Goal: Use online tool/utility: Utilize a website feature to perform a specific function

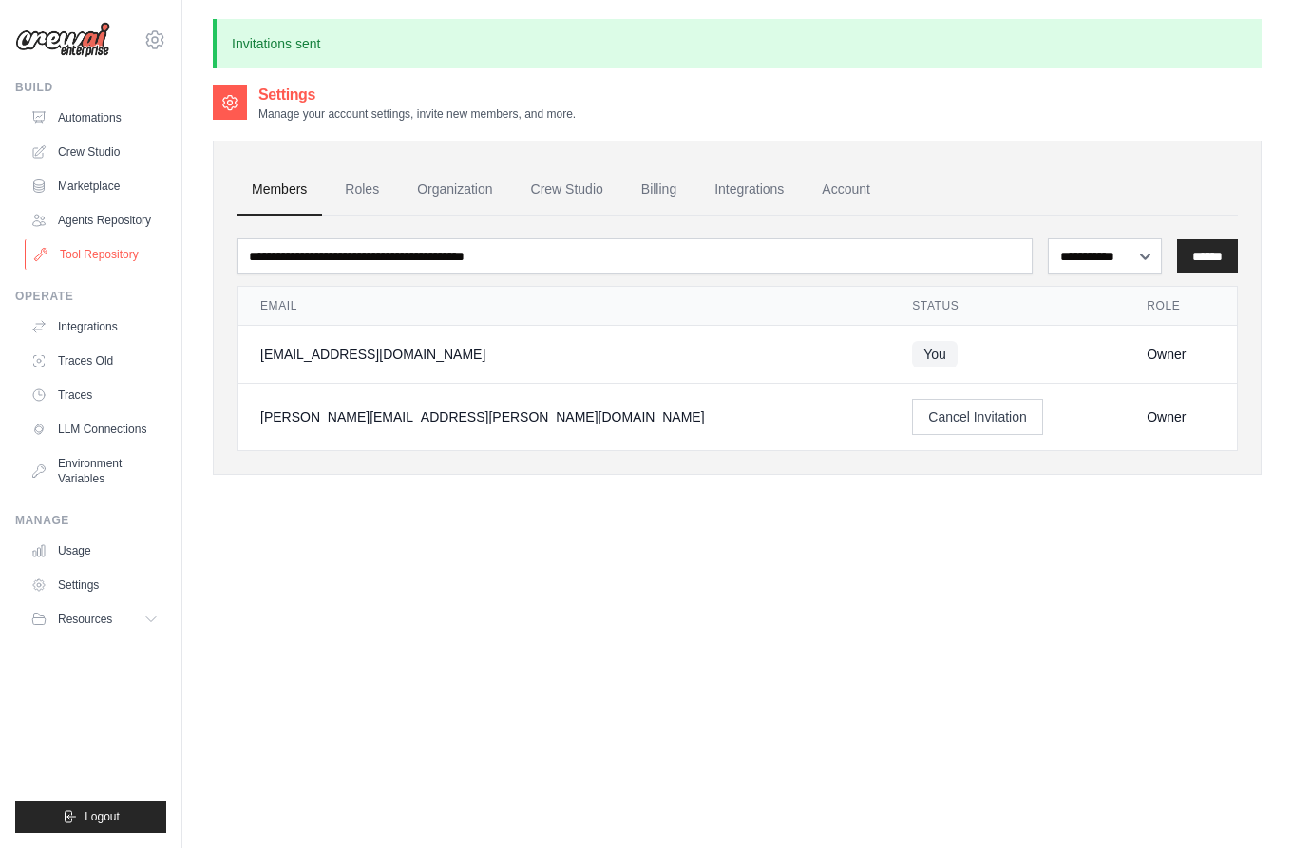
click at [77, 257] on link "Tool Repository" at bounding box center [96, 254] width 143 height 30
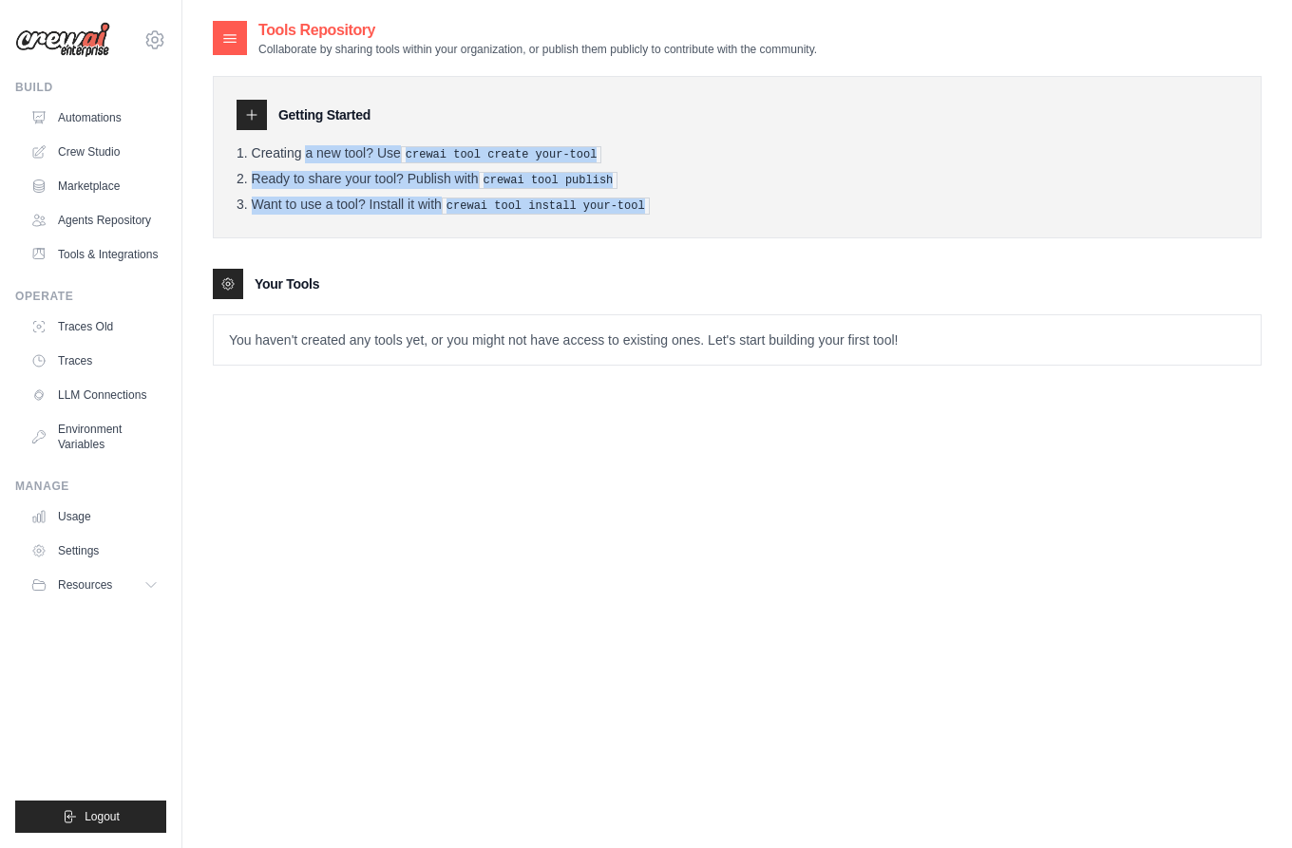
drag, startPoint x: 230, startPoint y: 150, endPoint x: 687, endPoint y: 220, distance: 462.1
click at [687, 220] on div "Getting Started Creating a new tool? Use crewai tool create your-tool Ready to …" at bounding box center [737, 157] width 1048 height 162
copy ol "Creating a new tool? Use crewai tool create your-tool Ready to share your tool?…"
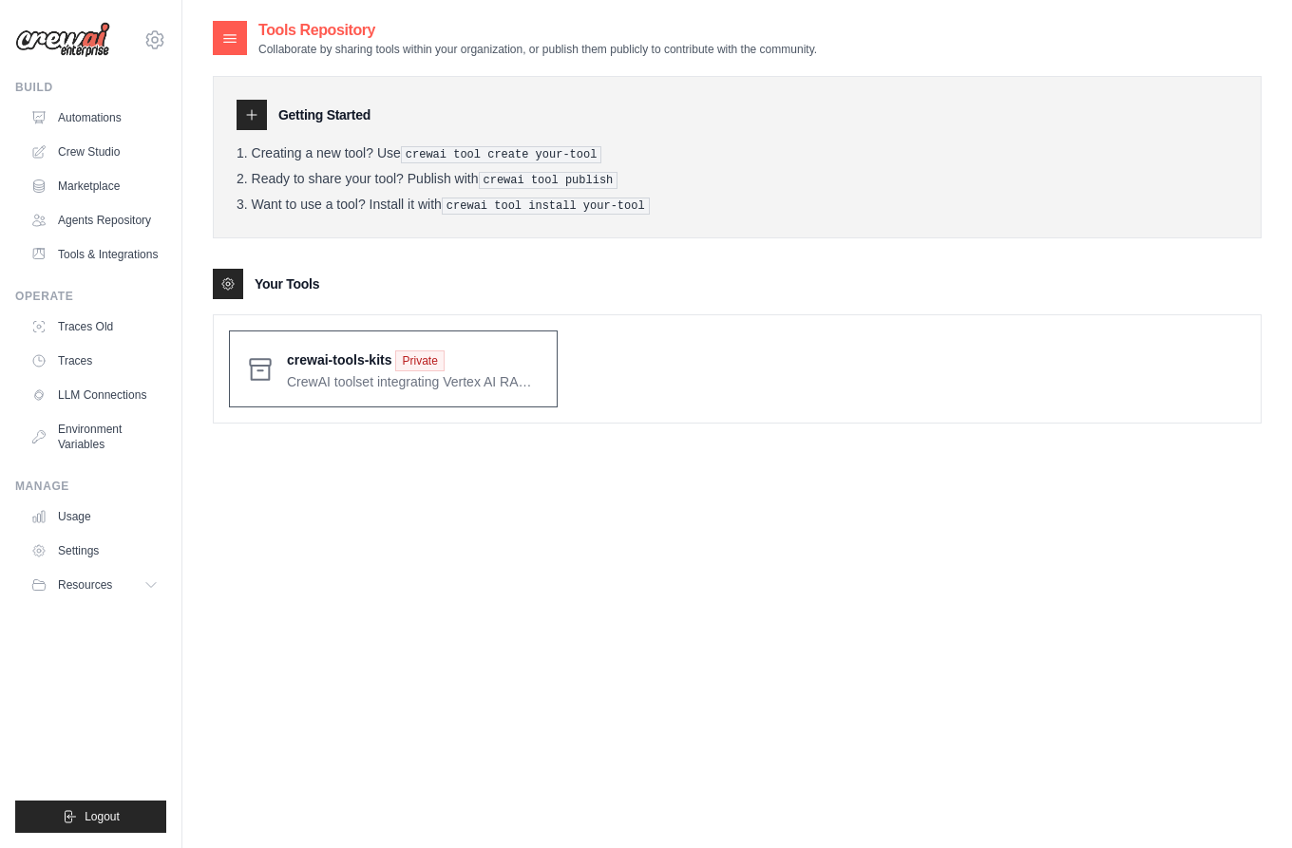
click at [341, 368] on span at bounding box center [414, 369] width 255 height 45
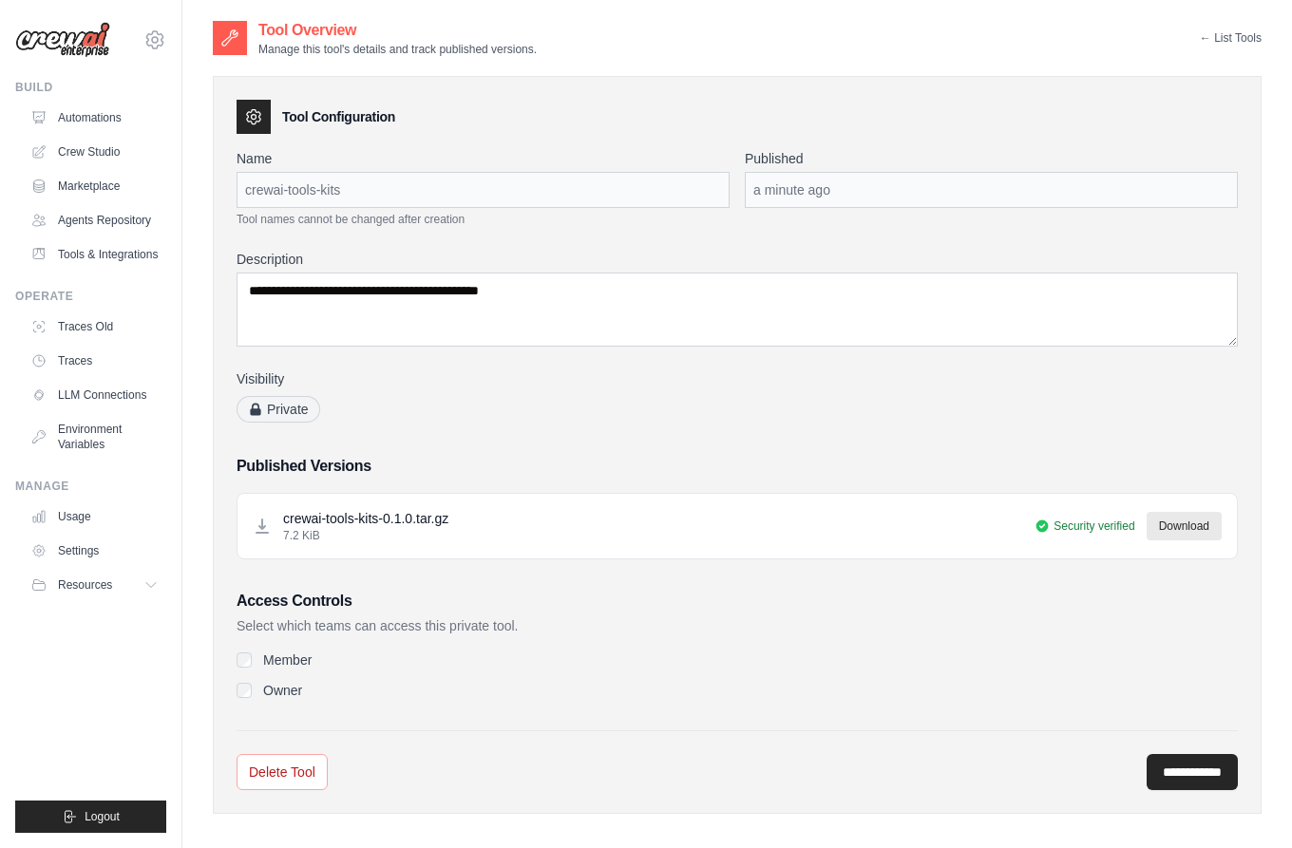
click at [344, 188] on div "crewai-tools-kits" at bounding box center [482, 190] width 493 height 36
click at [85, 144] on link "Crew Studio" at bounding box center [96, 152] width 143 height 30
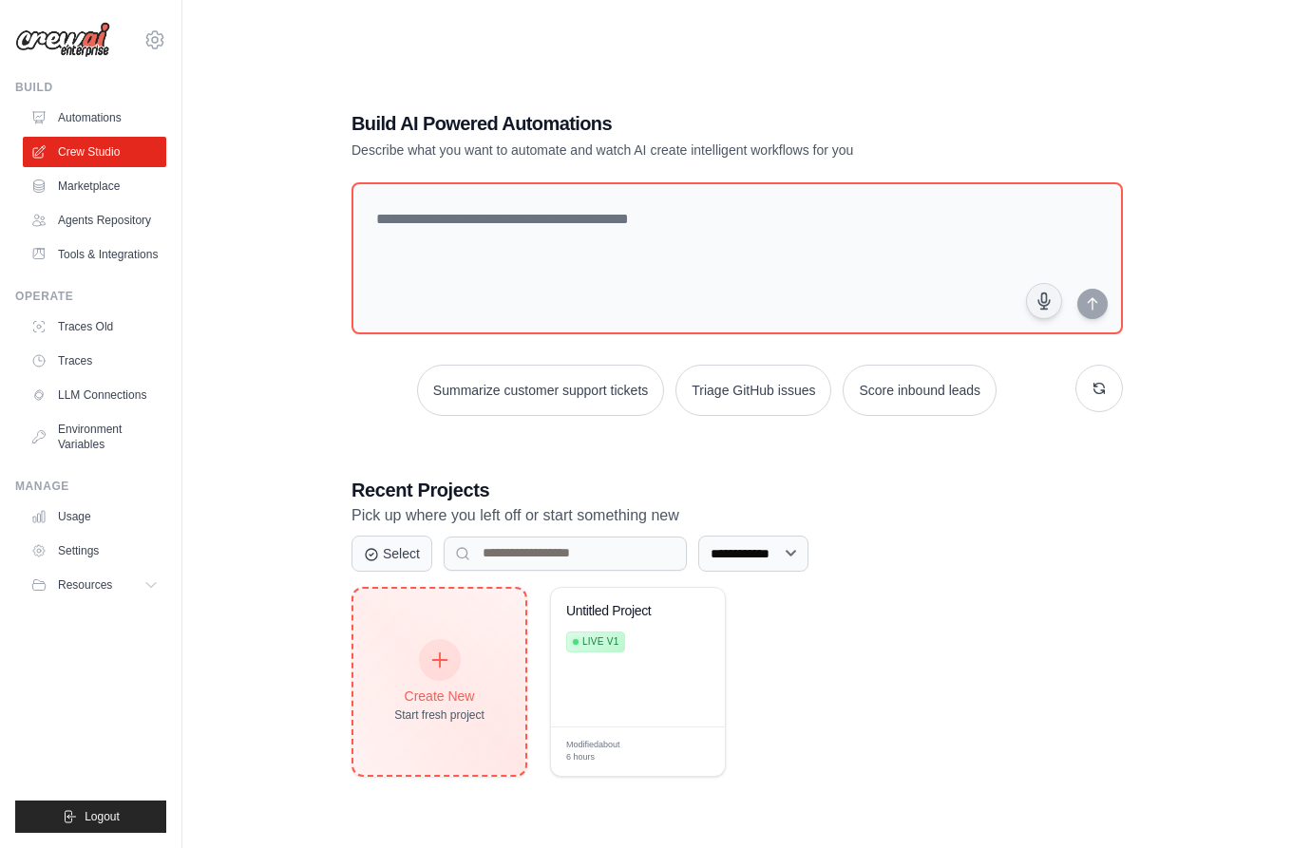
click at [445, 652] on icon at bounding box center [439, 660] width 21 height 21
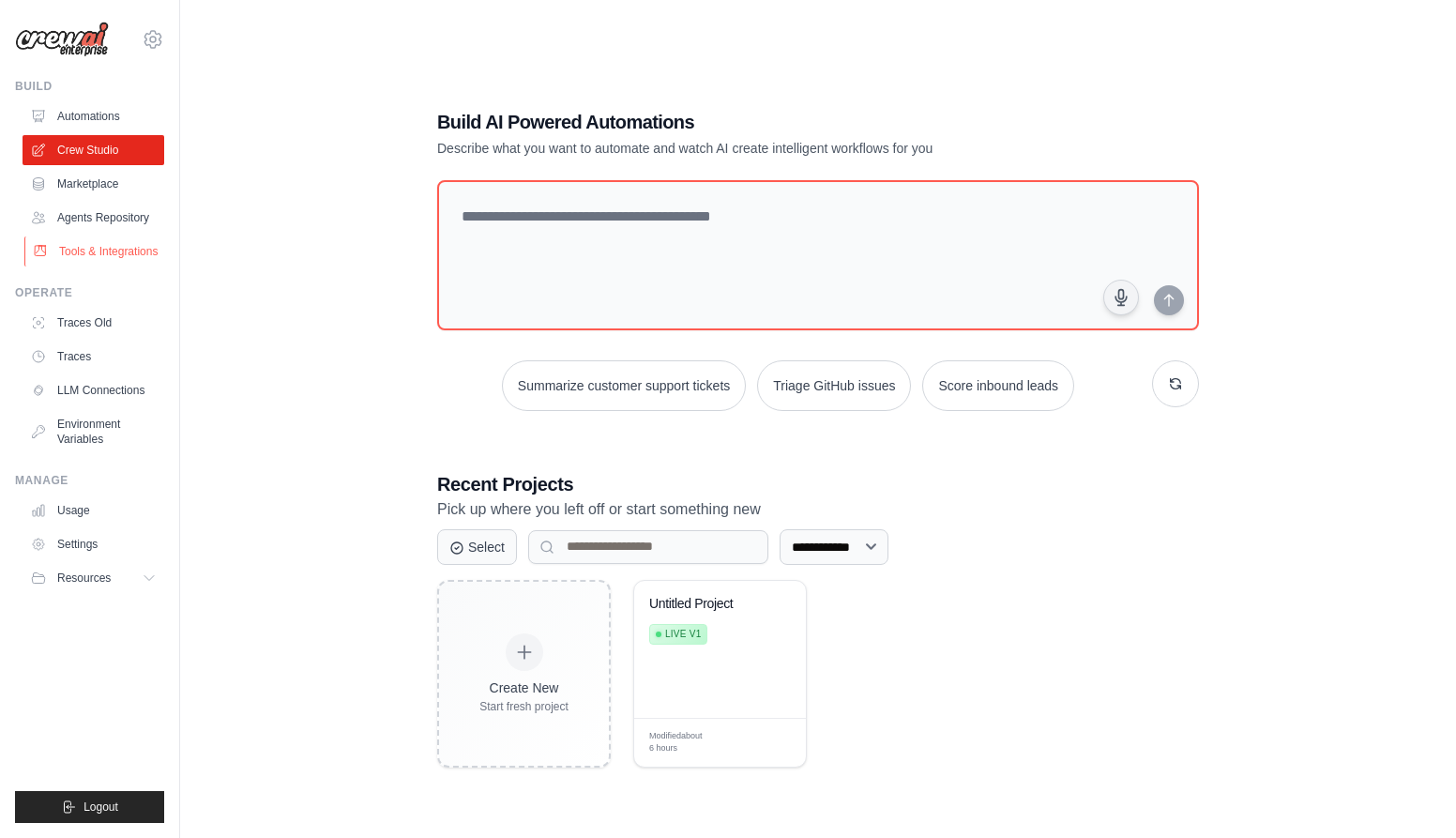
click at [94, 249] on link "Tools & Integrations" at bounding box center [95, 251] width 141 height 30
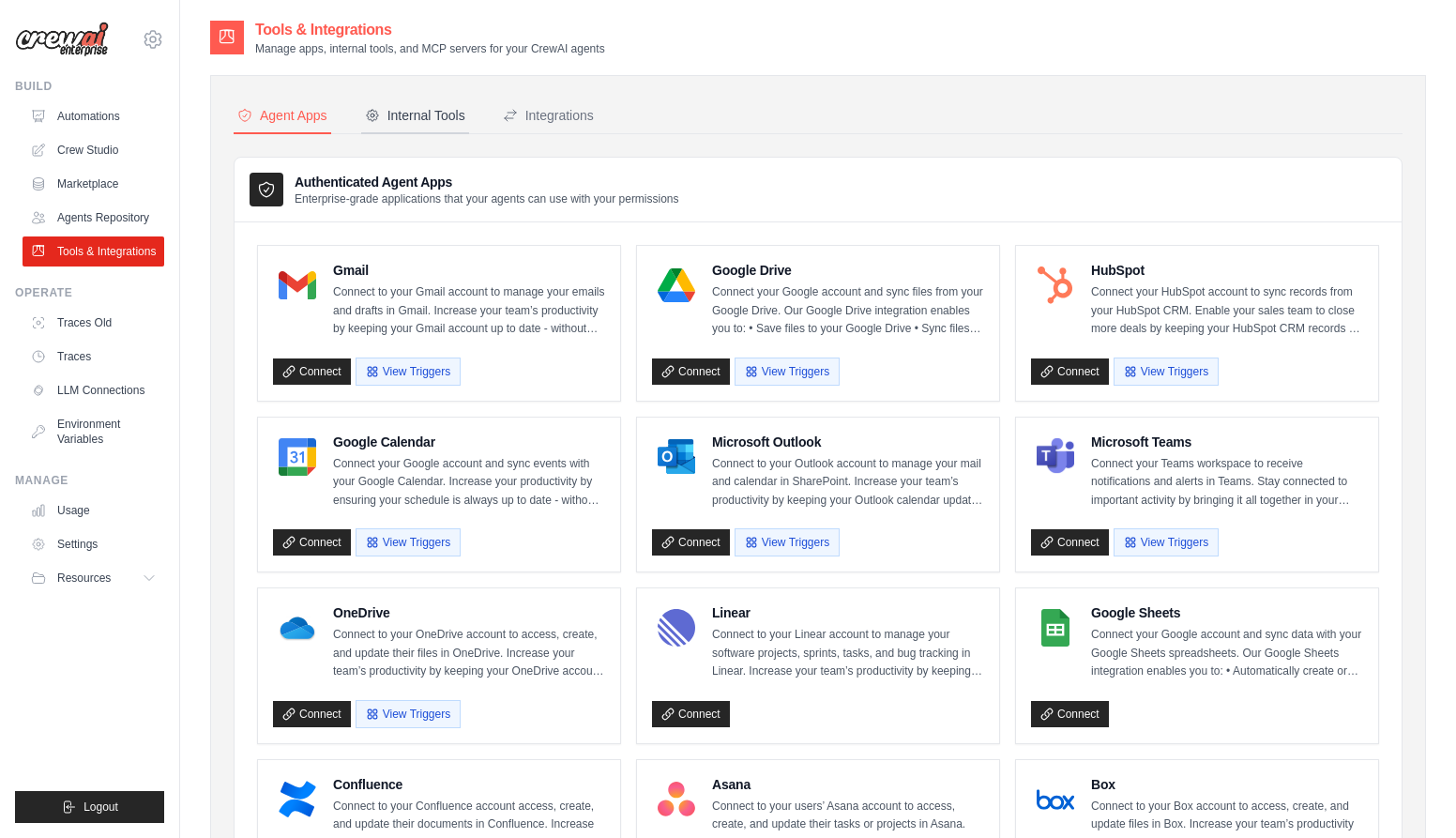
click at [410, 109] on div "Internal Tools" at bounding box center [415, 115] width 101 height 19
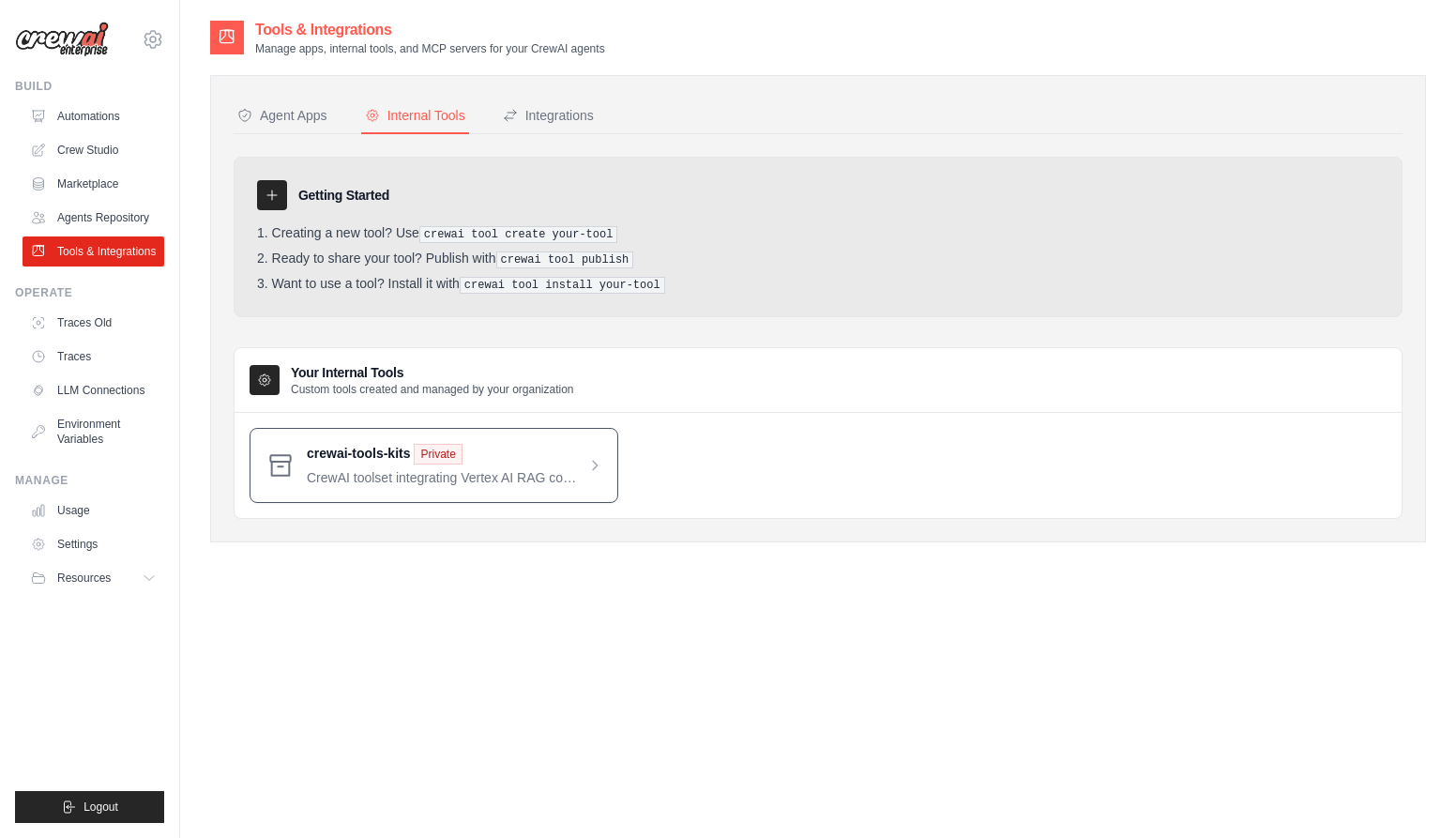
click at [593, 455] on span at bounding box center [454, 465] width 295 height 43
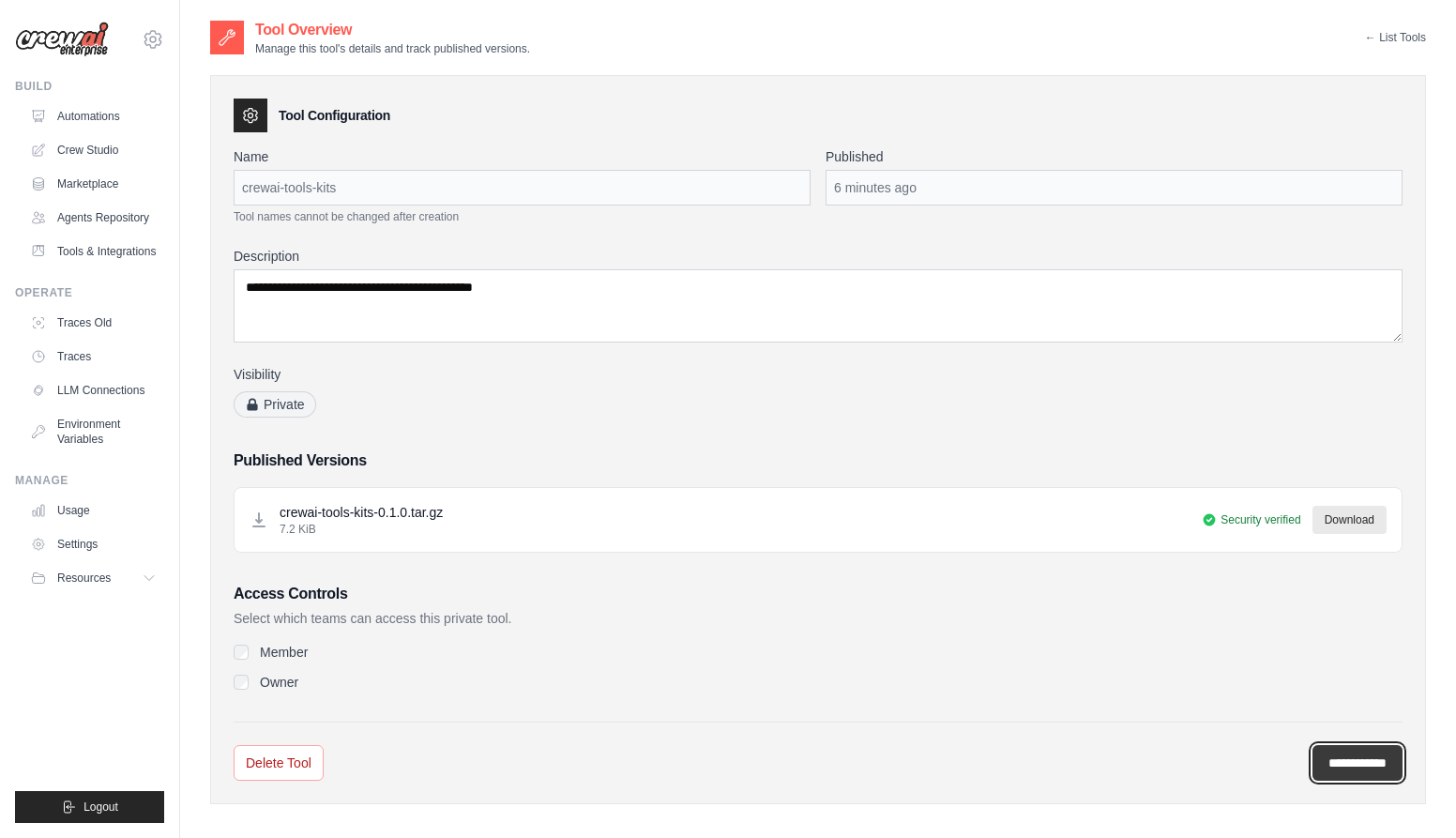
click at [1275, 764] on input "**********" at bounding box center [1357, 763] width 90 height 36
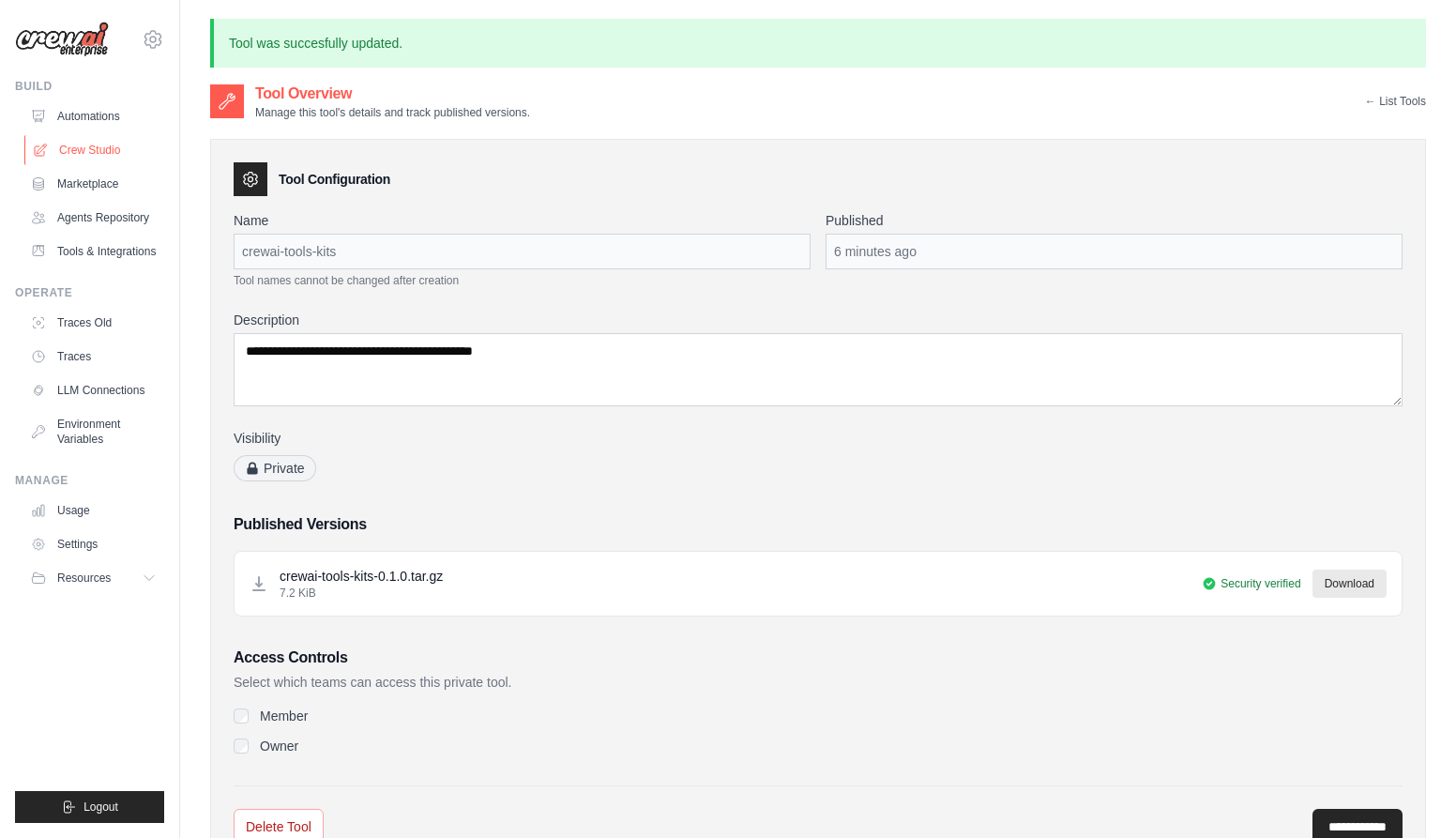
click at [73, 147] on link "Crew Studio" at bounding box center [95, 150] width 141 height 30
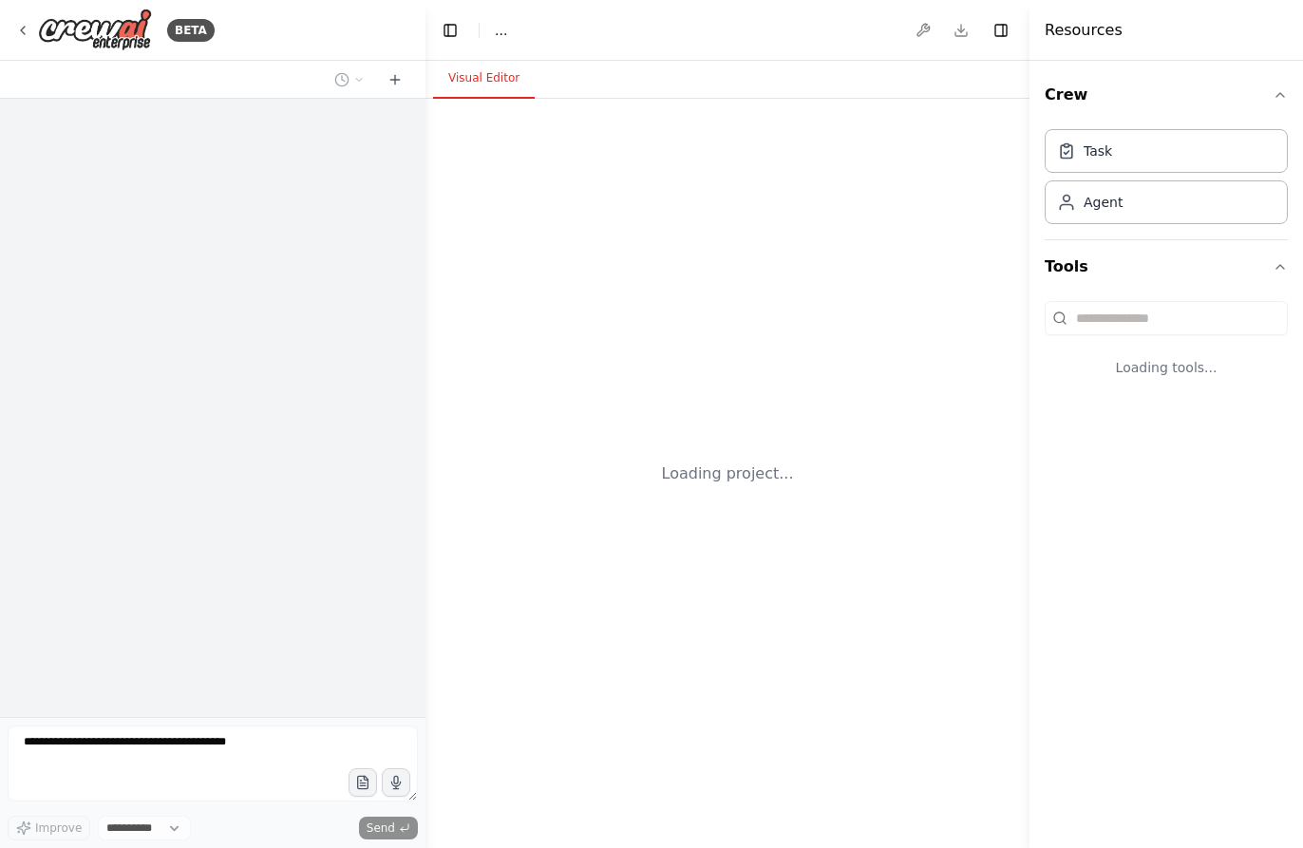
select select "****"
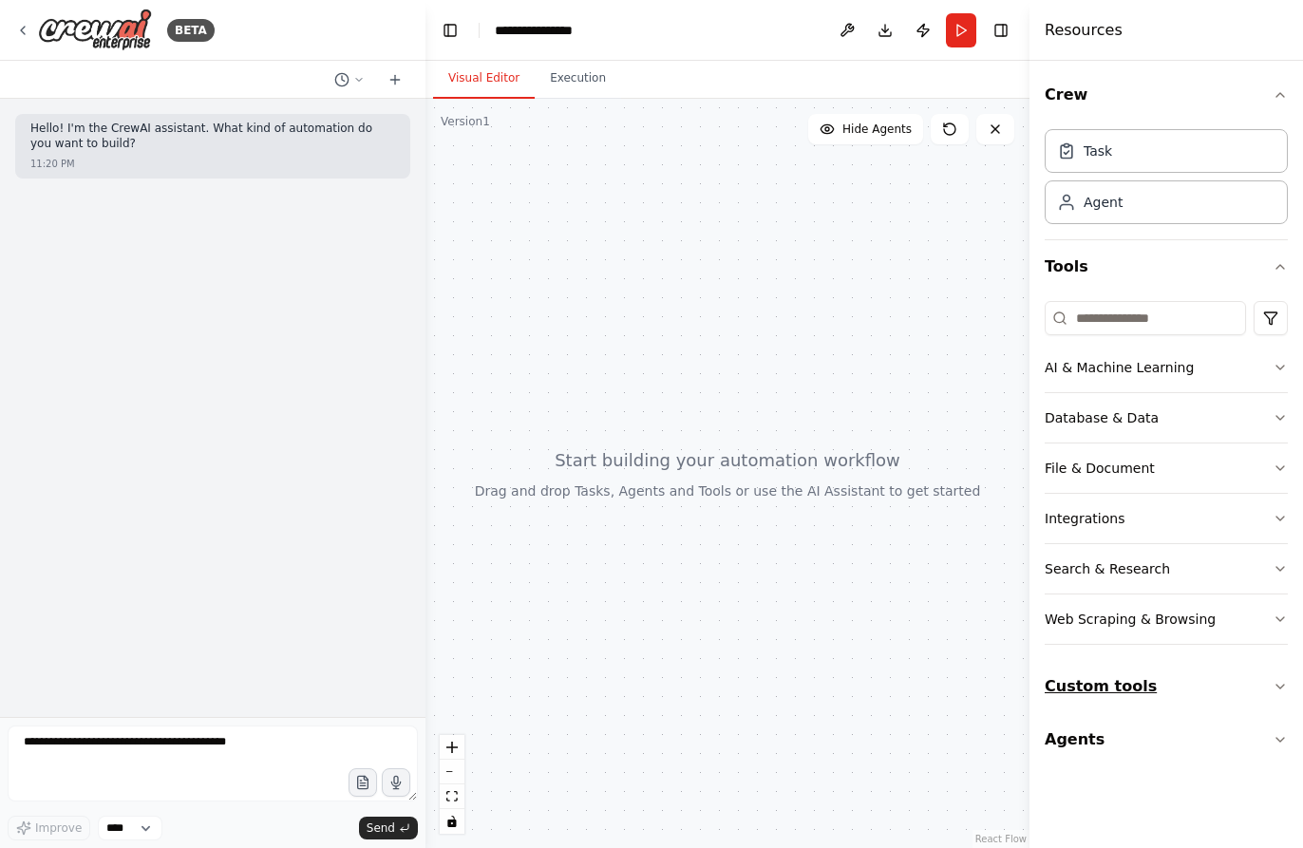
click at [1276, 684] on icon "button" at bounding box center [1280, 686] width 15 height 15
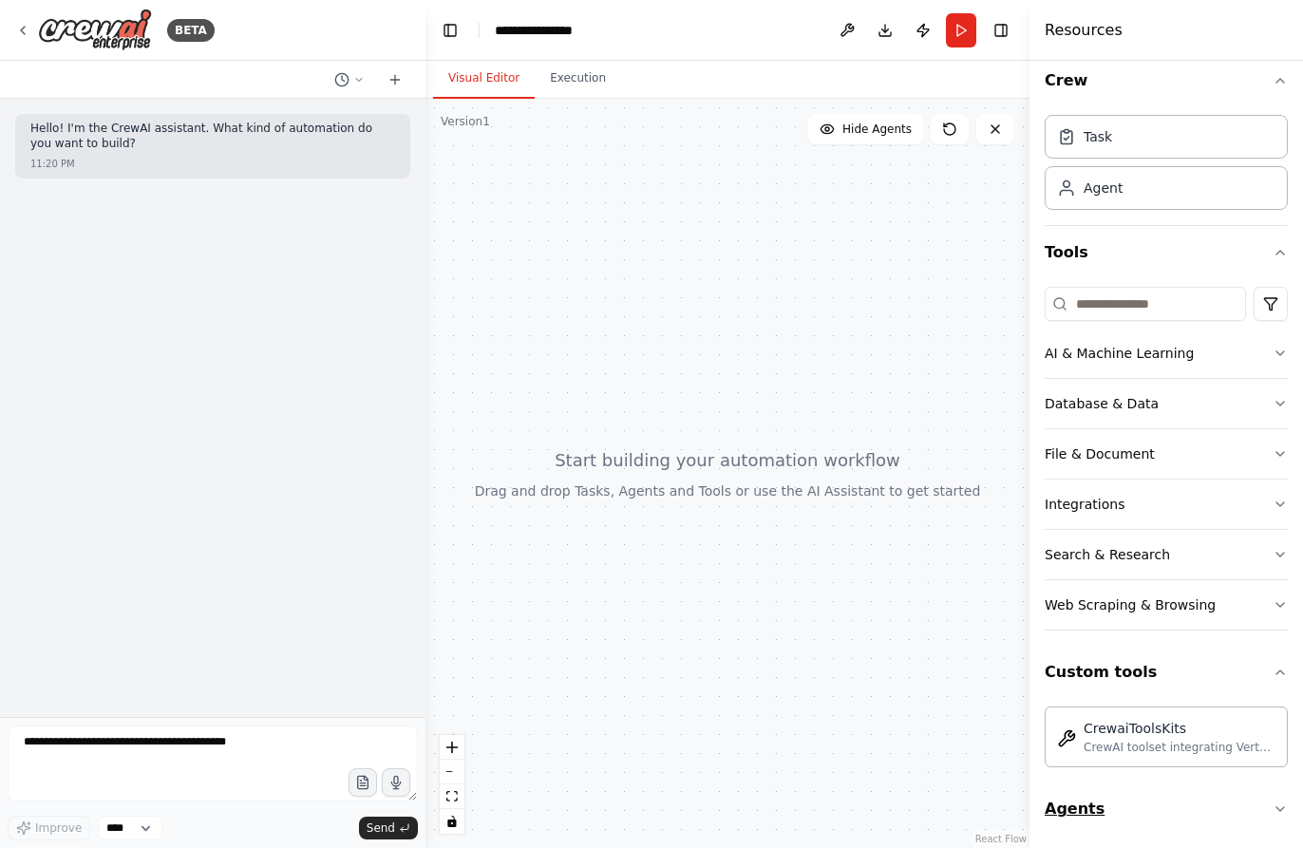
click at [1273, 802] on icon "button" at bounding box center [1280, 808] width 15 height 15
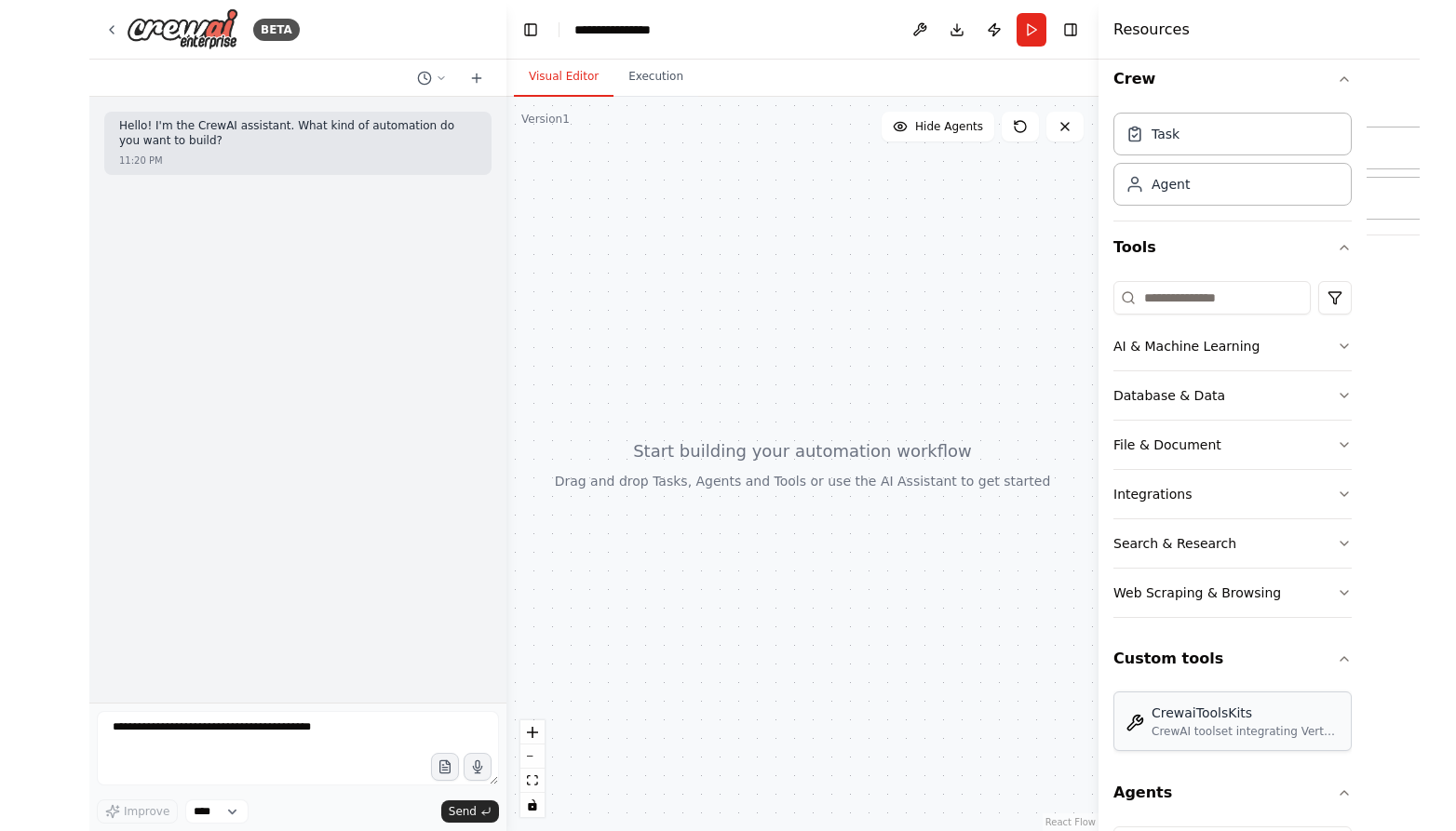
scroll to position [144, 0]
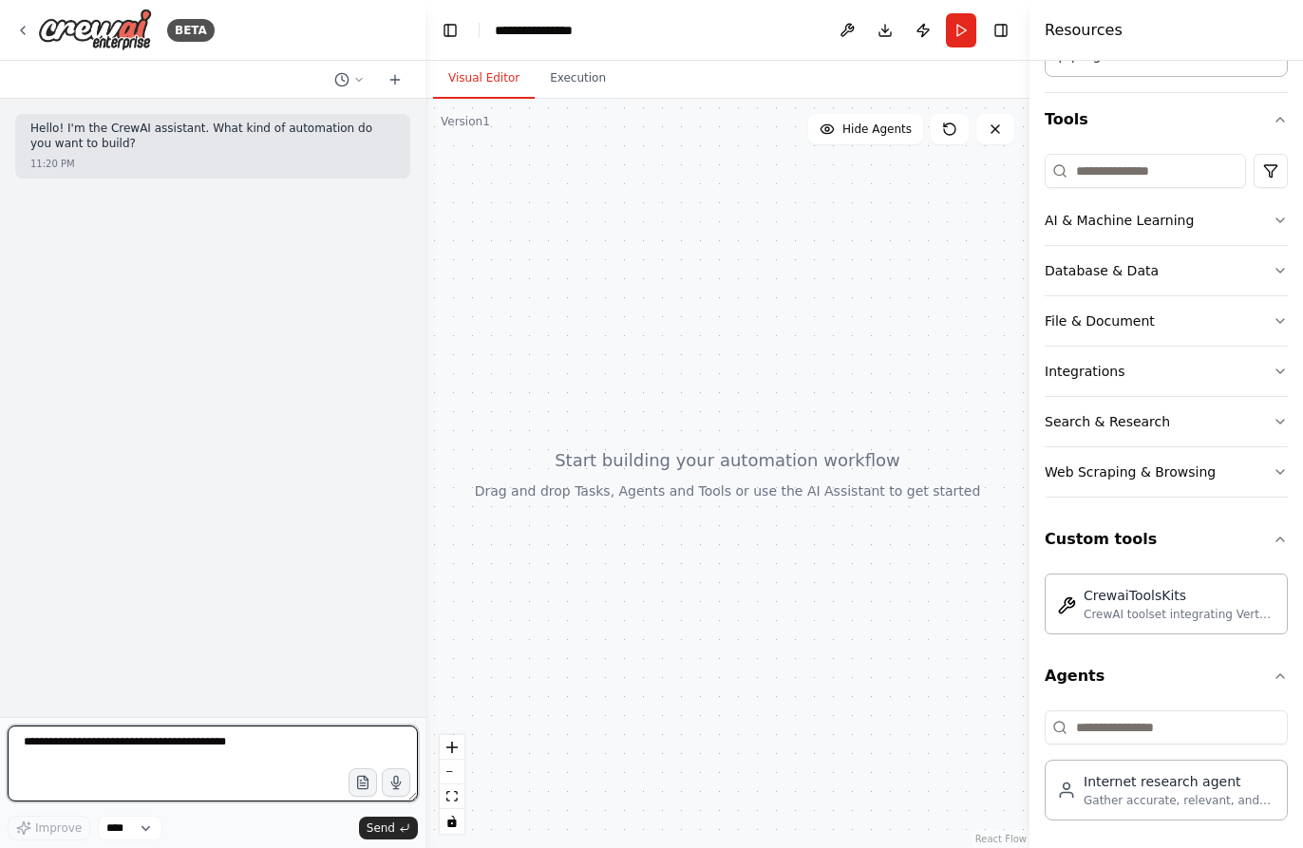
click at [147, 748] on textarea at bounding box center [213, 764] width 410 height 76
type textarea "*"
type textarea "**********"
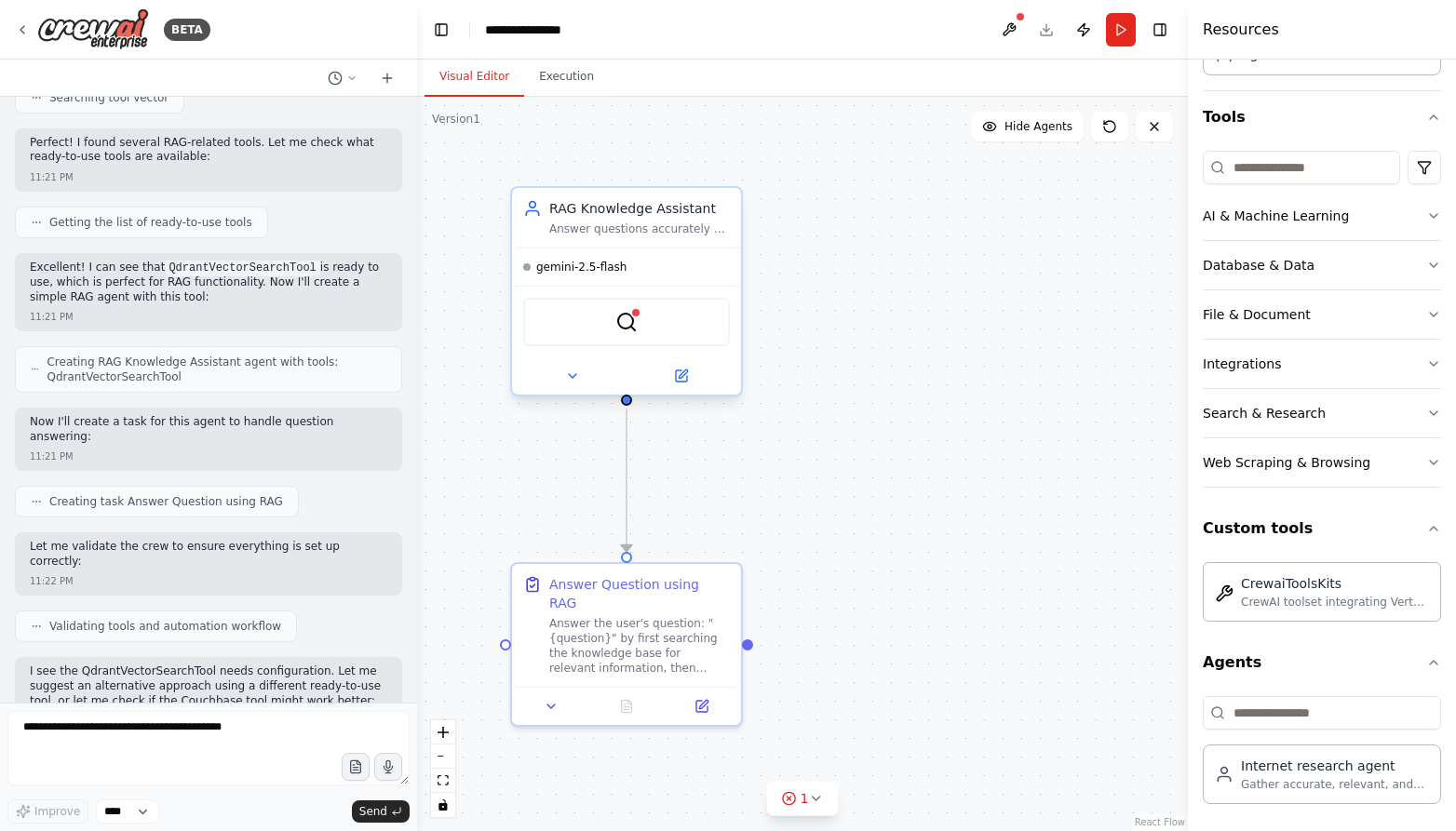
scroll to position [846, 0]
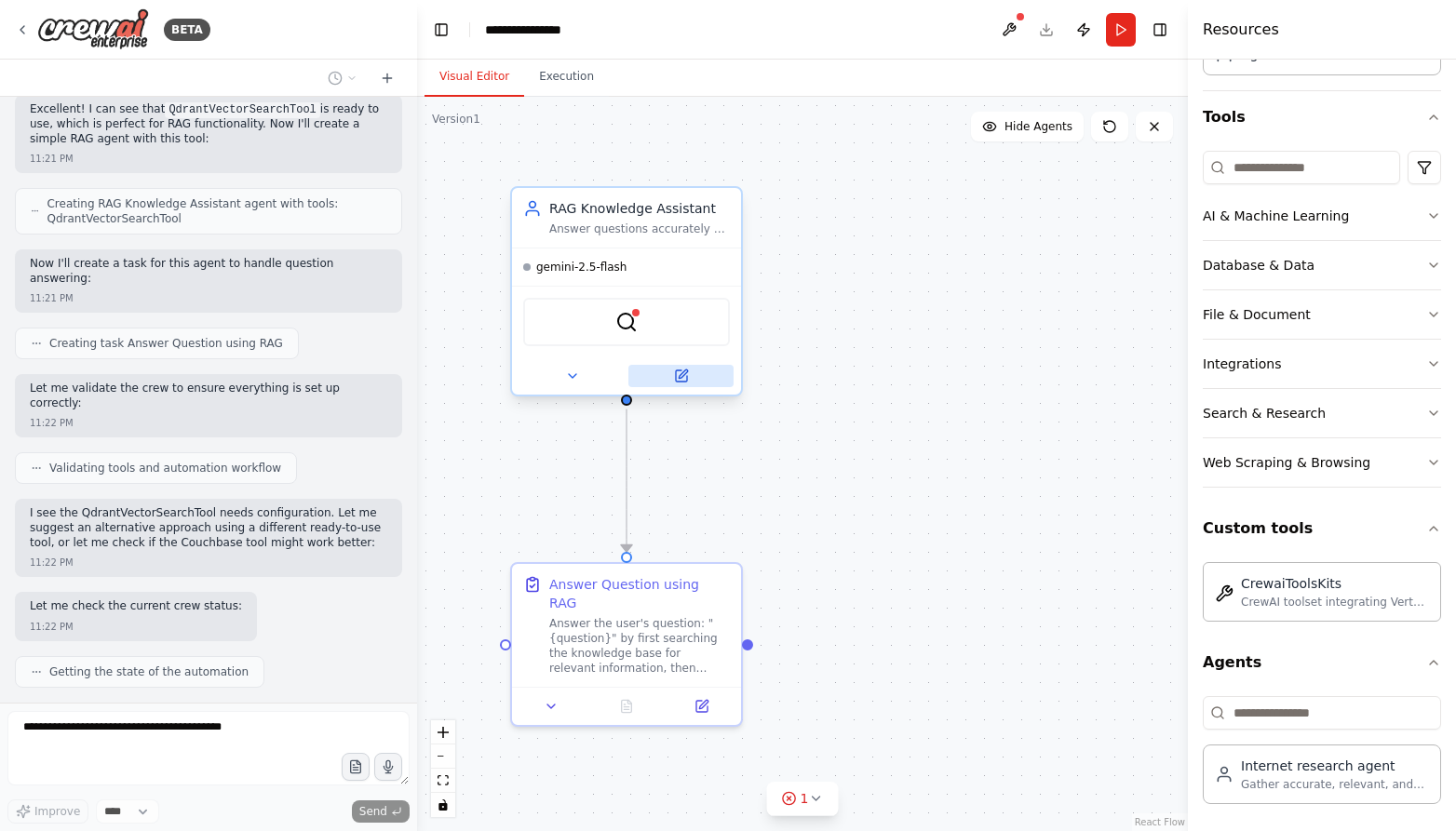
click at [682, 377] on icon at bounding box center [680, 375] width 11 height 11
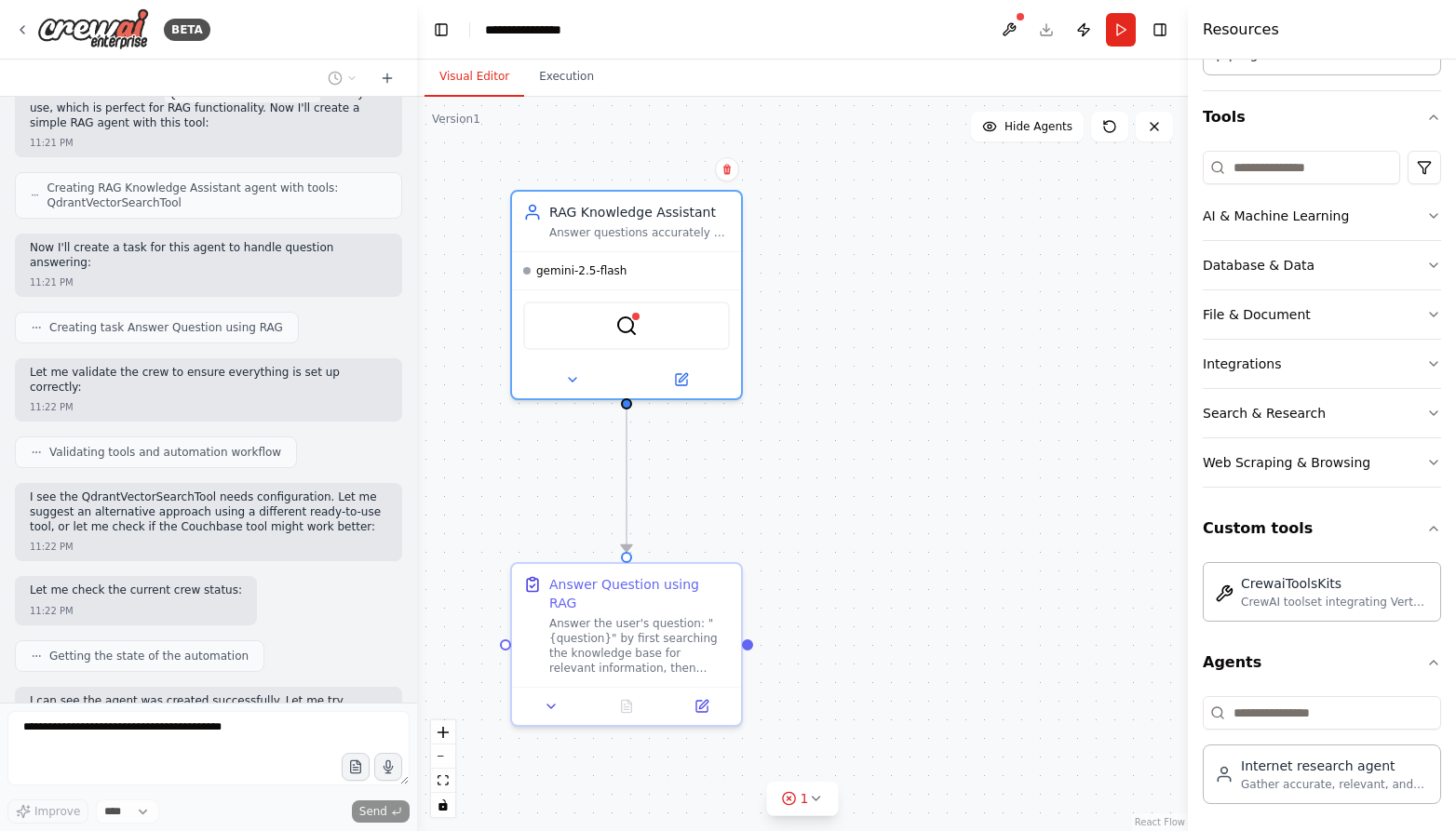
scroll to position [986, 0]
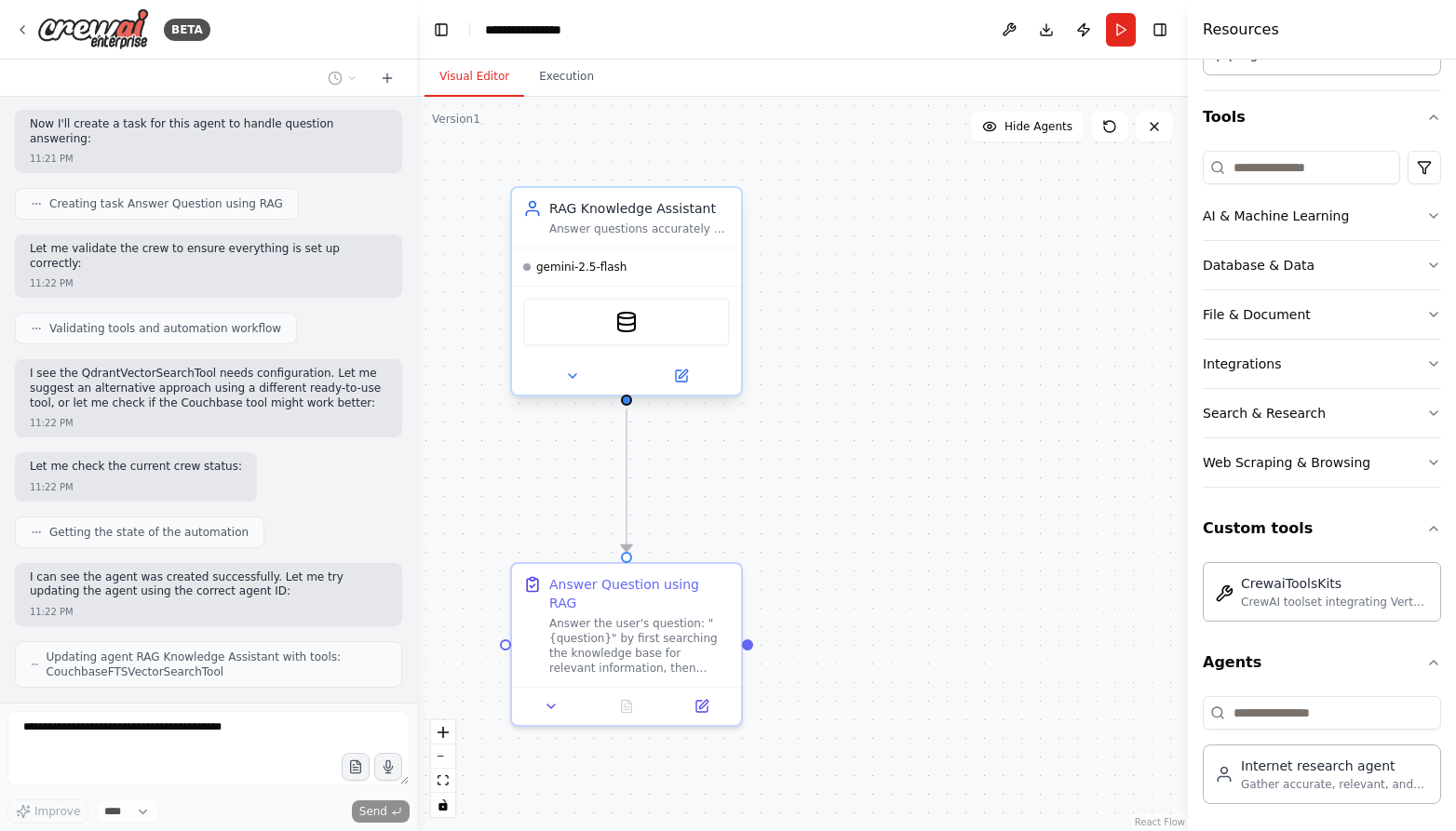
click at [651, 336] on div "CouchbaseFTSVectorSearchTool" at bounding box center [627, 321] width 207 height 48
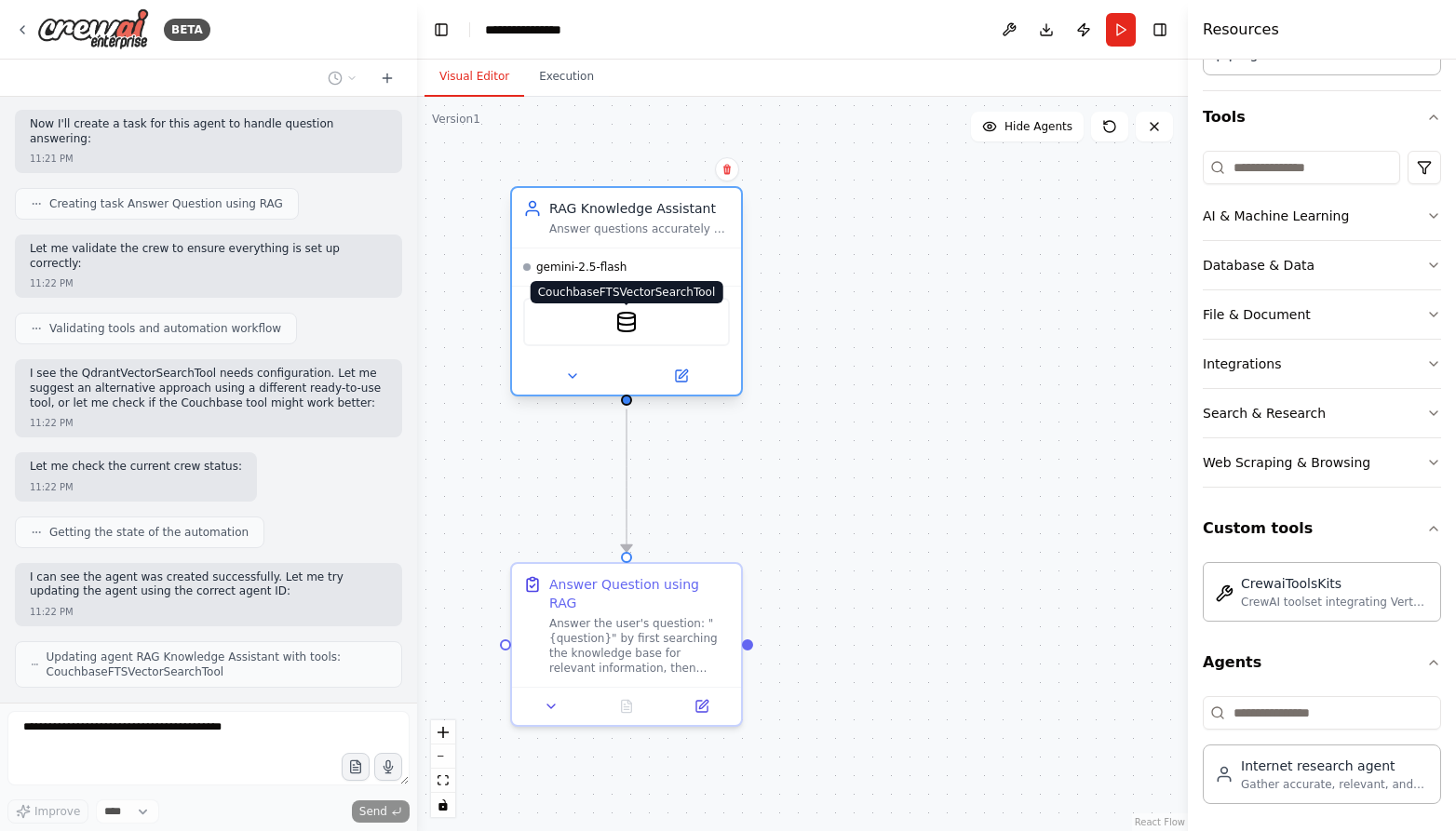
scroll to position [1096, 0]
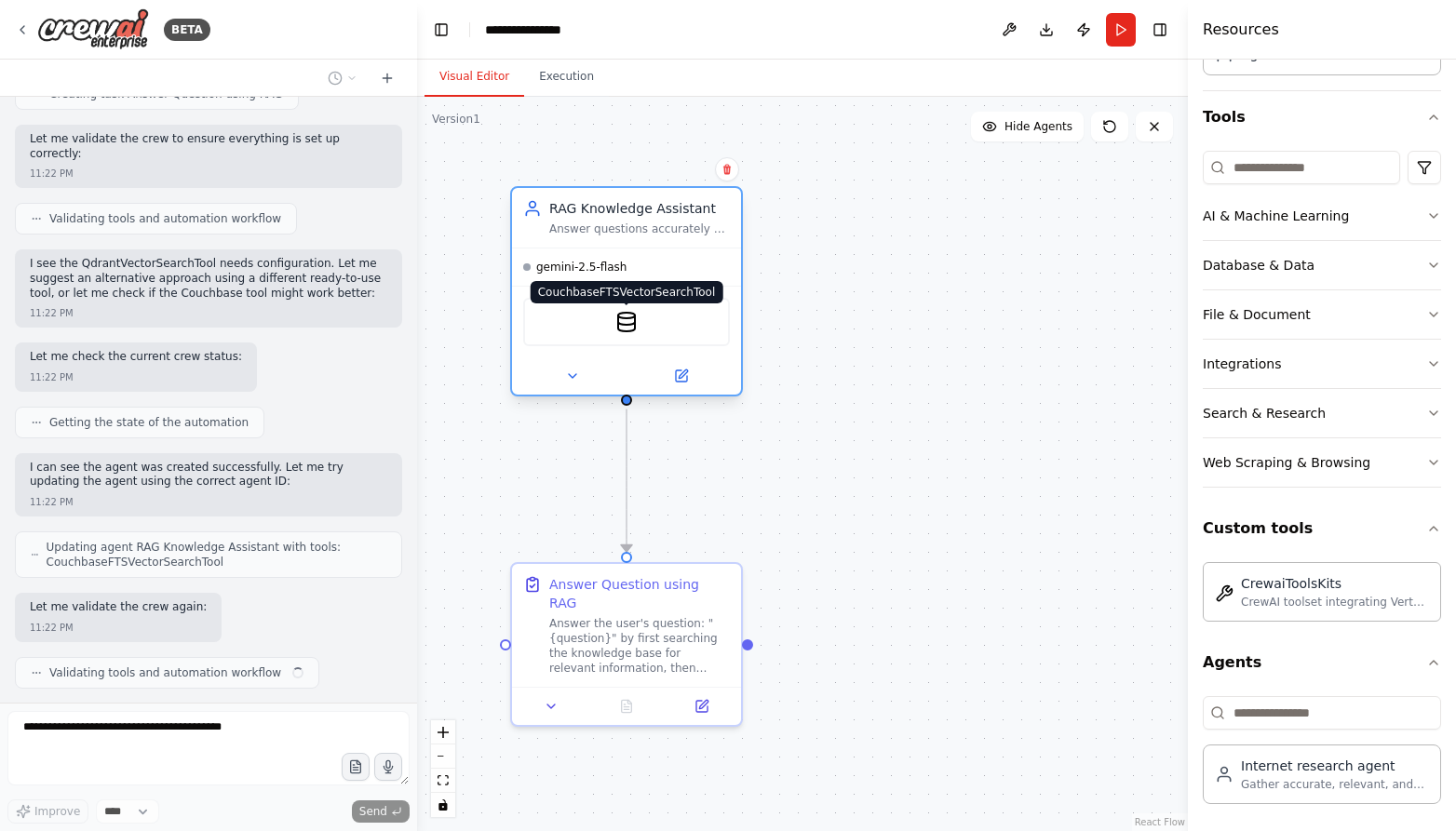
click at [623, 327] on img at bounding box center [627, 321] width 23 height 23
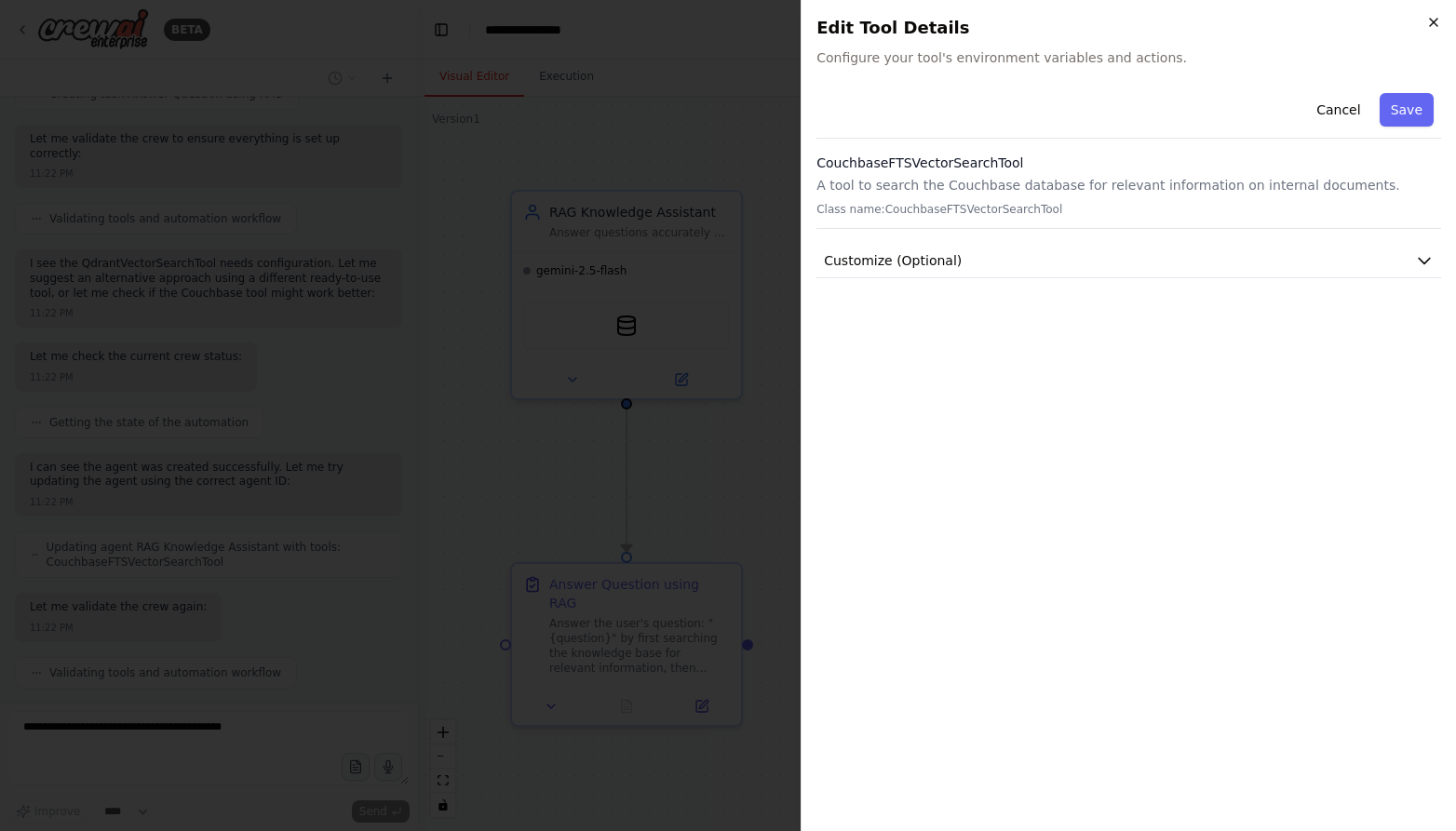
click at [1277, 22] on icon "button" at bounding box center [1433, 22] width 15 height 15
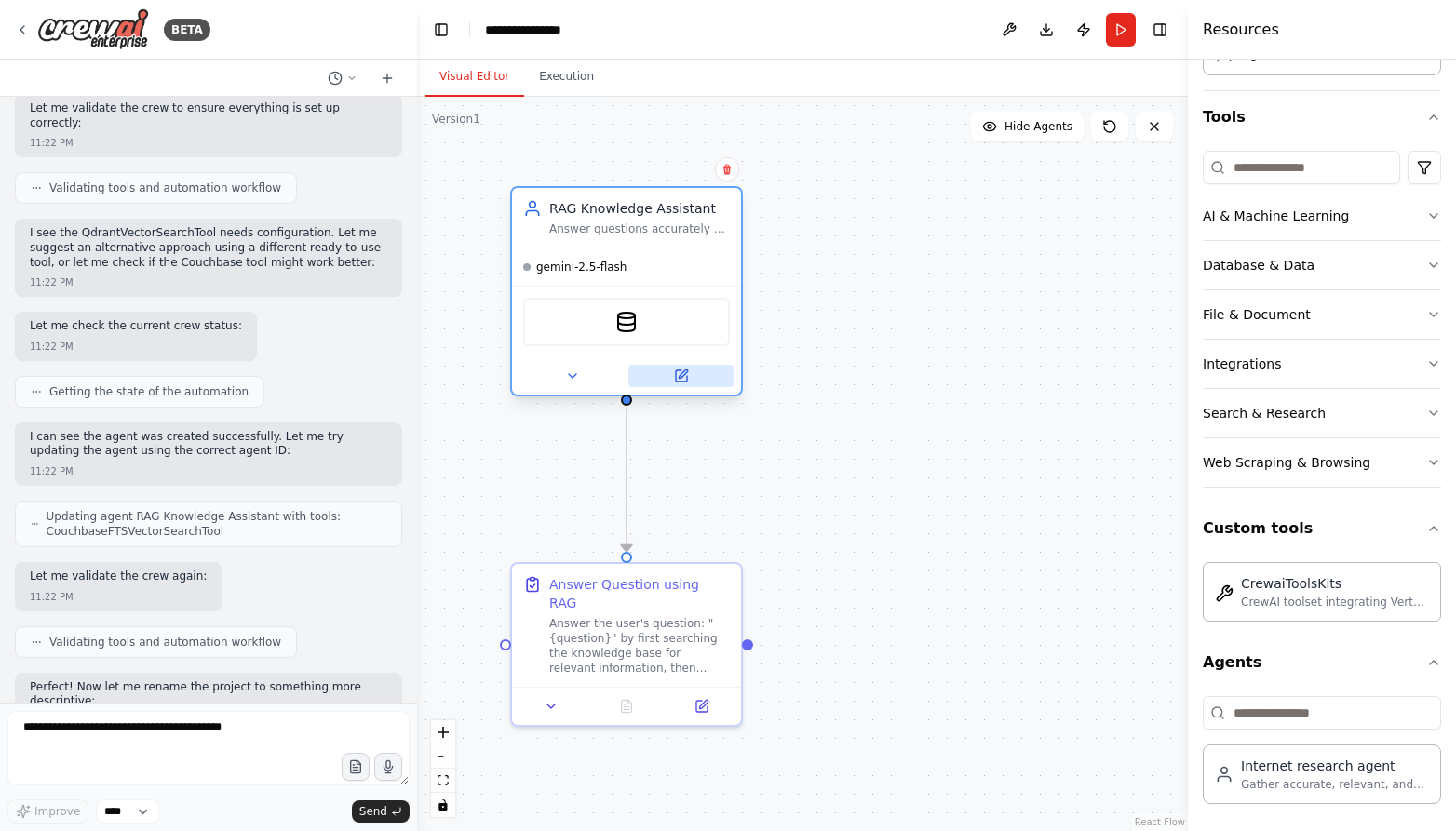
click at [684, 379] on icon at bounding box center [680, 375] width 11 height 11
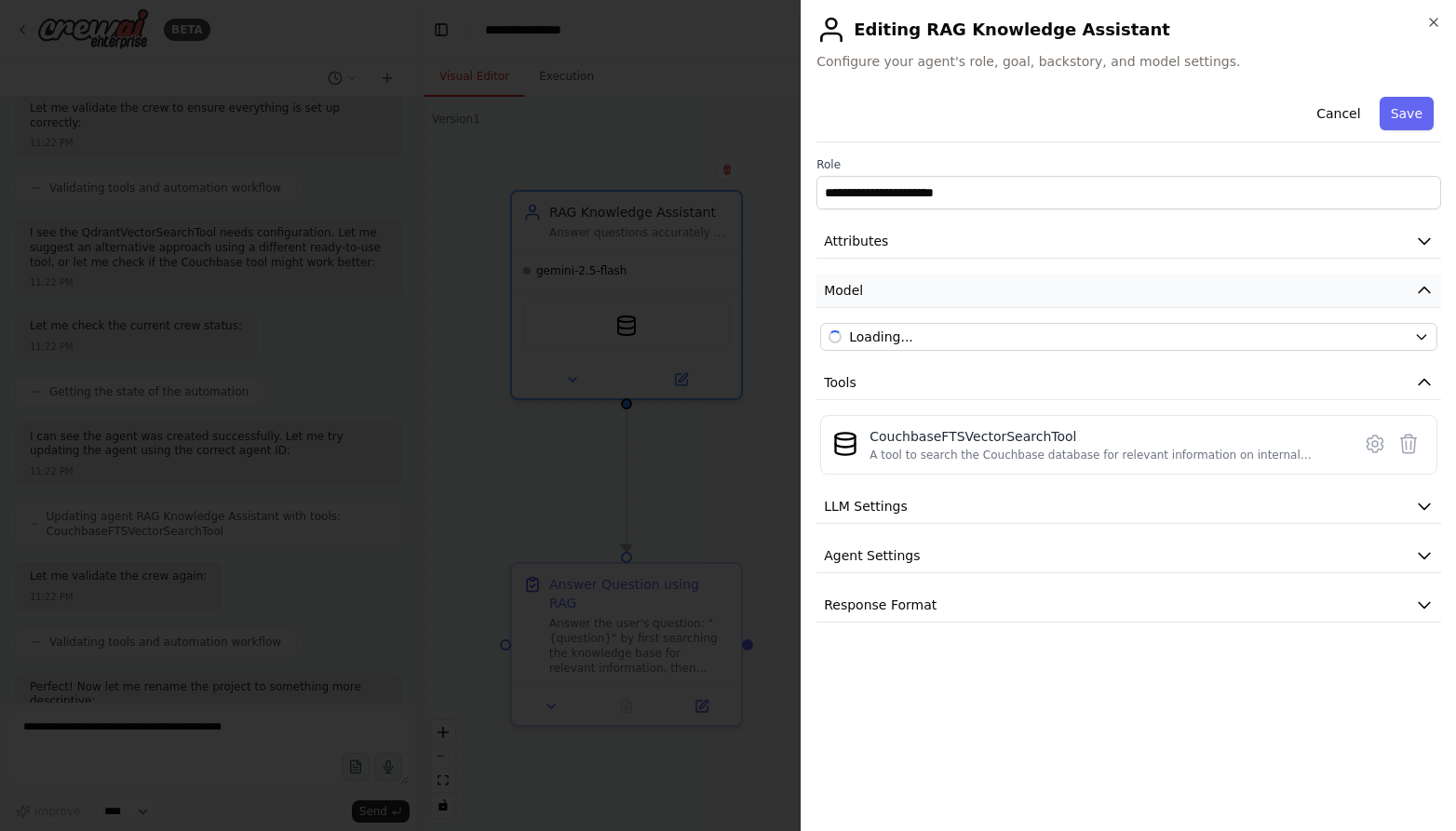
scroll to position [1220, 0]
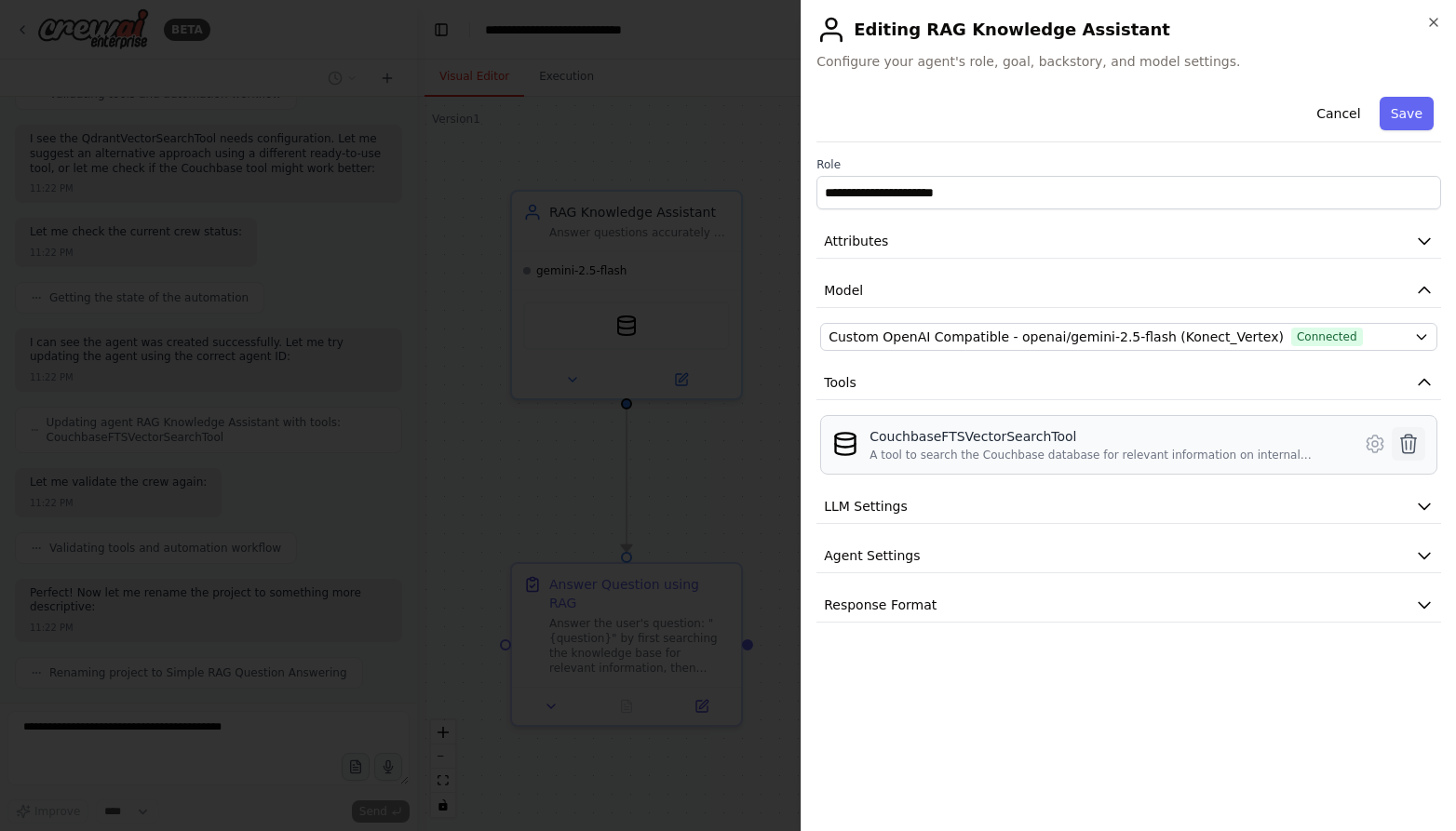
click at [1277, 442] on icon at bounding box center [1408, 444] width 23 height 23
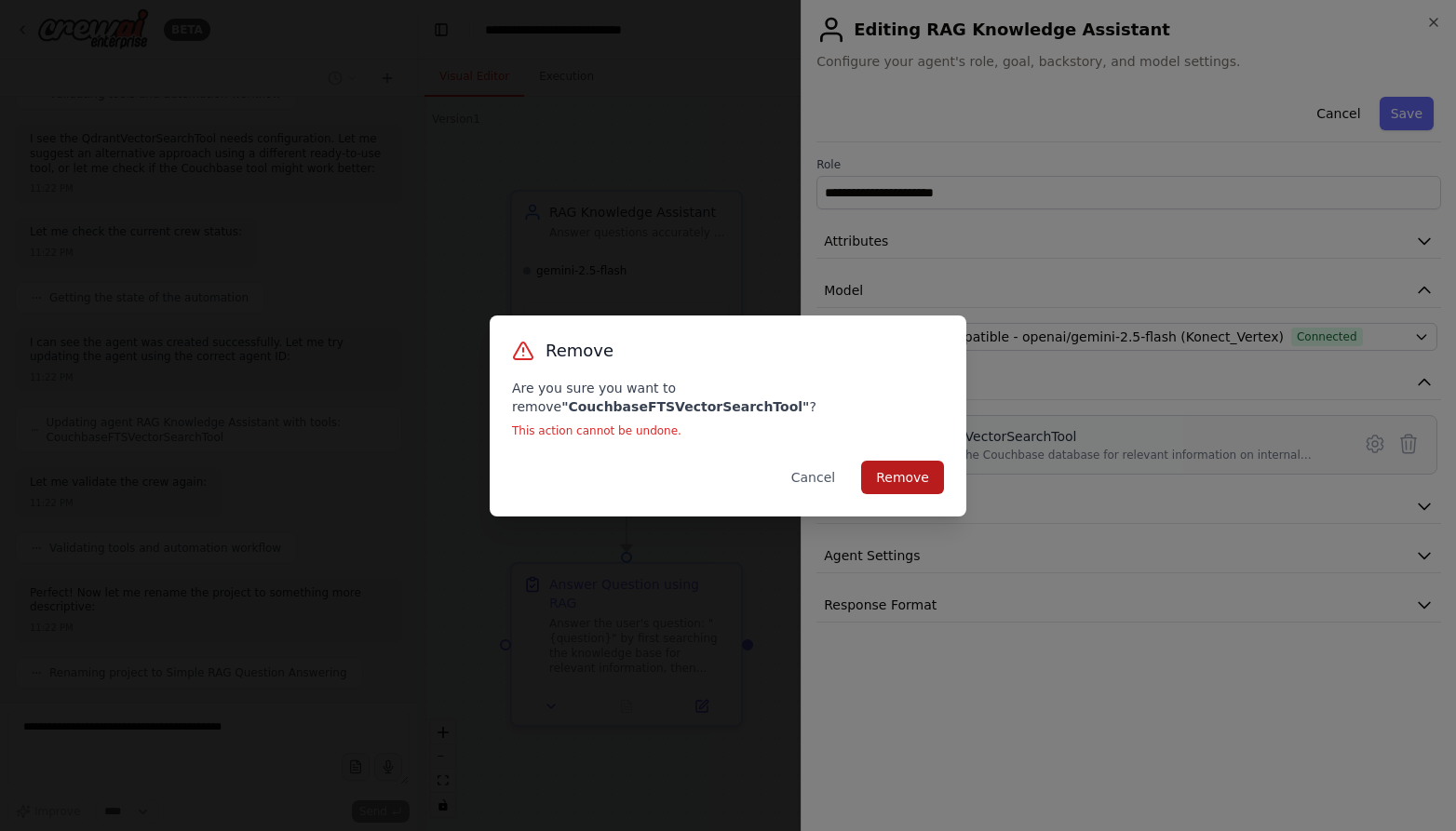
click at [904, 470] on button "Remove" at bounding box center [902, 477] width 83 height 33
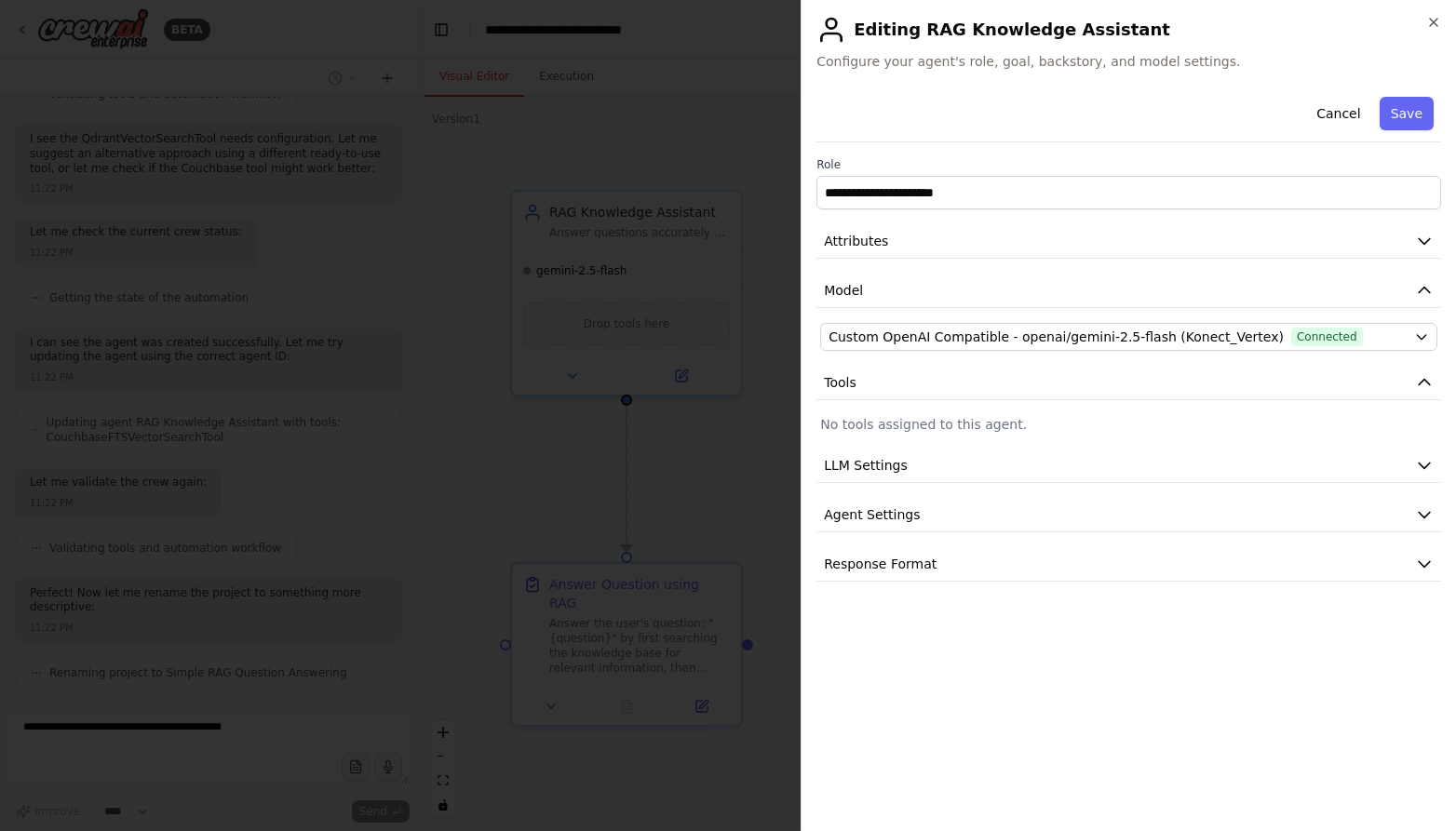
click at [1277, 25] on div "**********" at bounding box center [1129, 416] width 656 height 831
click at [1277, 21] on icon "button" at bounding box center [1434, 23] width 8 height 8
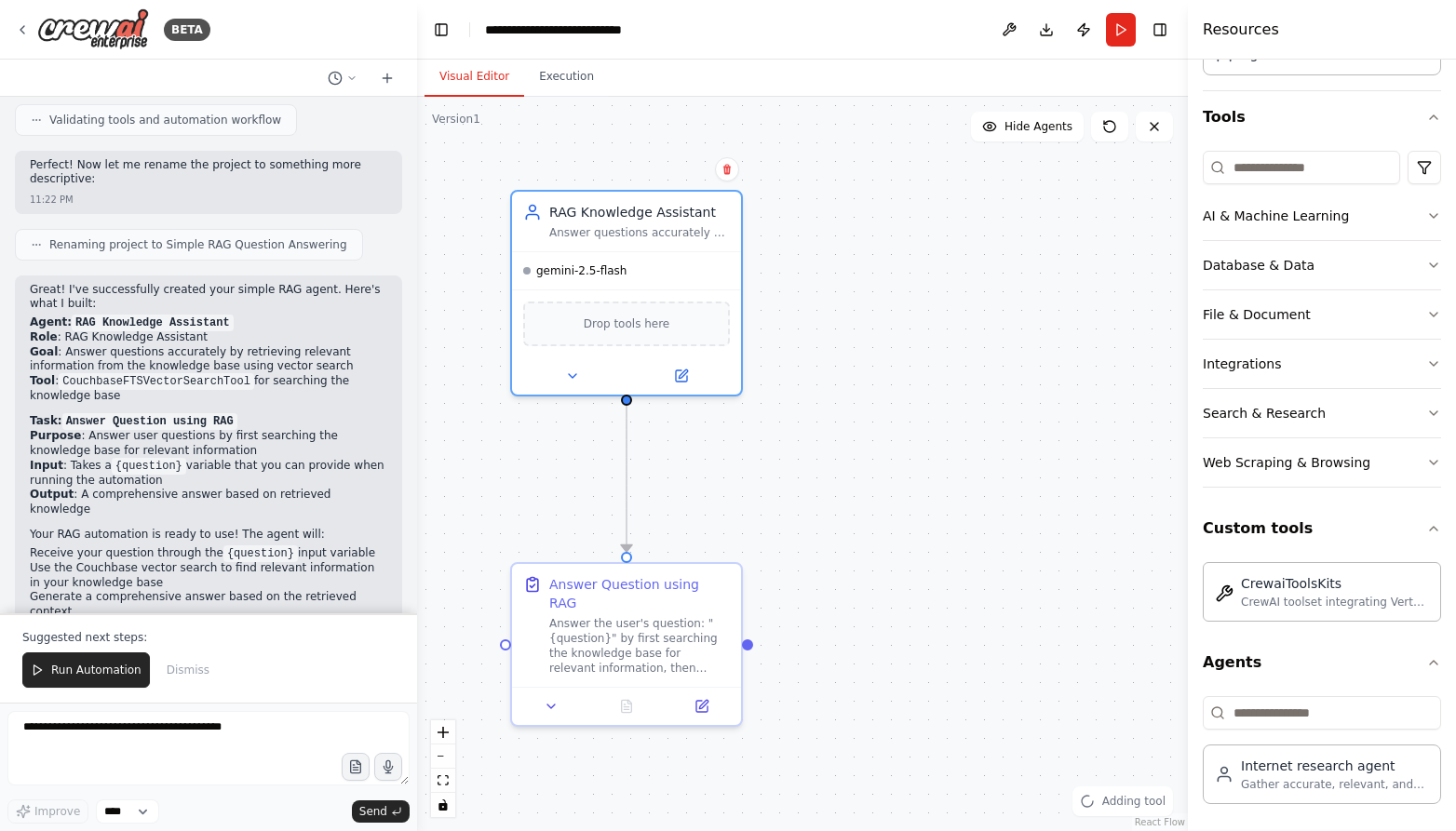
scroll to position [1663, 0]
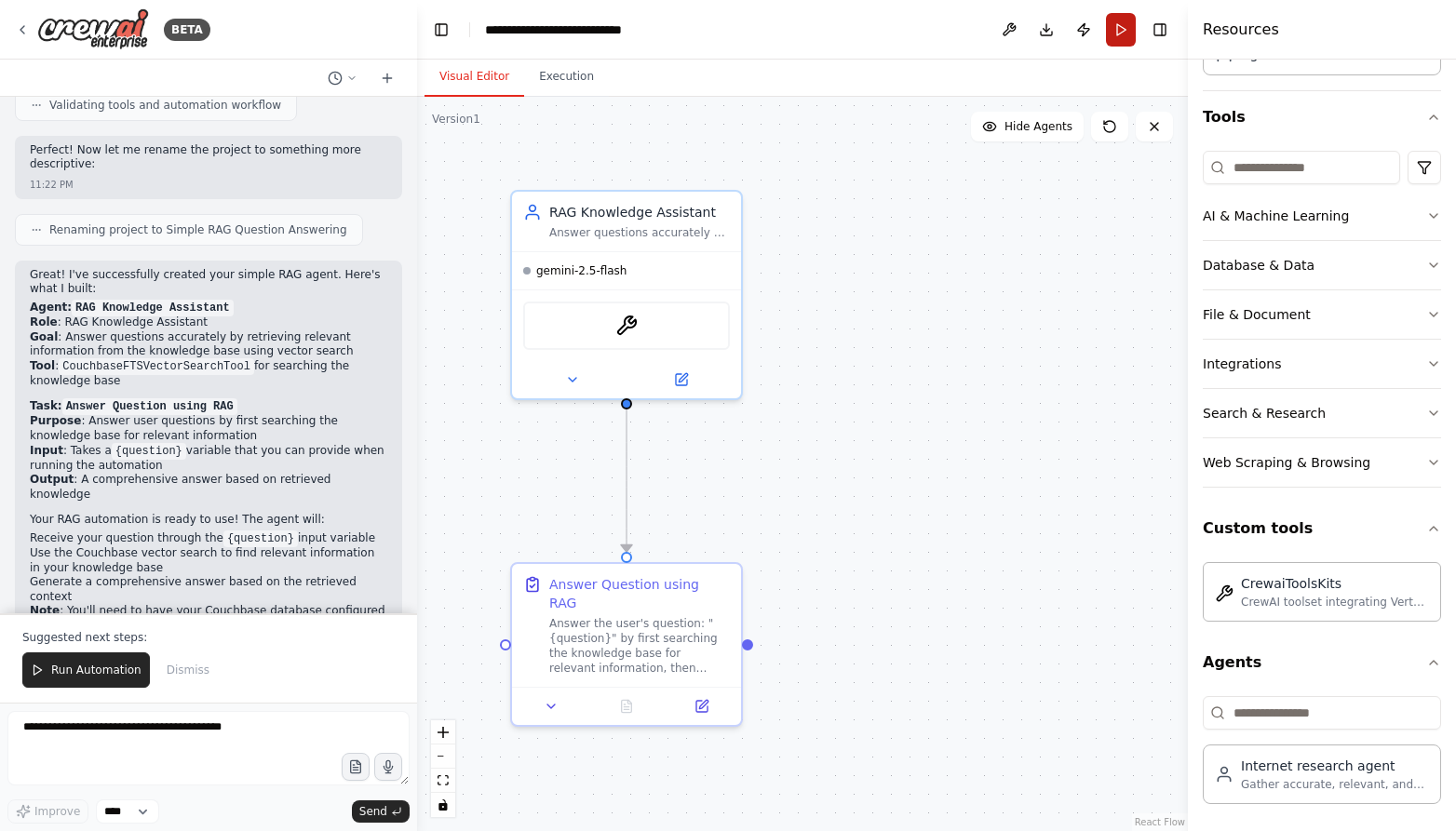
click at [1119, 42] on button "Run" at bounding box center [1121, 29] width 29 height 33
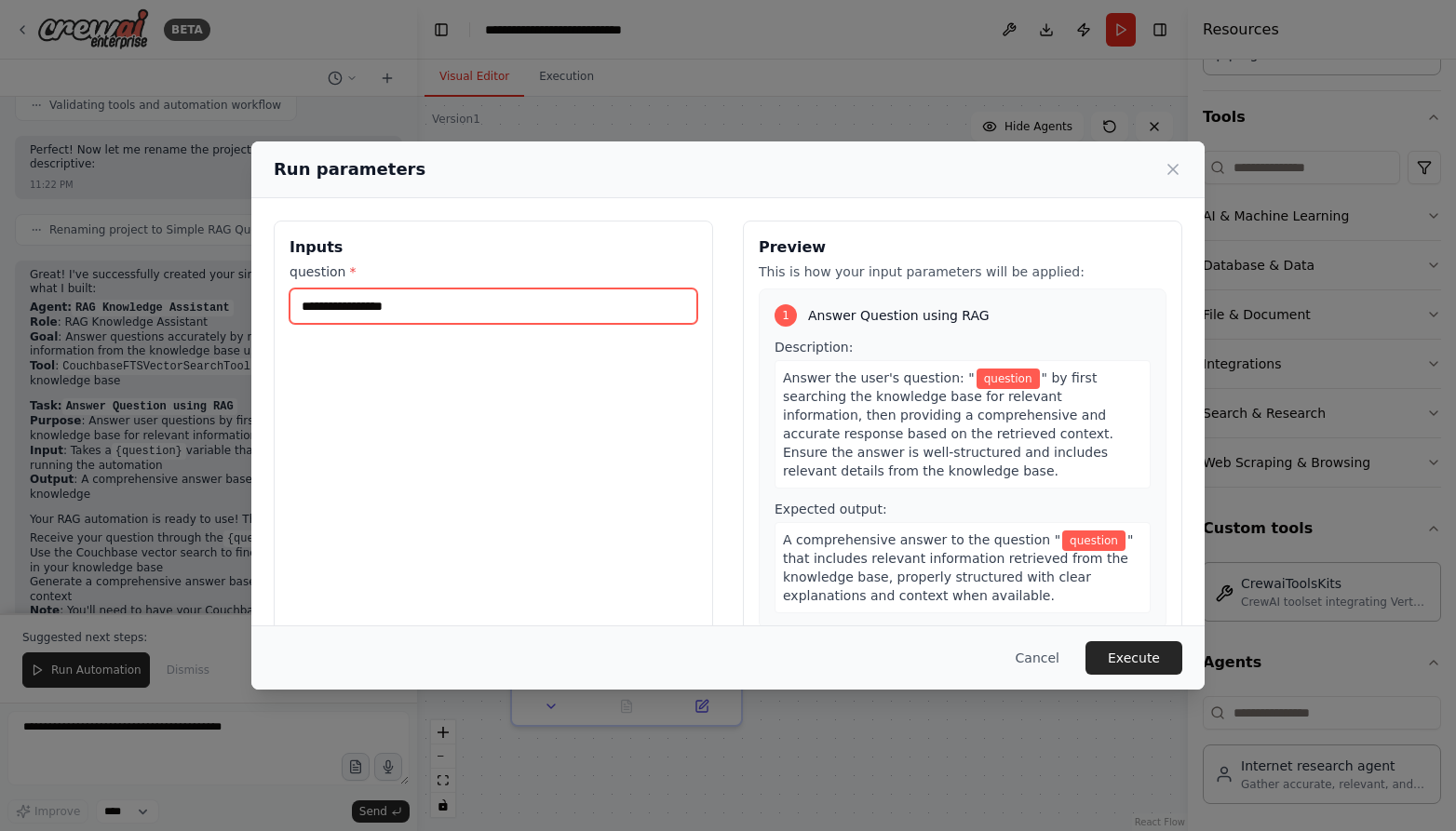
click at [401, 307] on input "question *" at bounding box center [493, 306] width 408 height 35
type input "**********"
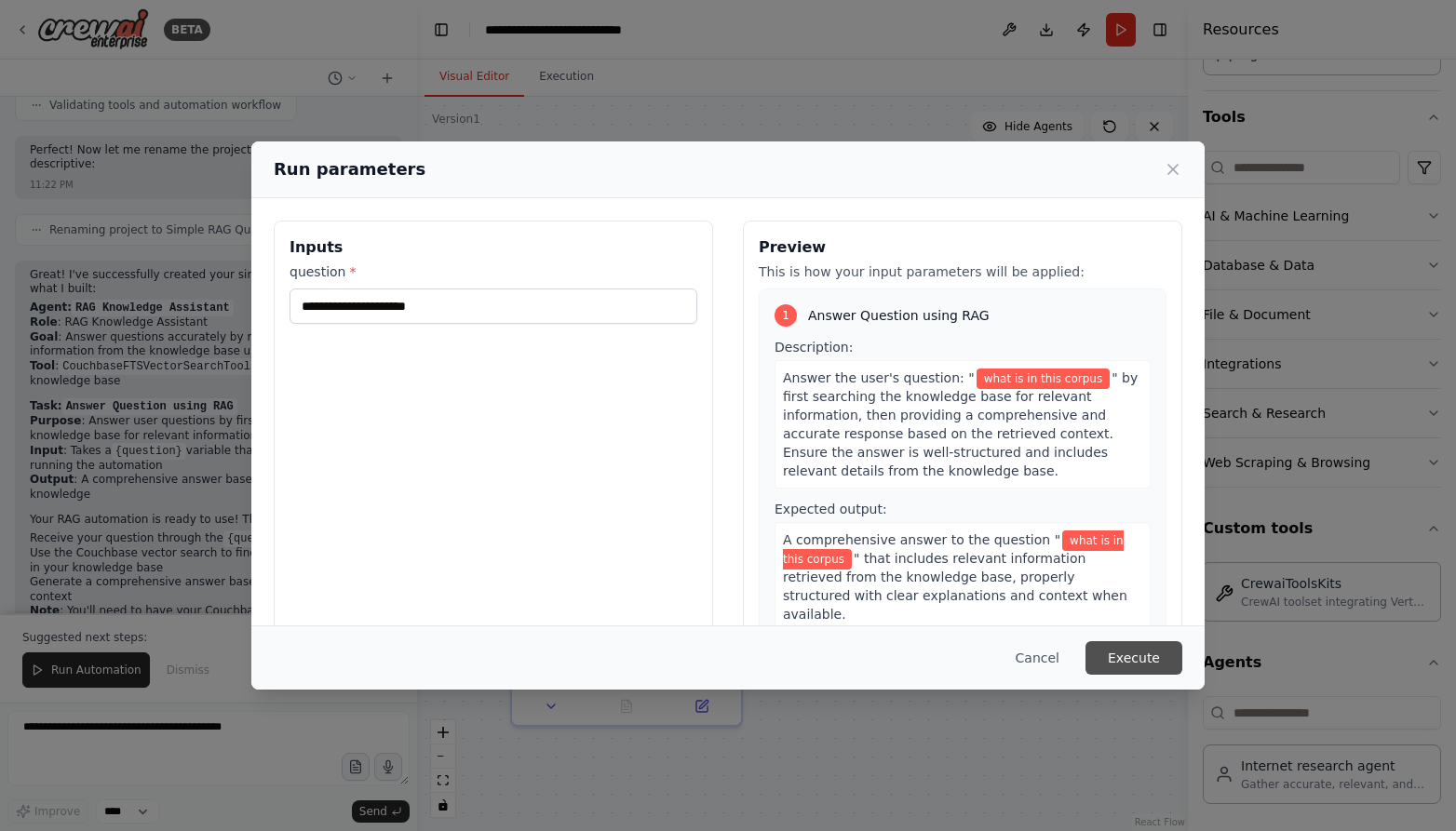
click at [1126, 650] on button "Execute" at bounding box center [1133, 658] width 97 height 33
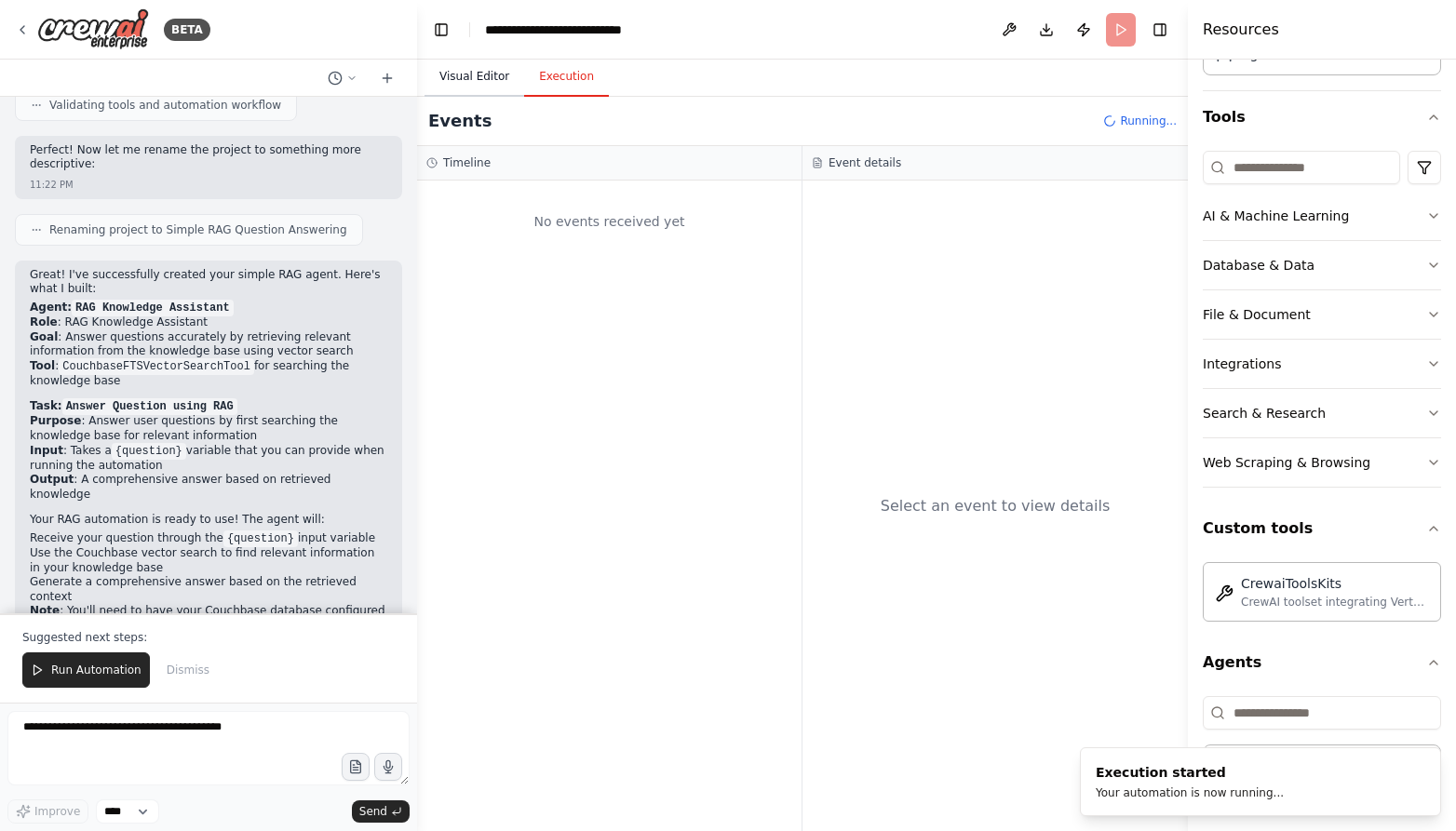
click at [489, 75] on button "Visual Editor" at bounding box center [475, 77] width 100 height 39
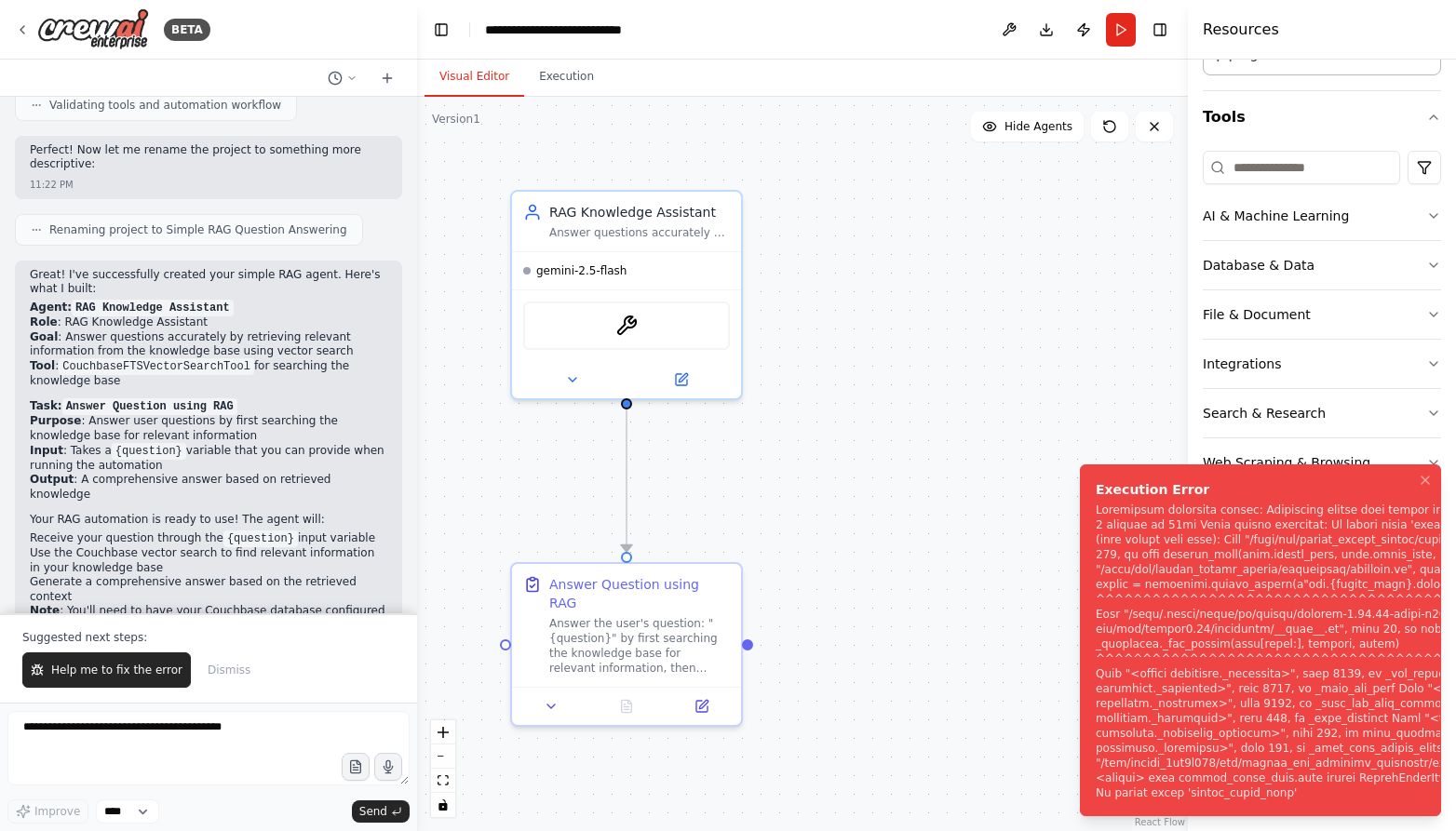
drag, startPoint x: 1094, startPoint y: 429, endPoint x: 1197, endPoint y: 778, distance: 363.9
click at [1200, 779] on li "Execution Error" at bounding box center [1261, 640] width 361 height 352
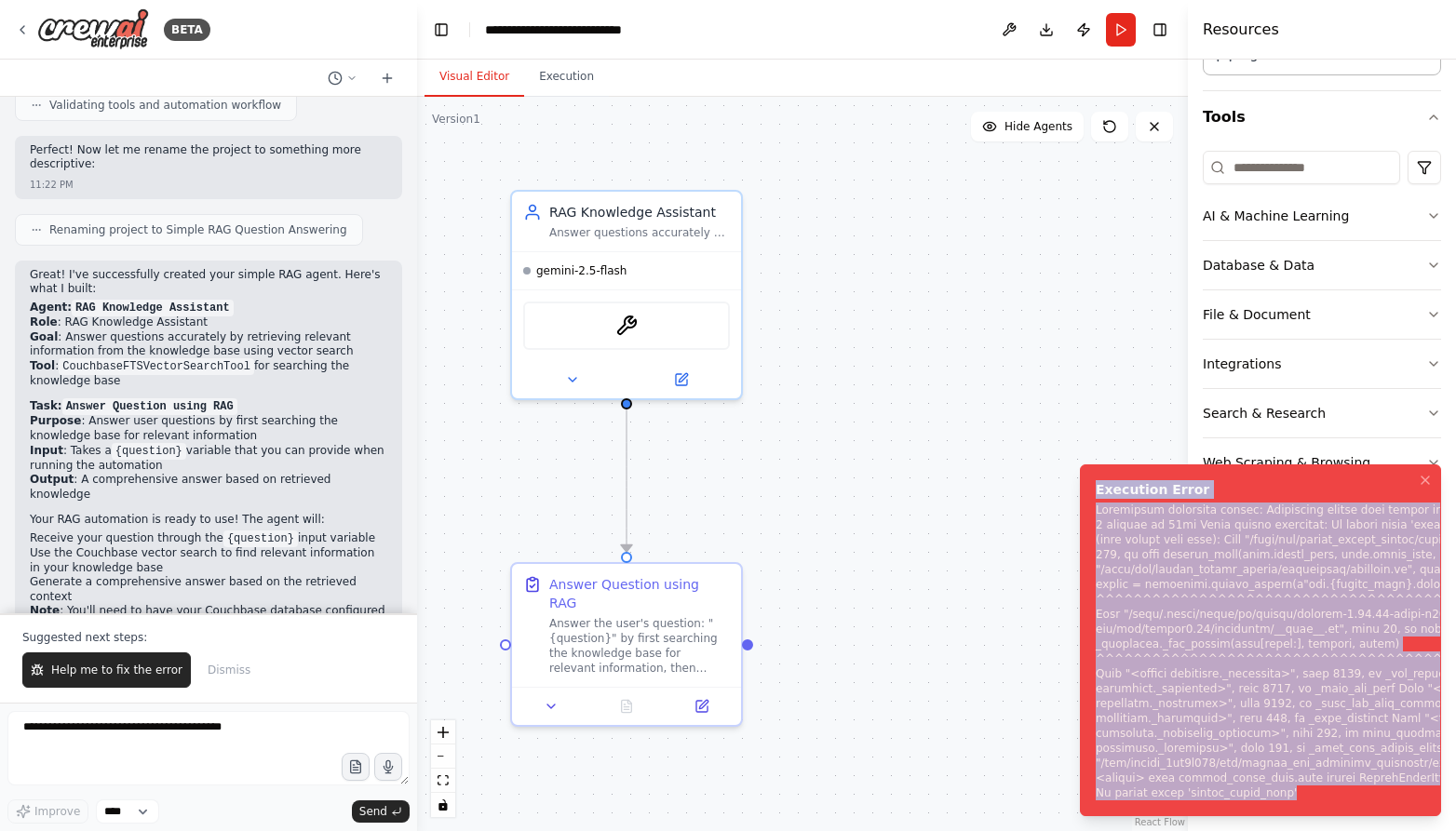
drag, startPoint x: 1192, startPoint y: 789, endPoint x: 1092, endPoint y: 432, distance: 370.7
click at [1092, 464] on li "Execution Error" at bounding box center [1261, 640] width 361 height 352
copy div "Execution Error Subprocess execution failed: Subprocess failed with return code…"
click at [1134, 450] on ol "Execution Error" at bounding box center [1260, 640] width 391 height 381
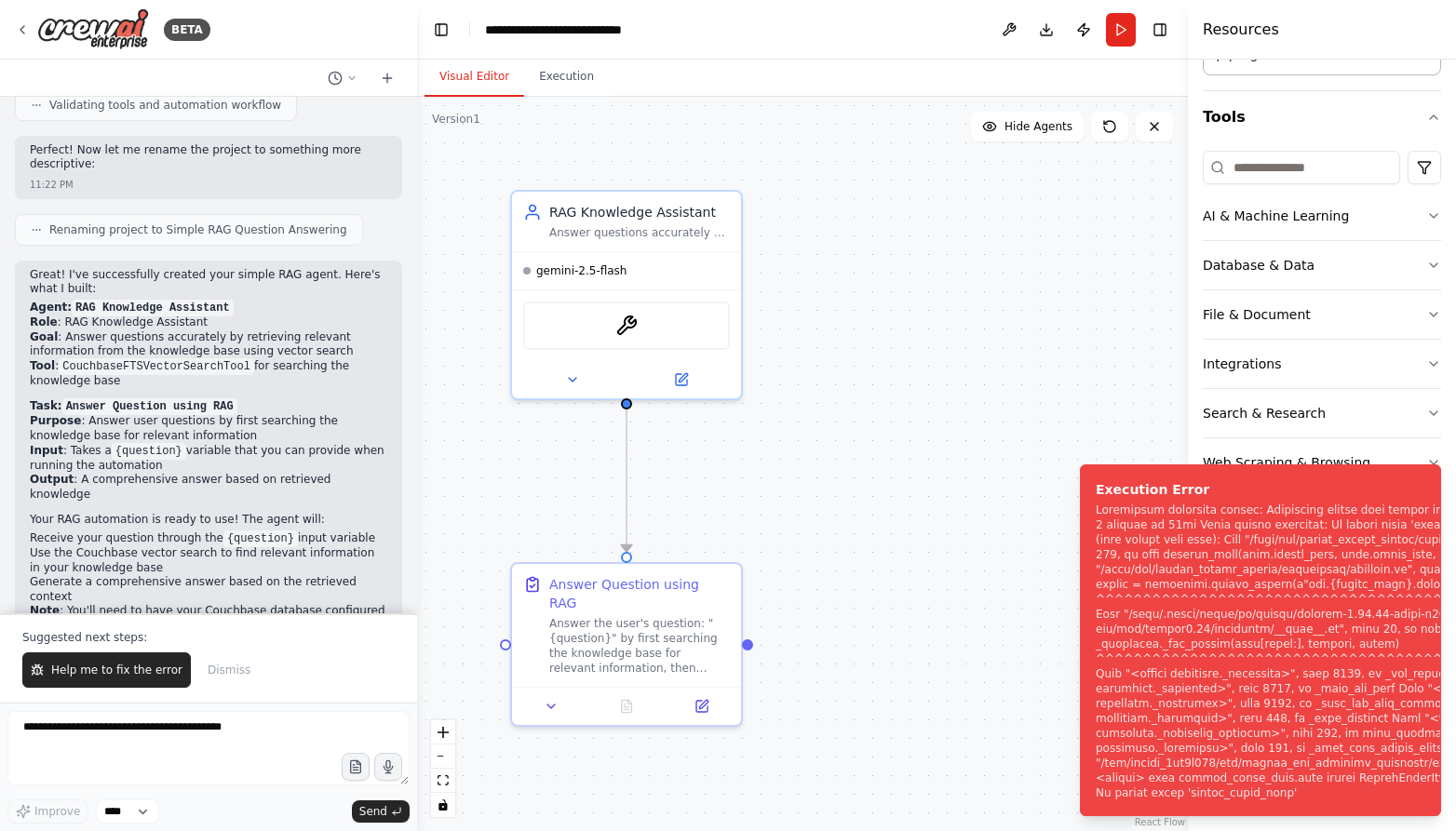
click at [1008, 442] on div ".deletable-edge-delete-btn { width: 20px; height: 20px; border: 0px solid #ffff…" at bounding box center [802, 464] width 771 height 734
click at [996, 459] on div ".deletable-edge-delete-btn { width: 20px; height: 20px; border: 0px solid #ffff…" at bounding box center [802, 464] width 771 height 734
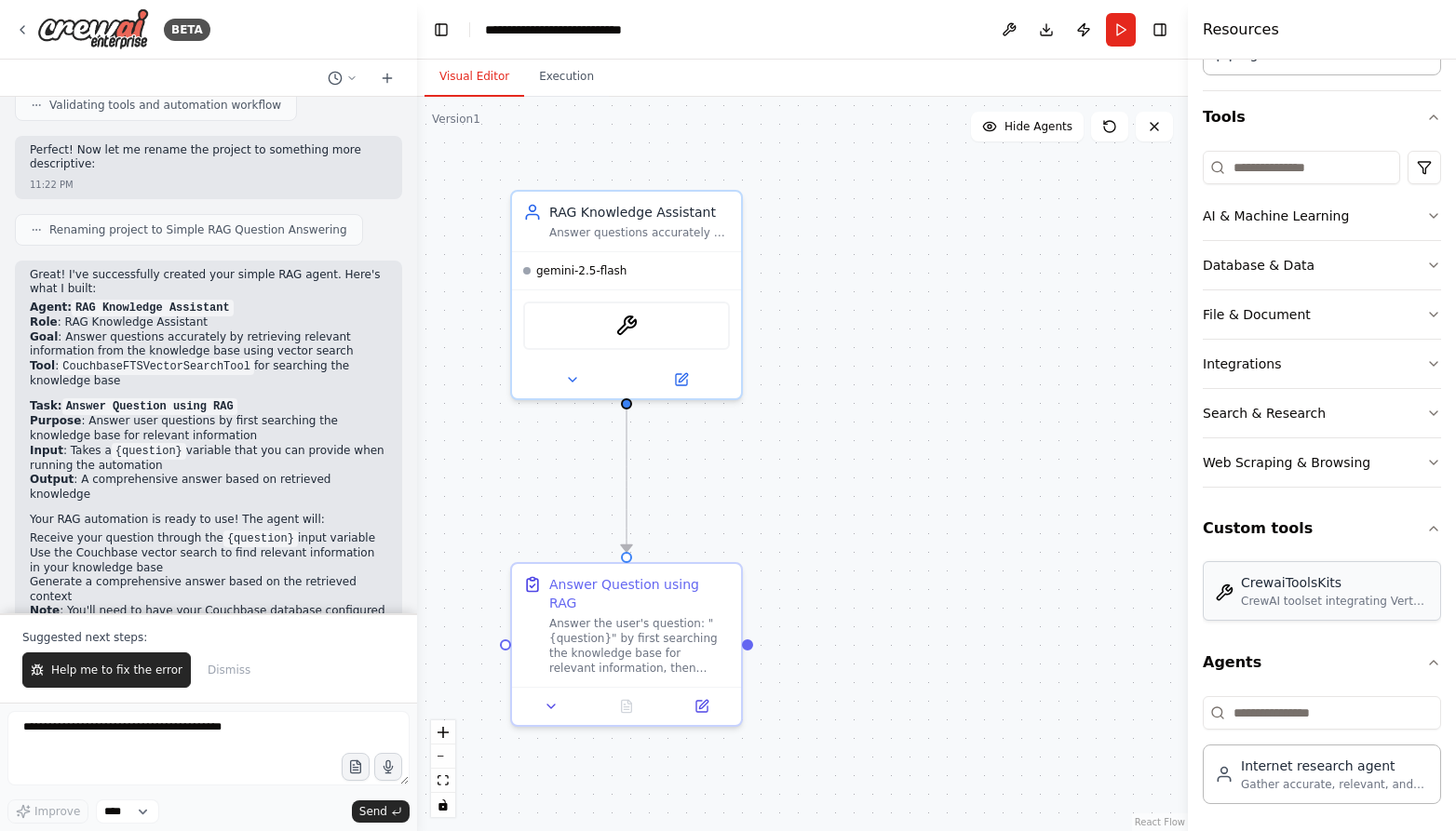
click at [1277, 595] on div "CrewAI toolset integrating Vertex AI RAG corpora" at bounding box center [1335, 601] width 188 height 15
click at [1277, 597] on div "CrewAI toolset integrating Vertex AI RAG corpora" at bounding box center [1335, 601] width 188 height 15
click at [28, 32] on icon at bounding box center [22, 29] width 15 height 15
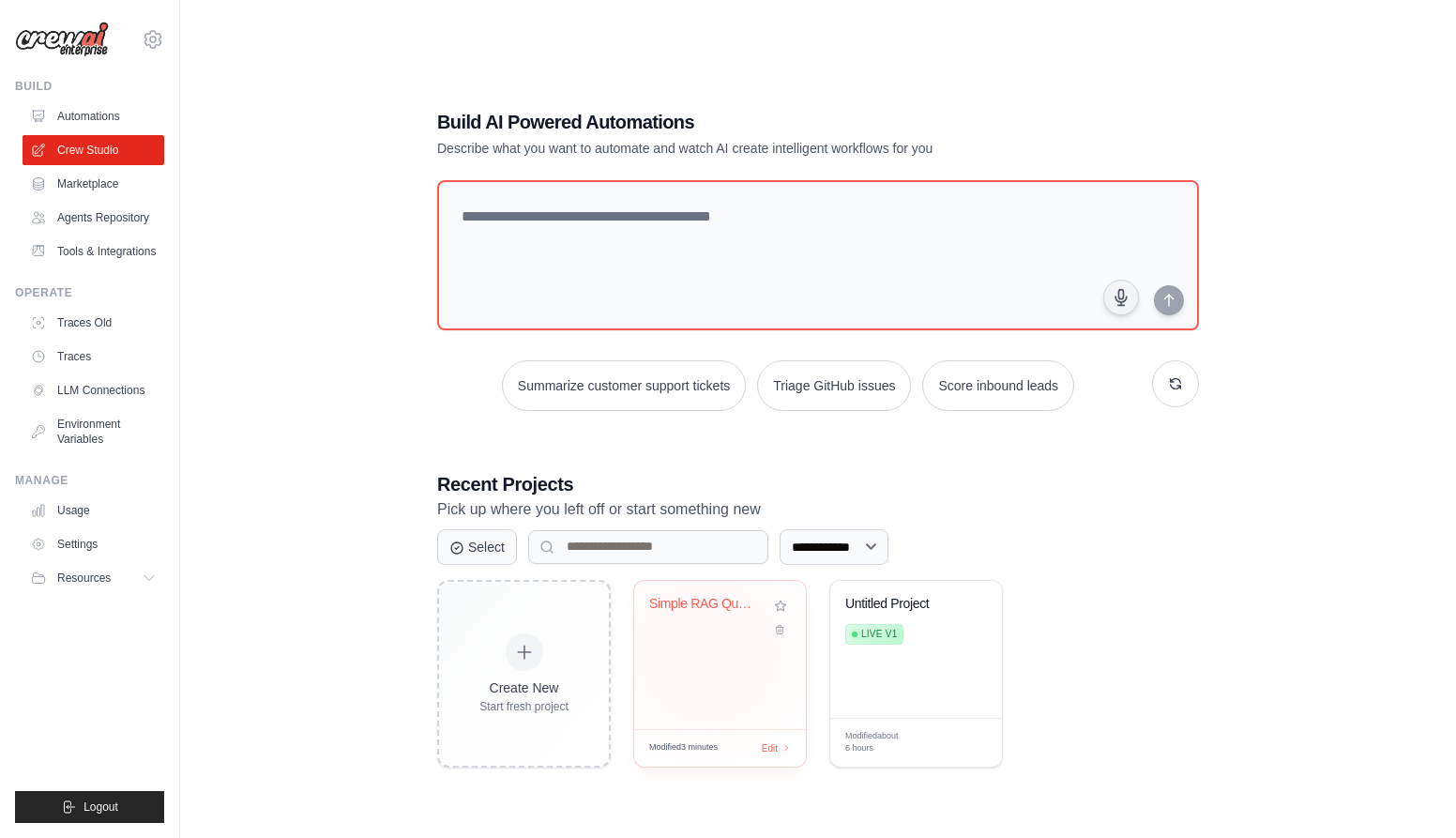
click at [706, 651] on div "Simple RAG Question Answering" at bounding box center [720, 655] width 172 height 148
click at [118, 240] on link "Tools & Integrations" at bounding box center [95, 251] width 141 height 30
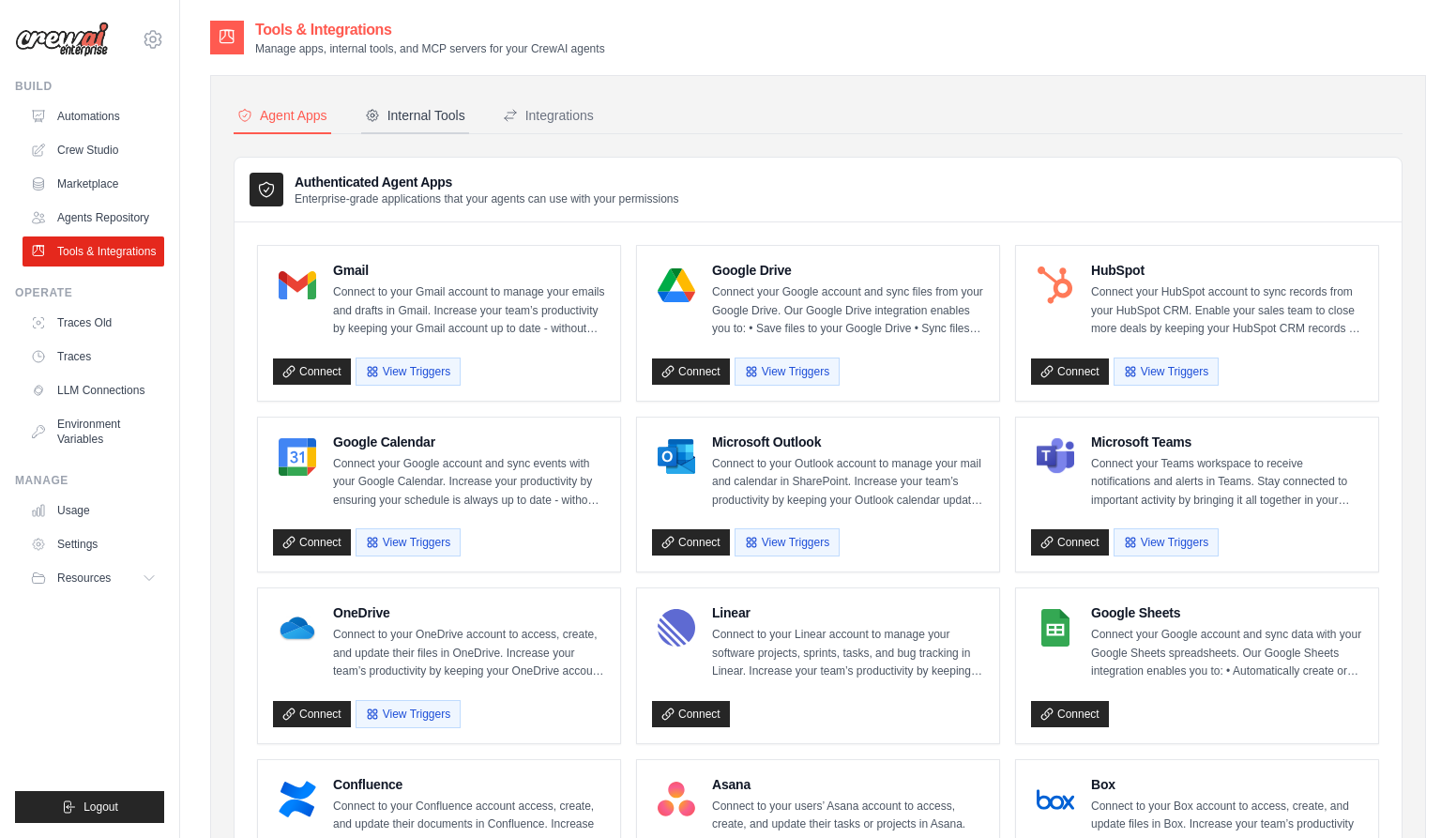
click at [428, 120] on div "Internal Tools" at bounding box center [415, 115] width 101 height 19
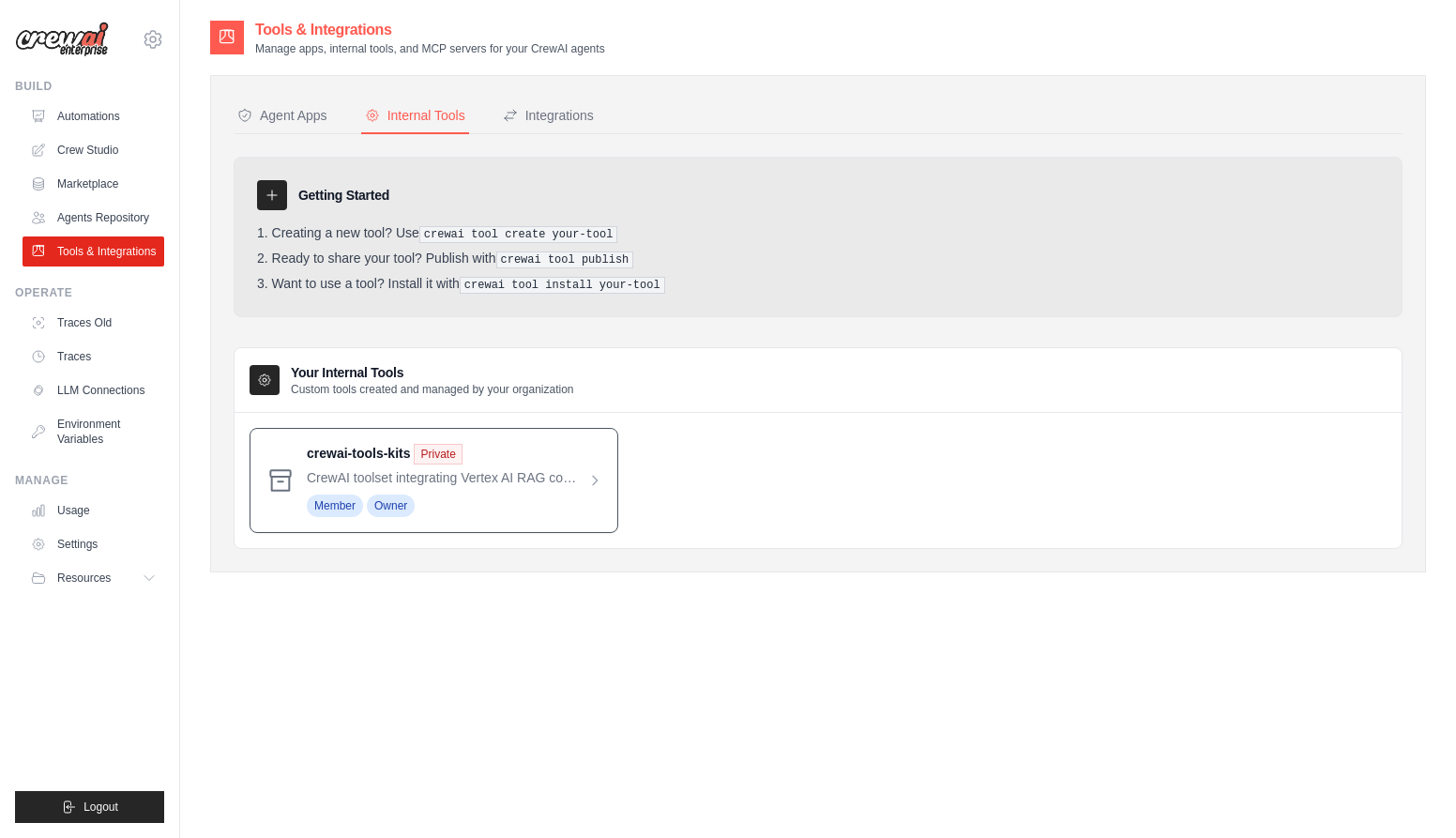
click at [545, 482] on span at bounding box center [454, 480] width 295 height 73
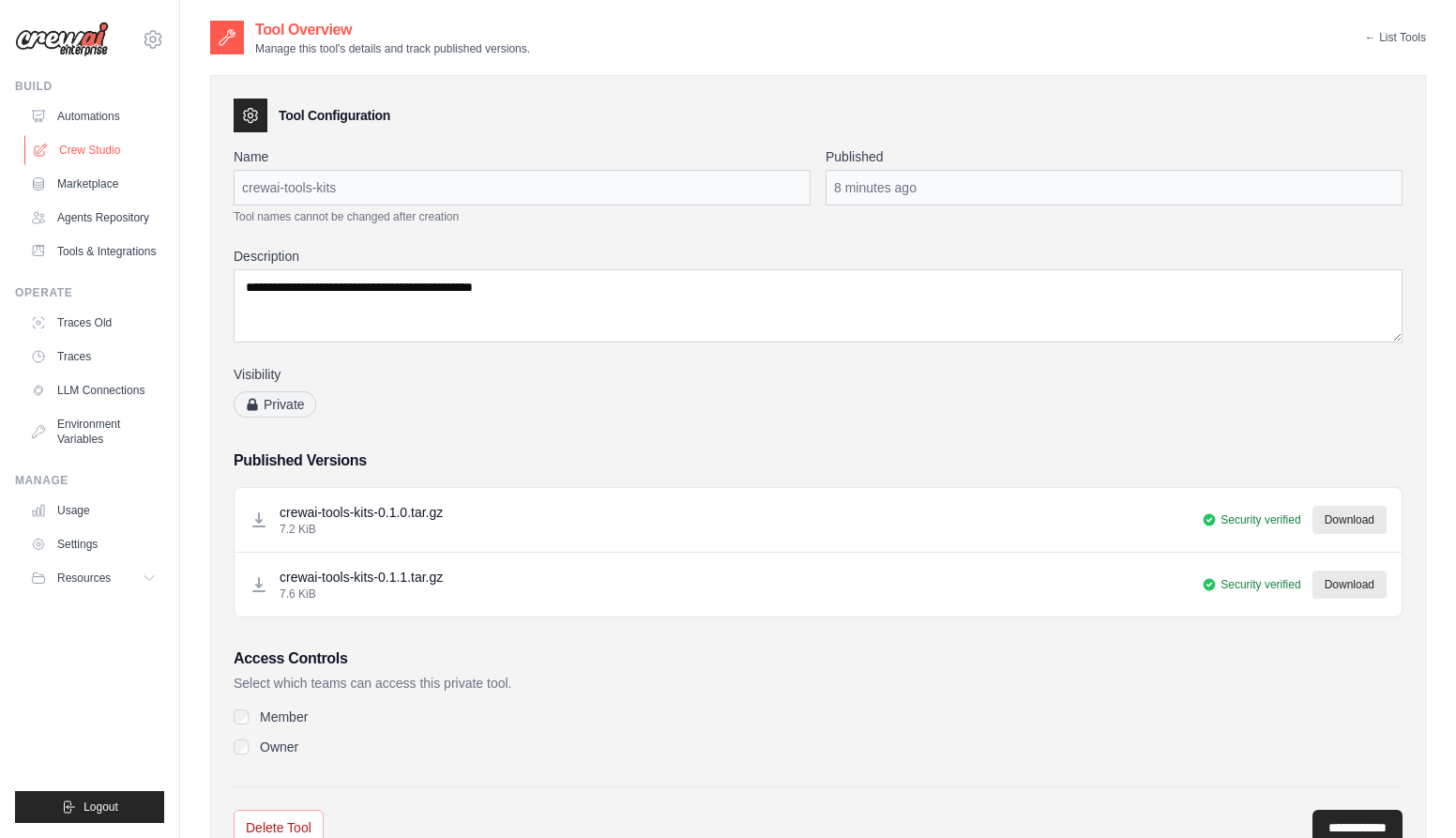
click at [89, 152] on link "Crew Studio" at bounding box center [95, 150] width 141 height 30
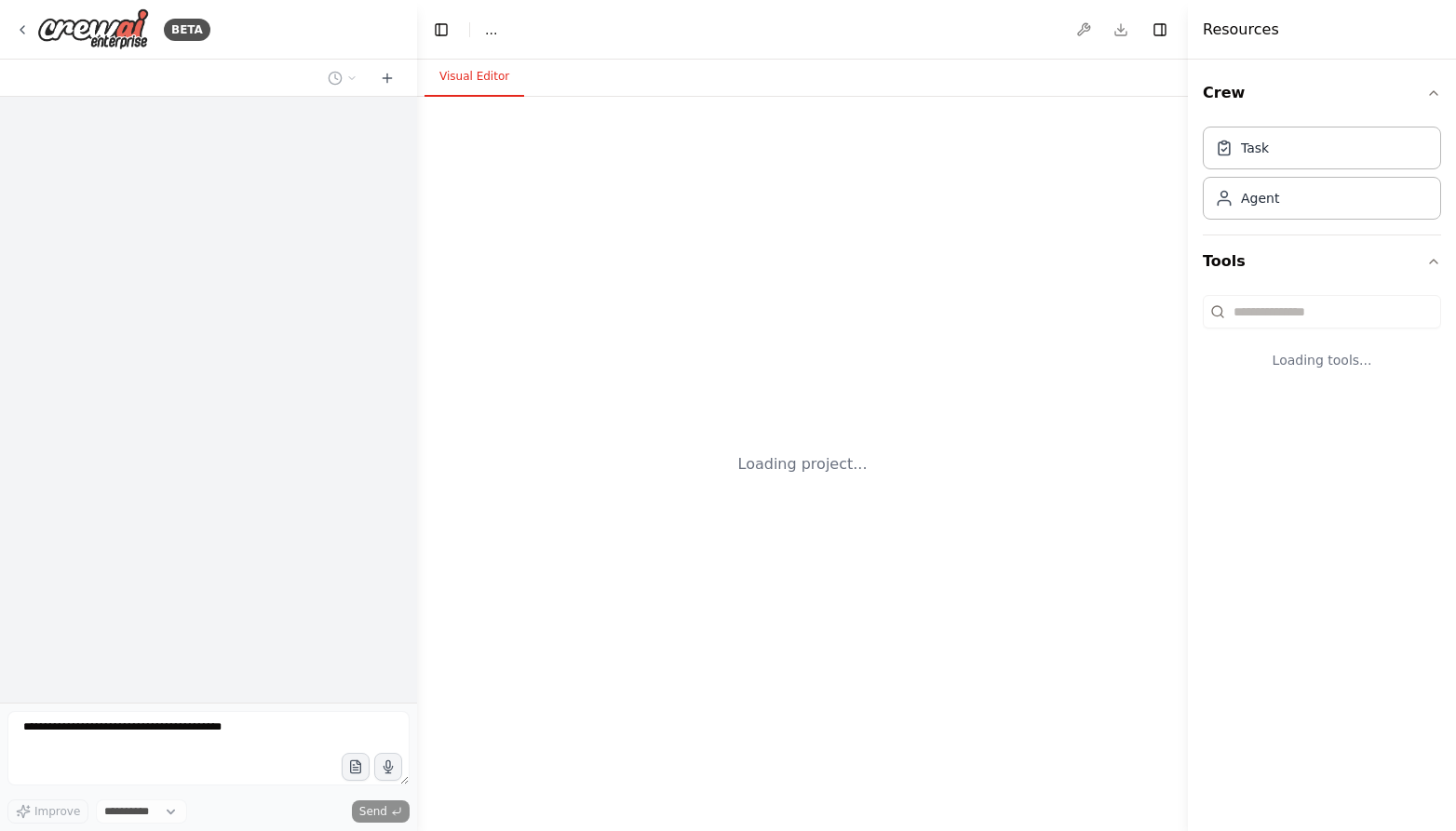
select select "****"
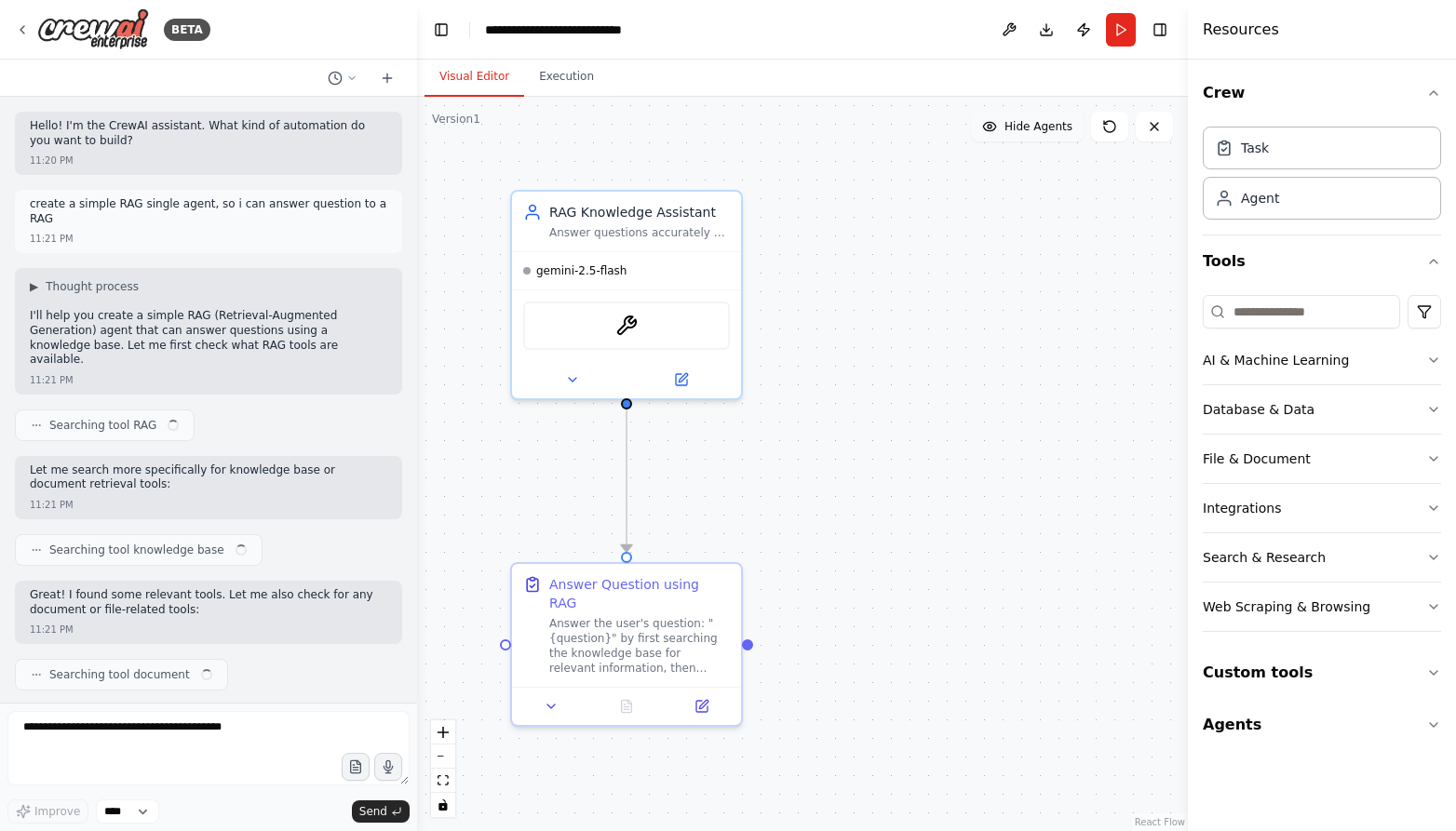
scroll to position [1574, 0]
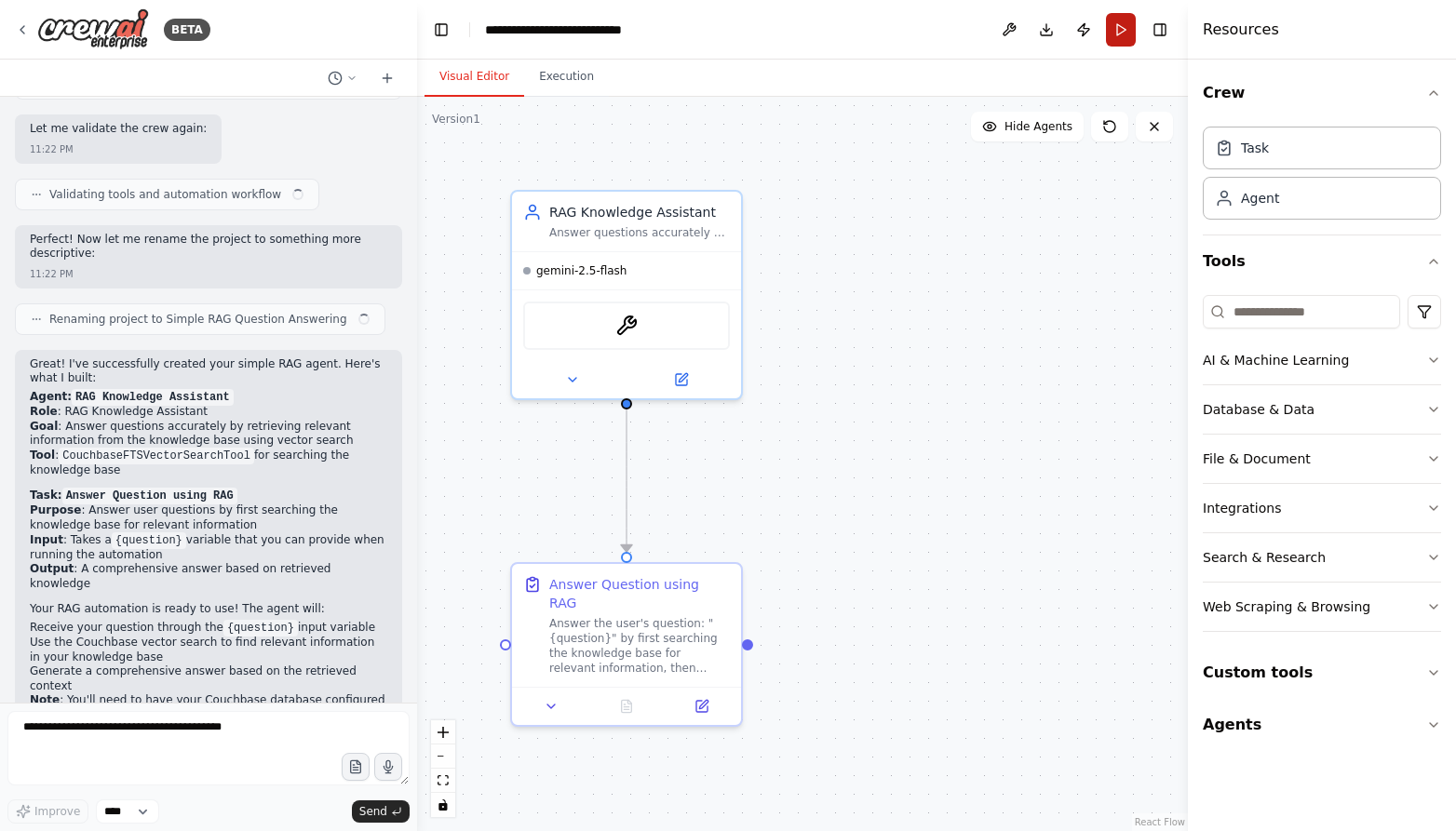
click at [1115, 31] on button "Run" at bounding box center [1121, 29] width 29 height 33
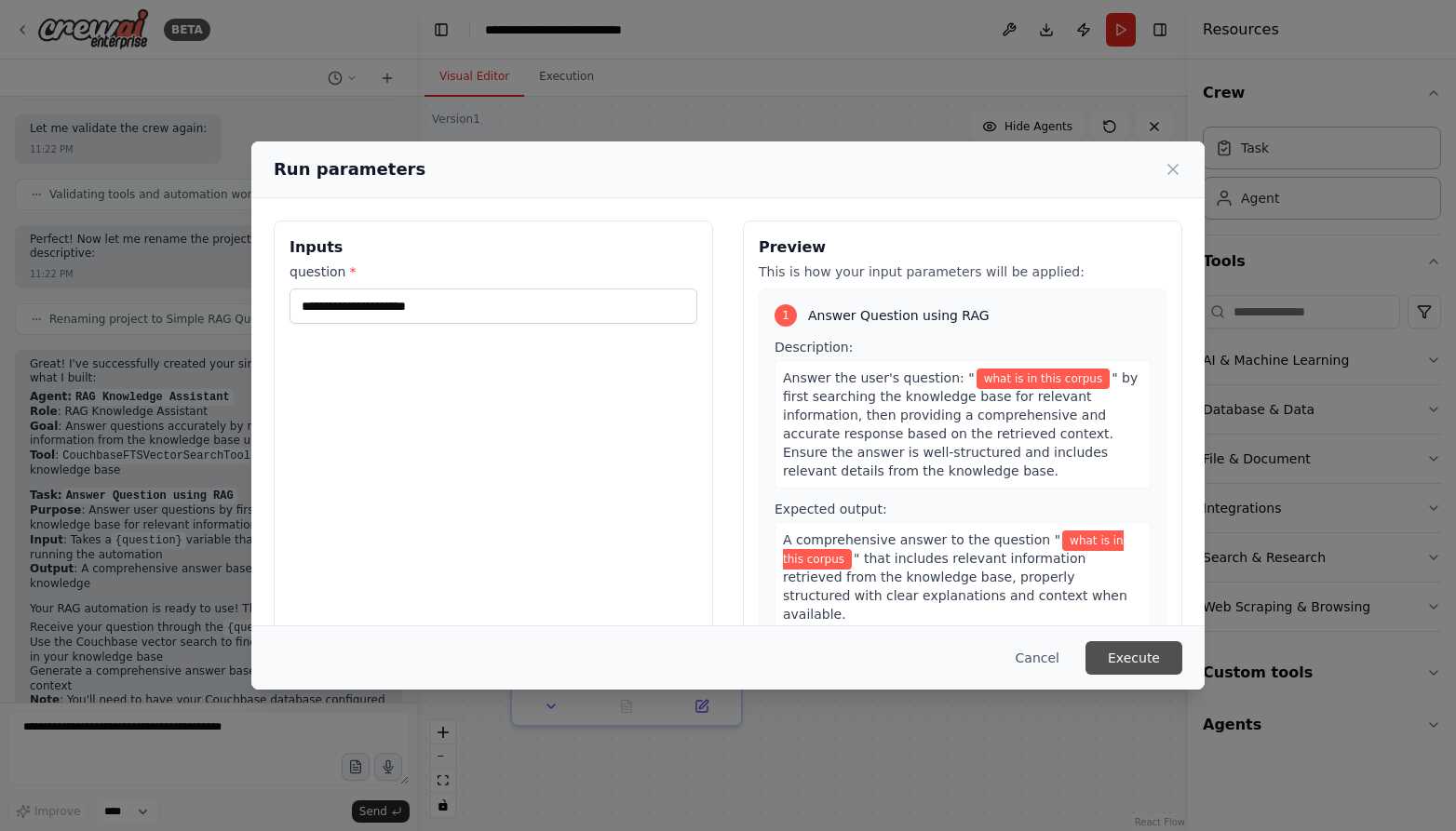
click at [1130, 647] on button "Execute" at bounding box center [1133, 658] width 97 height 33
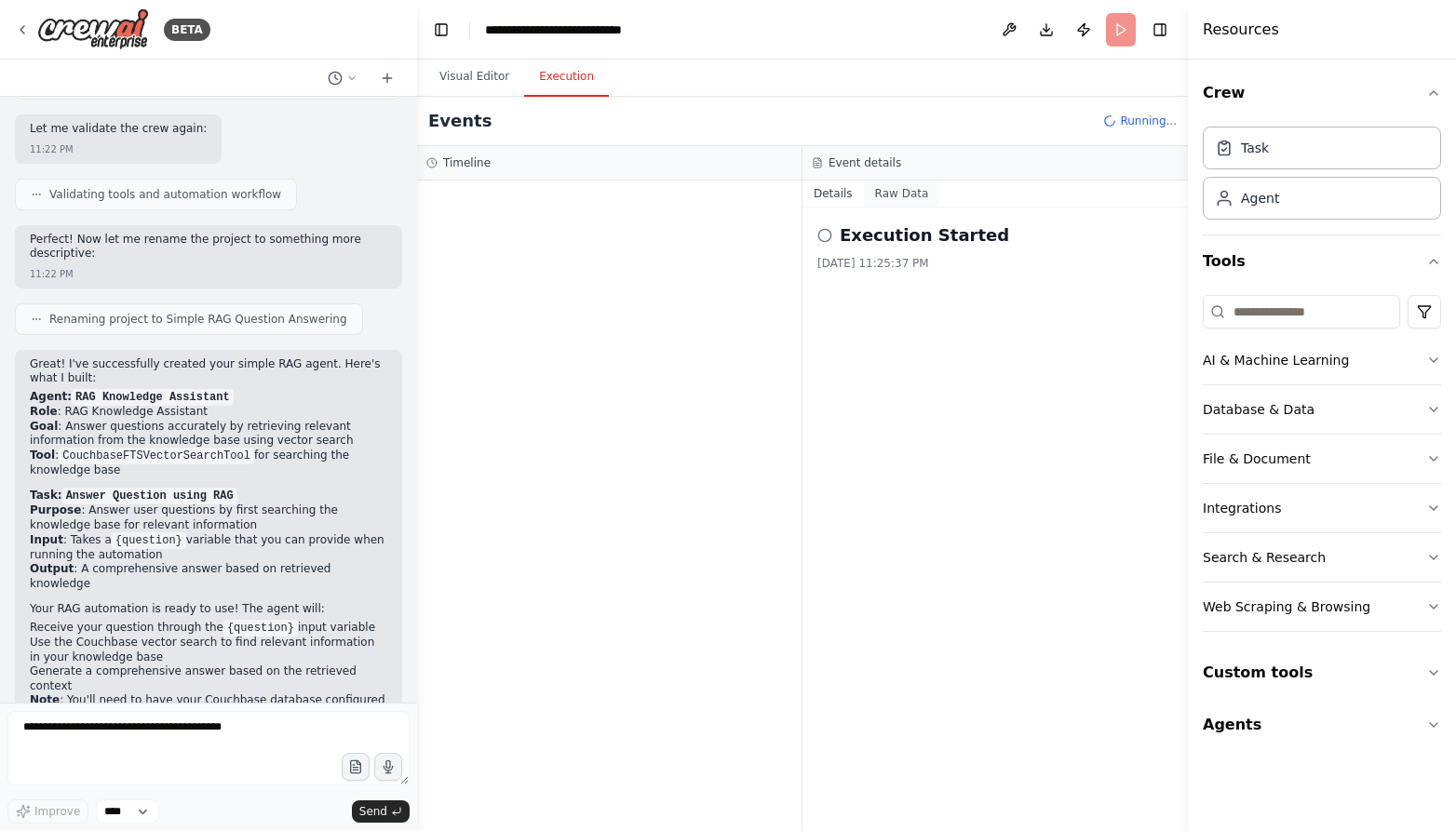
click at [906, 192] on button "Raw Data" at bounding box center [902, 193] width 76 height 26
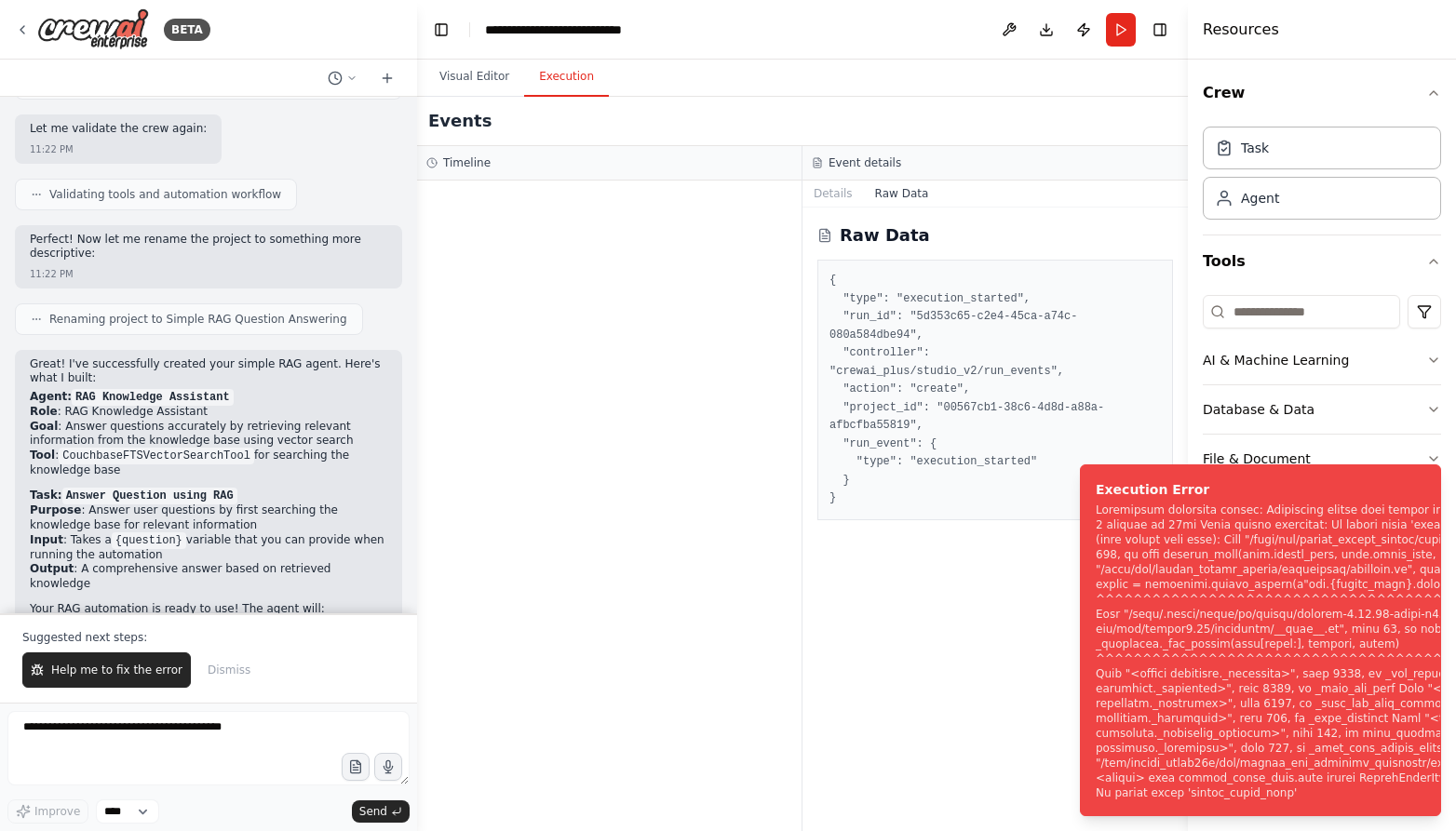
click at [957, 581] on div "Raw Data { "type": "execution_started", "run_id": "5d353c65-c2e4-45ca-a74c-080a…" at bounding box center [995, 519] width 385 height 623
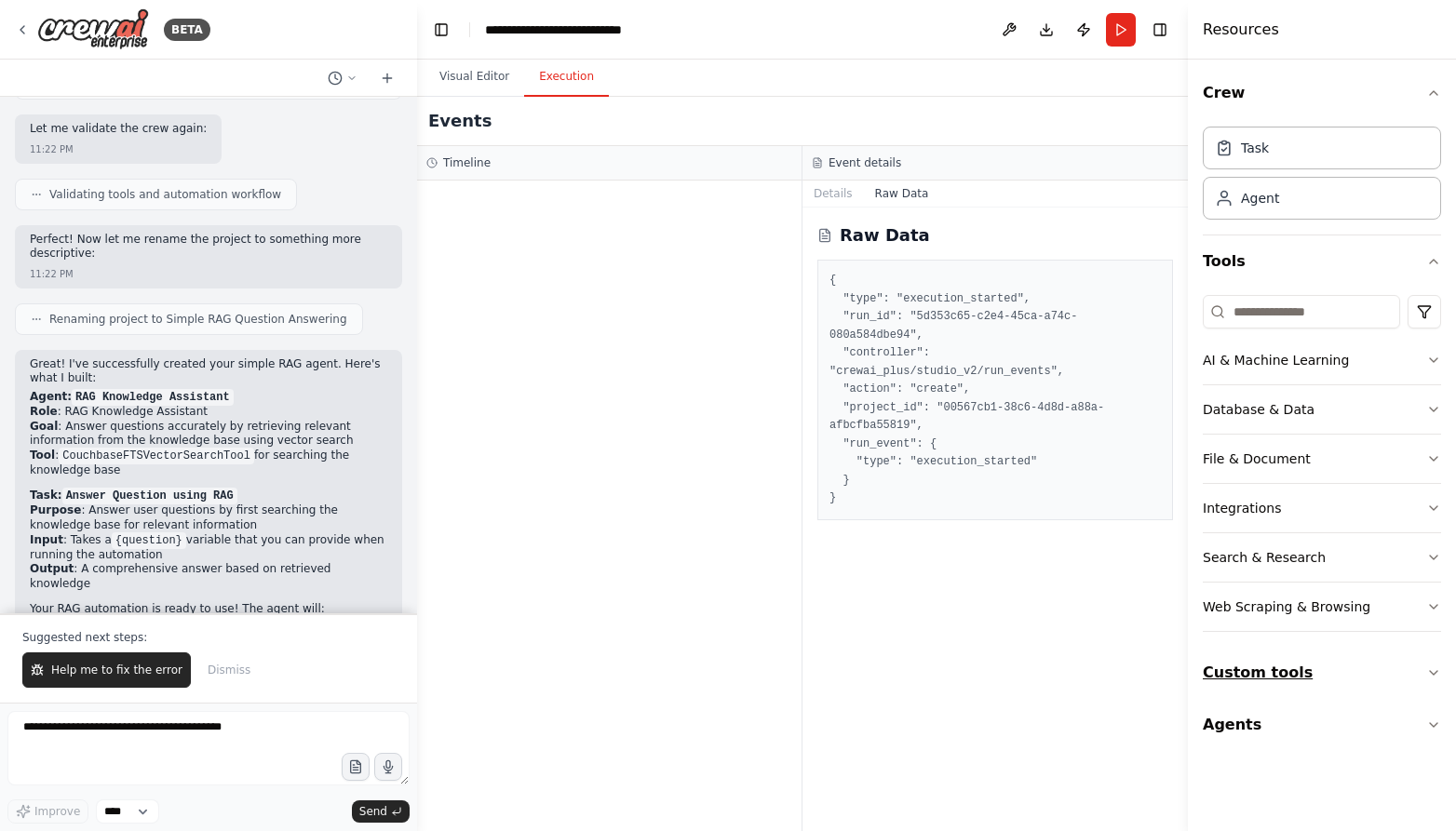
click at [1290, 665] on button "Custom tools" at bounding box center [1322, 672] width 238 height 52
click at [1290, 727] on div "CrewaiToolsKits" at bounding box center [1335, 726] width 188 height 19
click at [1288, 733] on div "CrewaiToolsKits CrewAI toolset integrating Vertex AI RAG corpora" at bounding box center [1335, 735] width 188 height 35
click at [25, 27] on icon at bounding box center [22, 29] width 15 height 15
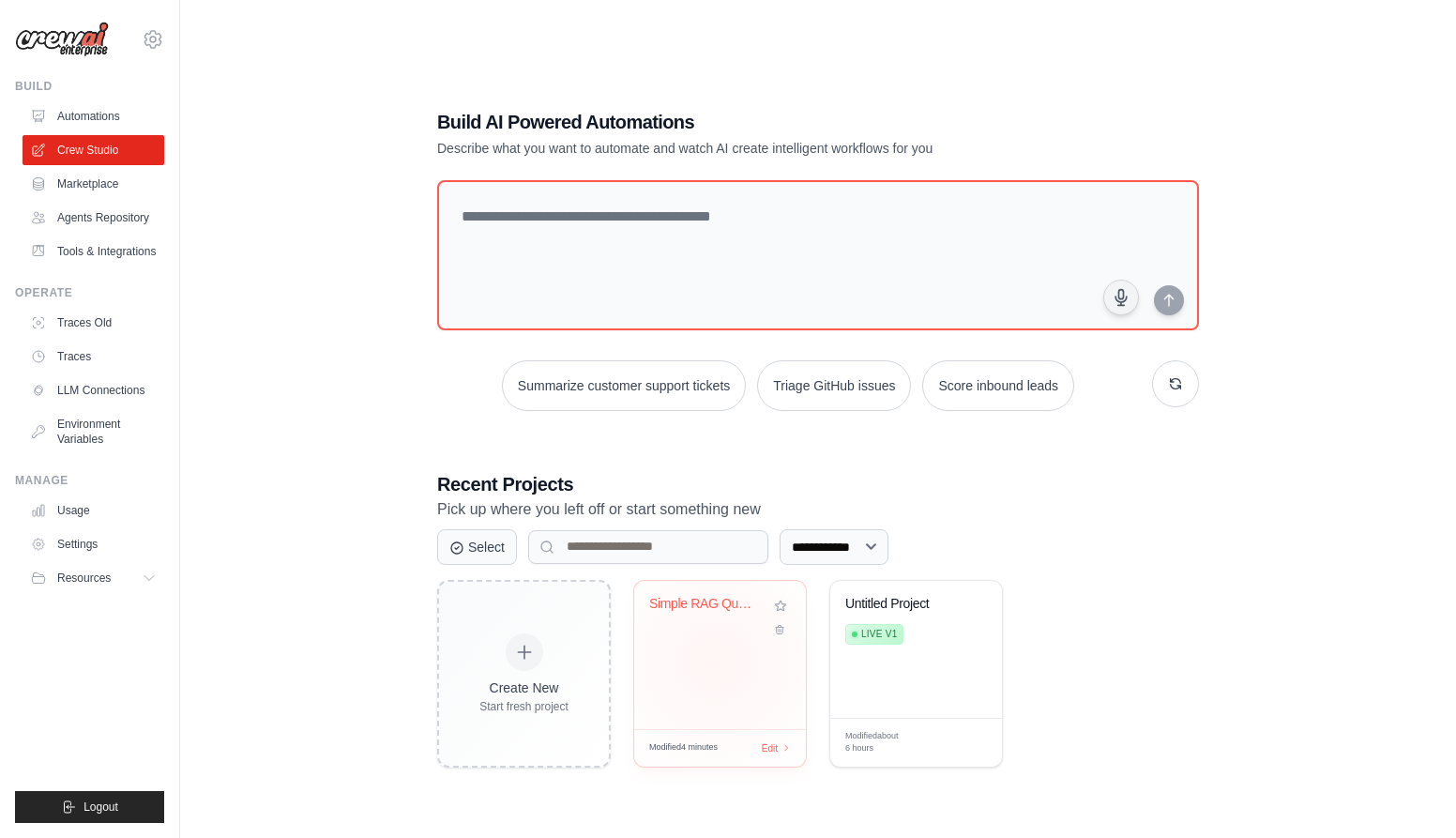
click at [717, 661] on div "Simple RAG Question Answering" at bounding box center [720, 655] width 172 height 148
click at [93, 252] on link "Tools & Integrations" at bounding box center [95, 251] width 141 height 30
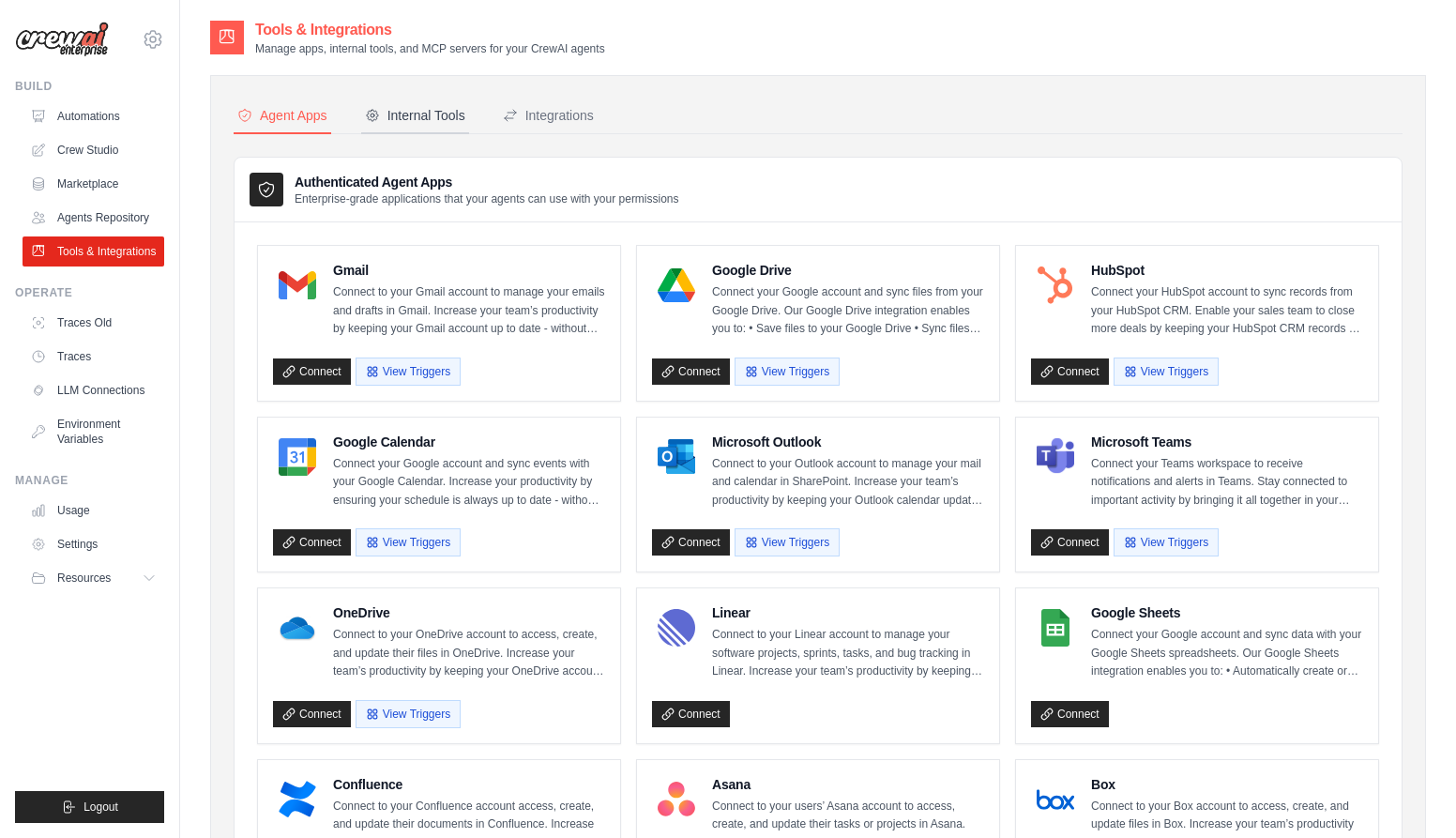
click at [403, 120] on div "Internal Tools" at bounding box center [415, 115] width 101 height 19
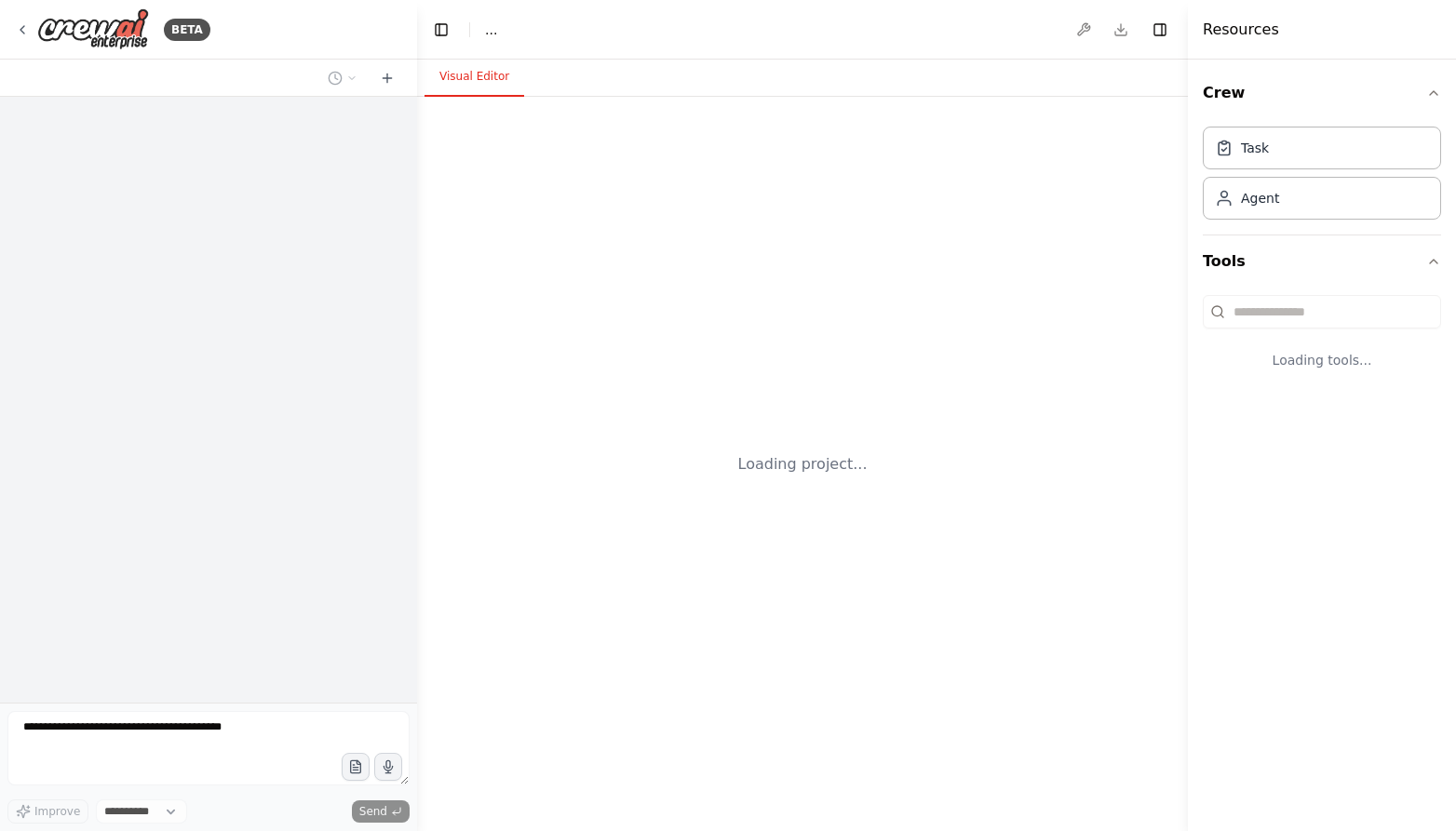
select select "****"
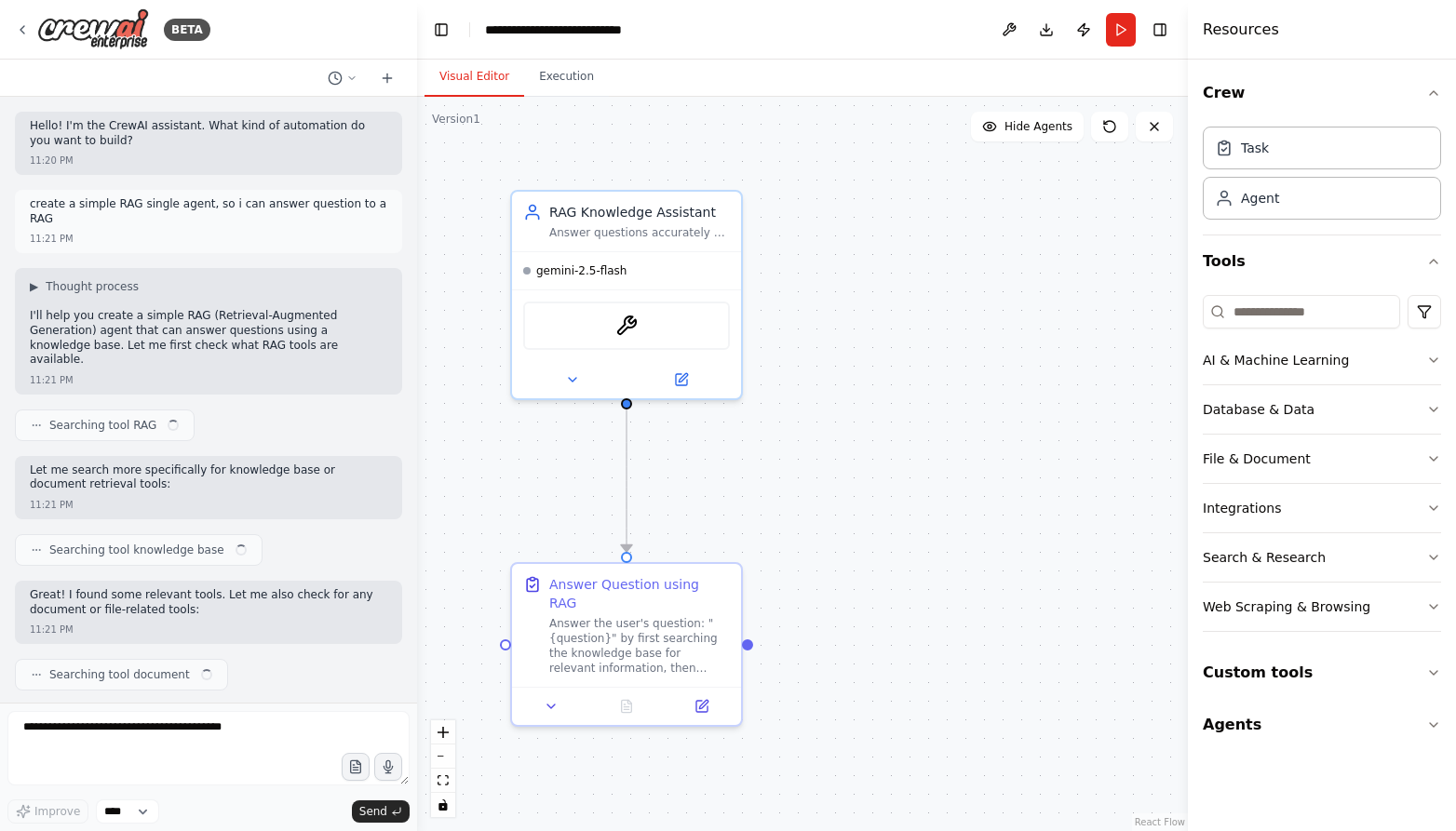
scroll to position [1574, 0]
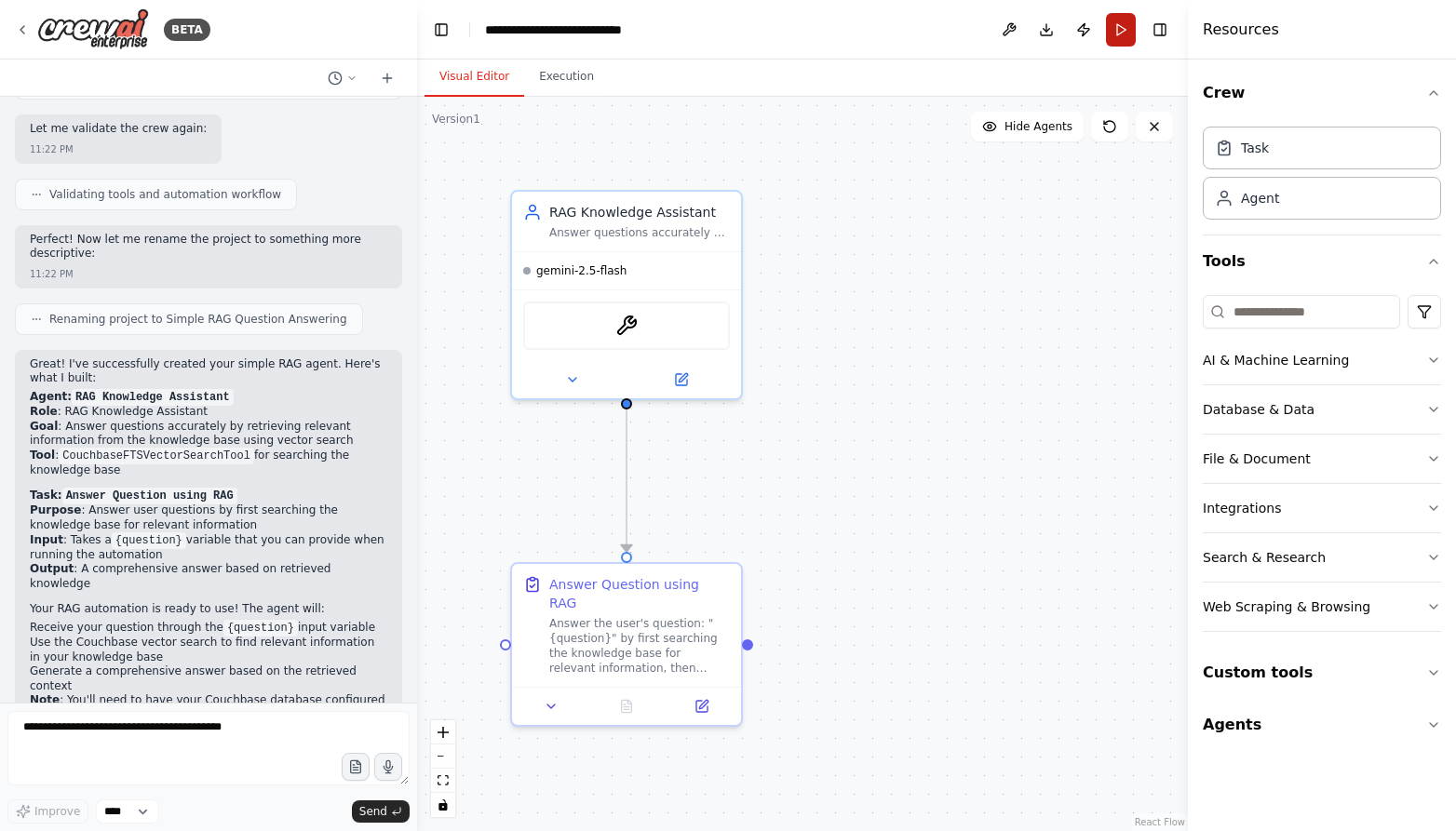
click at [1121, 26] on button "Run" at bounding box center [1121, 29] width 29 height 33
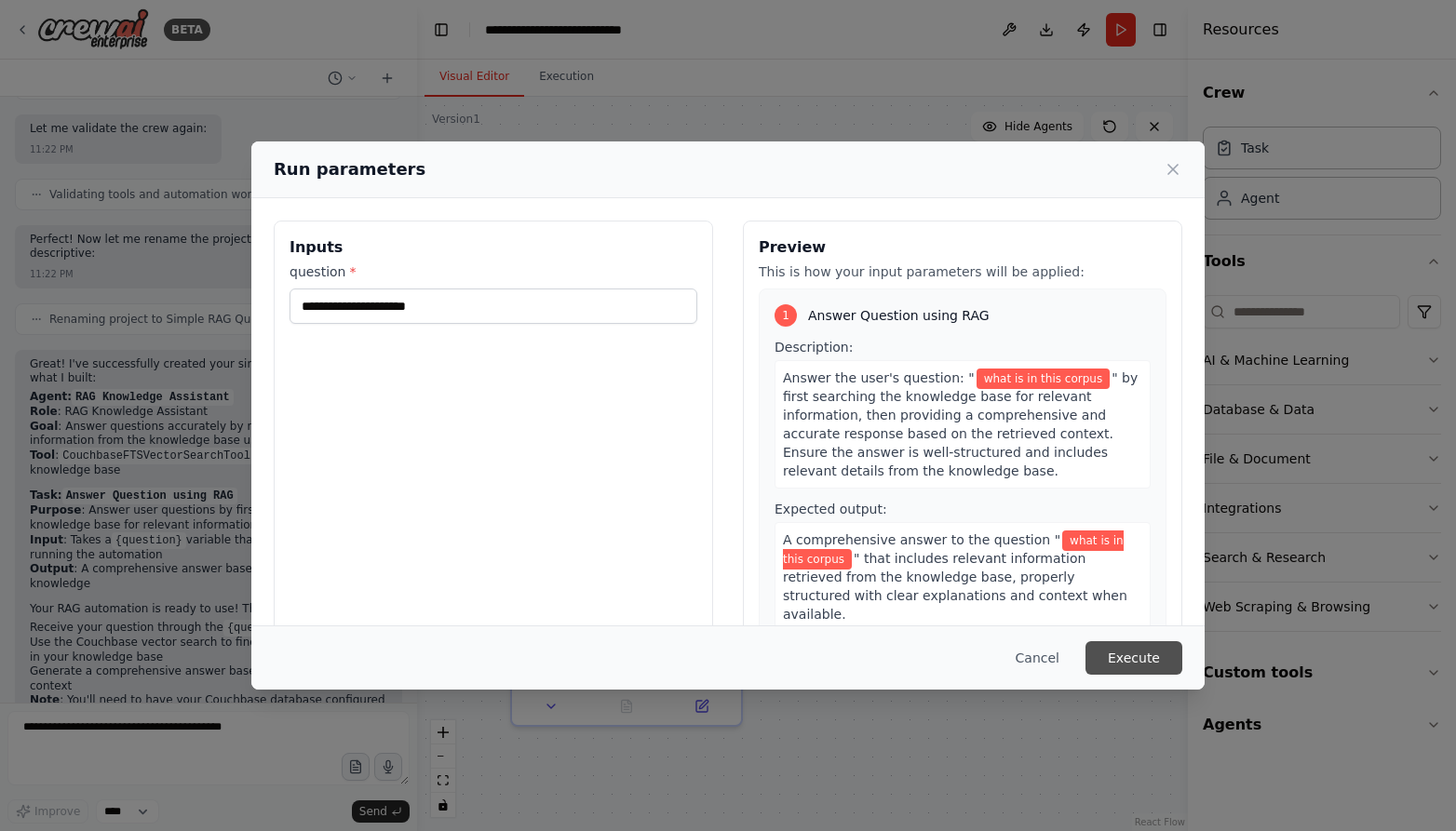
click at [1134, 660] on button "Execute" at bounding box center [1133, 658] width 97 height 33
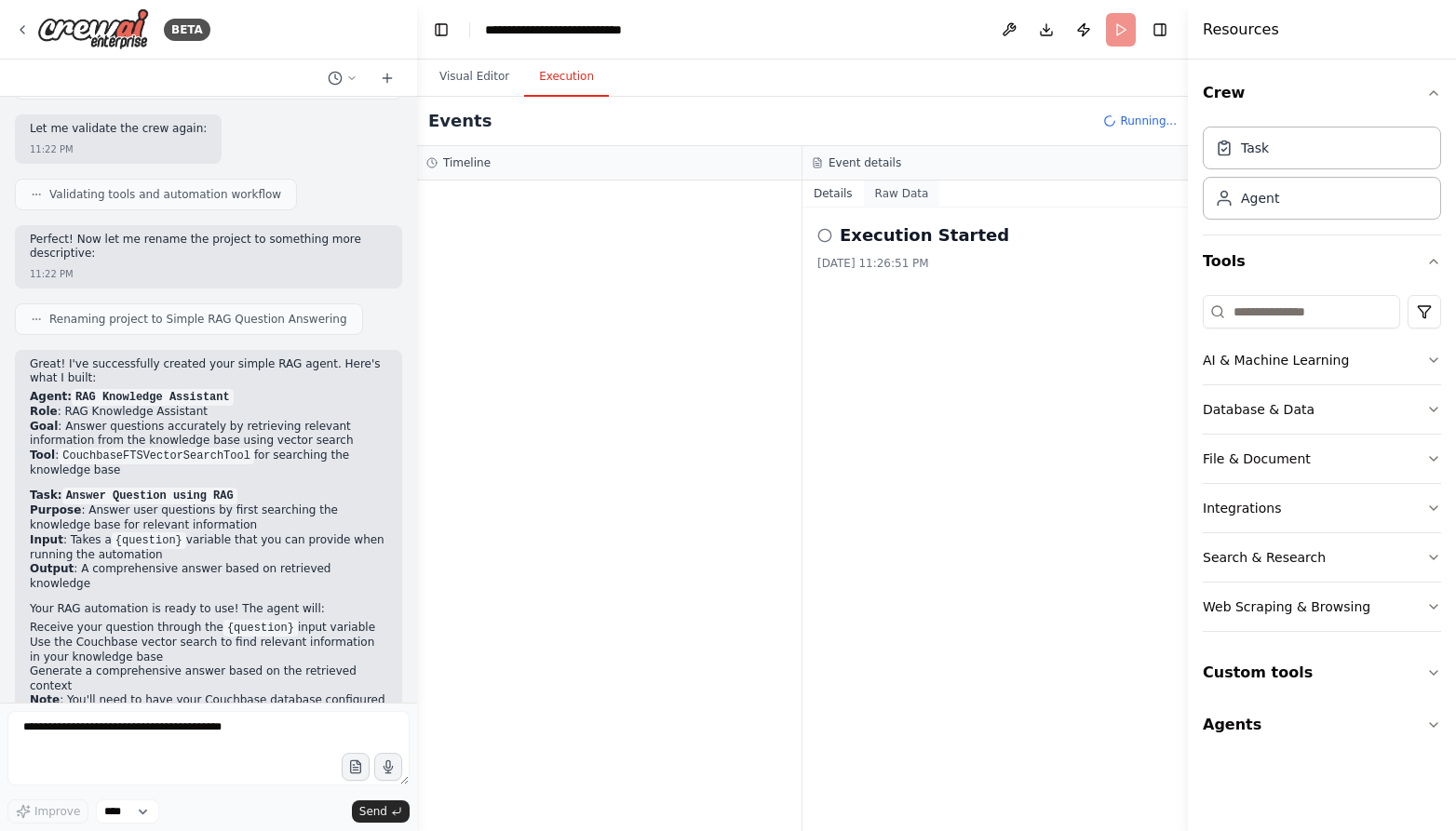
click at [899, 192] on button "Raw Data" at bounding box center [902, 193] width 76 height 26
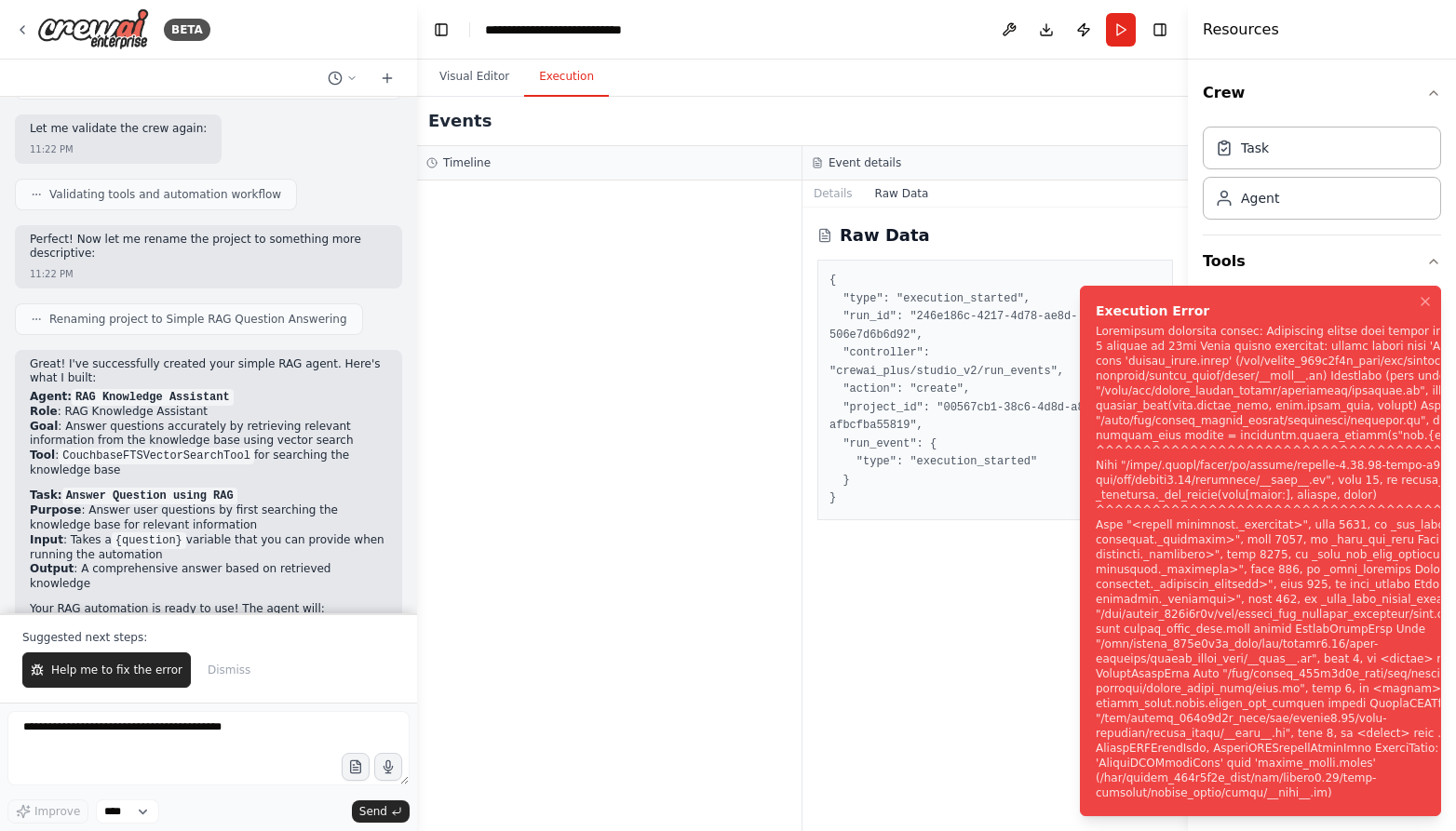
drag, startPoint x: 1094, startPoint y: 206, endPoint x: 1216, endPoint y: 325, distance: 170.4
click at [1234, 359] on li "Execution Error" at bounding box center [1261, 551] width 361 height 530
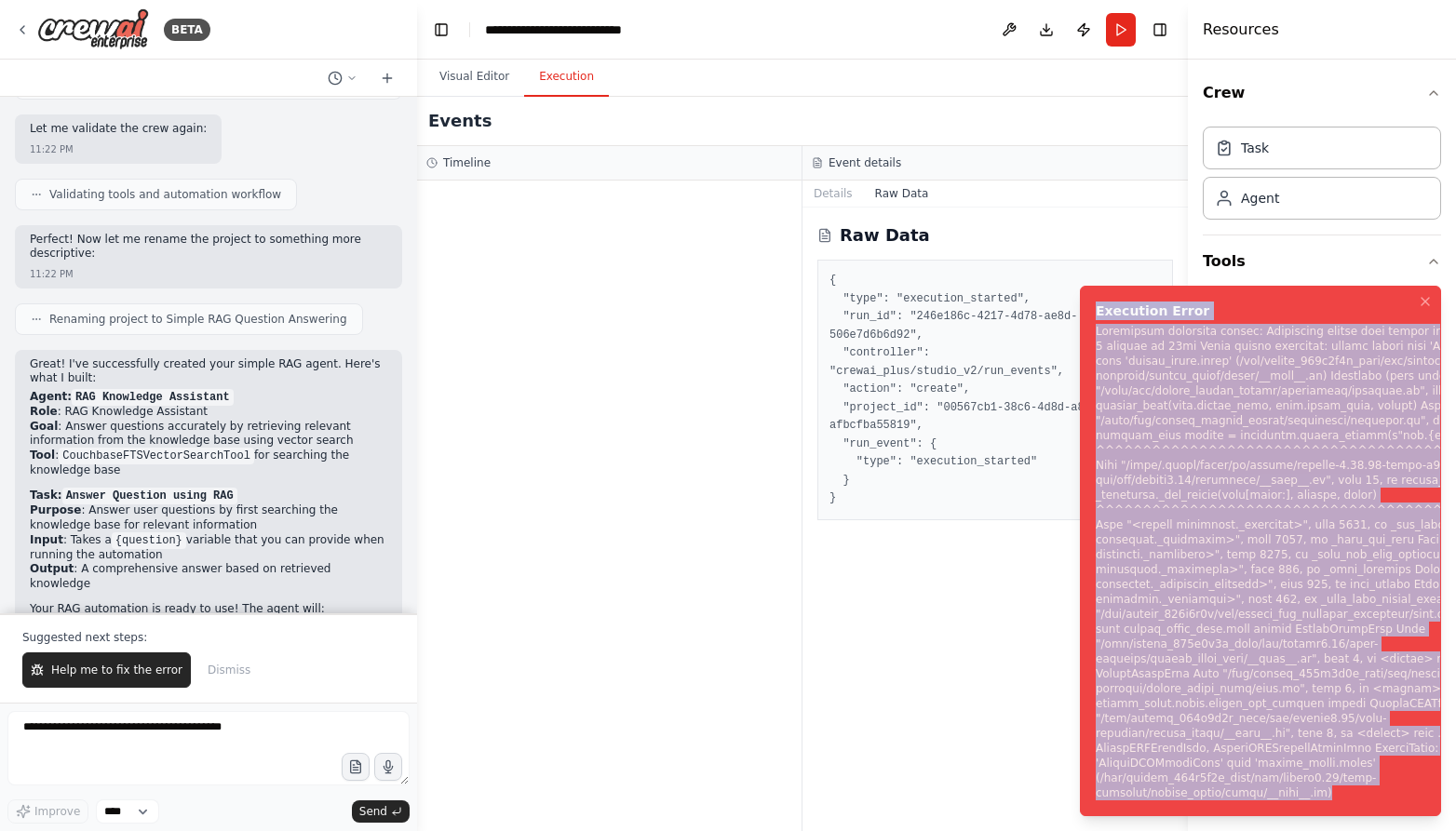
drag, startPoint x: 1095, startPoint y: 207, endPoint x: 1353, endPoint y: 815, distance: 660.5
click at [1353, 815] on li "Execution Error" at bounding box center [1261, 551] width 361 height 530
copy div "Execution Error Subprocess execution failed: Subprocess failed with return code…"
click at [24, 28] on icon at bounding box center [22, 29] width 15 height 15
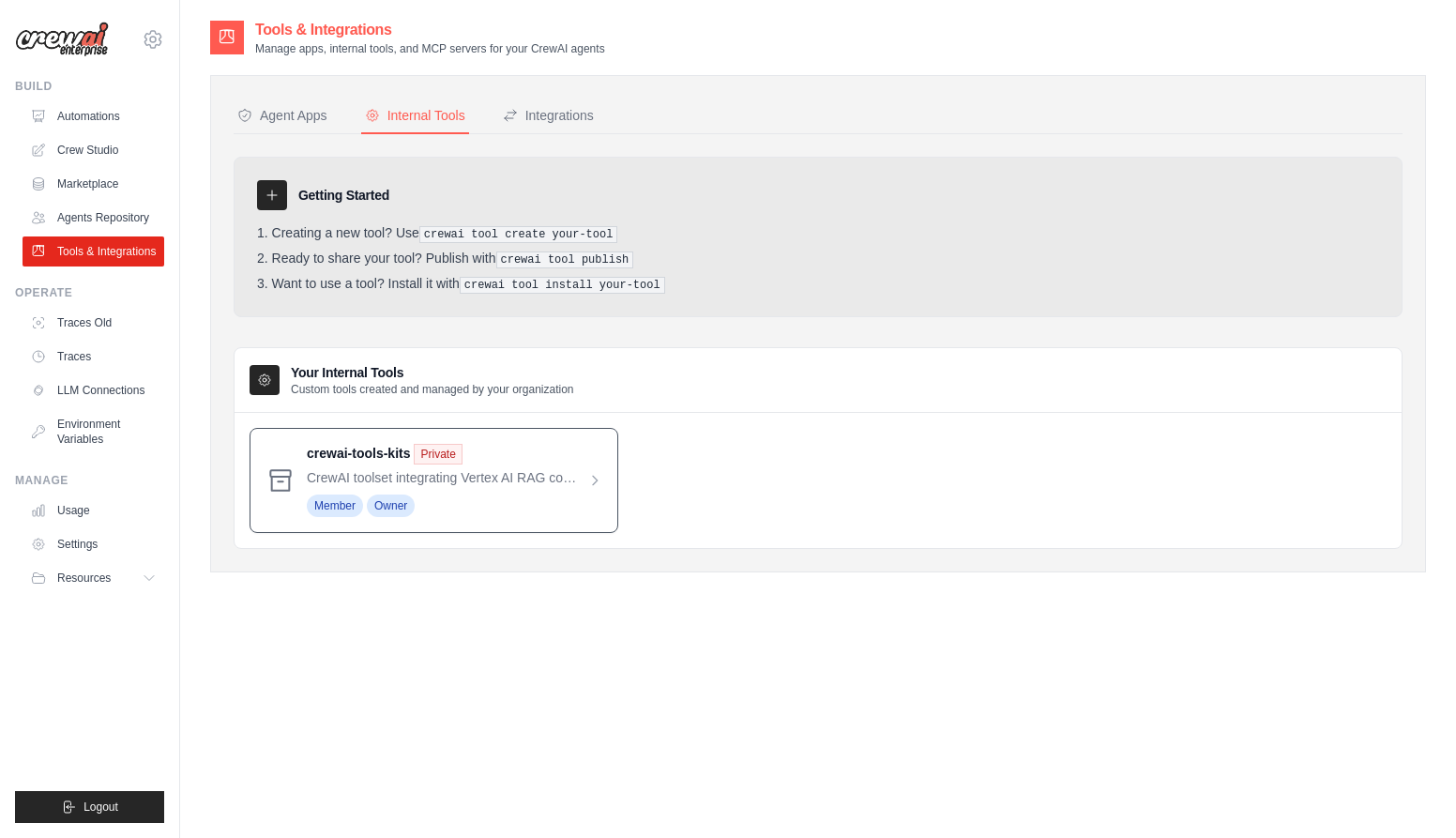
click at [600, 476] on span at bounding box center [454, 480] width 295 height 73
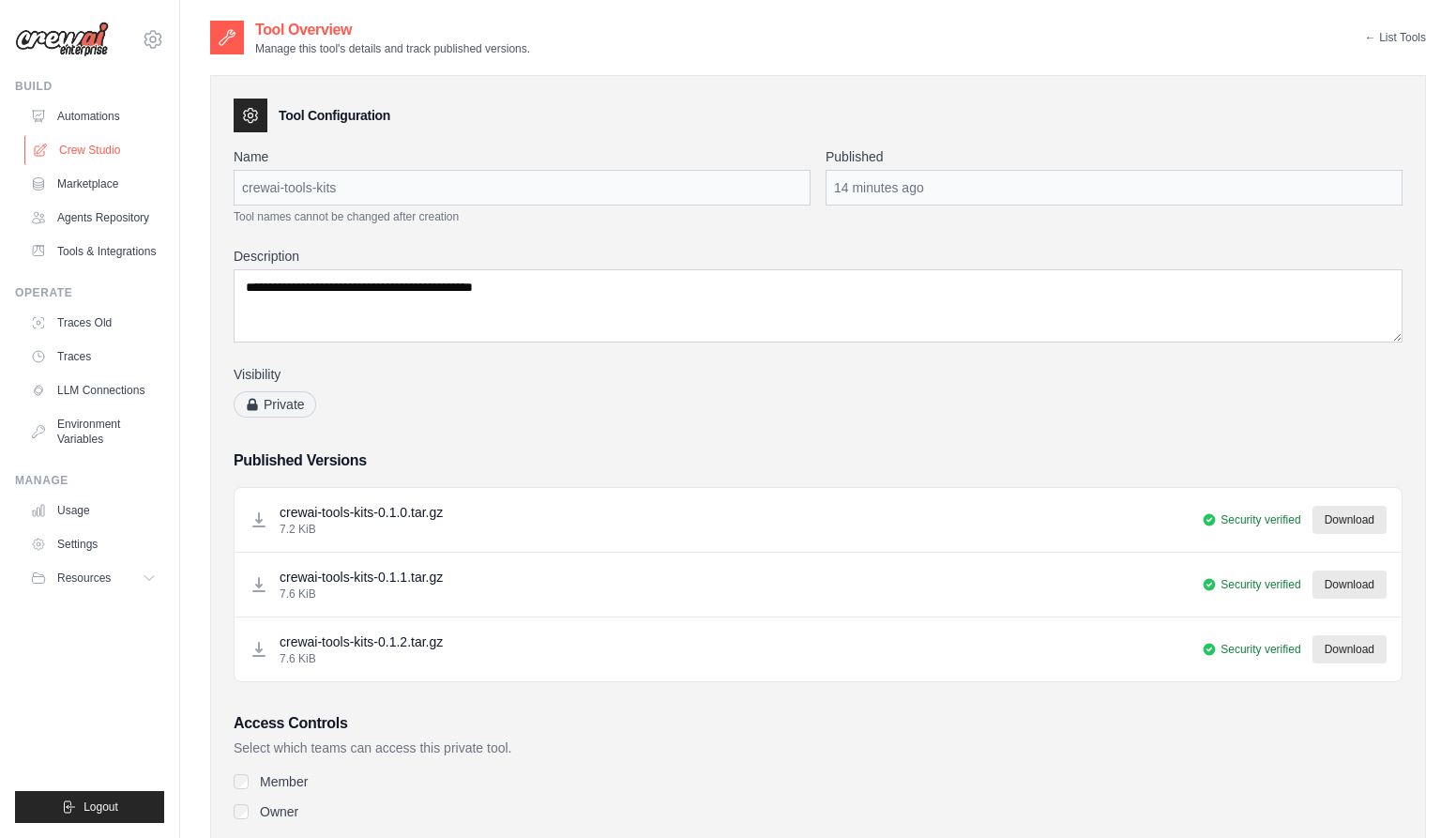
click at [88, 148] on link "Crew Studio" at bounding box center [95, 150] width 141 height 30
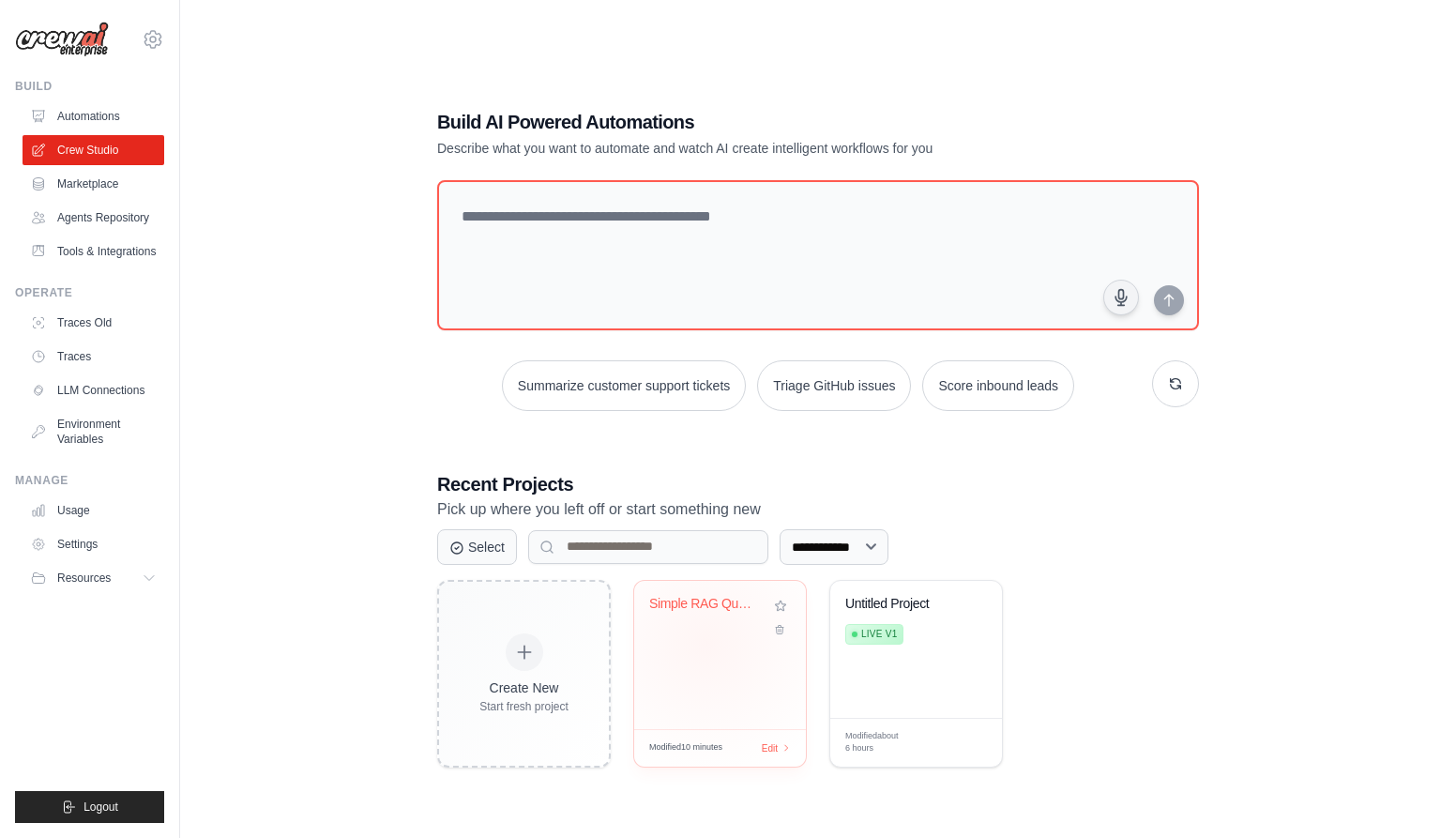
click at [706, 642] on div "Simple RAG Question Answering" at bounding box center [720, 655] width 172 height 148
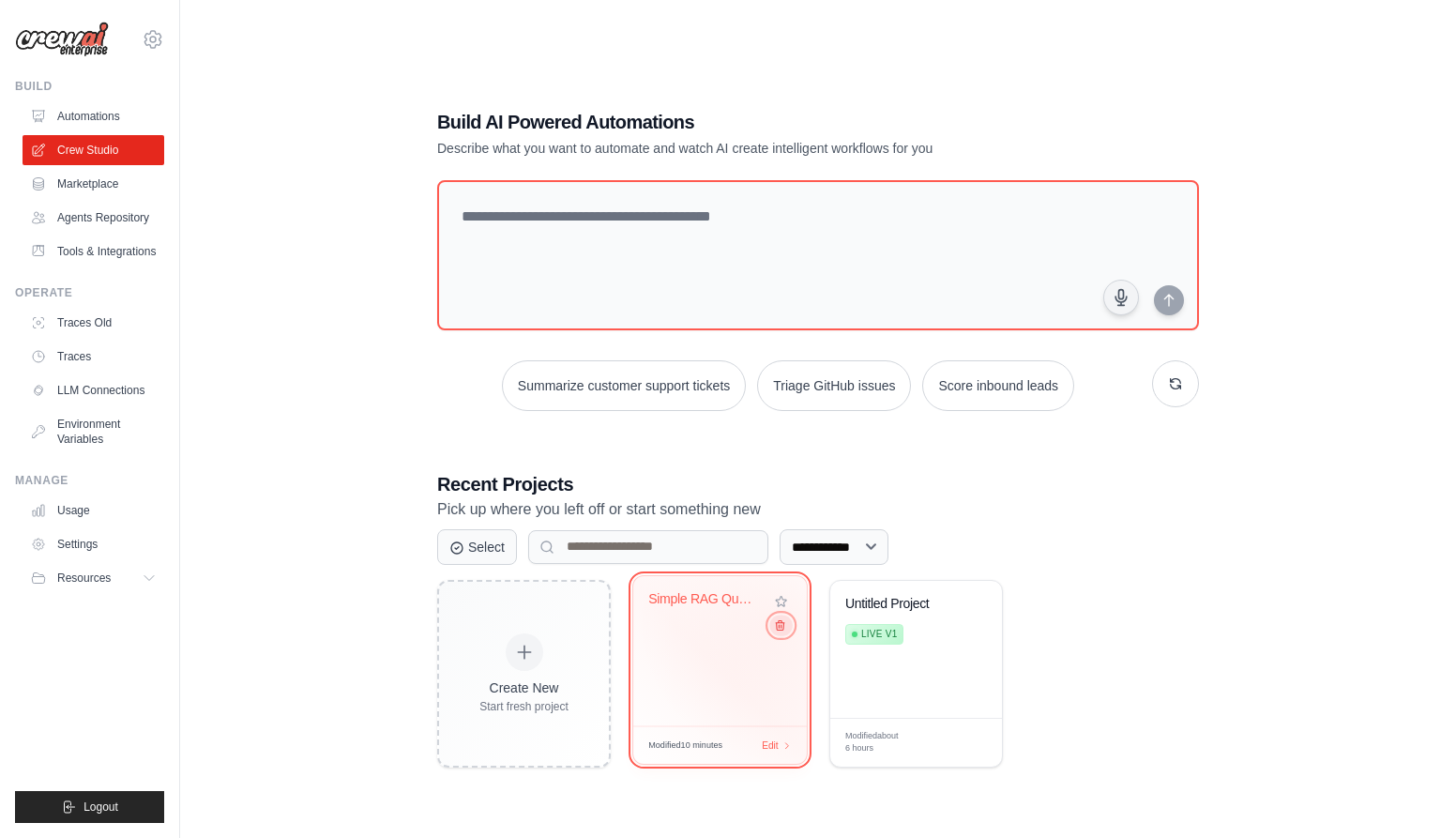
click at [779, 625] on icon at bounding box center [779, 625] width 12 height 12
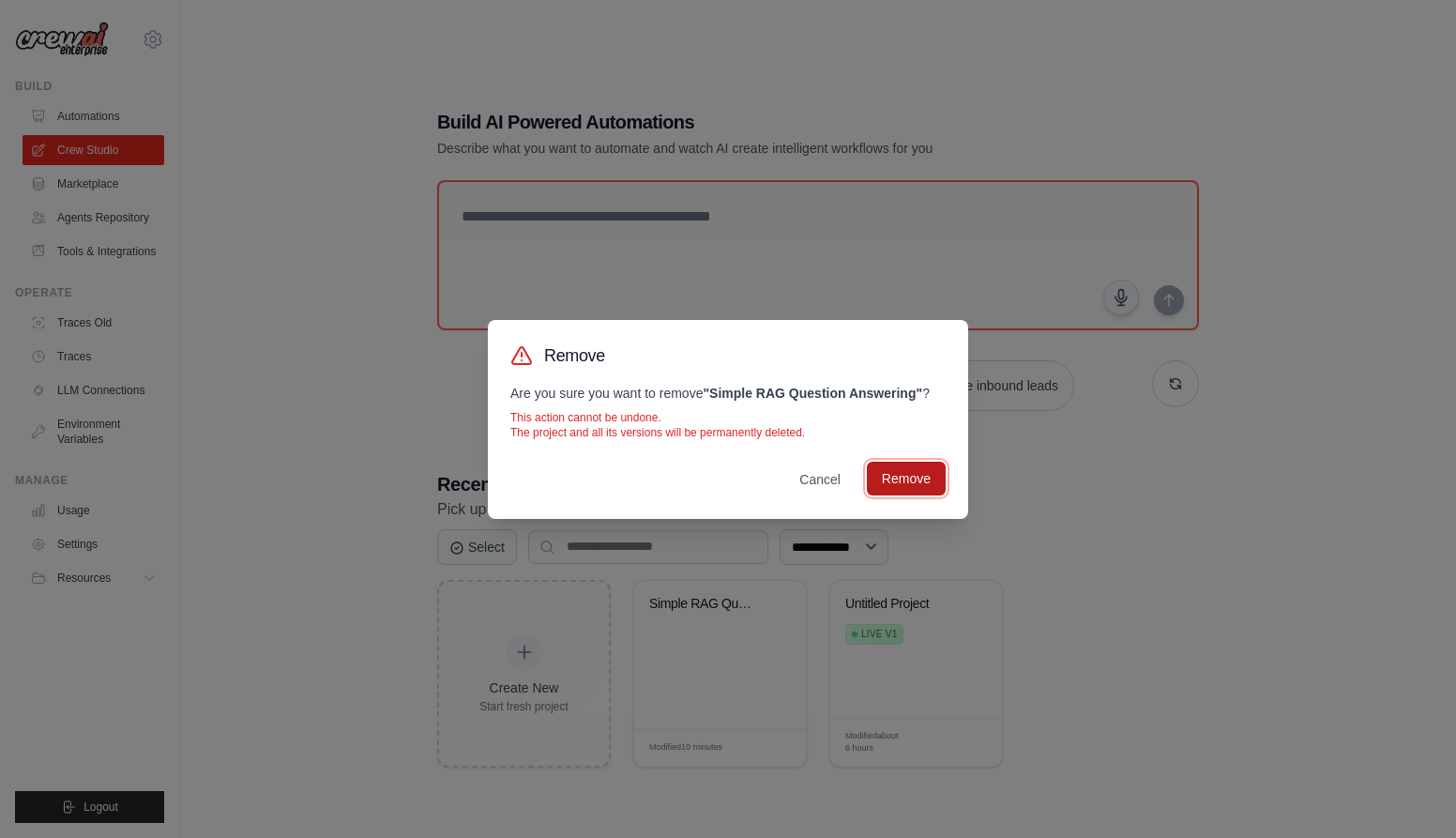
click at [911, 479] on button "Remove" at bounding box center [906, 478] width 79 height 34
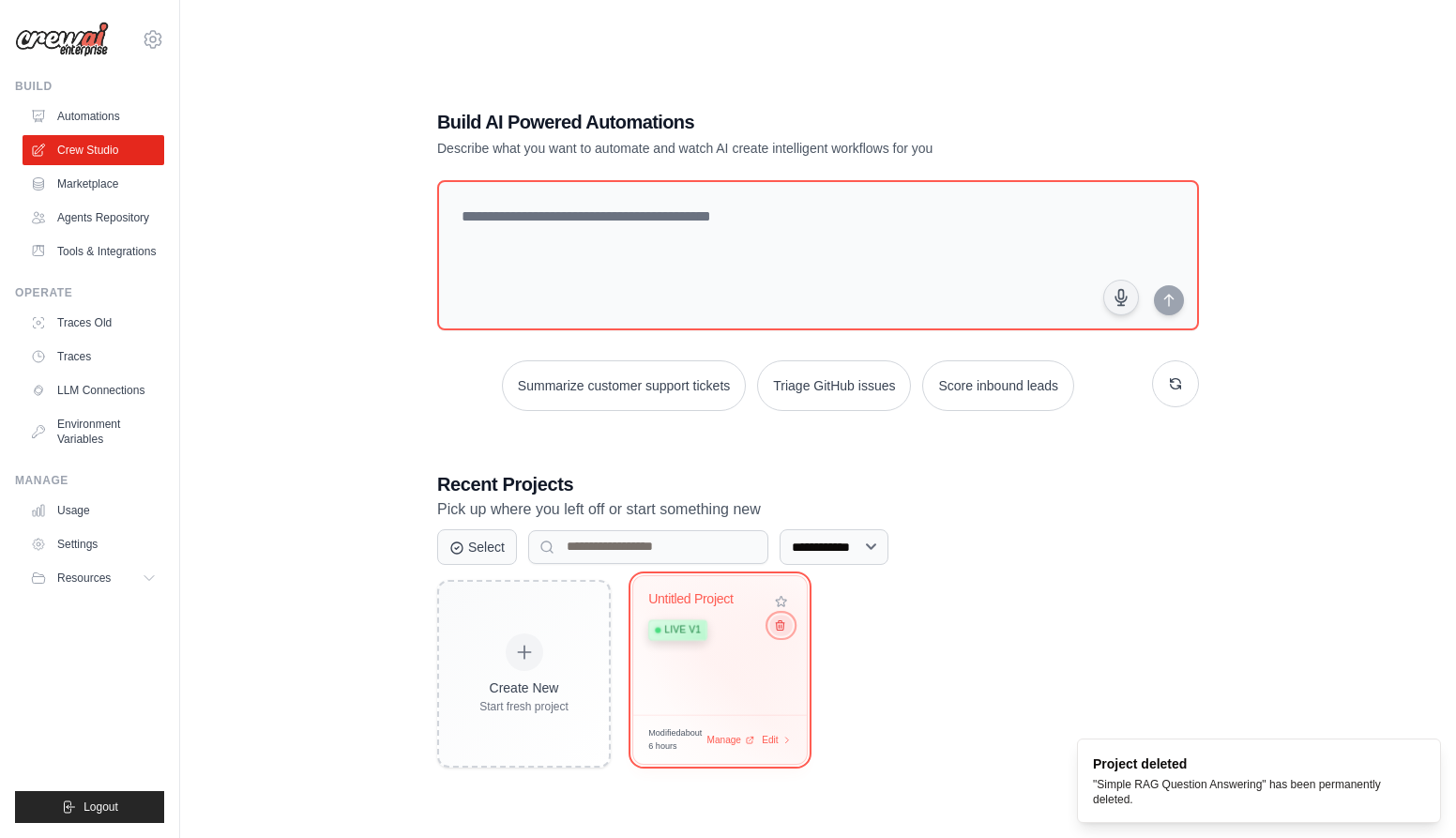
click at [782, 625] on icon at bounding box center [779, 625] width 9 height 9
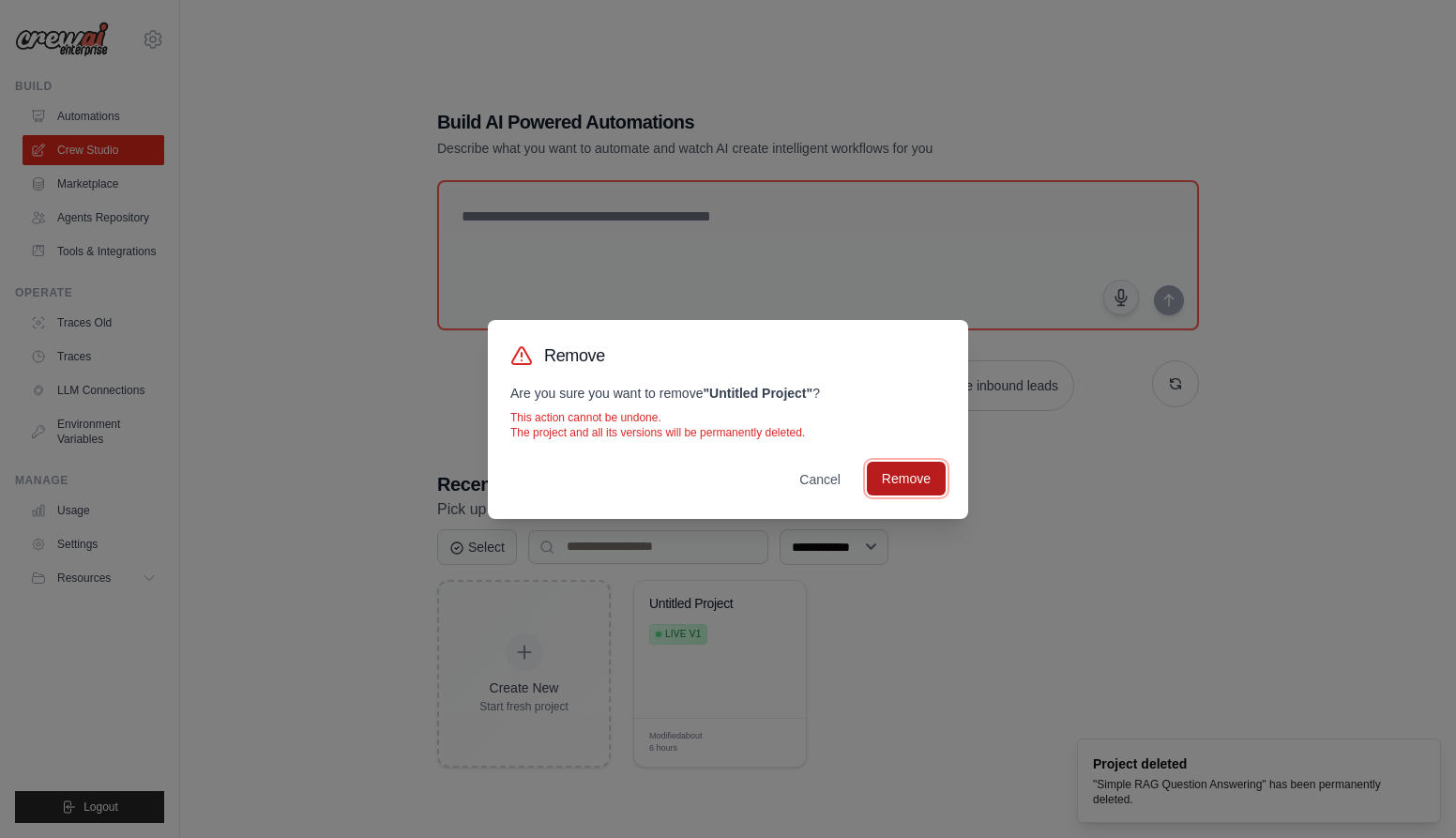
click at [920, 481] on button "Remove" at bounding box center [906, 478] width 79 height 34
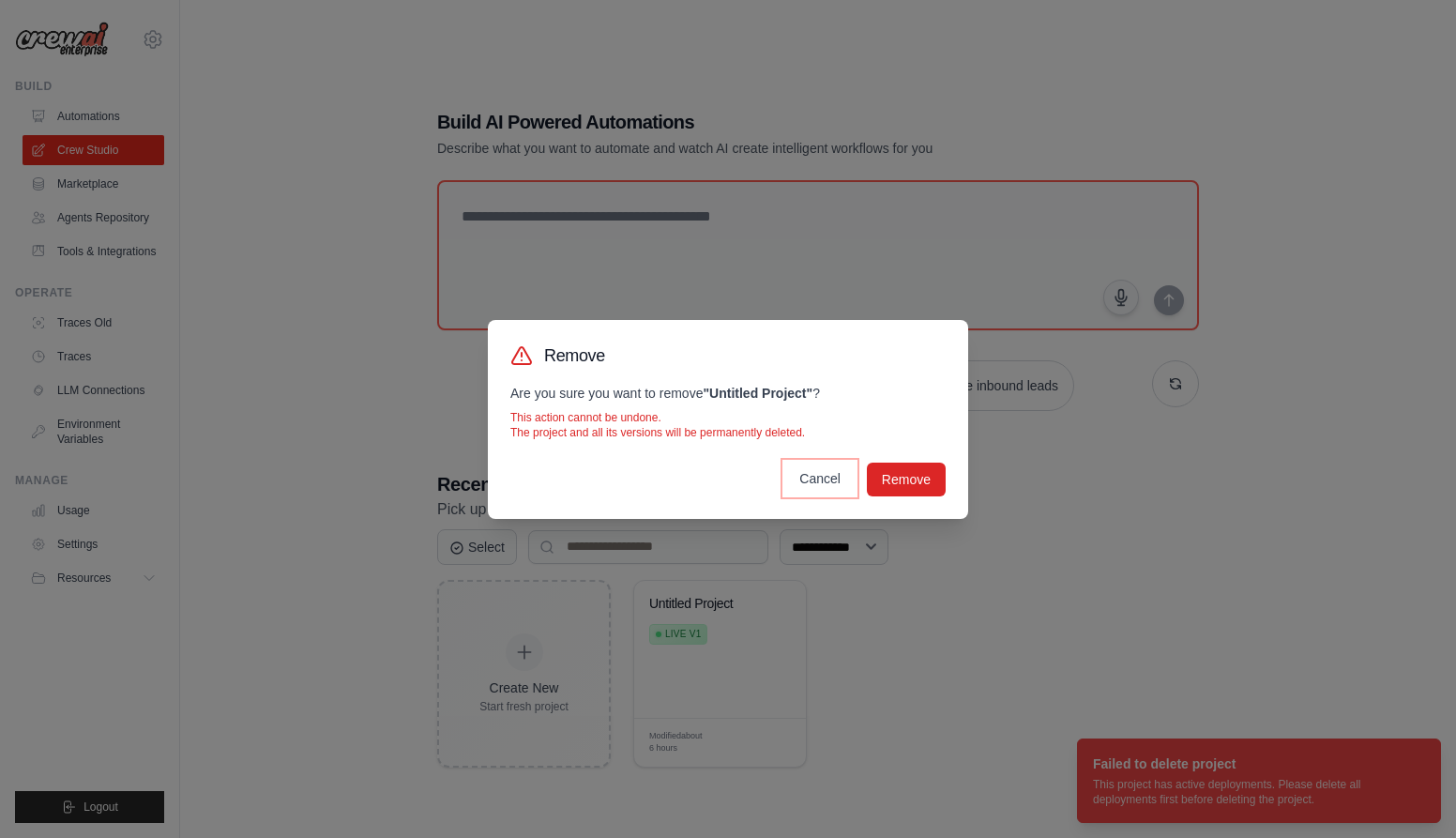
click at [816, 475] on button "Cancel" at bounding box center [820, 478] width 71 height 34
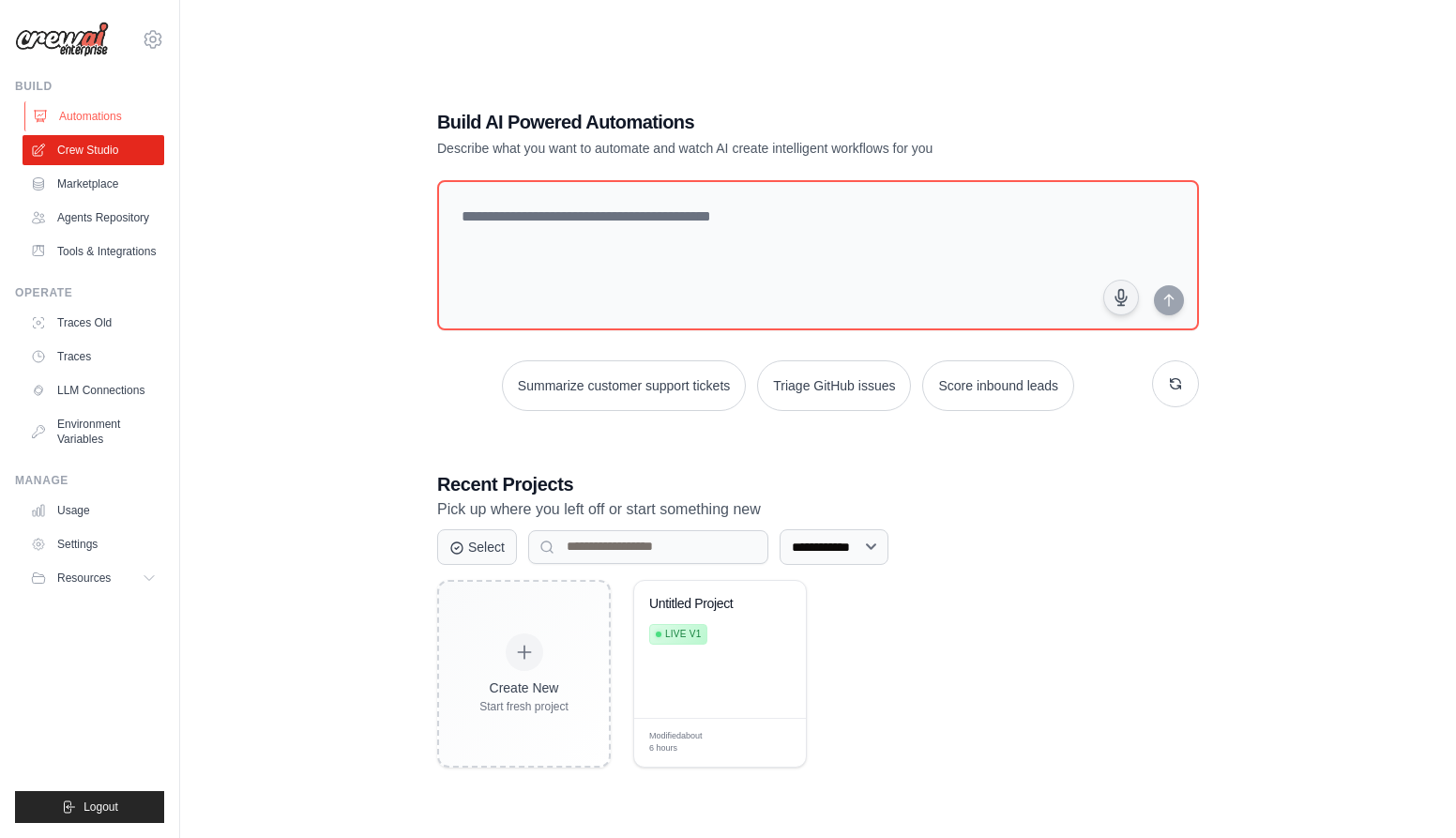
click at [76, 117] on link "Automations" at bounding box center [95, 117] width 141 height 30
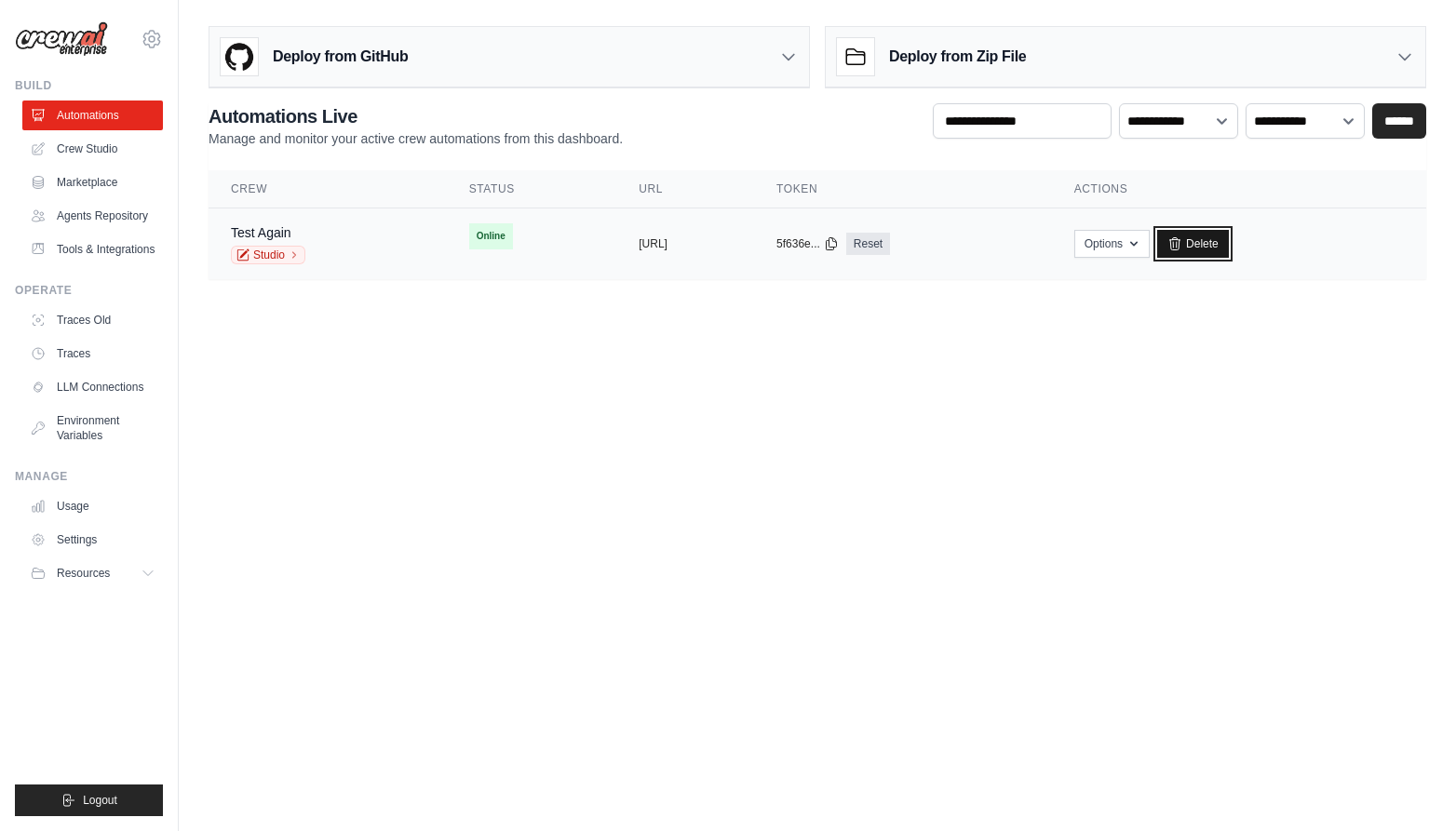
click at [1182, 242] on icon at bounding box center [1175, 243] width 15 height 15
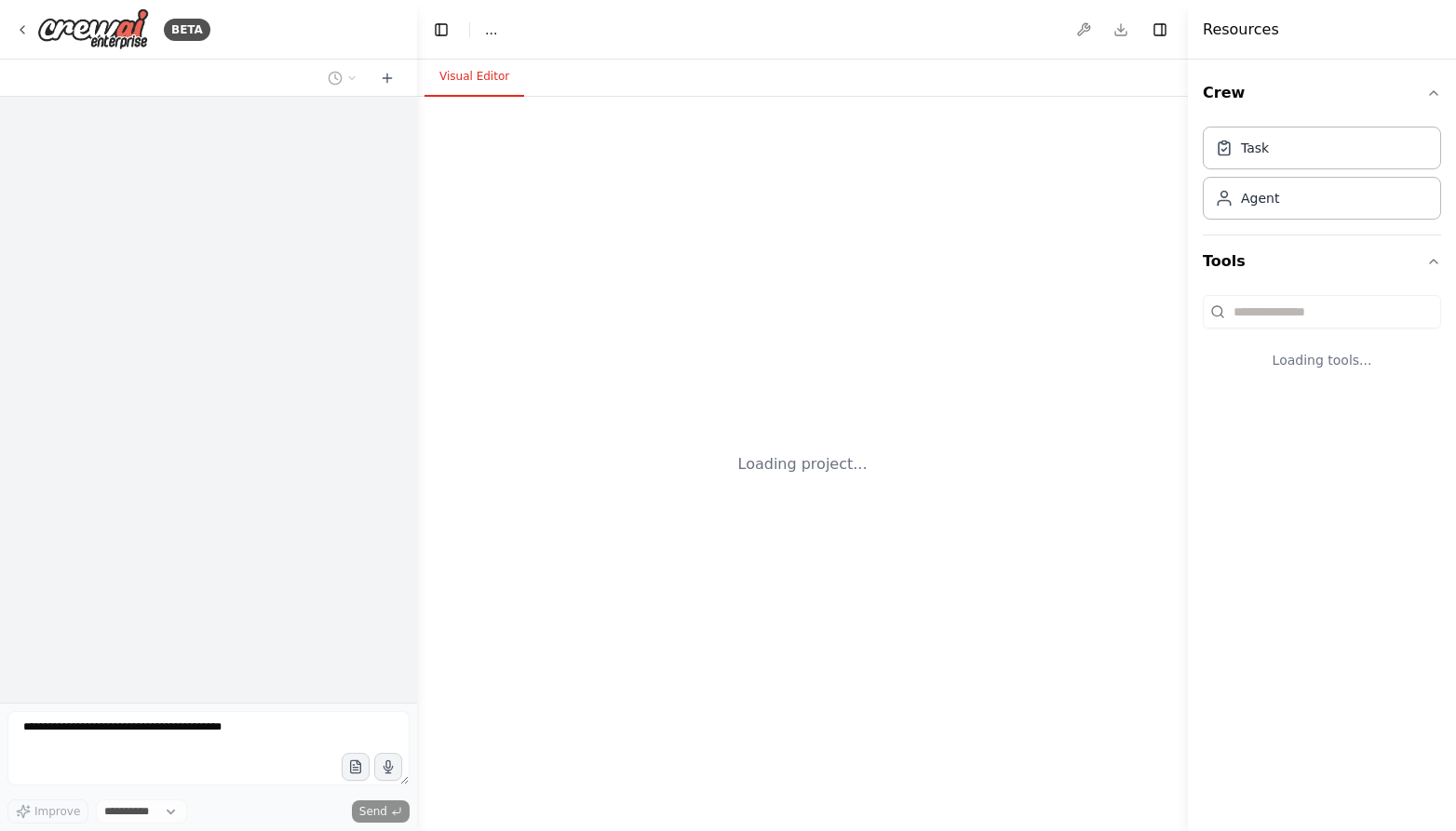
select select "****"
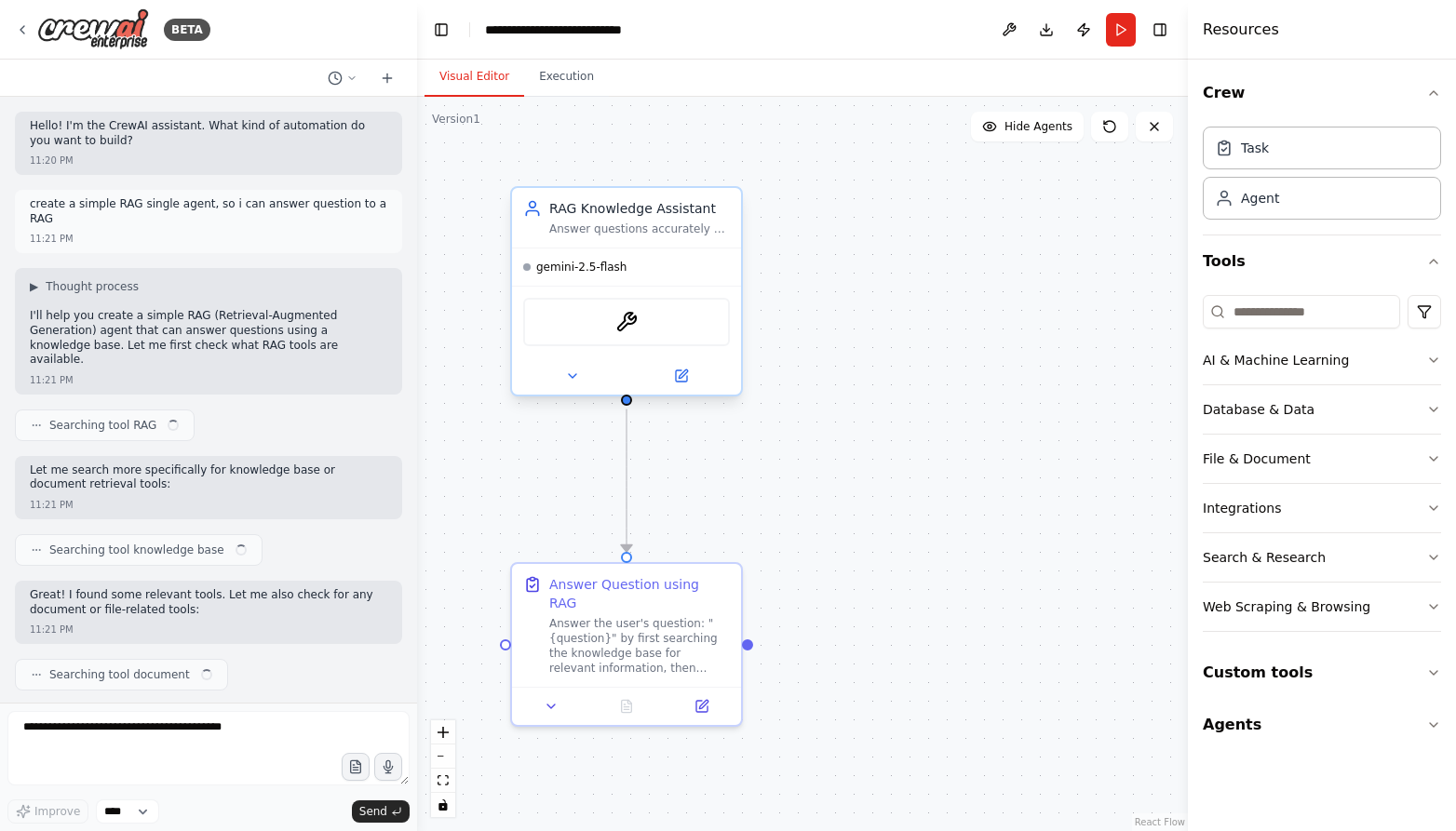
scroll to position [1574, 0]
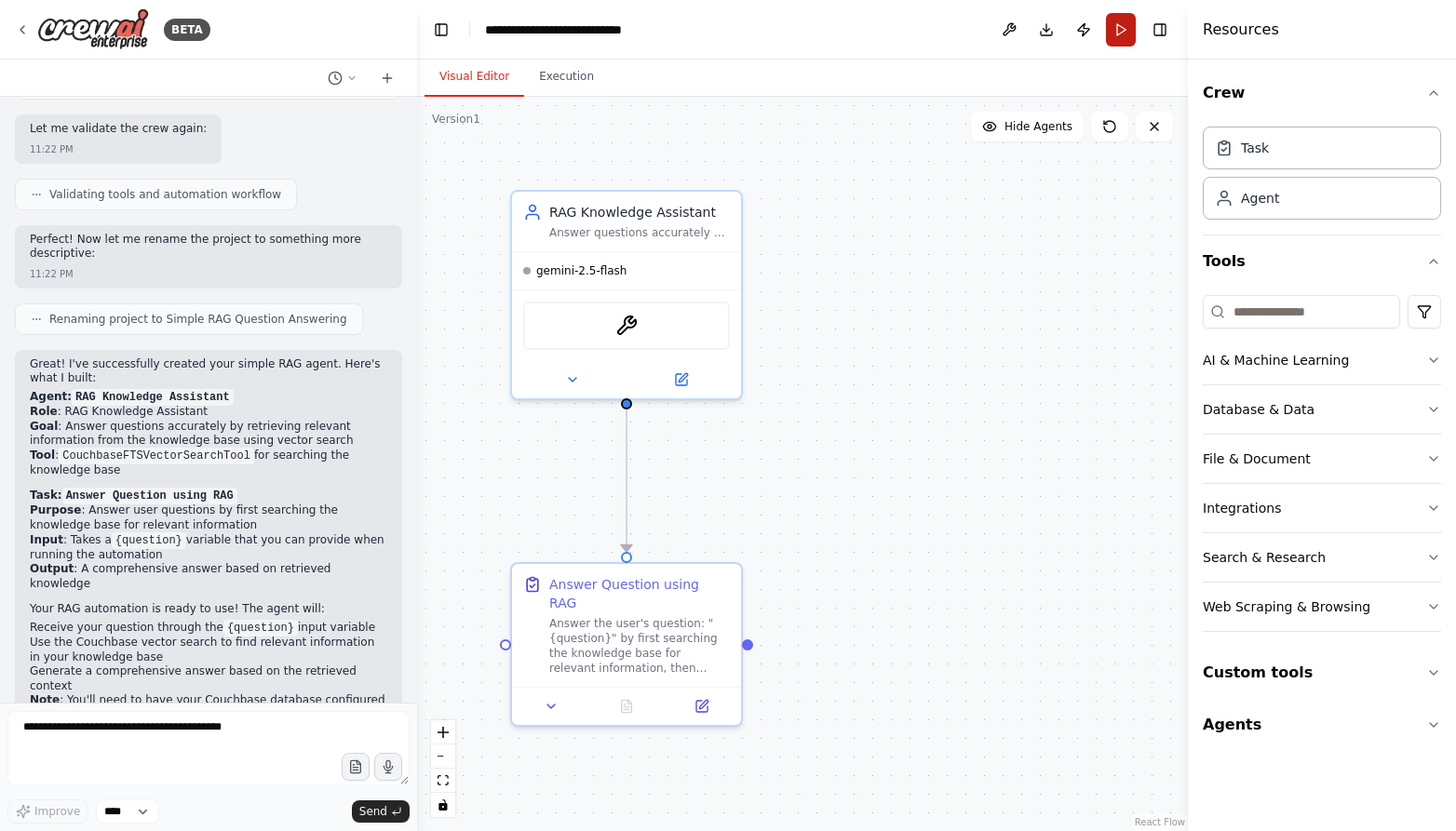
click at [1115, 32] on button "Run" at bounding box center [1121, 29] width 29 height 33
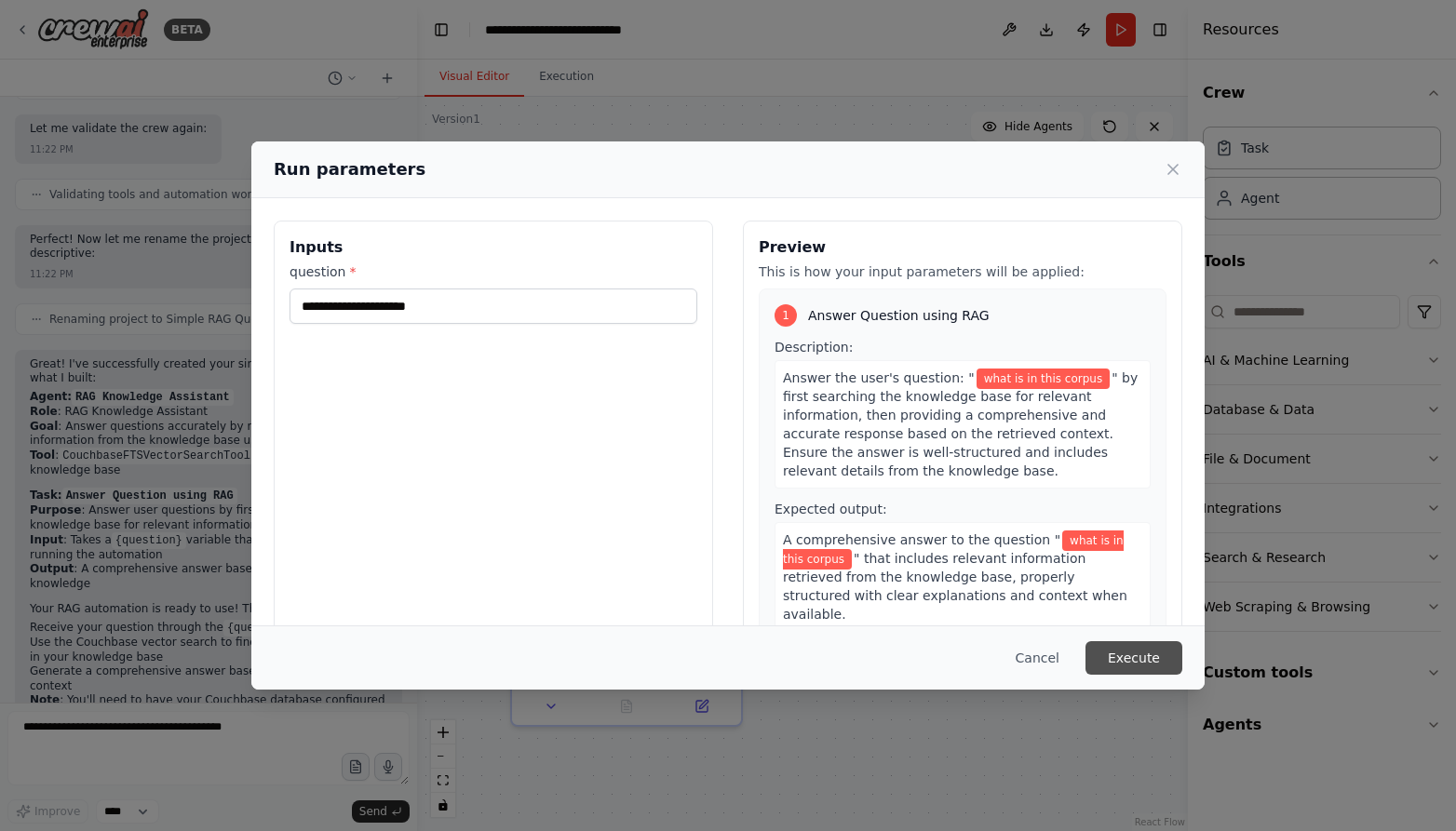
click at [1132, 660] on button "Execute" at bounding box center [1133, 658] width 97 height 33
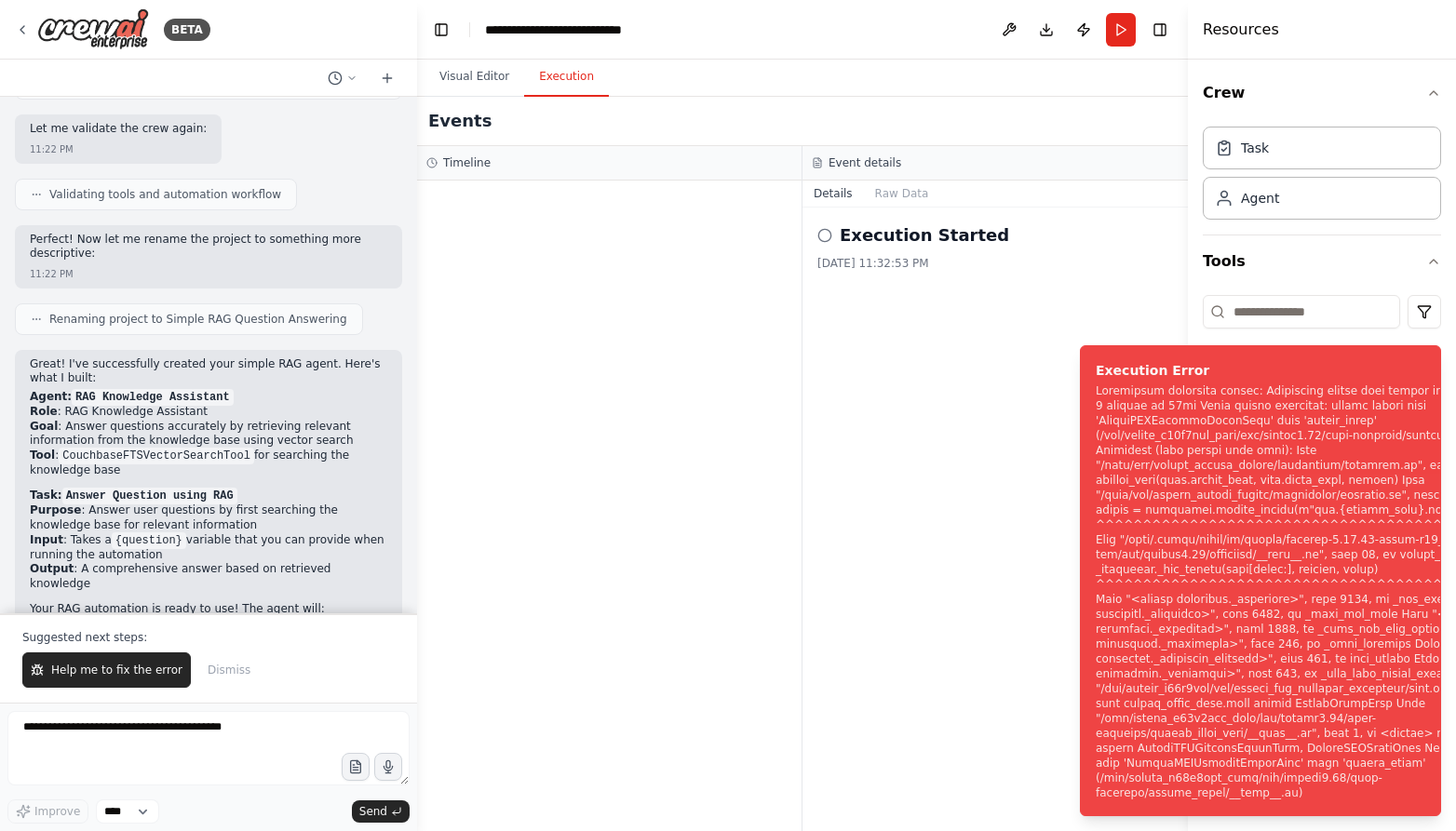
click at [1013, 226] on div "Execution Started" at bounding box center [995, 235] width 356 height 26
click at [15, 28] on icon at bounding box center [22, 29] width 15 height 15
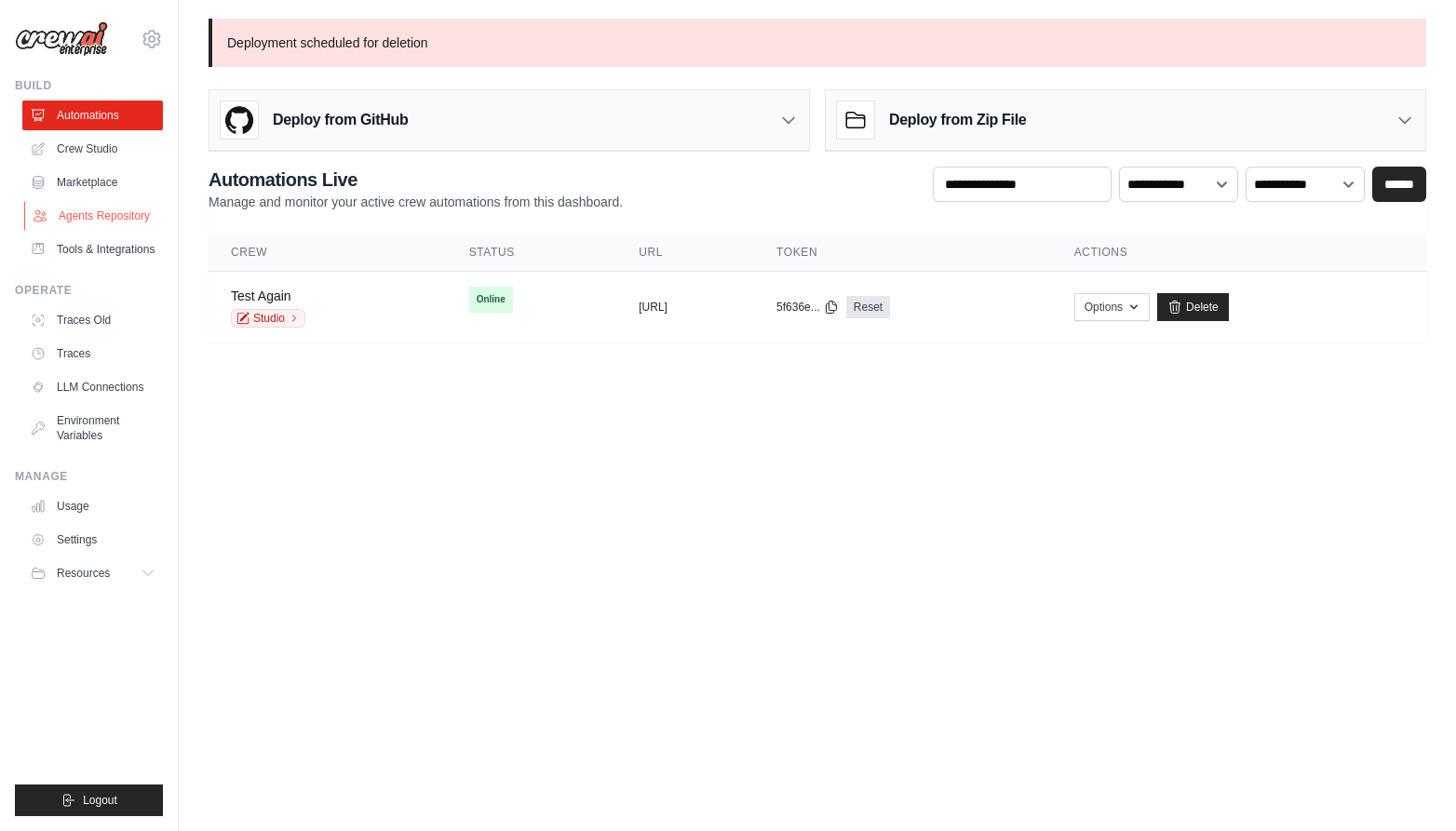
click at [89, 211] on link "Agents Repository" at bounding box center [94, 216] width 140 height 29
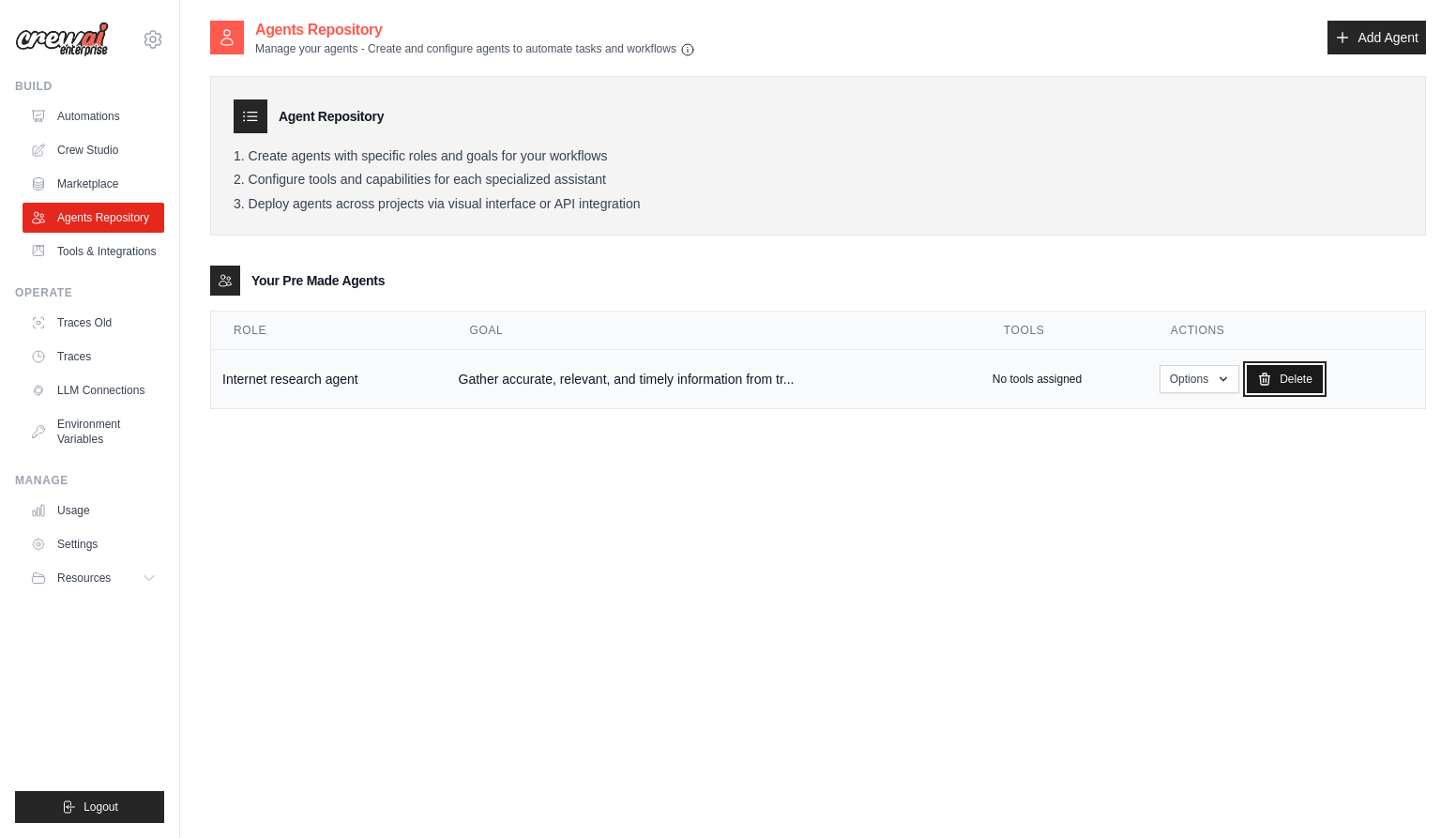
click at [1274, 379] on link "Delete" at bounding box center [1284, 378] width 76 height 28
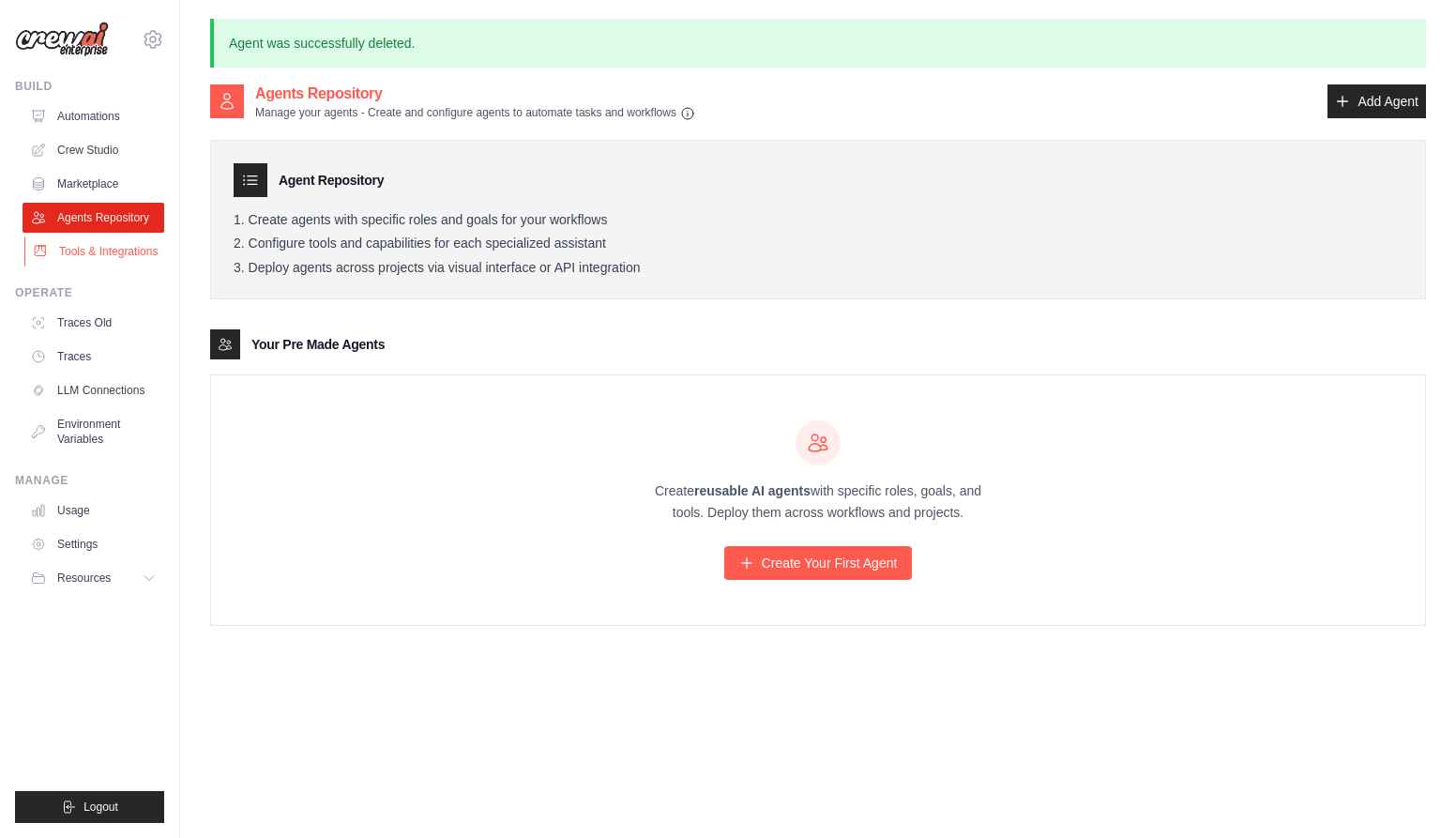
click at [72, 254] on link "Tools & Integrations" at bounding box center [95, 251] width 141 height 30
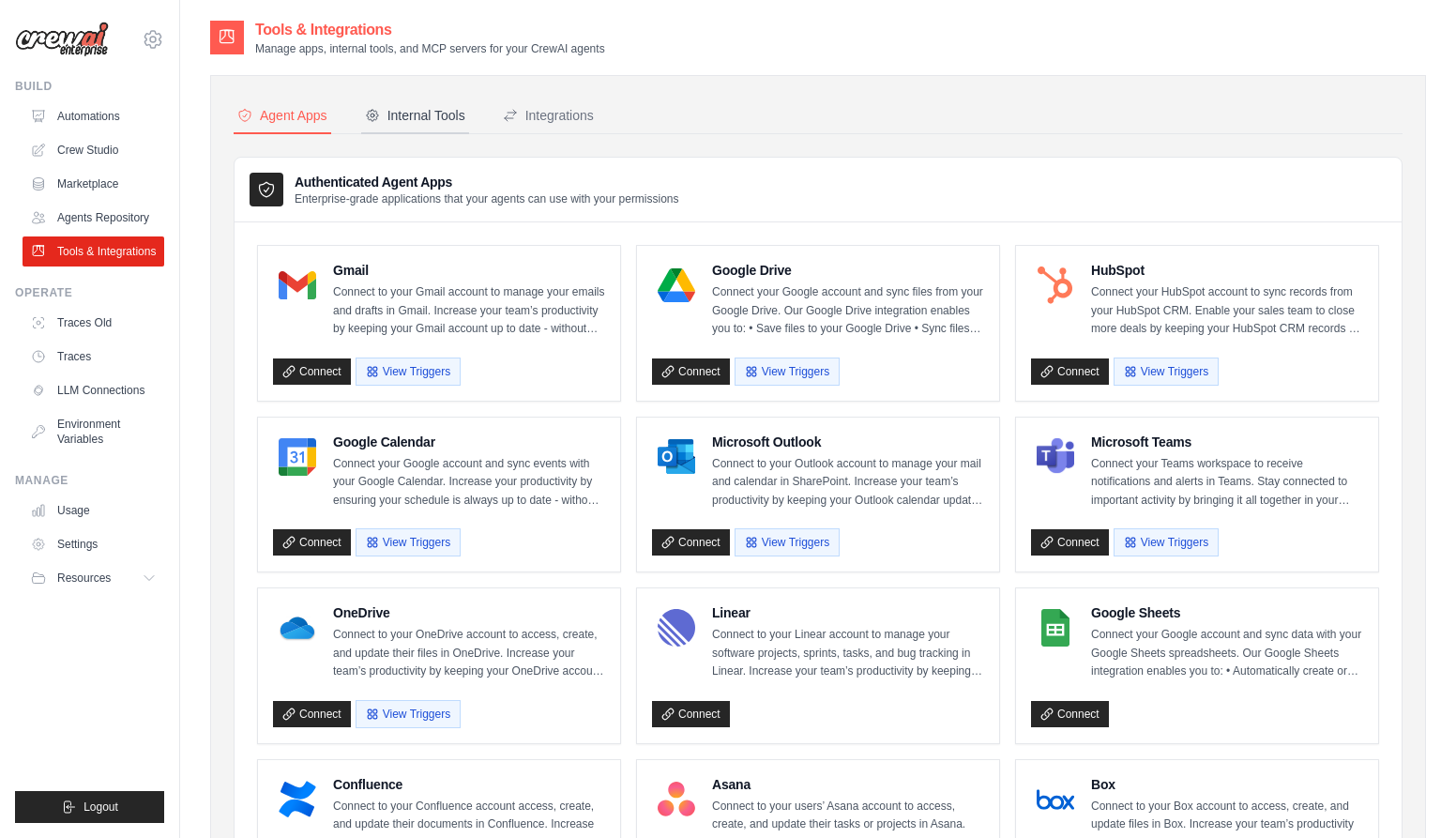
click at [403, 110] on div "Internal Tools" at bounding box center [415, 115] width 101 height 19
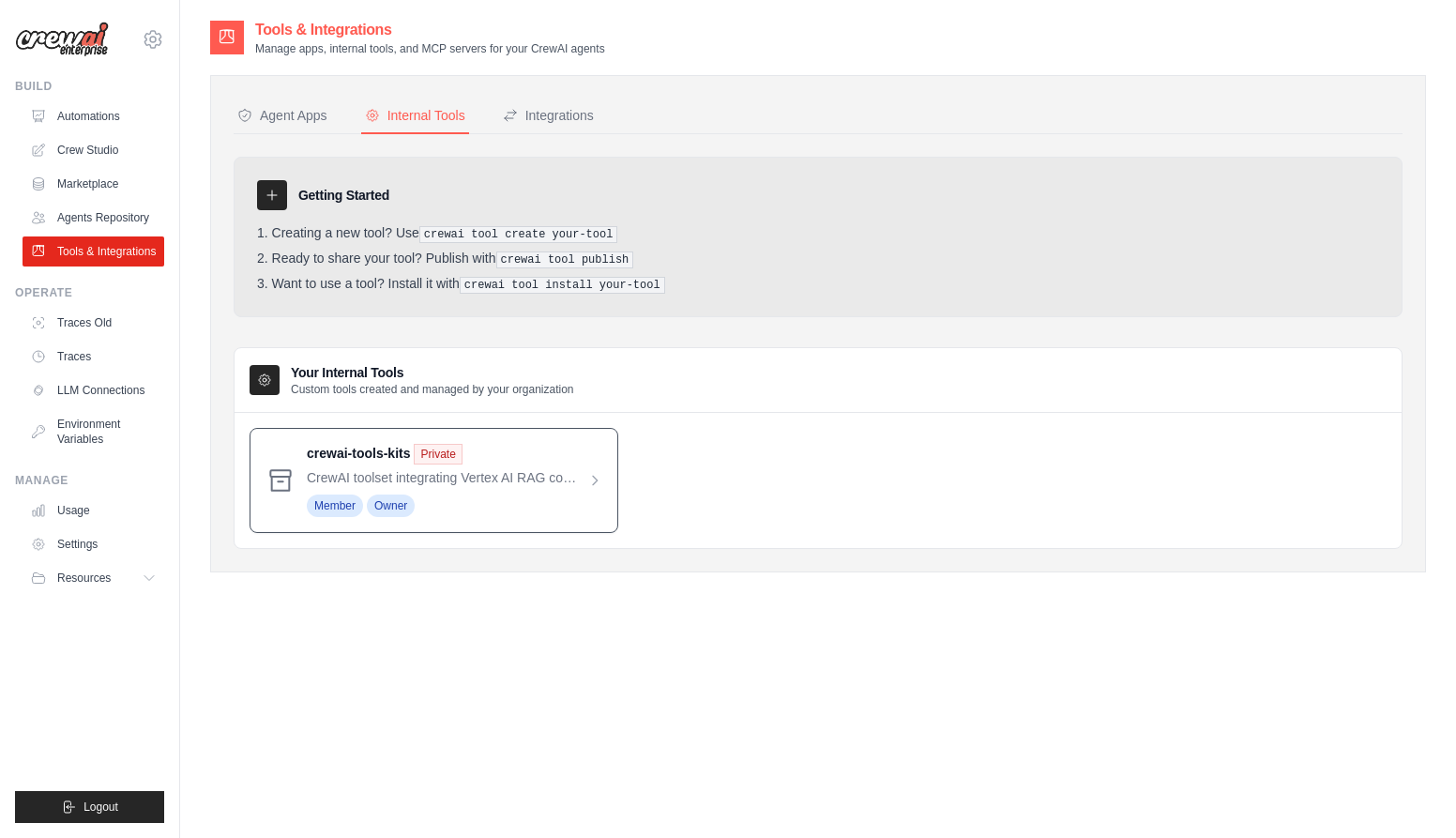
click at [517, 460] on span at bounding box center [454, 480] width 295 height 73
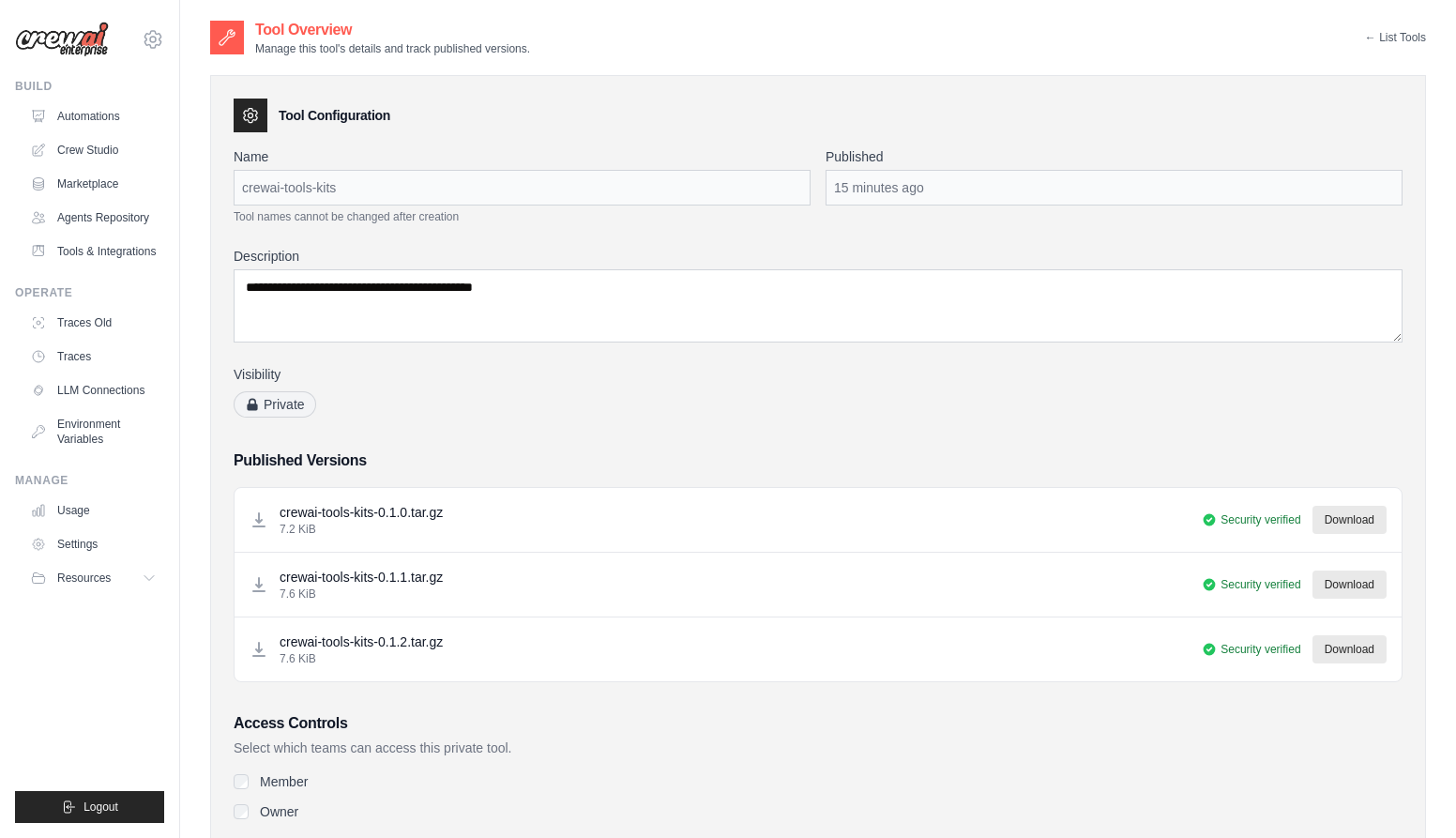
scroll to position [141, 0]
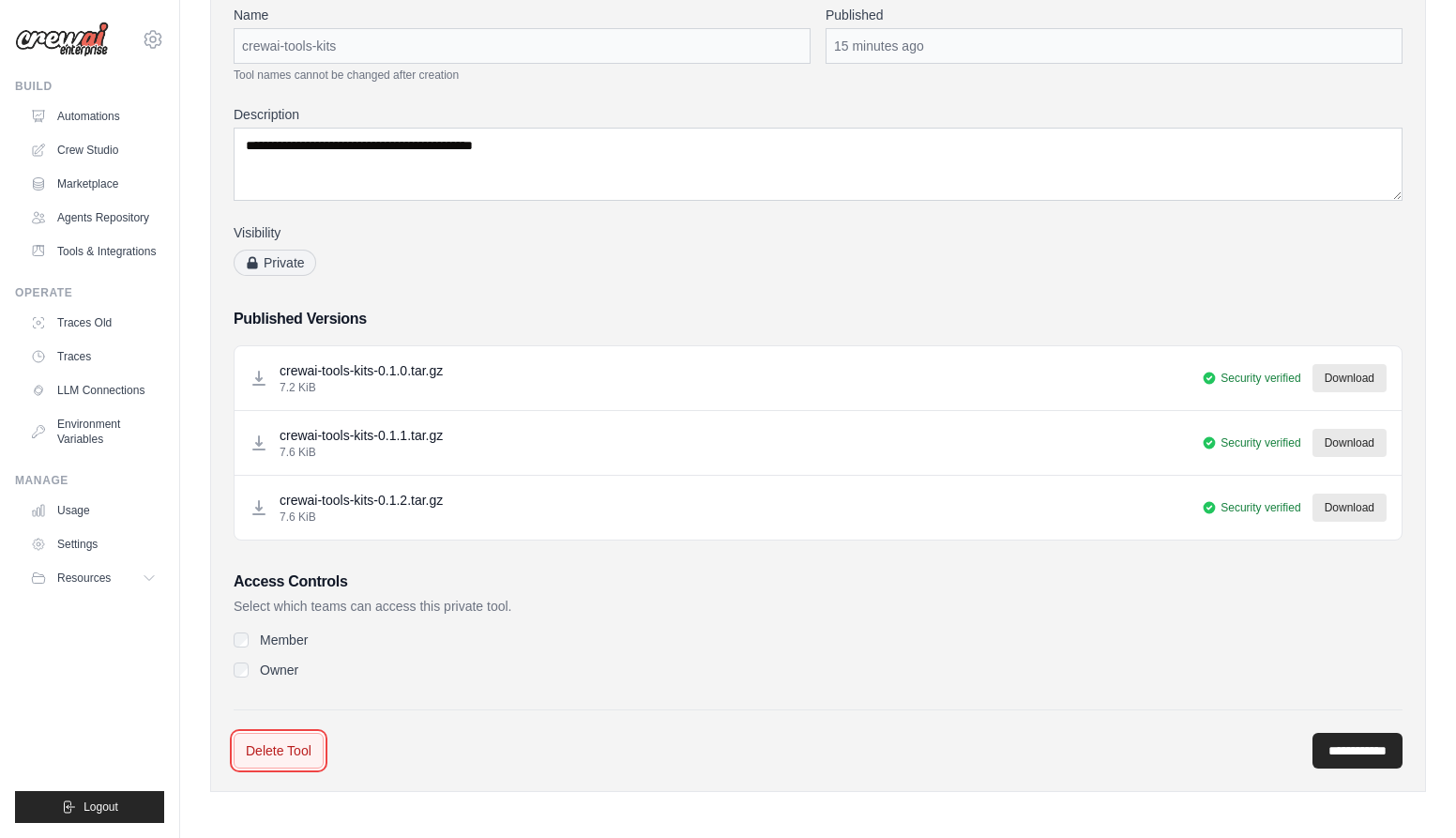
click at [281, 743] on link "Delete Tool" at bounding box center [278, 751] width 90 height 36
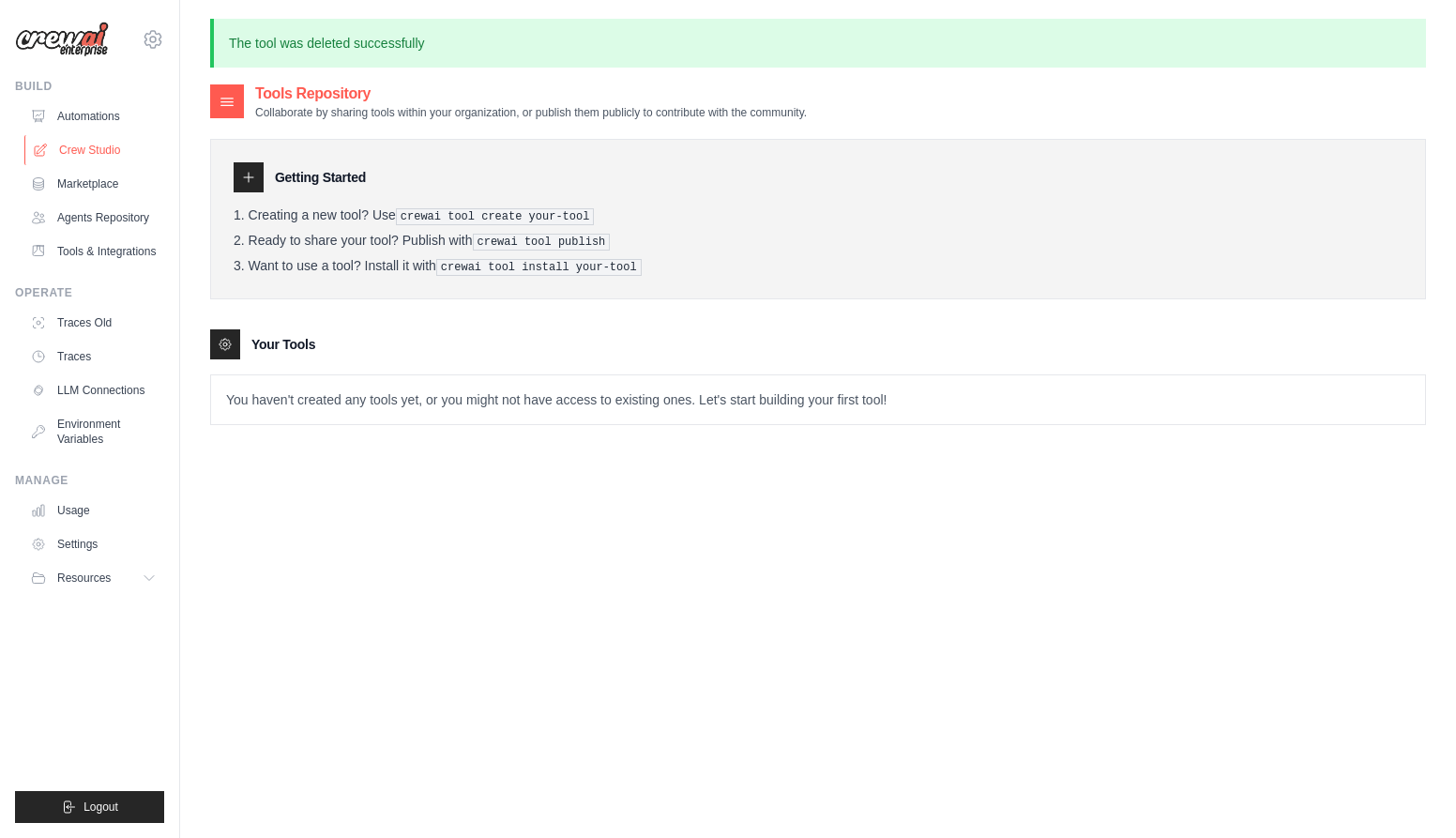
click at [95, 151] on link "Crew Studio" at bounding box center [95, 150] width 141 height 30
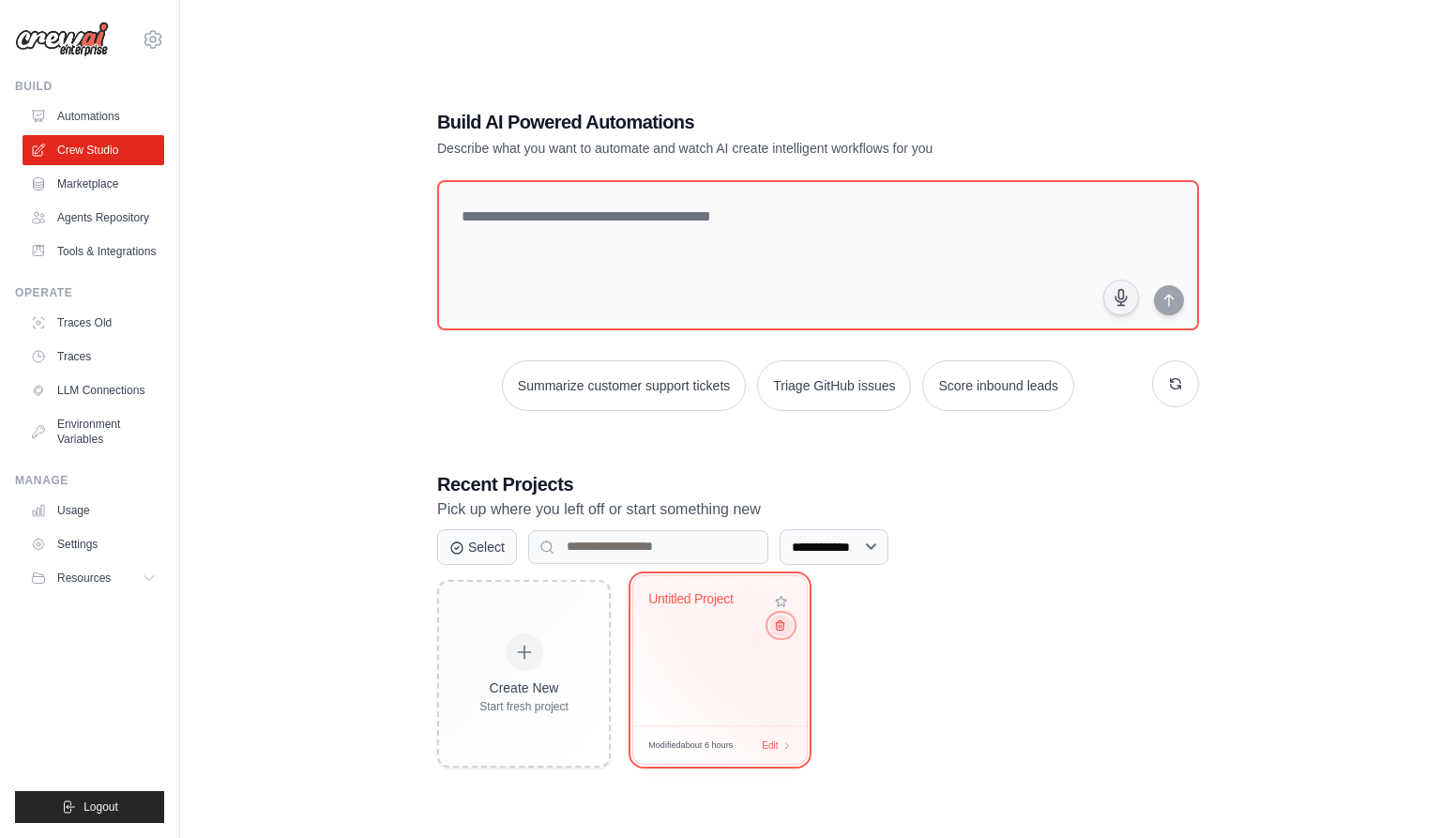
click at [779, 622] on icon at bounding box center [779, 625] width 12 height 12
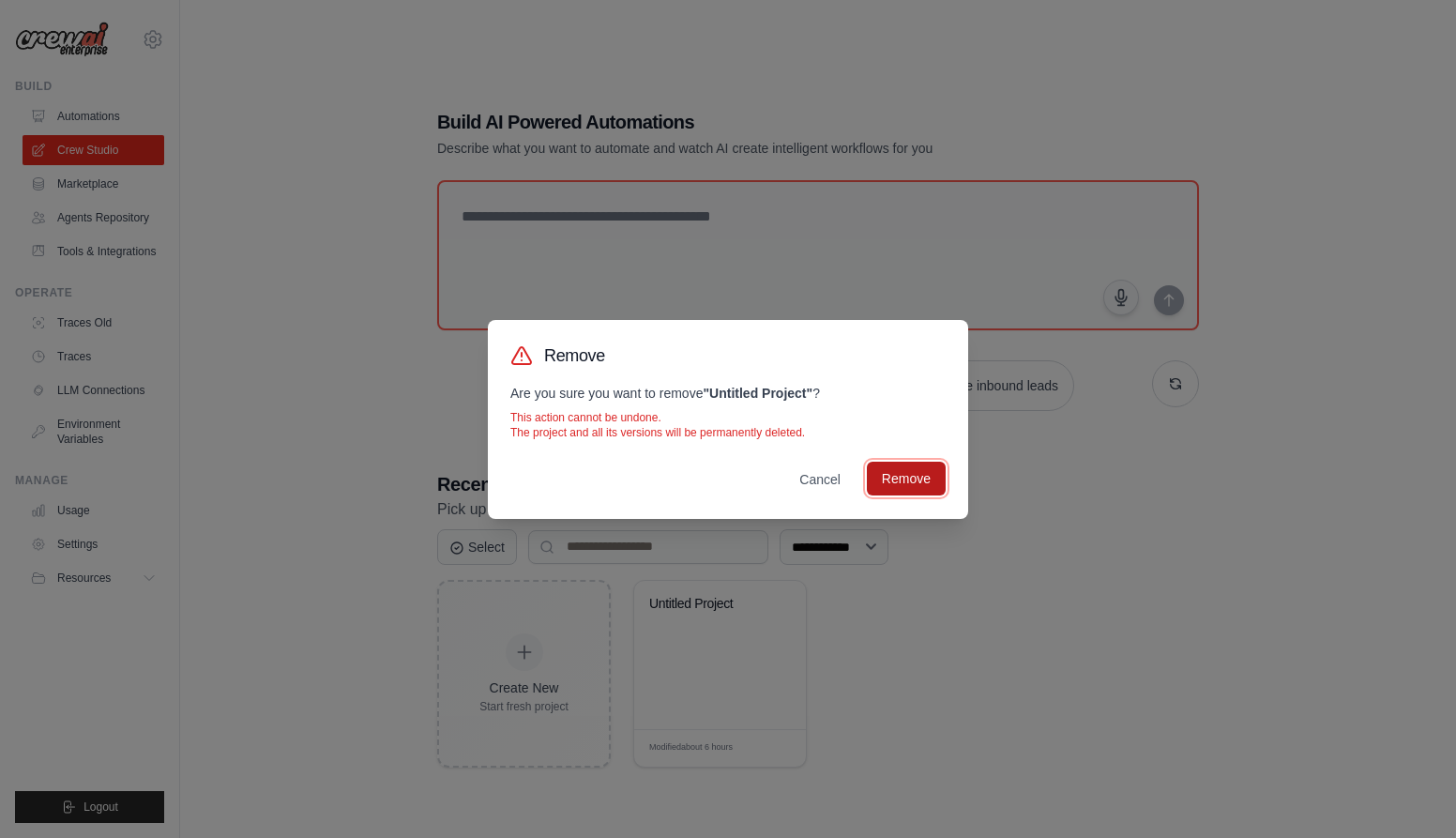
click at [904, 489] on button "Remove" at bounding box center [906, 478] width 79 height 34
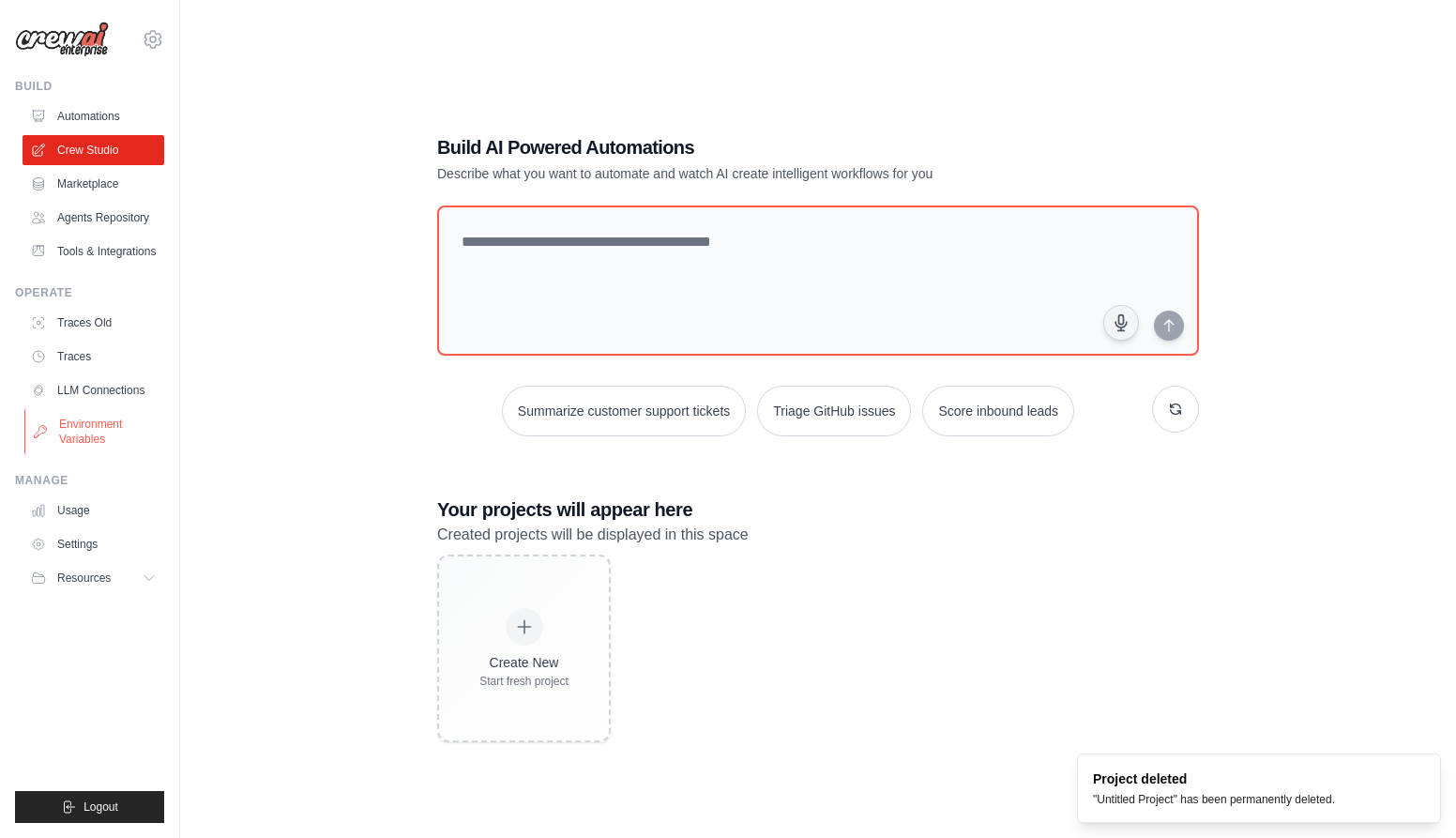
click at [95, 432] on link "Environment Variables" at bounding box center [95, 432] width 141 height 45
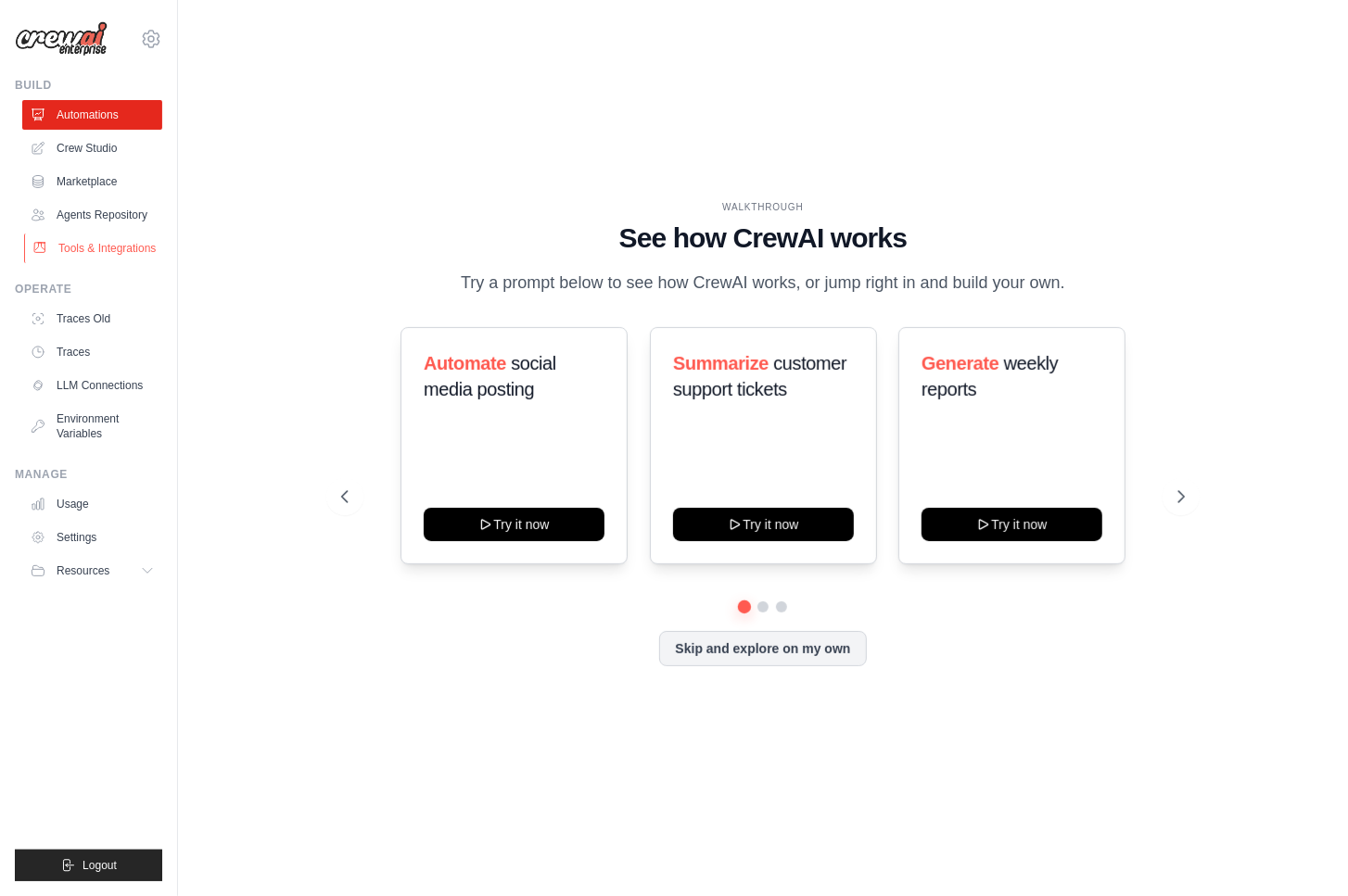
click at [84, 249] on link "Tools & Integrations" at bounding box center [94, 248] width 140 height 29
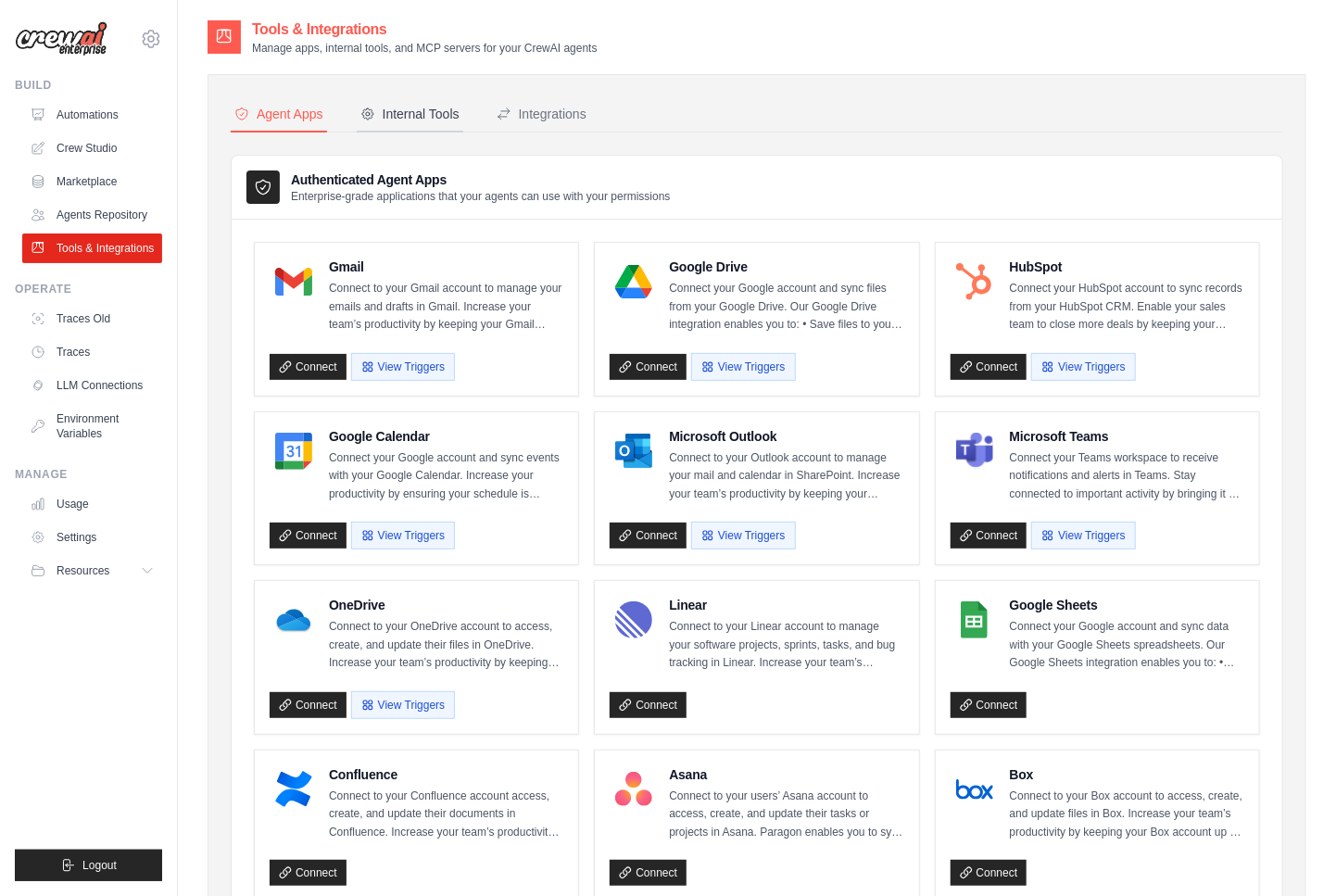
click at [421, 113] on div "Internal Tools" at bounding box center [410, 113] width 100 height 19
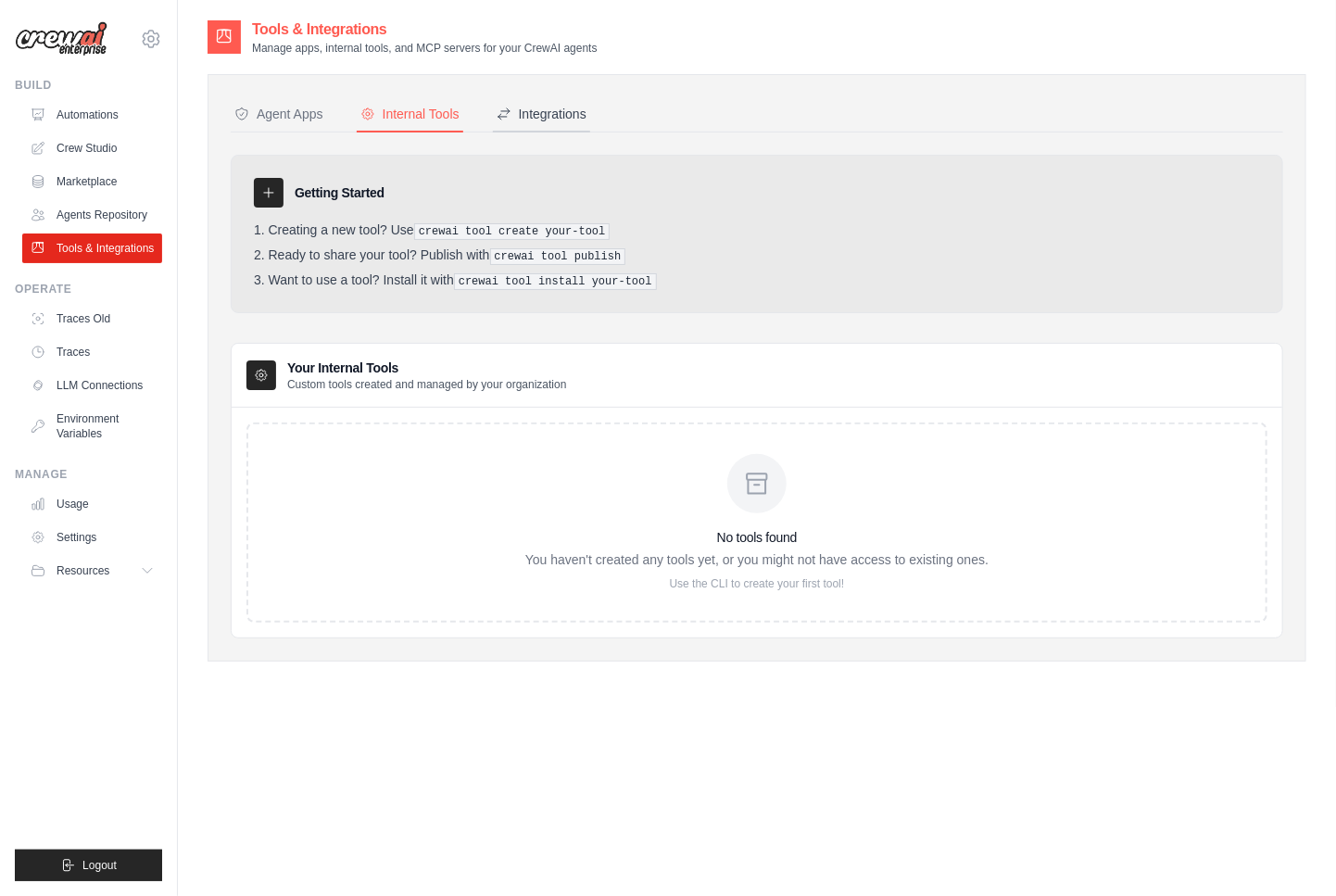
click at [550, 113] on div "Integrations" at bounding box center [542, 113] width 90 height 19
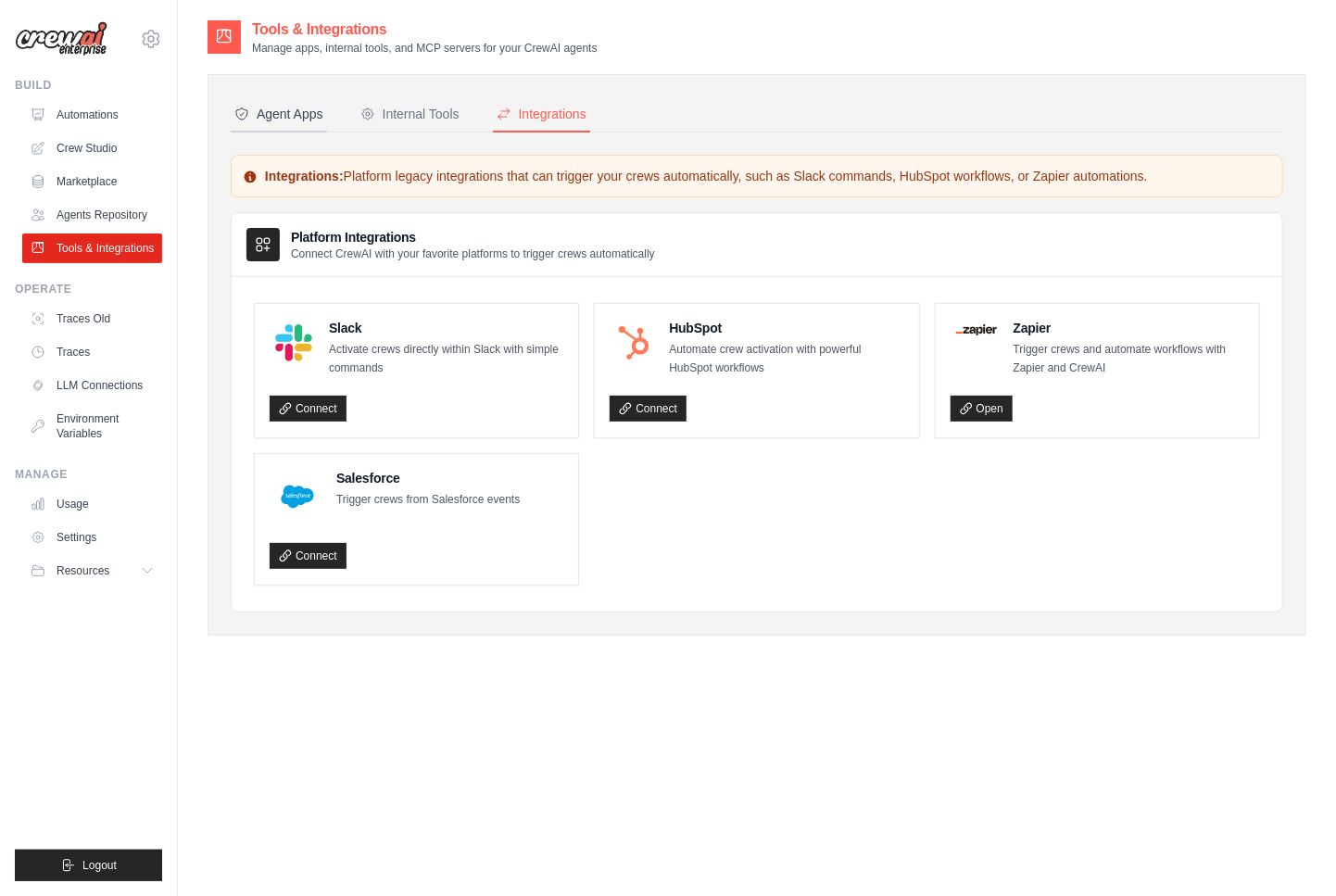
click at [278, 106] on div "Agent Apps" at bounding box center [278, 113] width 89 height 19
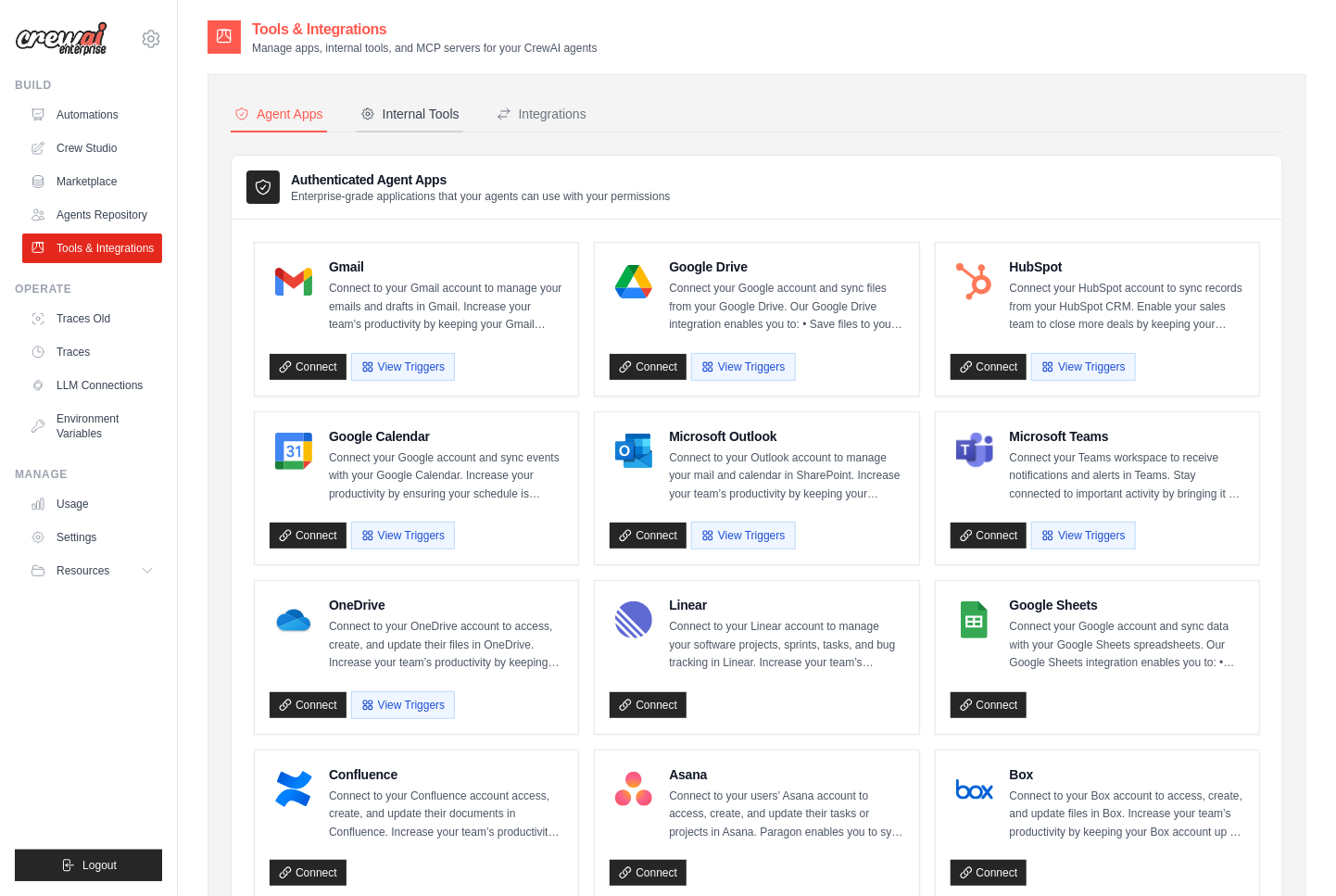
click div "Internal Tools"
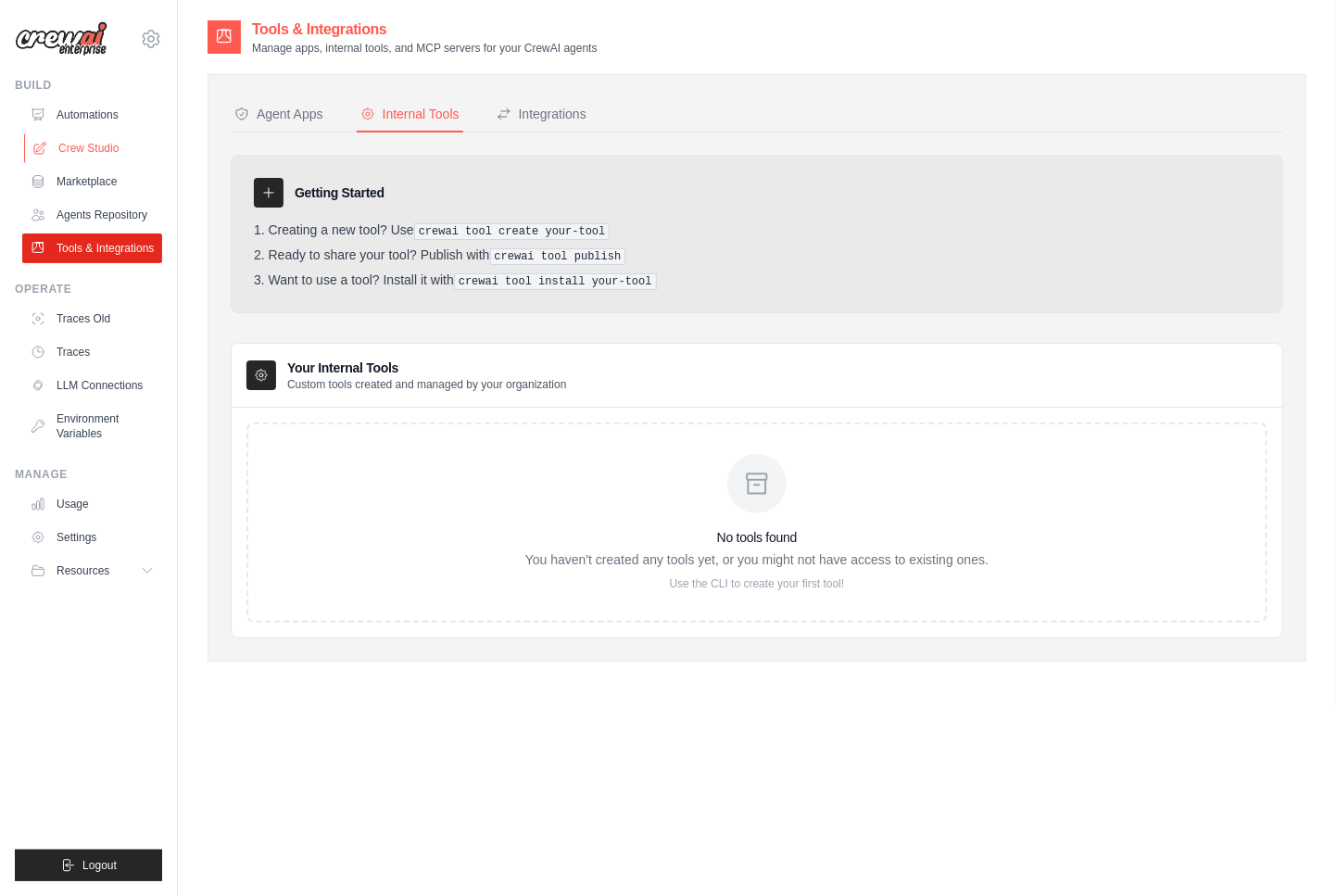
click link "Crew Studio"
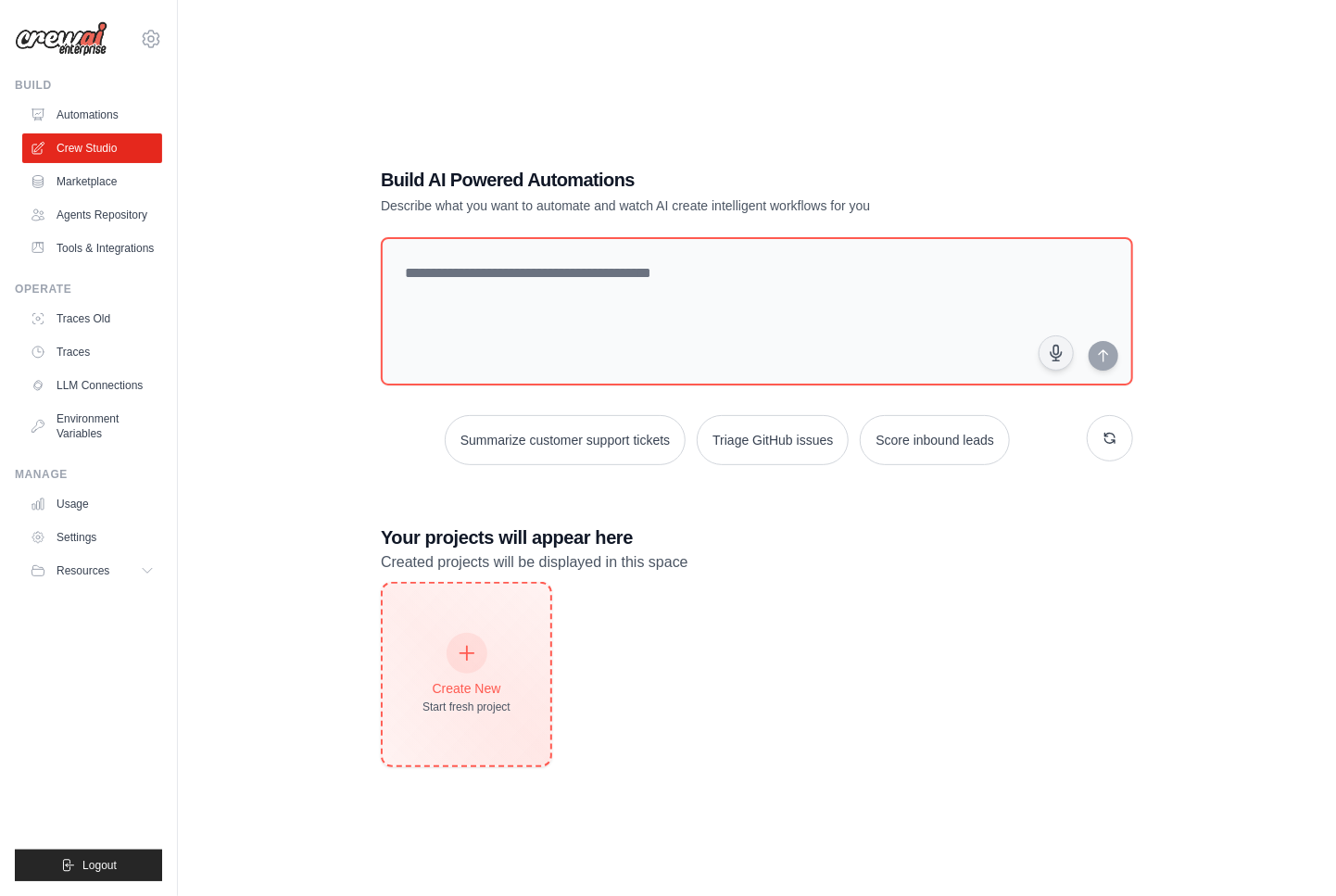
click at [484, 652] on div at bounding box center [467, 654] width 41 height 41
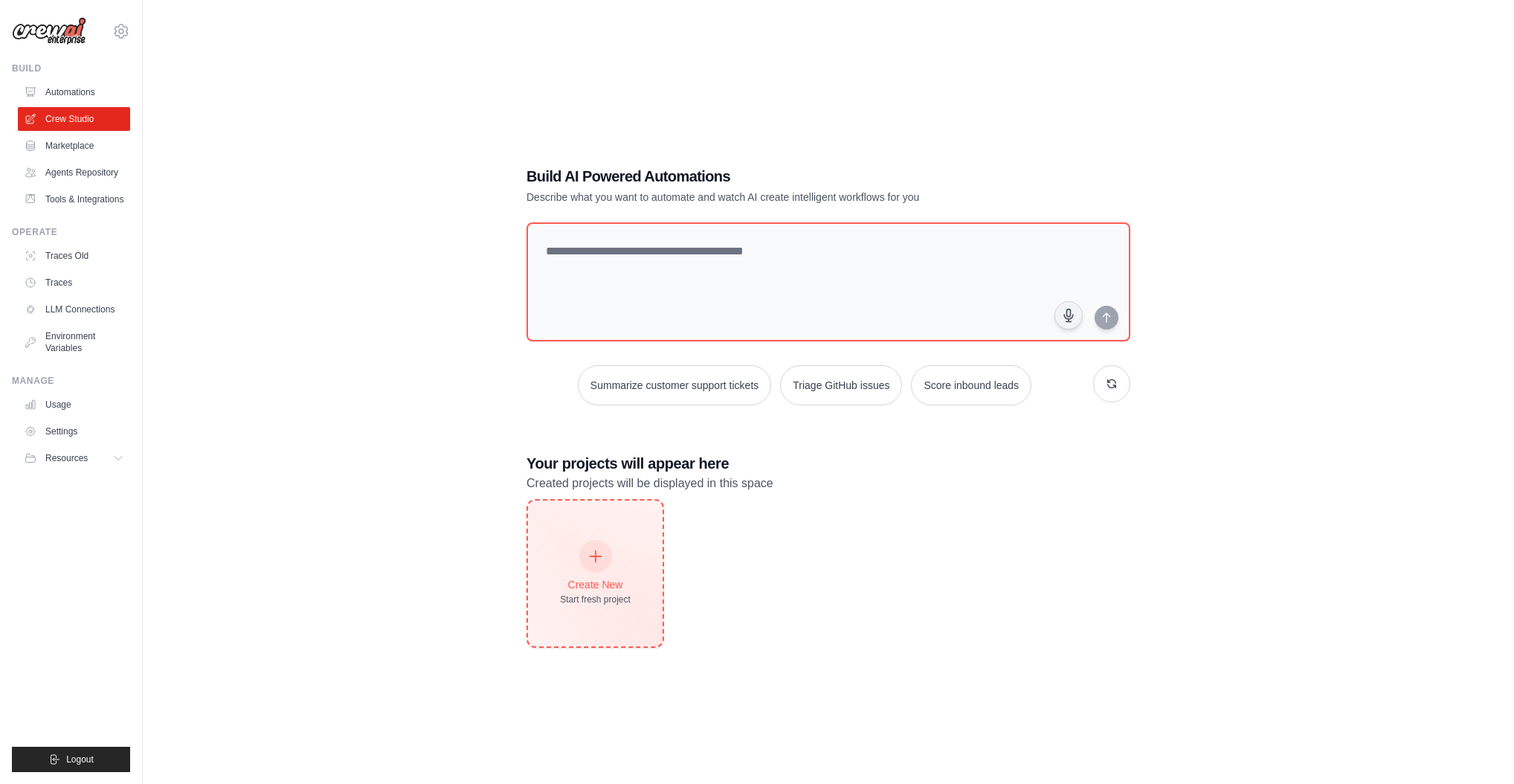
click at [588, 552] on icon at bounding box center [595, 556] width 16 height 16
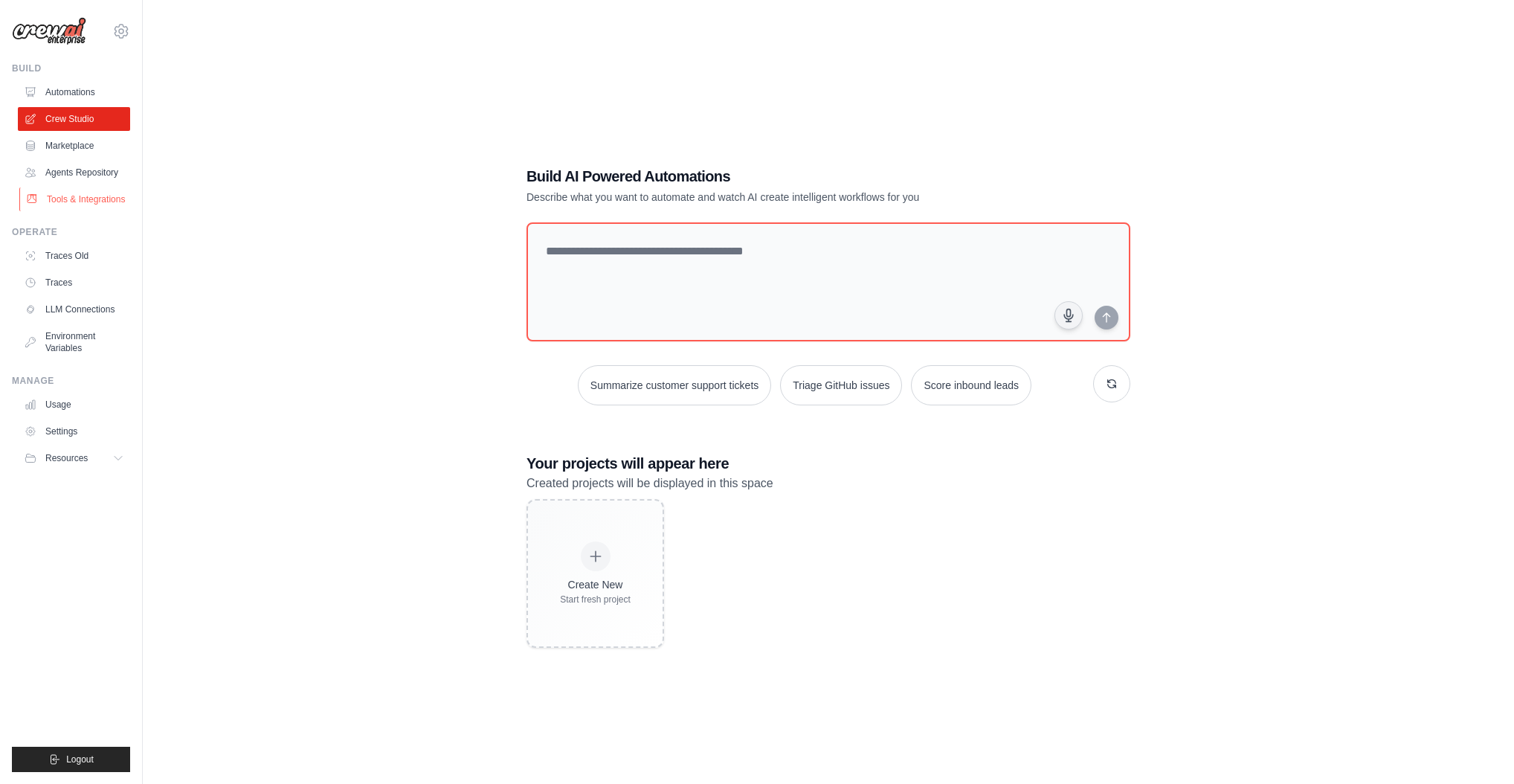
click at [73, 199] on link "Tools & Integrations" at bounding box center [75, 199] width 112 height 23
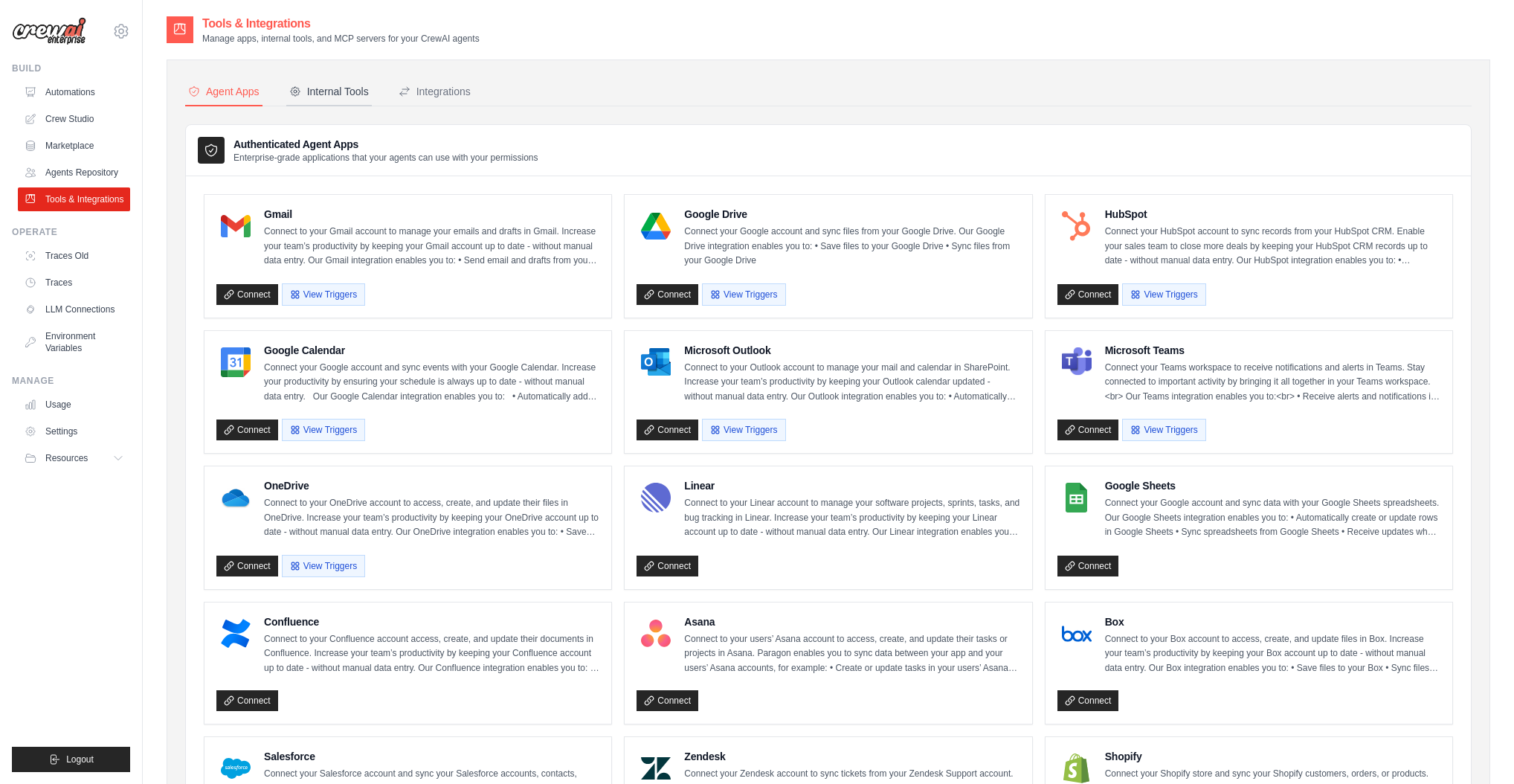
click at [319, 95] on div "Internal Tools" at bounding box center [329, 91] width 80 height 15
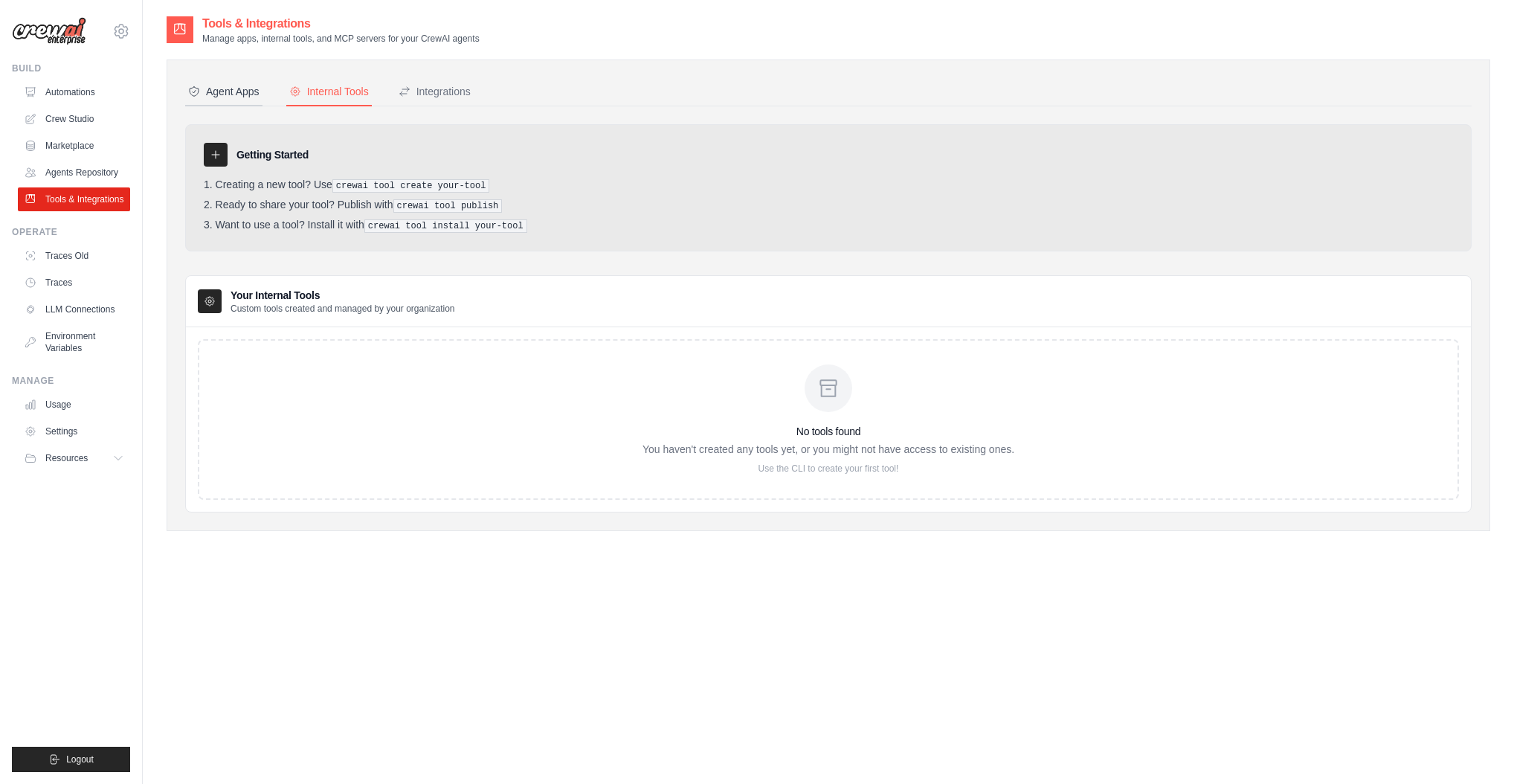
click at [244, 92] on div "Agent Apps" at bounding box center [223, 91] width 71 height 15
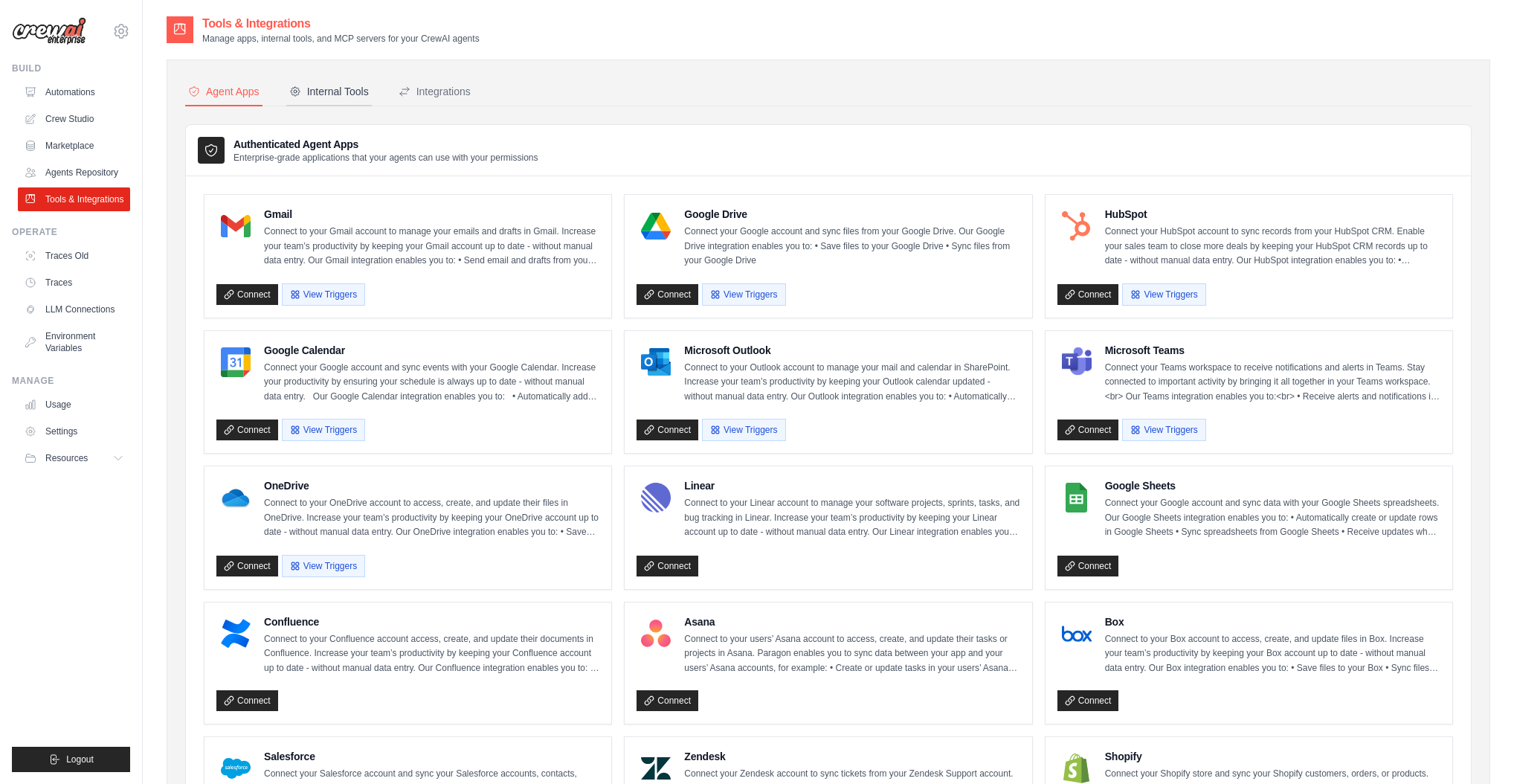
click at [332, 96] on div "Internal Tools" at bounding box center [329, 91] width 80 height 15
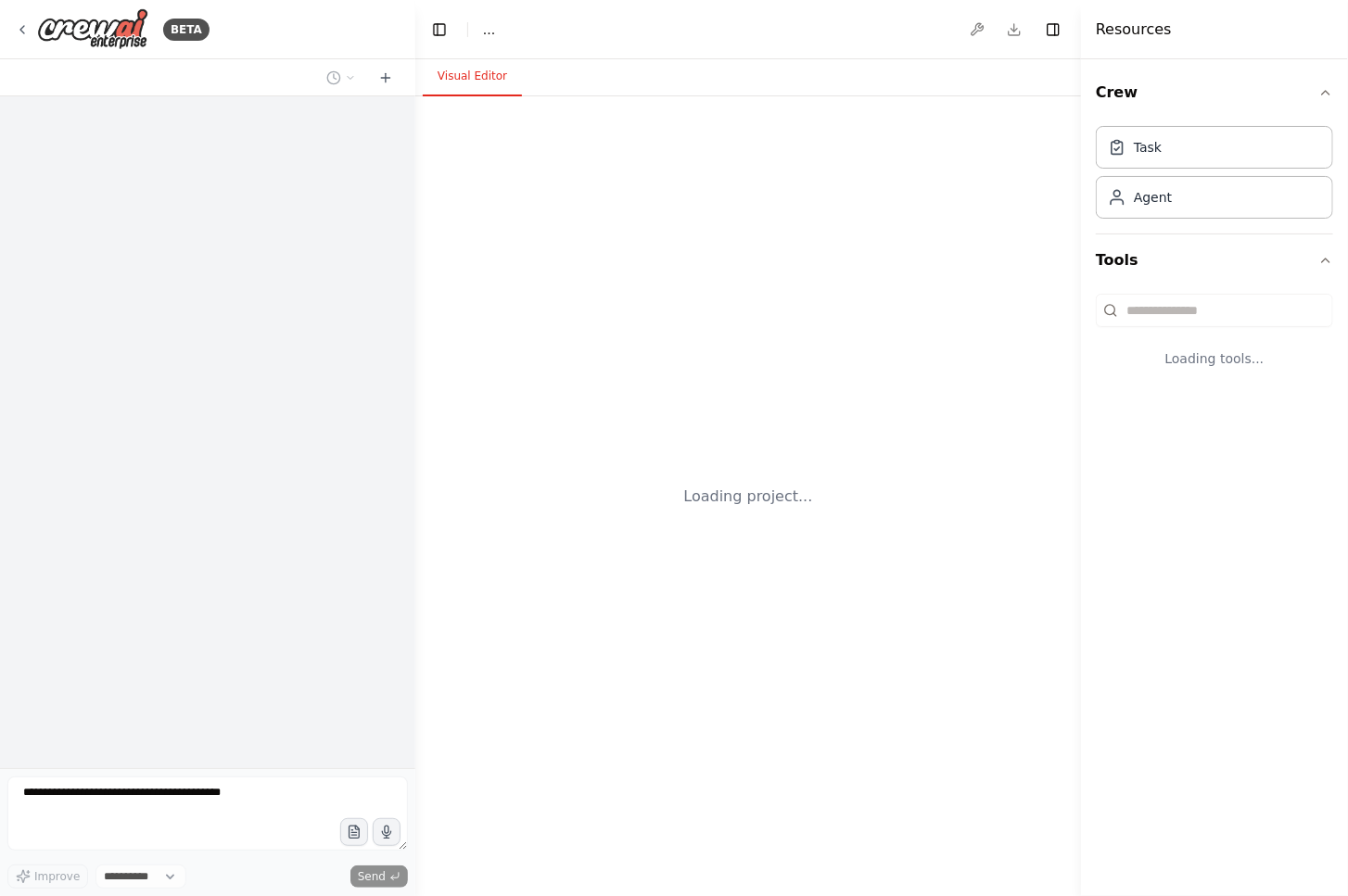
select select "****"
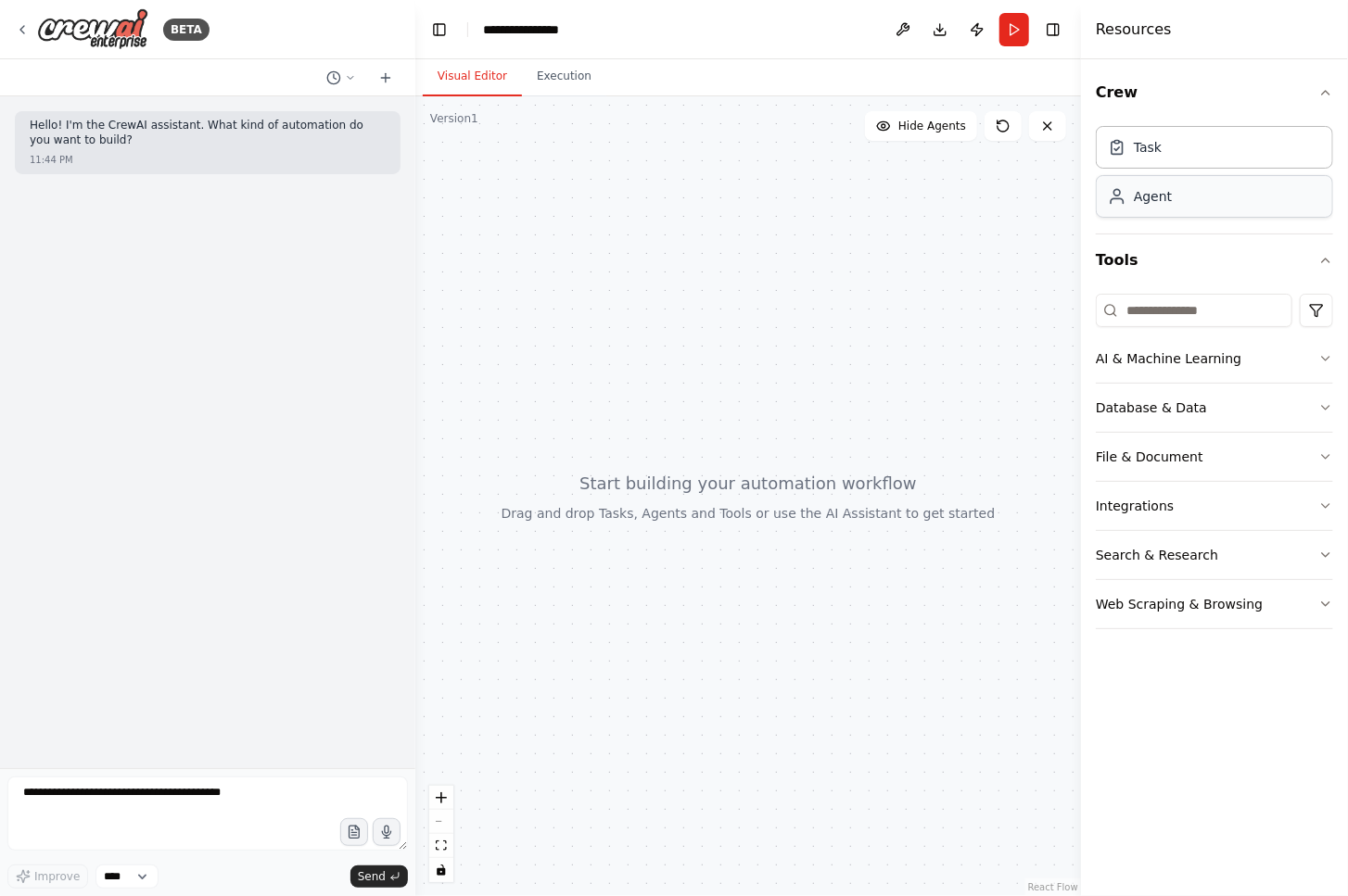
click at [1167, 200] on div "Agent" at bounding box center [1152, 196] width 38 height 19
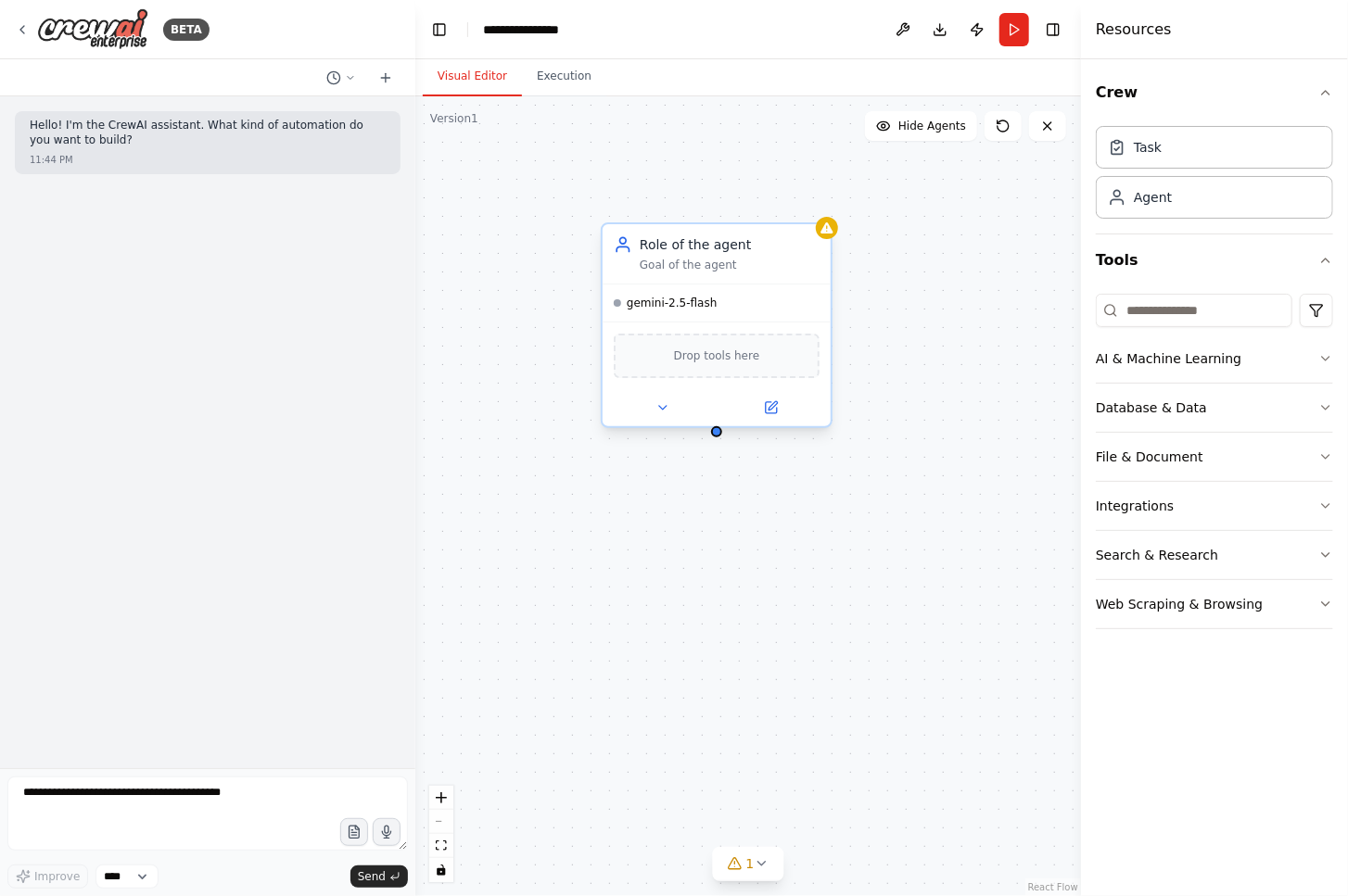
click at [709, 370] on div "Drop tools here" at bounding box center [716, 356] width 206 height 45
click at [709, 359] on span "Drop tools here" at bounding box center [716, 355] width 86 height 19
click at [1322, 455] on icon "button" at bounding box center [1325, 457] width 15 height 15
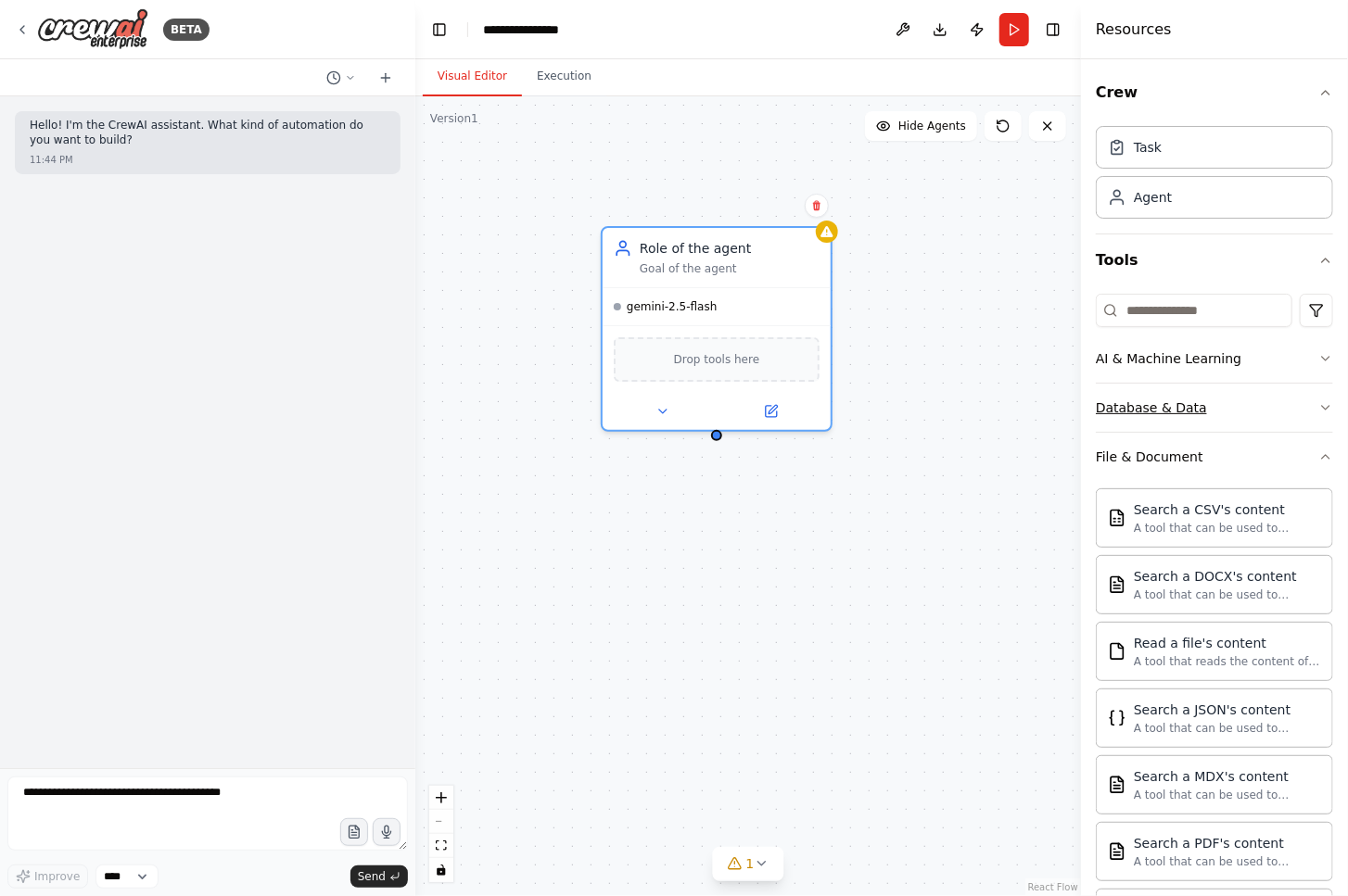
click at [1205, 410] on button "Database & Data" at bounding box center [1213, 407] width 237 height 48
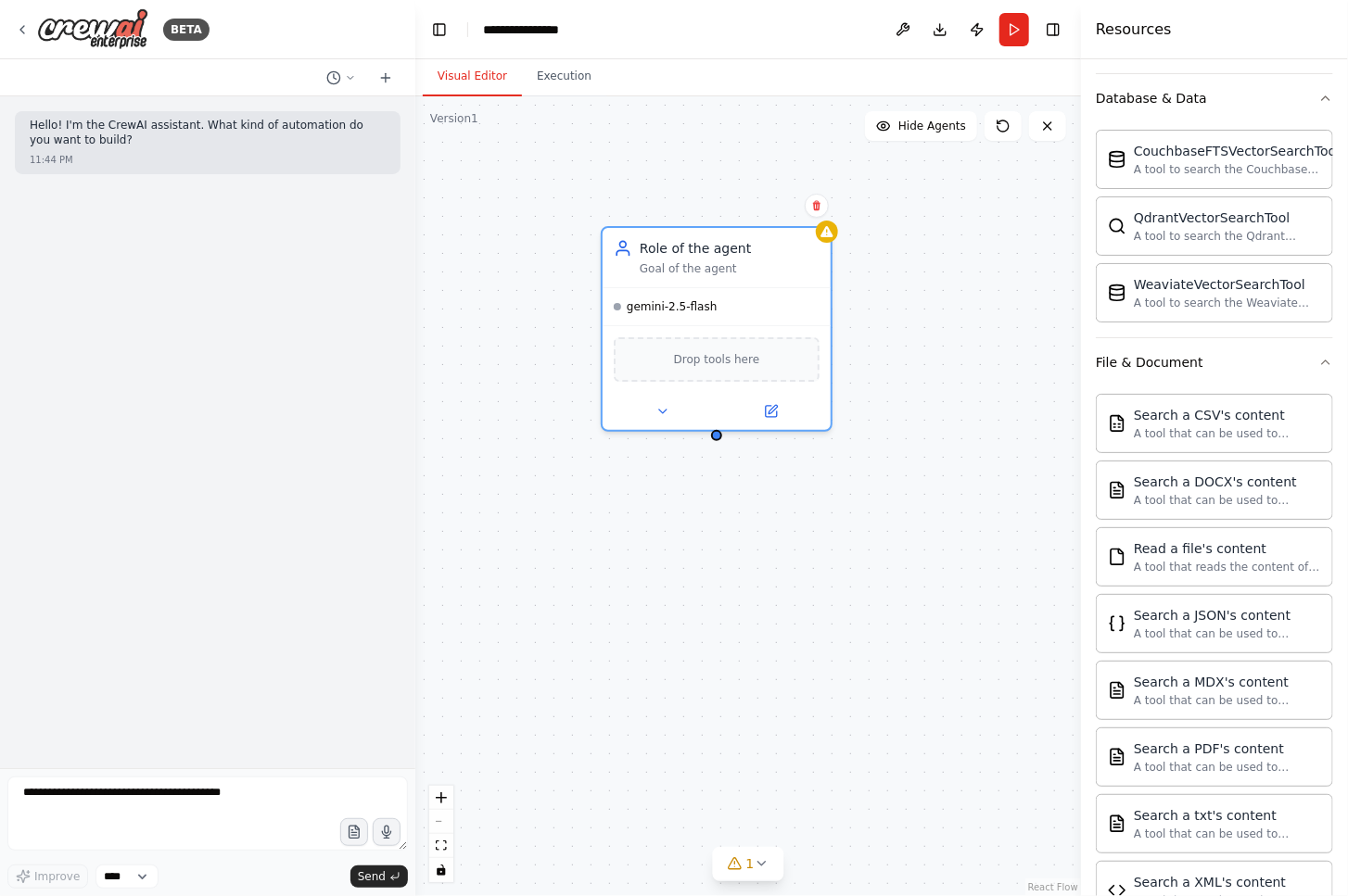
scroll to position [520, 0]
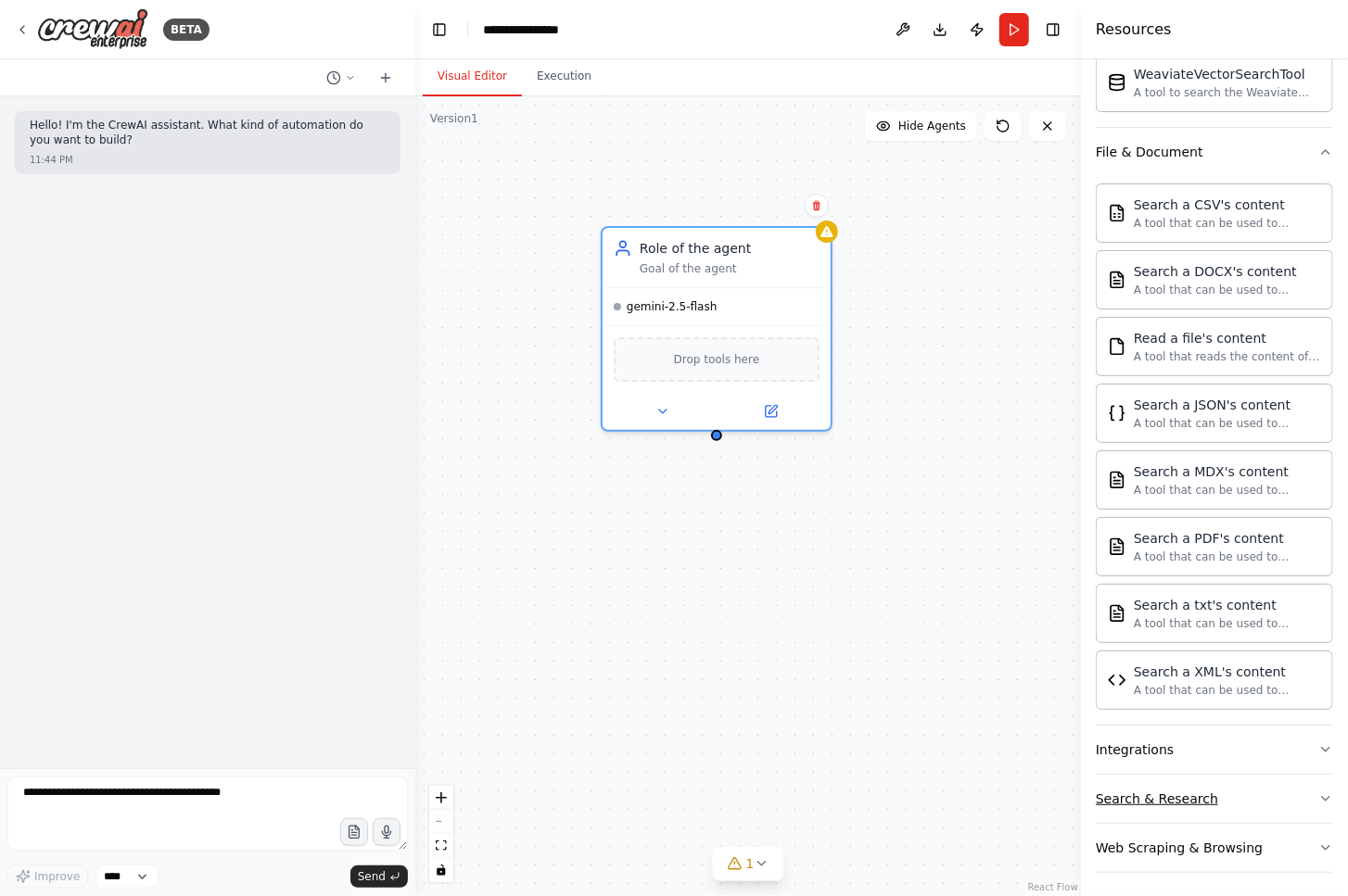
click at [1232, 794] on button "Search & Research" at bounding box center [1213, 798] width 237 height 48
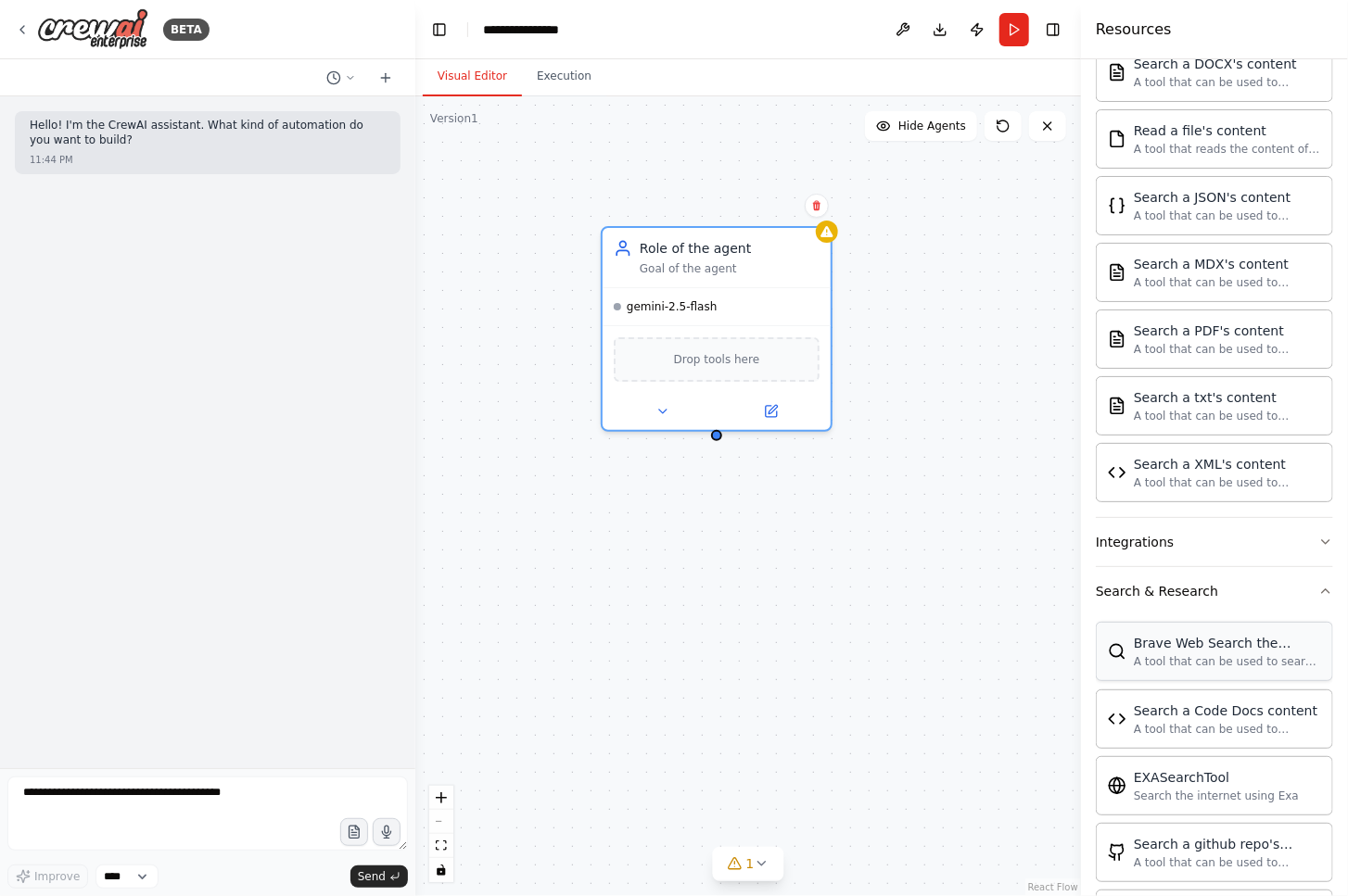
scroll to position [677, 0]
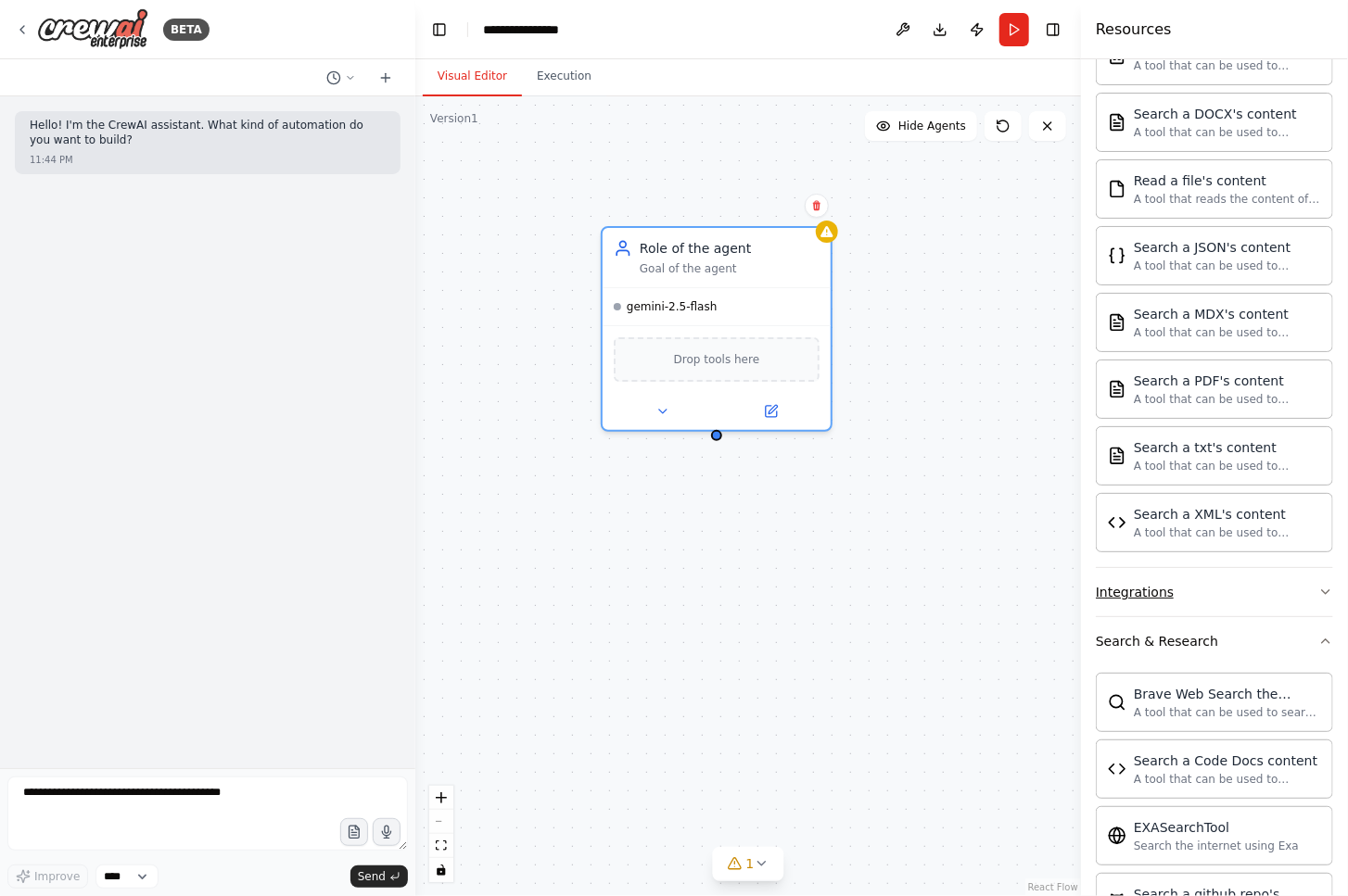
click at [1306, 586] on button "Integrations" at bounding box center [1213, 591] width 237 height 48
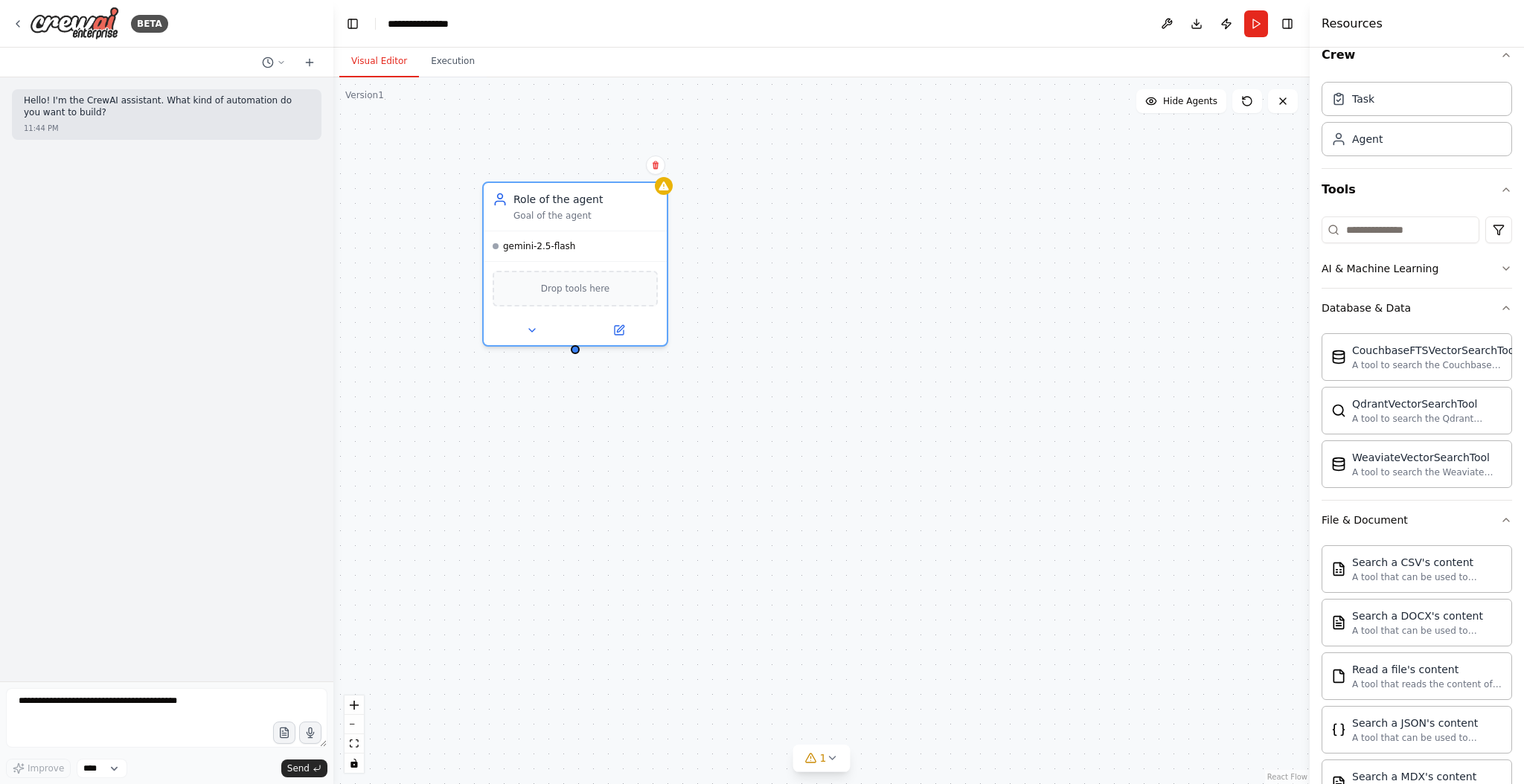
scroll to position [0, 0]
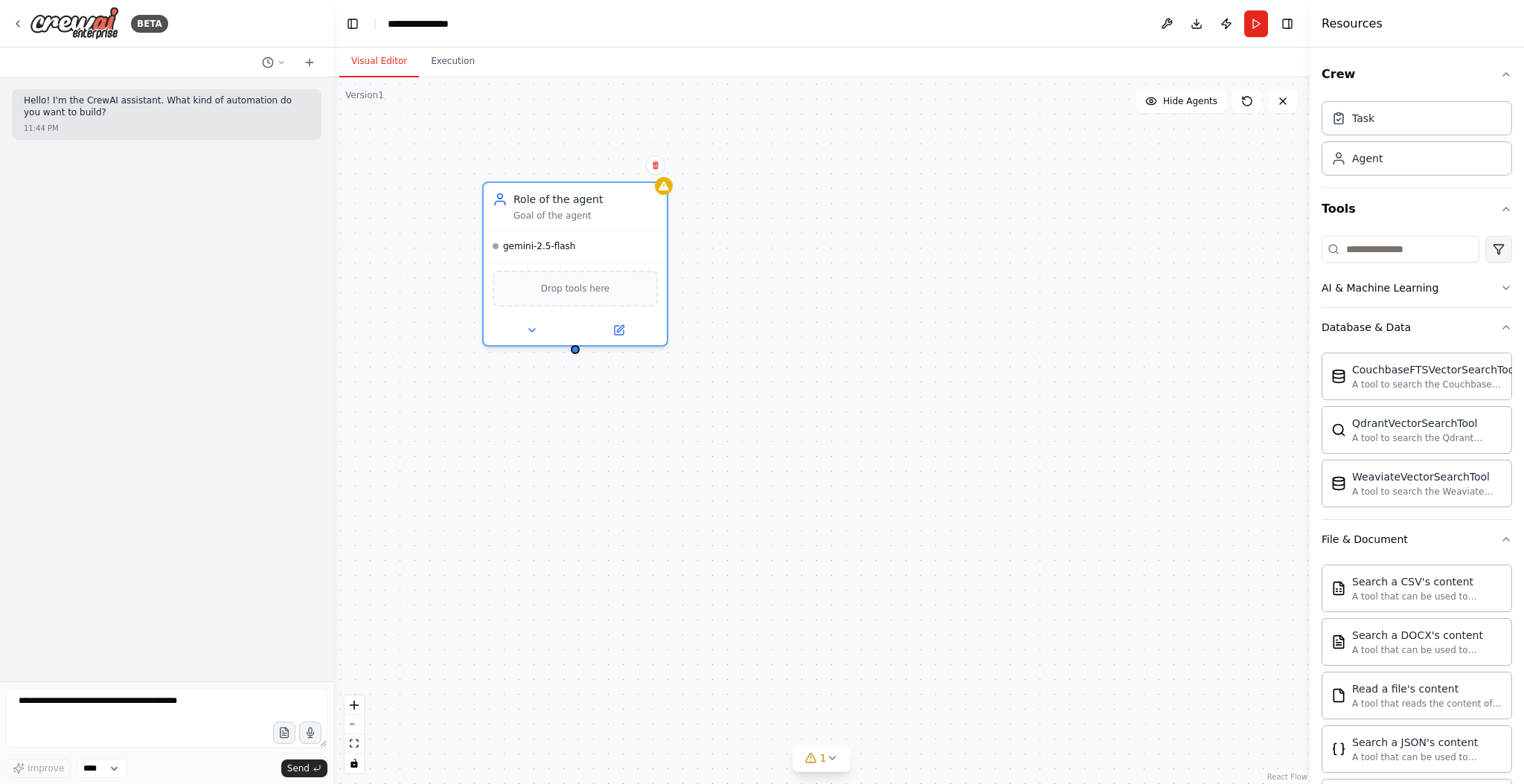
click at [1081, 251] on html "**********" at bounding box center [762, 392] width 1524 height 784
click at [1081, 248] on html "**********" at bounding box center [762, 392] width 1524 height 784
click at [653, 164] on icon at bounding box center [656, 165] width 6 height 8
click at [614, 165] on button "Confirm" at bounding box center [613, 164] width 52 height 18
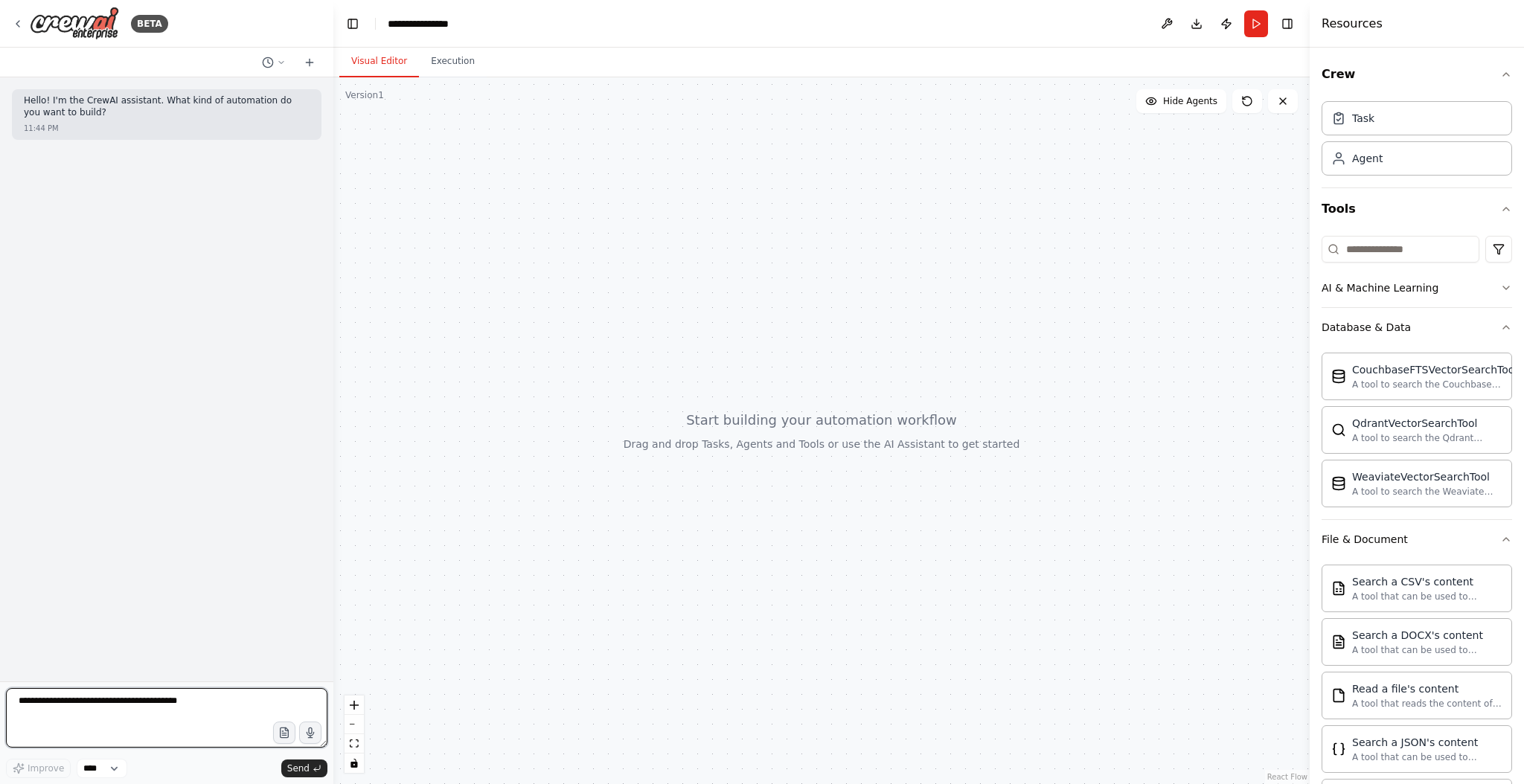
click at [111, 702] on textarea at bounding box center [167, 717] width 321 height 60
type textarea "**********"
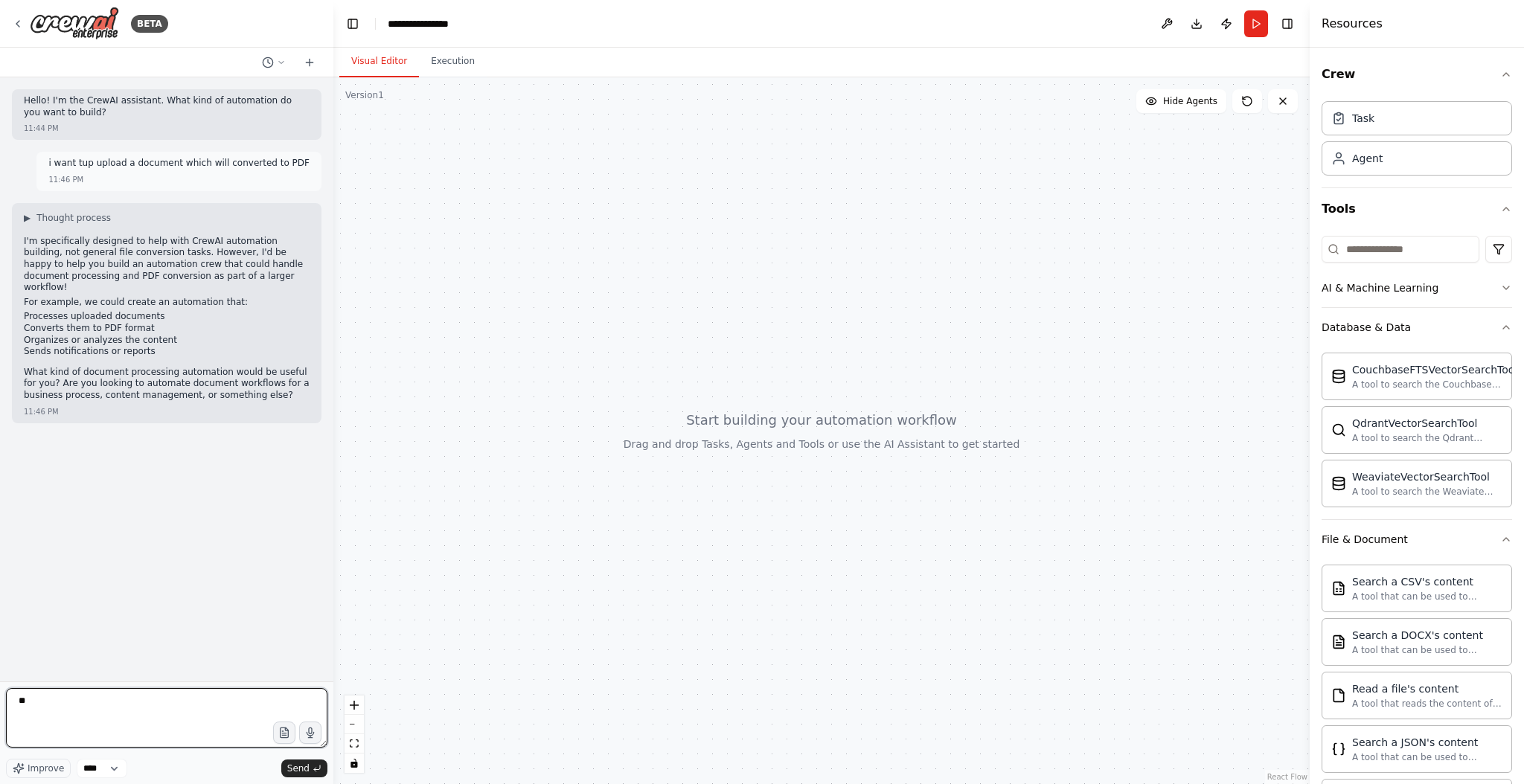
type textarea "***"
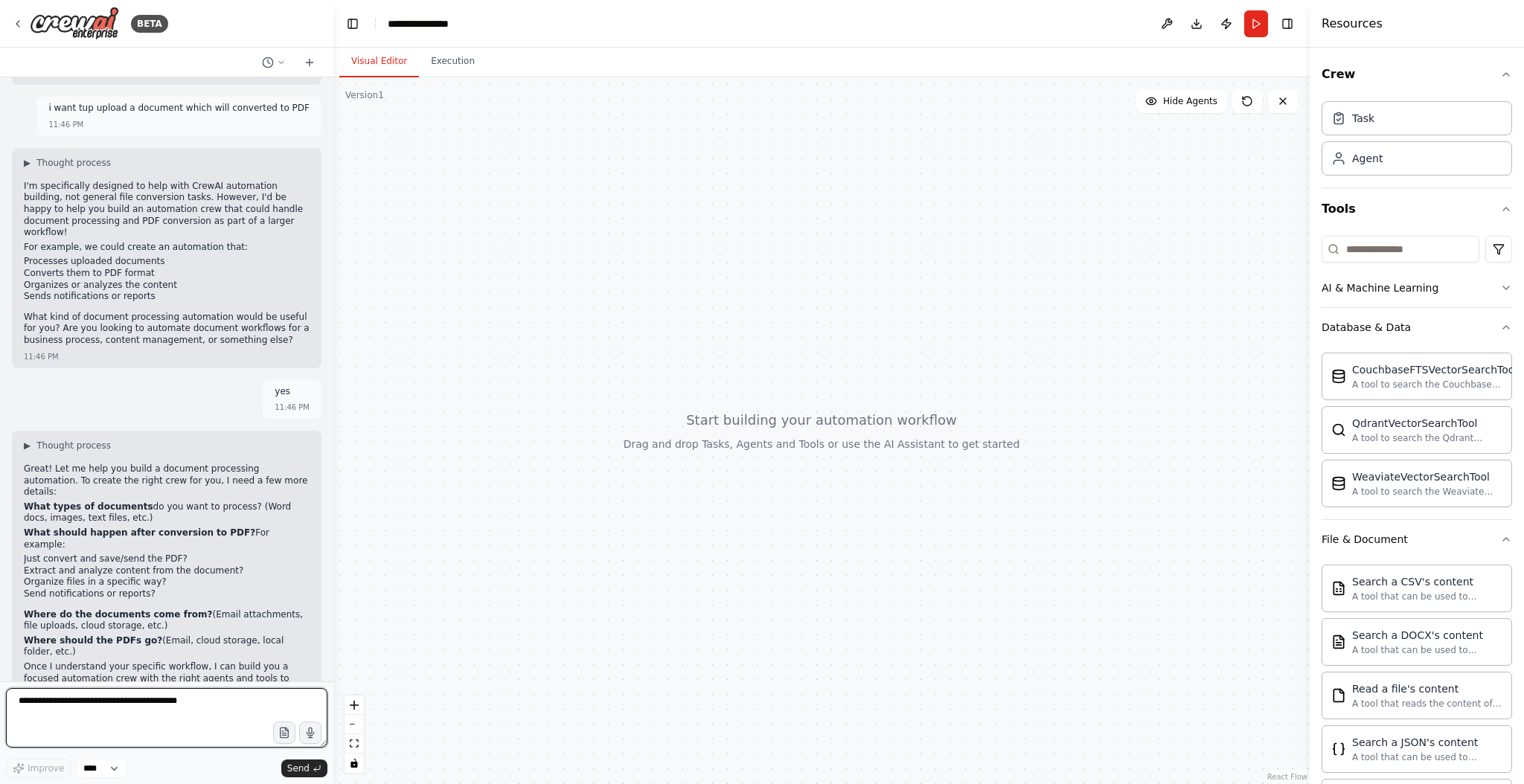
scroll to position [67, 0]
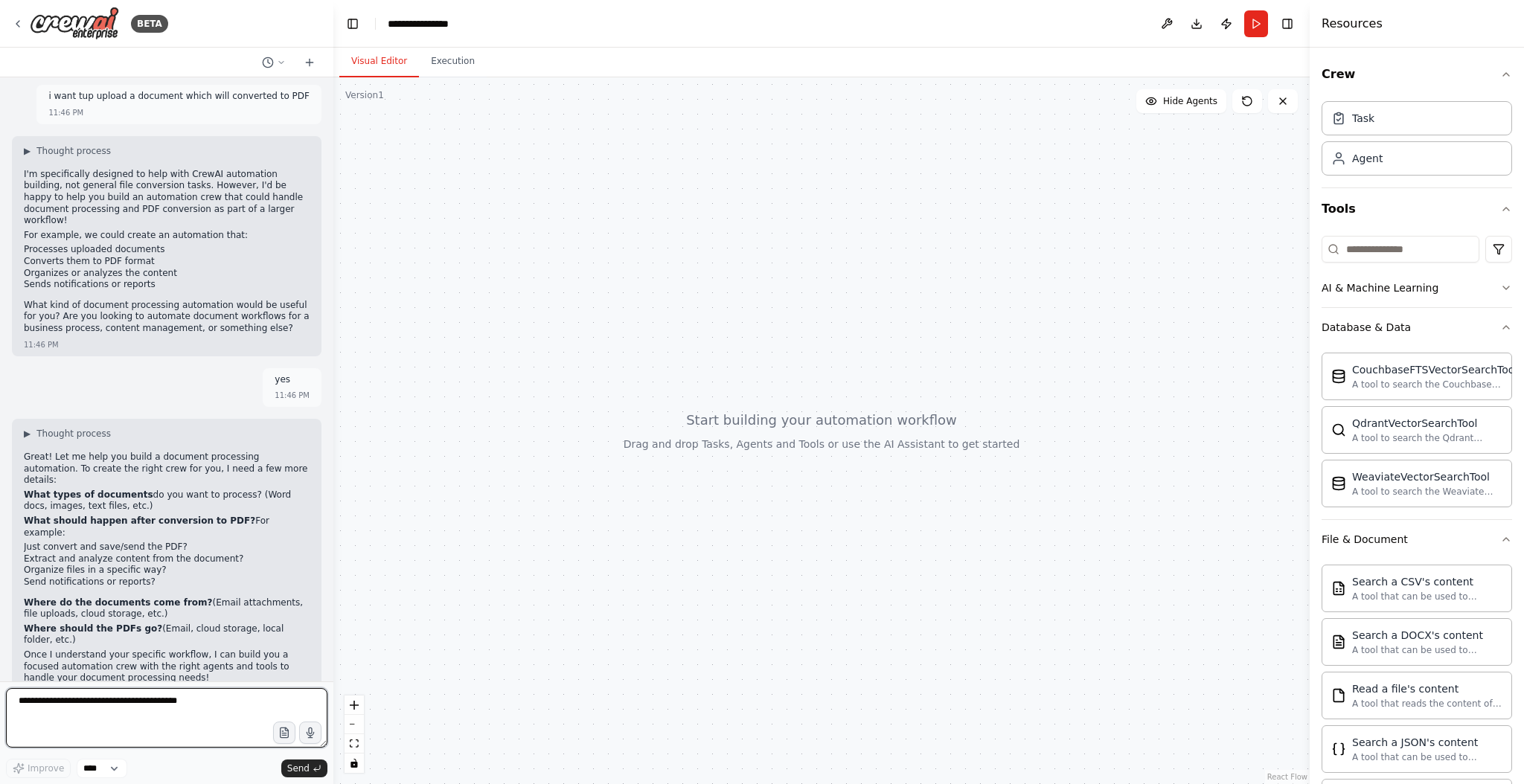
click at [62, 703] on textarea at bounding box center [167, 717] width 321 height 60
type textarea "**********"
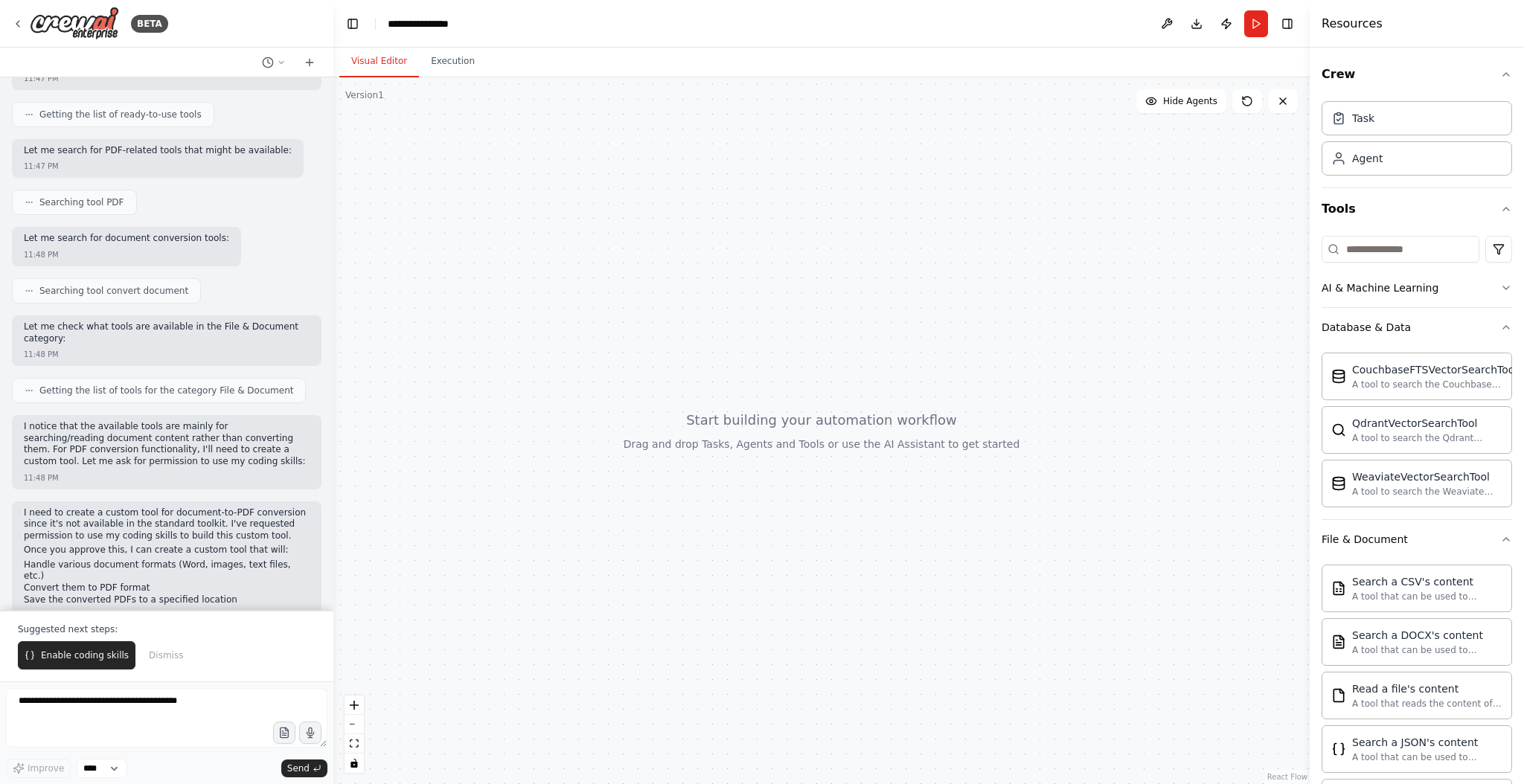
scroll to position [858, 0]
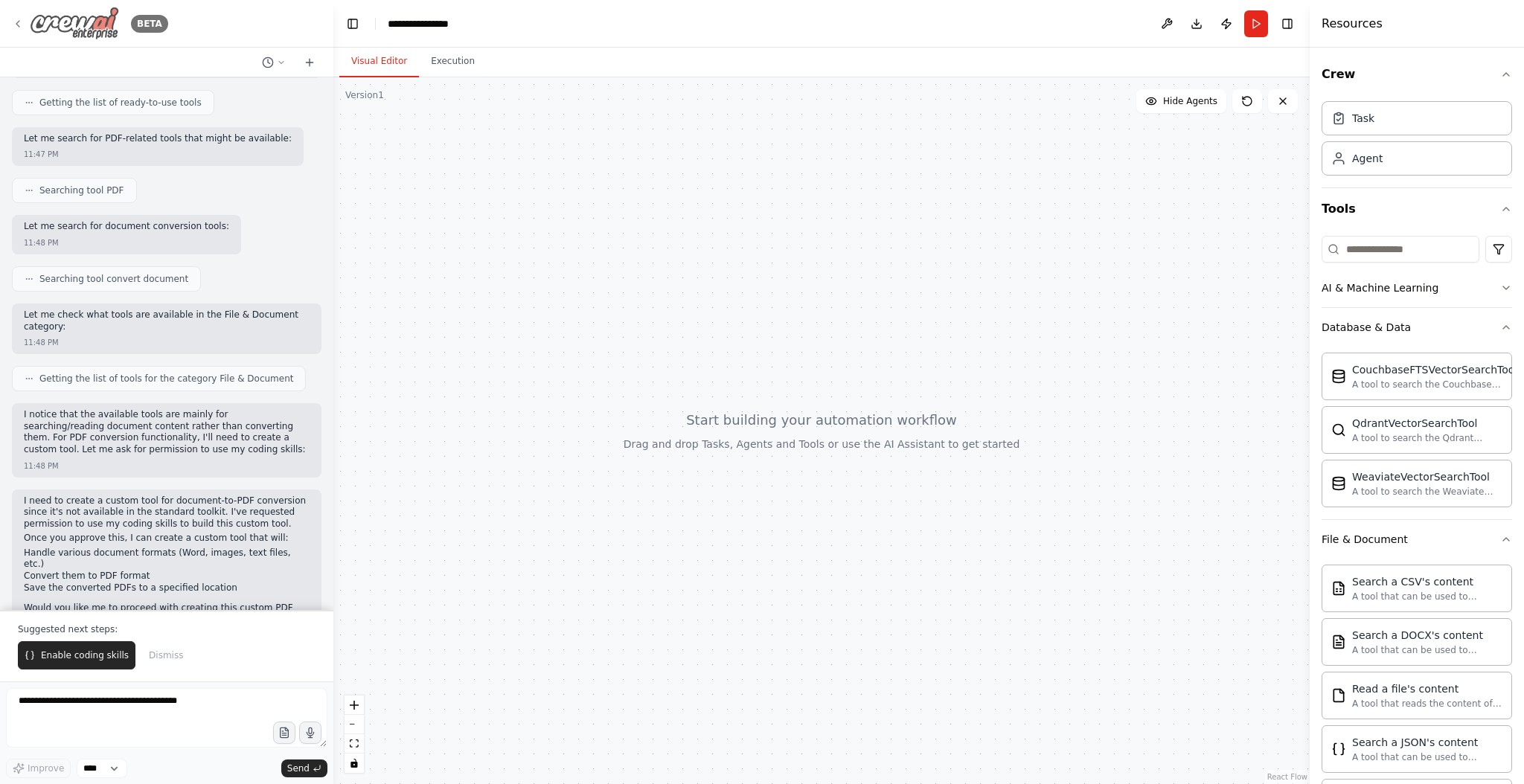
click at [17, 22] on icon at bounding box center [18, 24] width 3 height 6
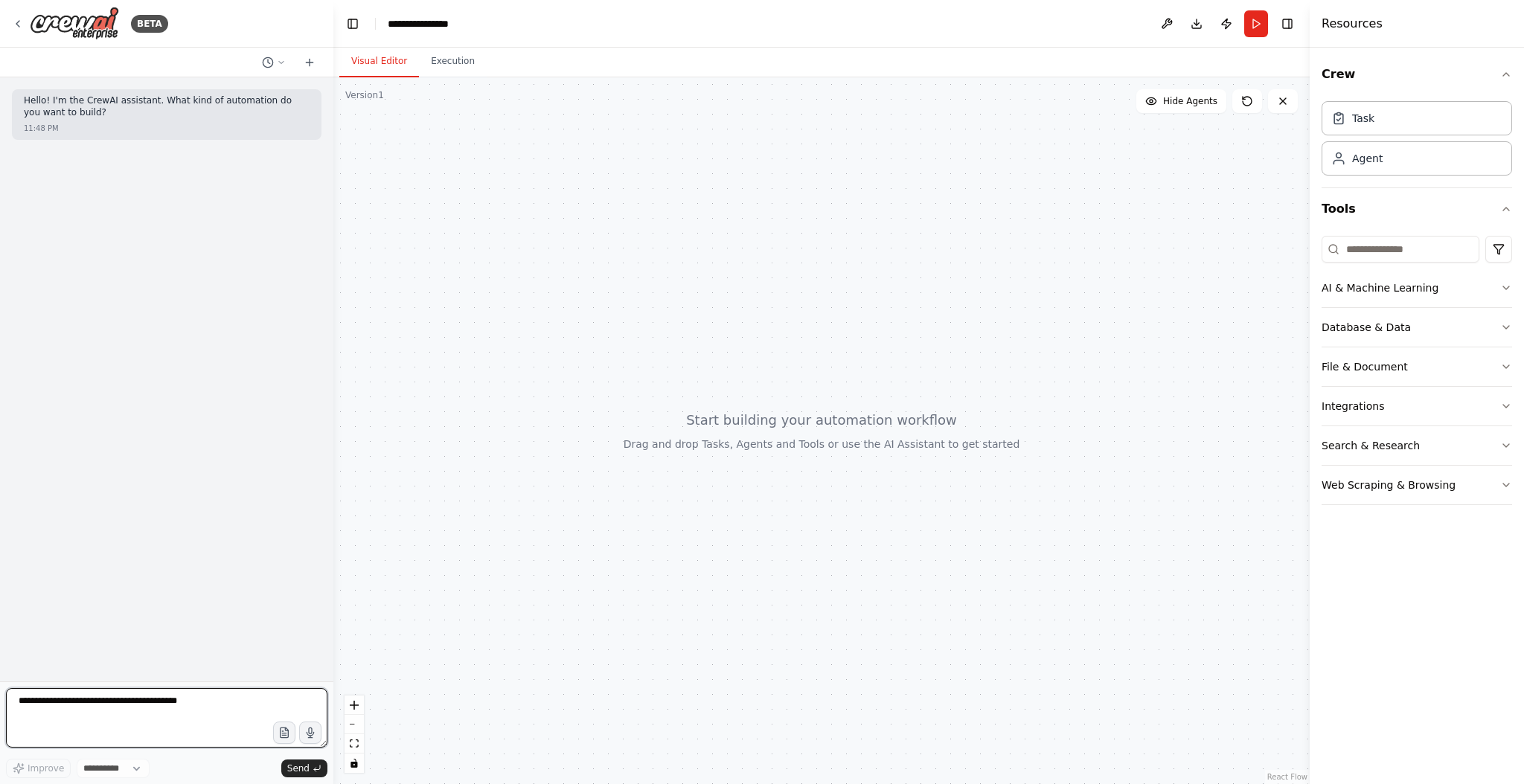
click at [72, 699] on textarea at bounding box center [167, 717] width 321 height 60
select select "****"
type textarea "**********"
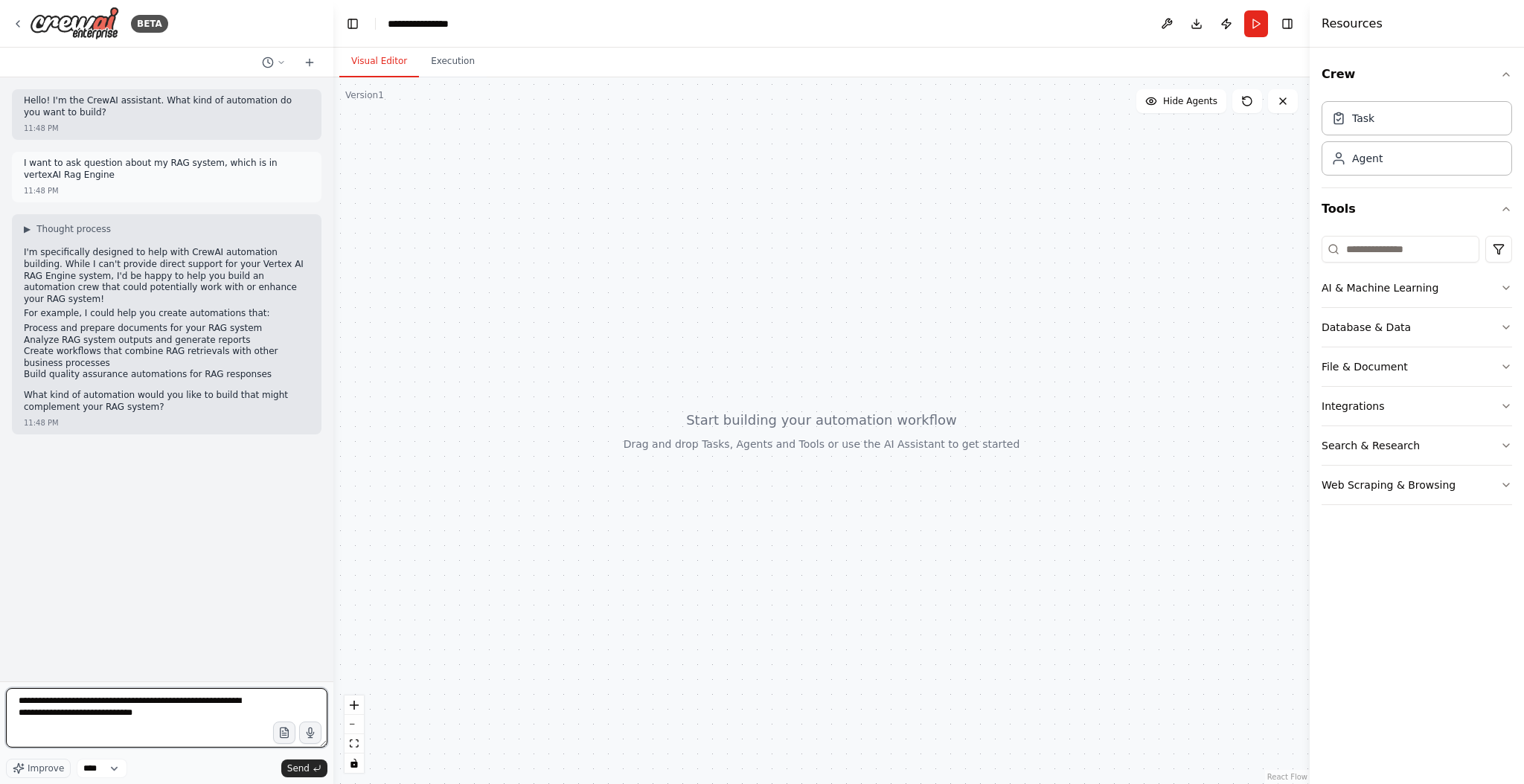
type textarea "**********"
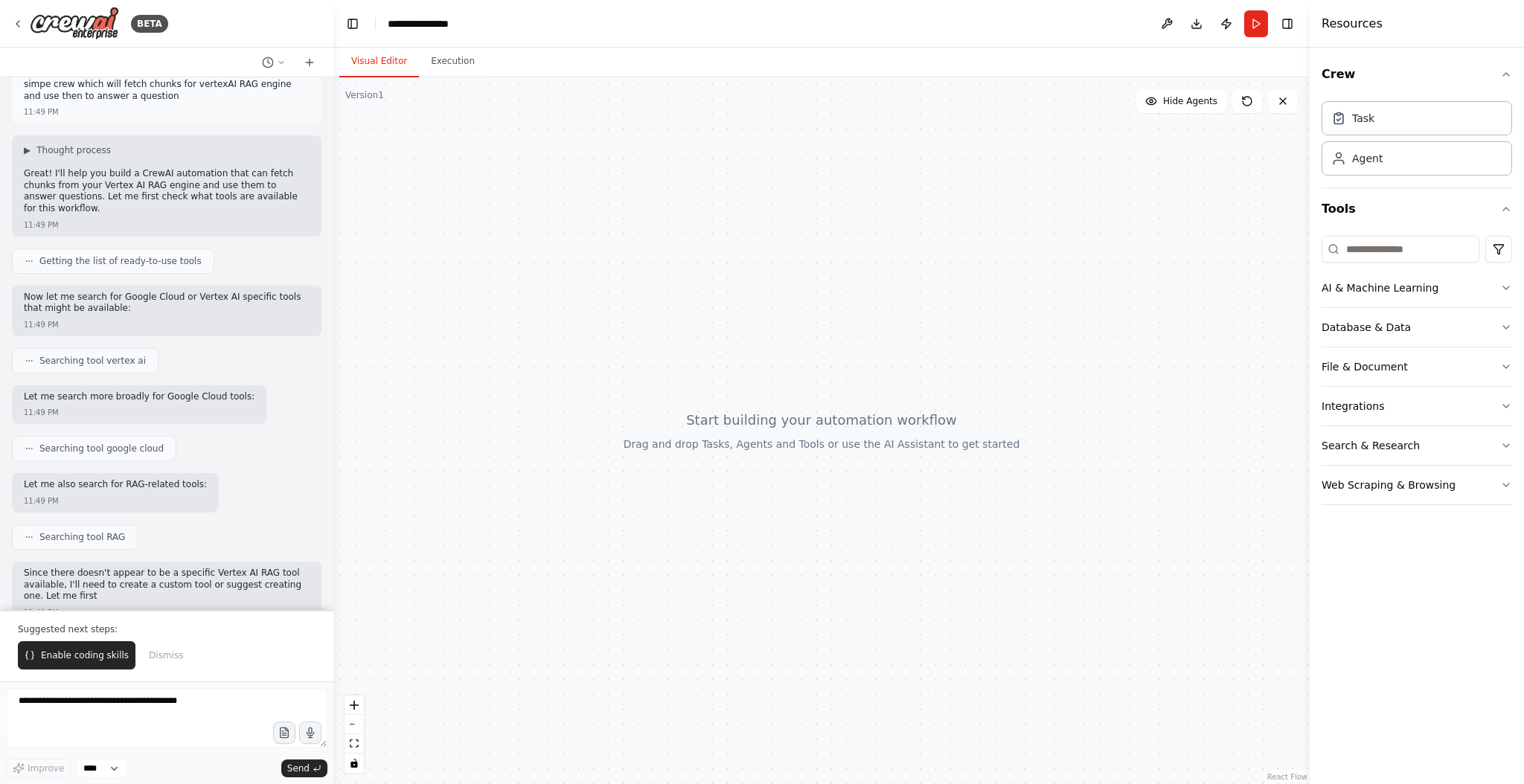
scroll to position [385, 0]
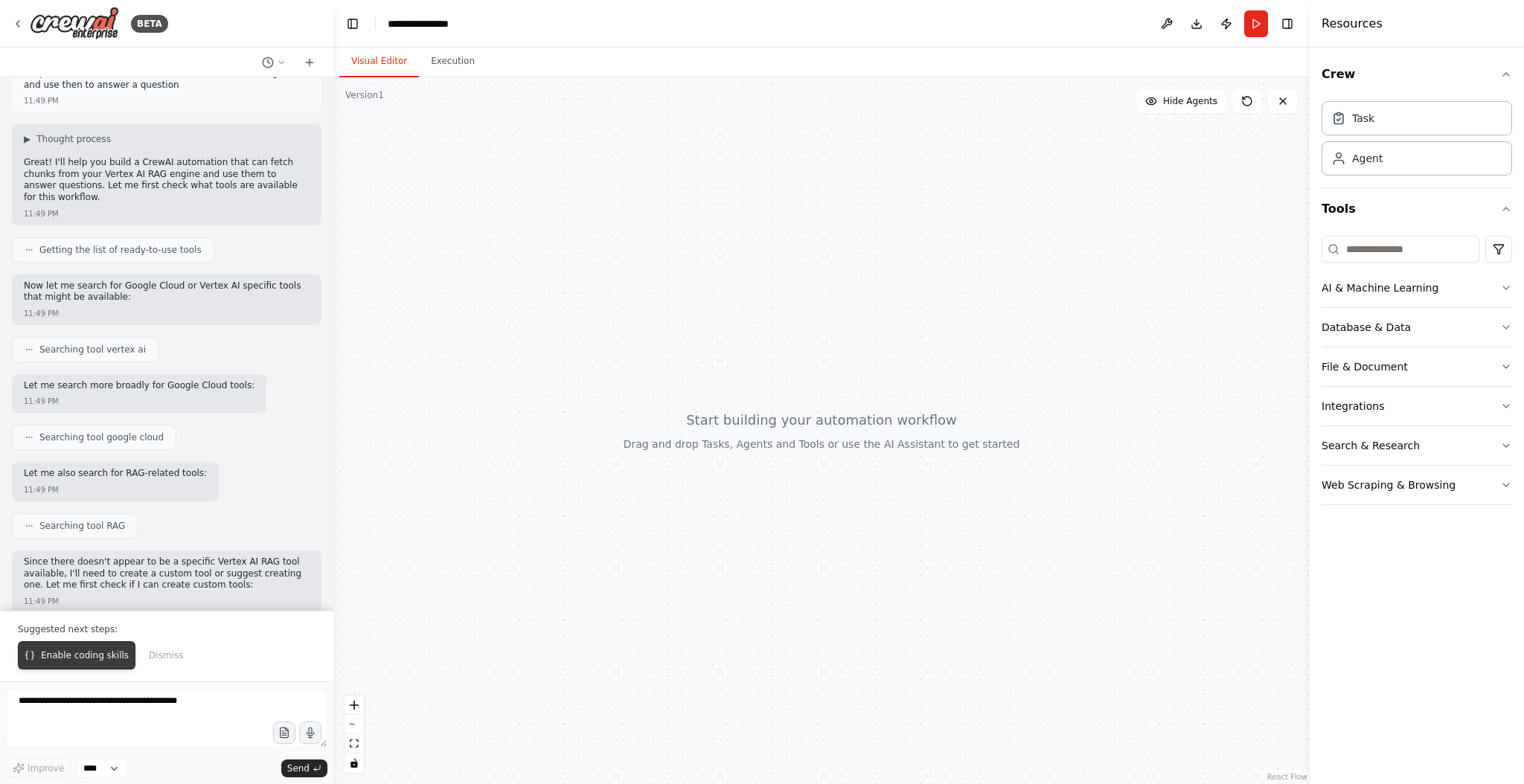
click at [89, 657] on span "Enable coding skills" at bounding box center [85, 655] width 88 height 12
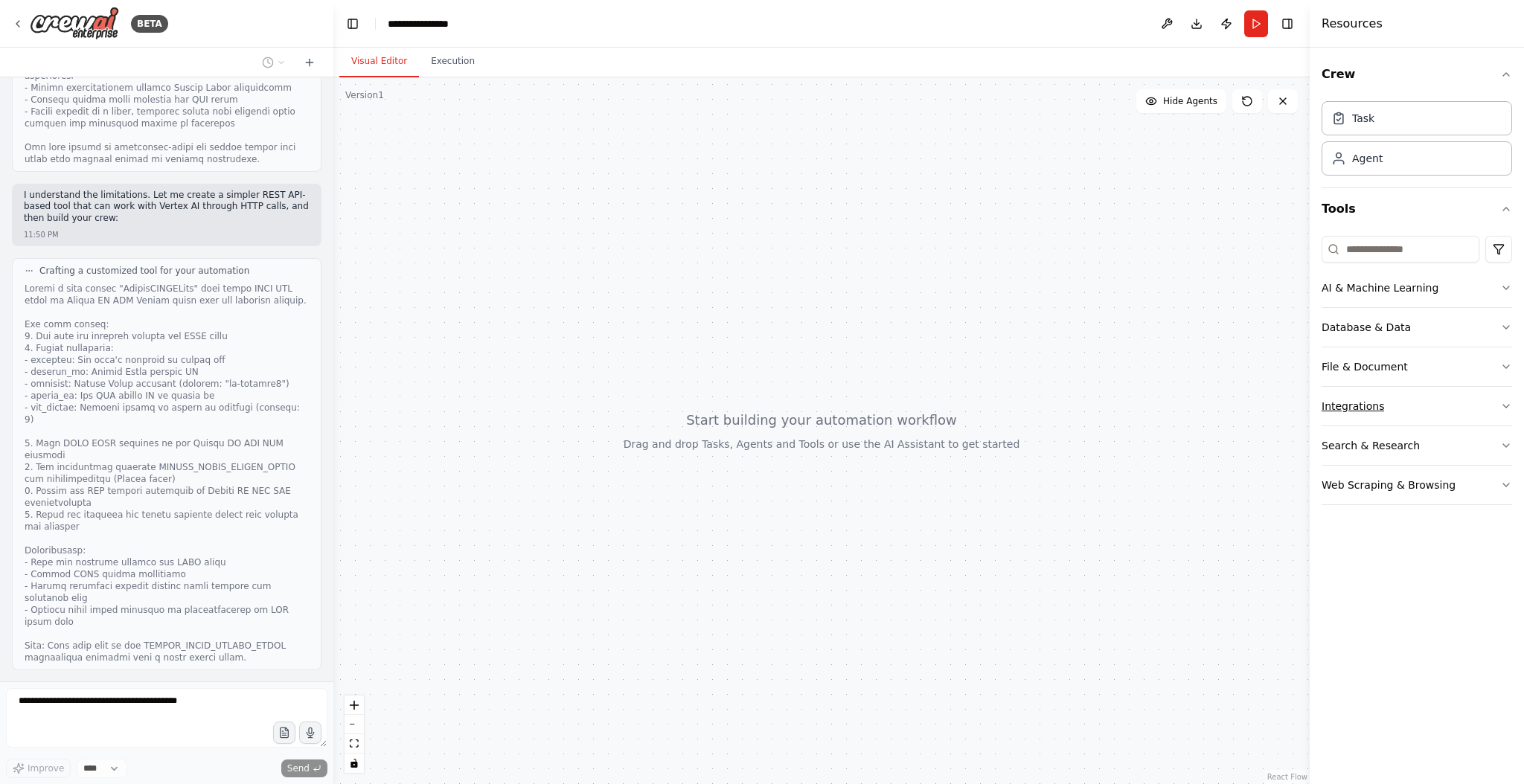
scroll to position [1608, 0]
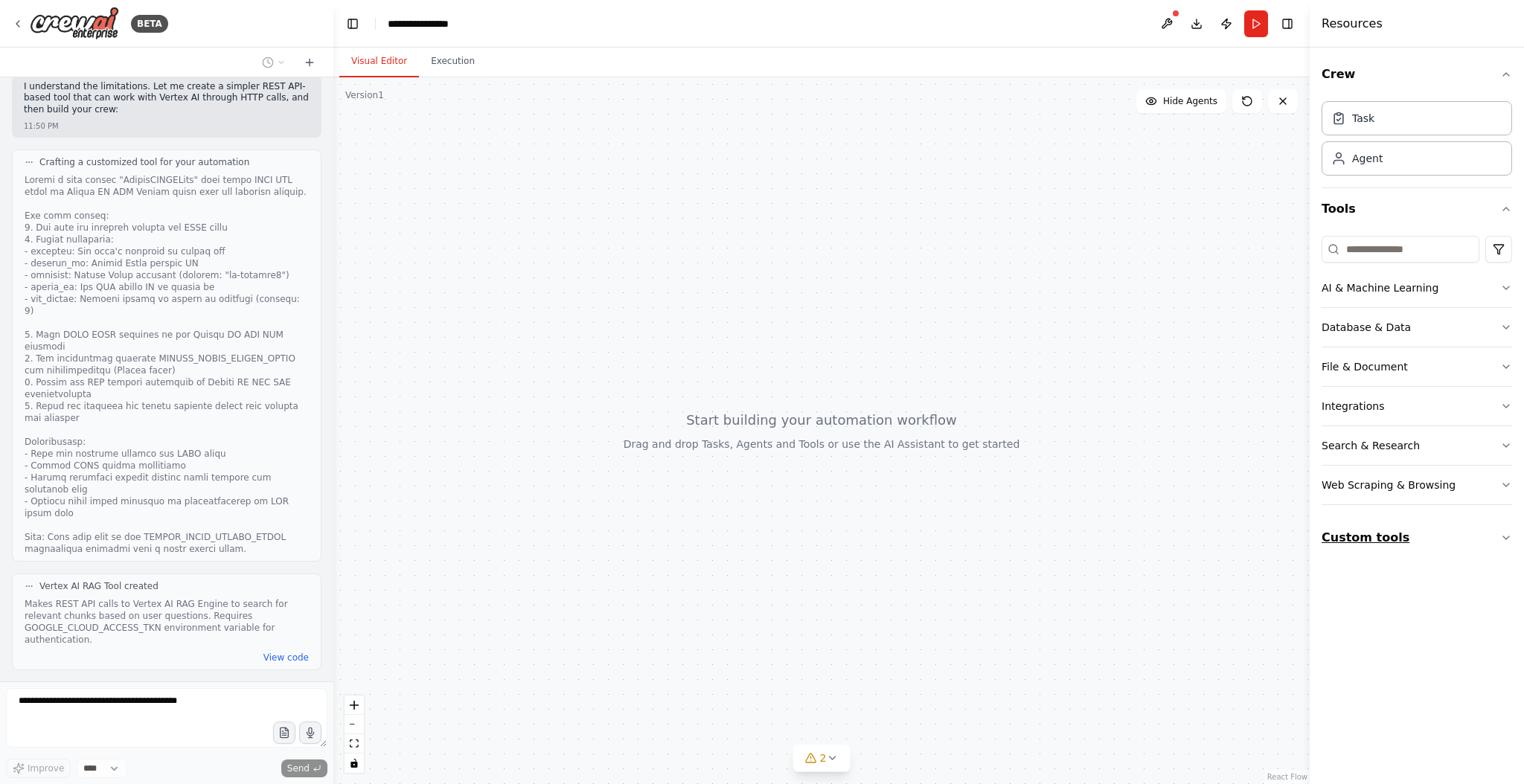
click at [1507, 537] on icon "button" at bounding box center [1506, 538] width 6 height 3
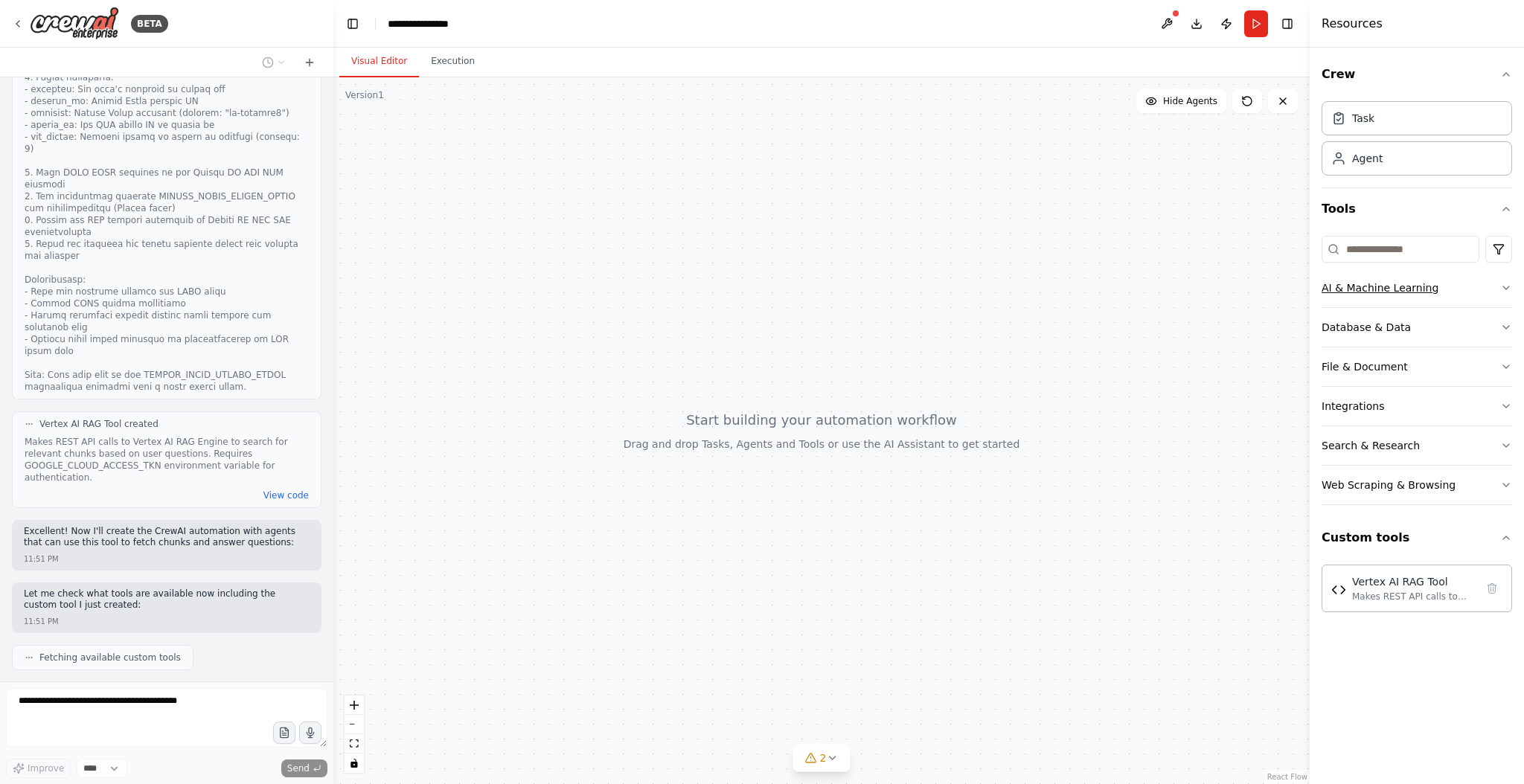
scroll to position [1858, 0]
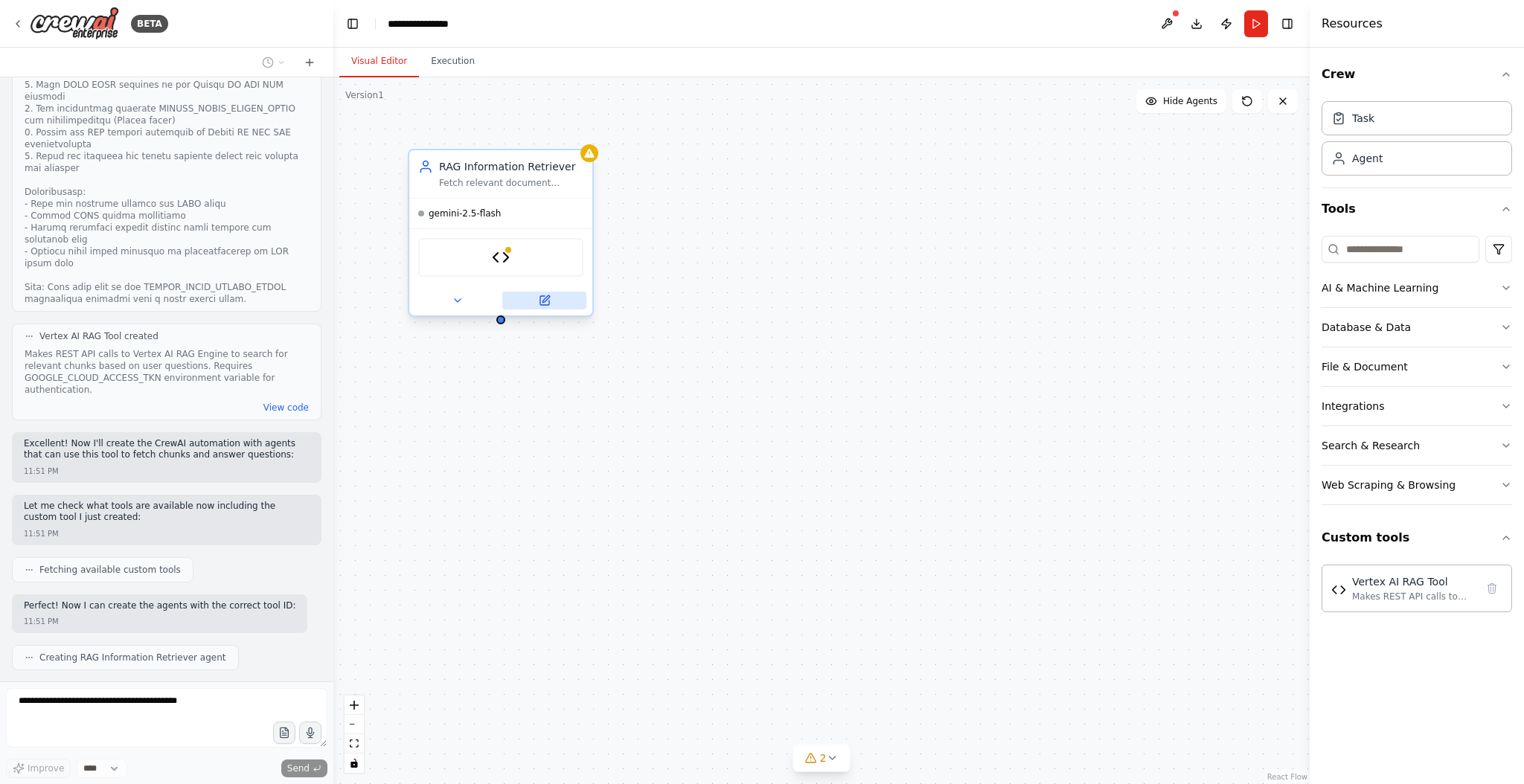
click at [544, 303] on icon at bounding box center [544, 300] width 9 height 9
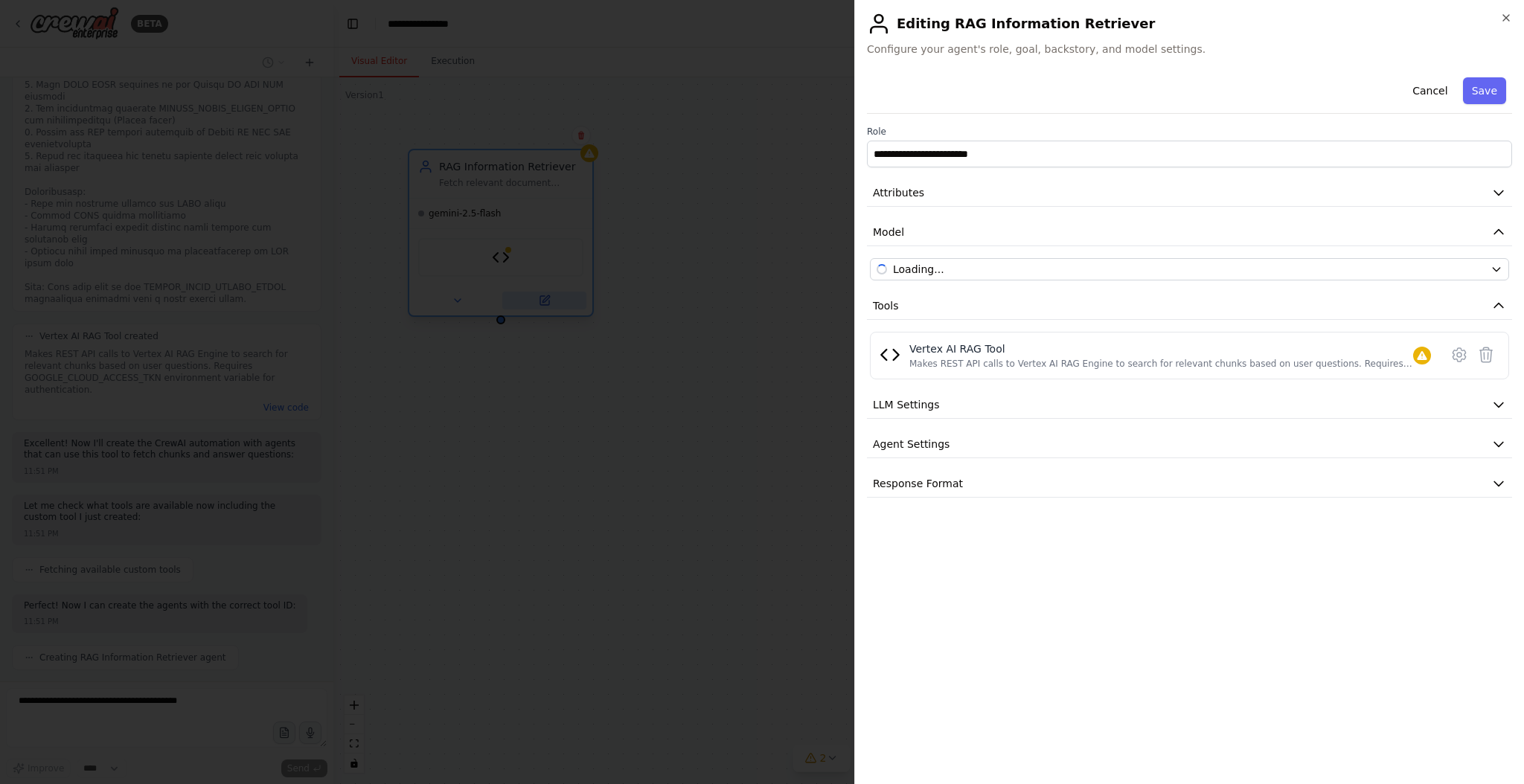
scroll to position [1895, 0]
click at [1457, 353] on icon at bounding box center [1459, 355] width 5 height 5
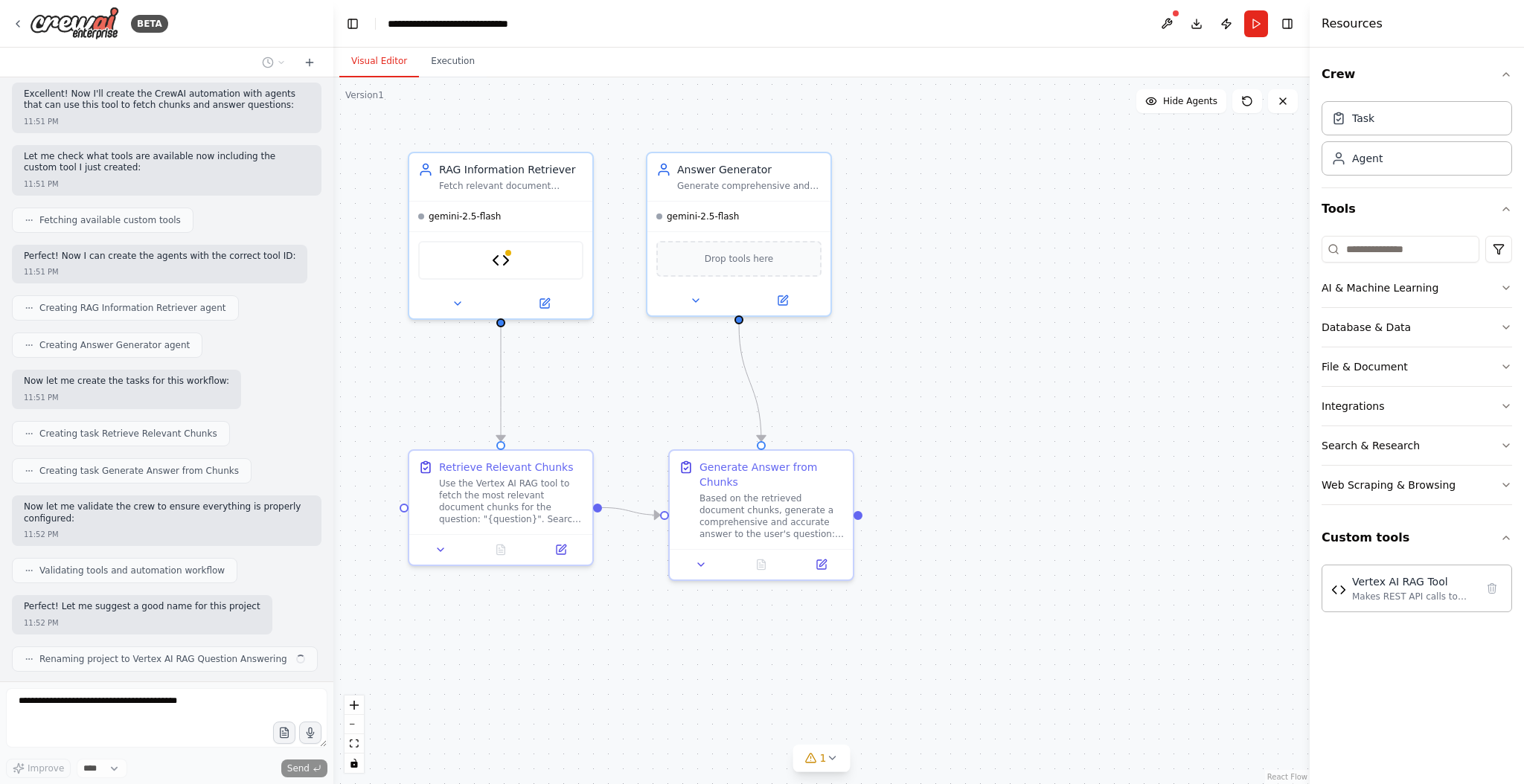
scroll to position [2219, 0]
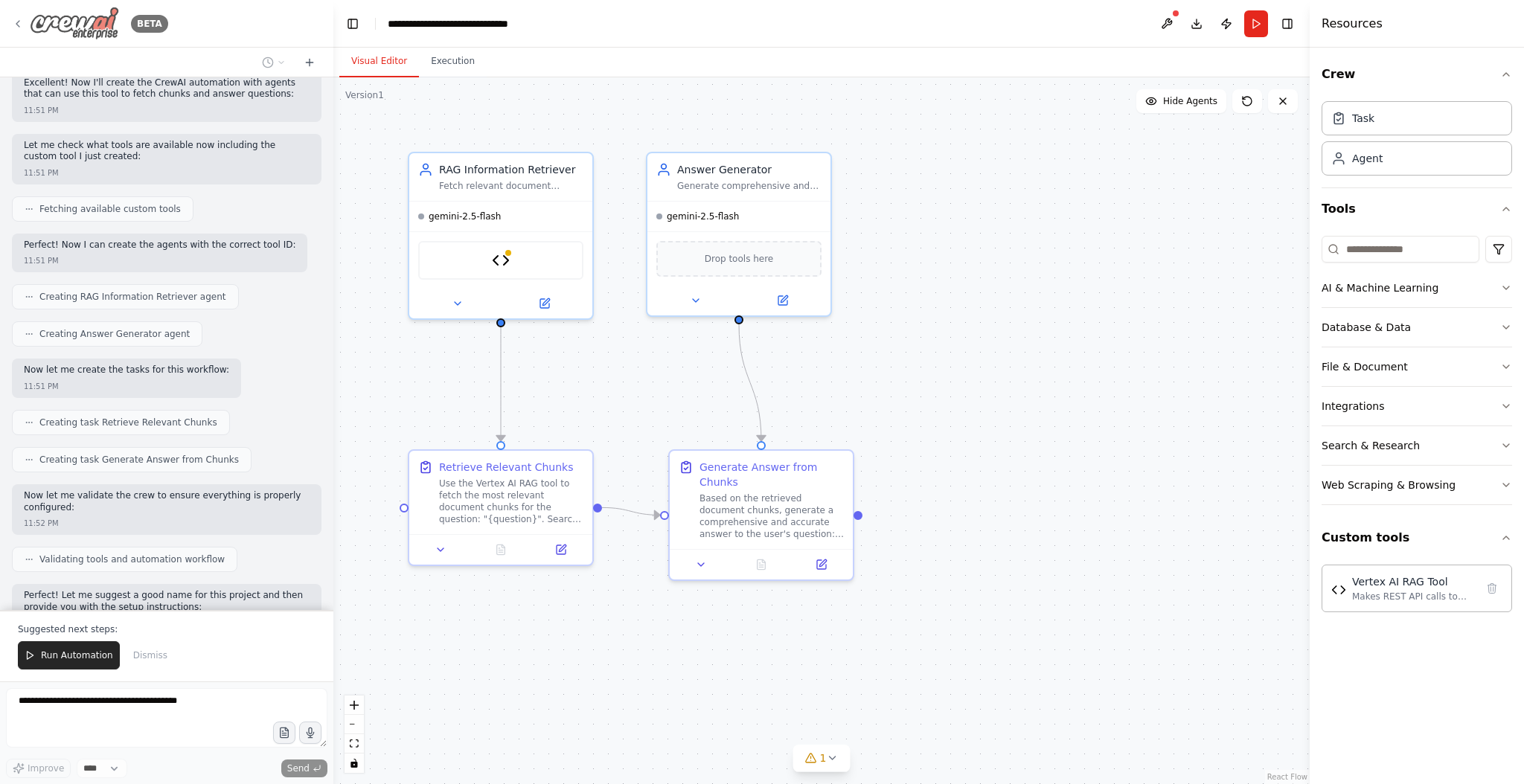
click at [18, 21] on icon at bounding box center [17, 23] width 12 height 12
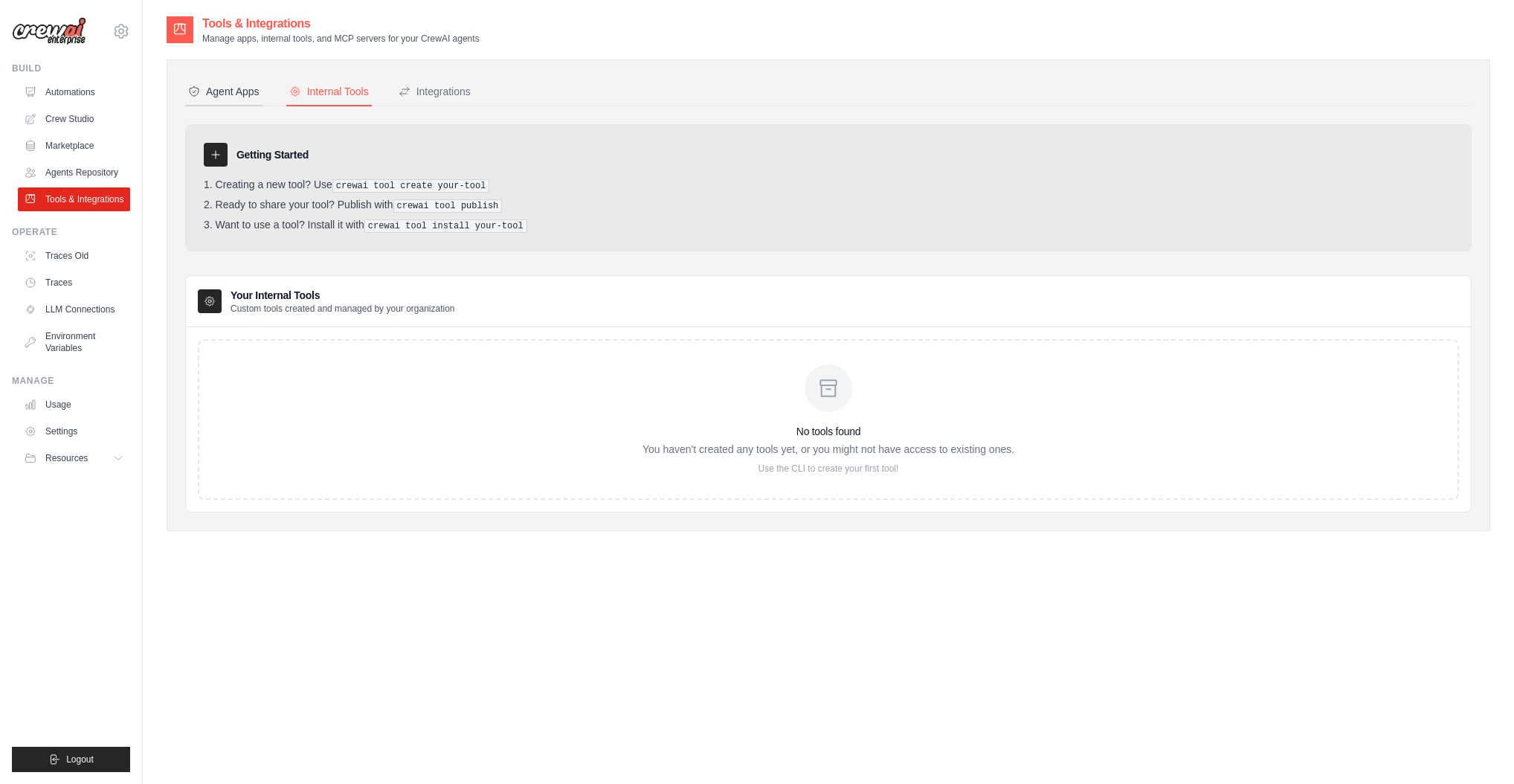
click at [214, 89] on div "Agent Apps" at bounding box center [223, 91] width 71 height 15
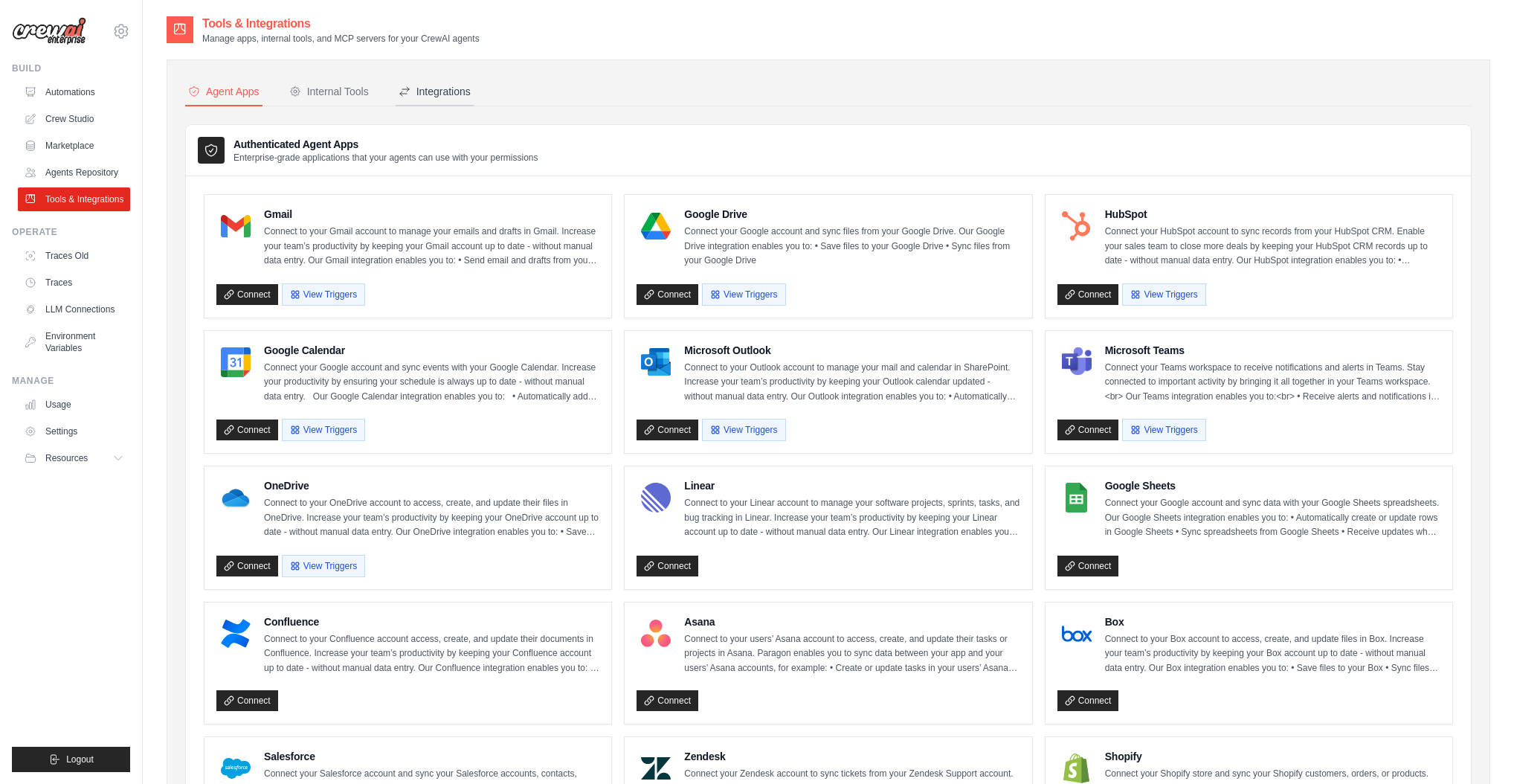
click at [424, 93] on div "Integrations" at bounding box center [435, 91] width 72 height 15
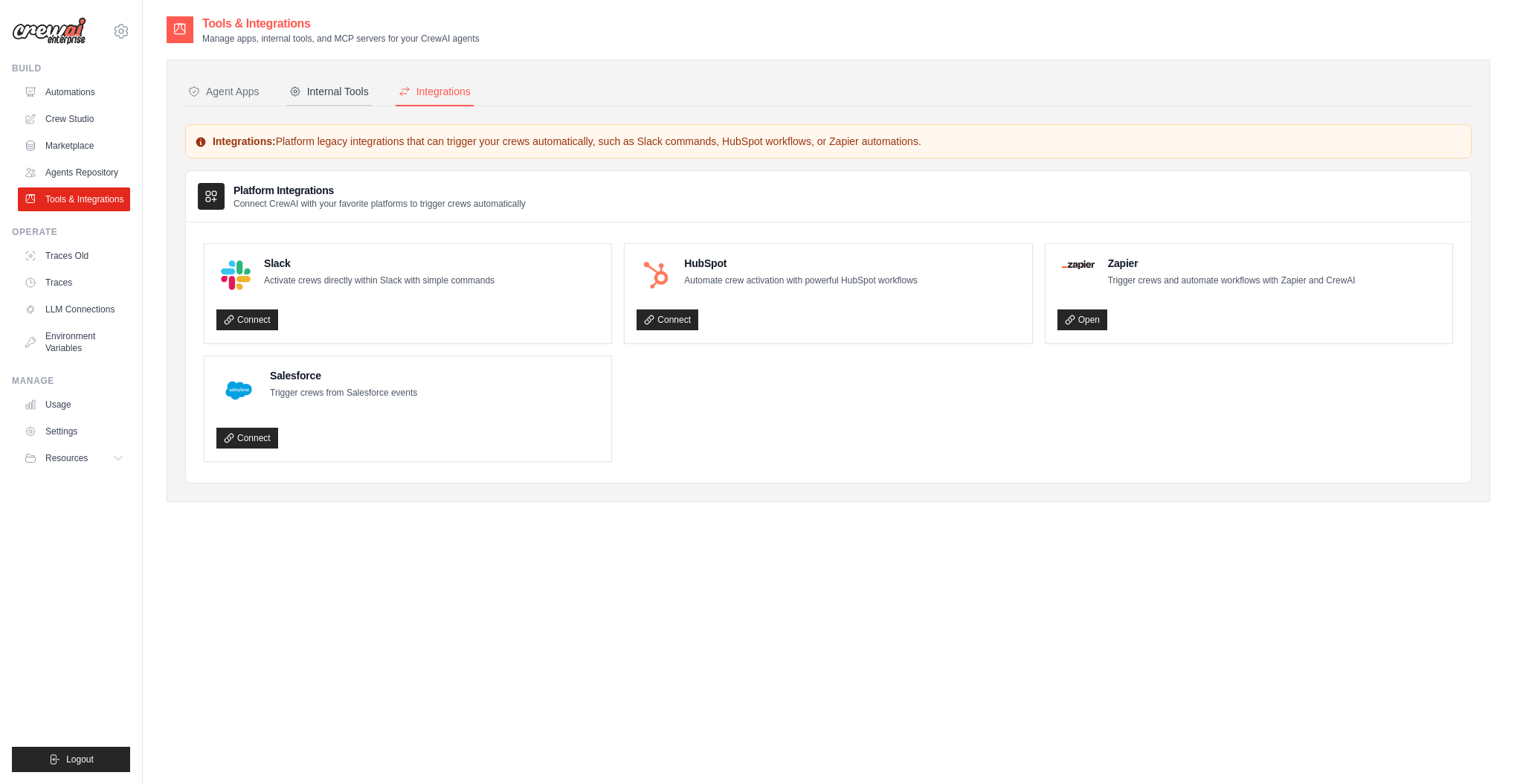
click at [332, 93] on div "Internal Tools" at bounding box center [329, 91] width 80 height 15
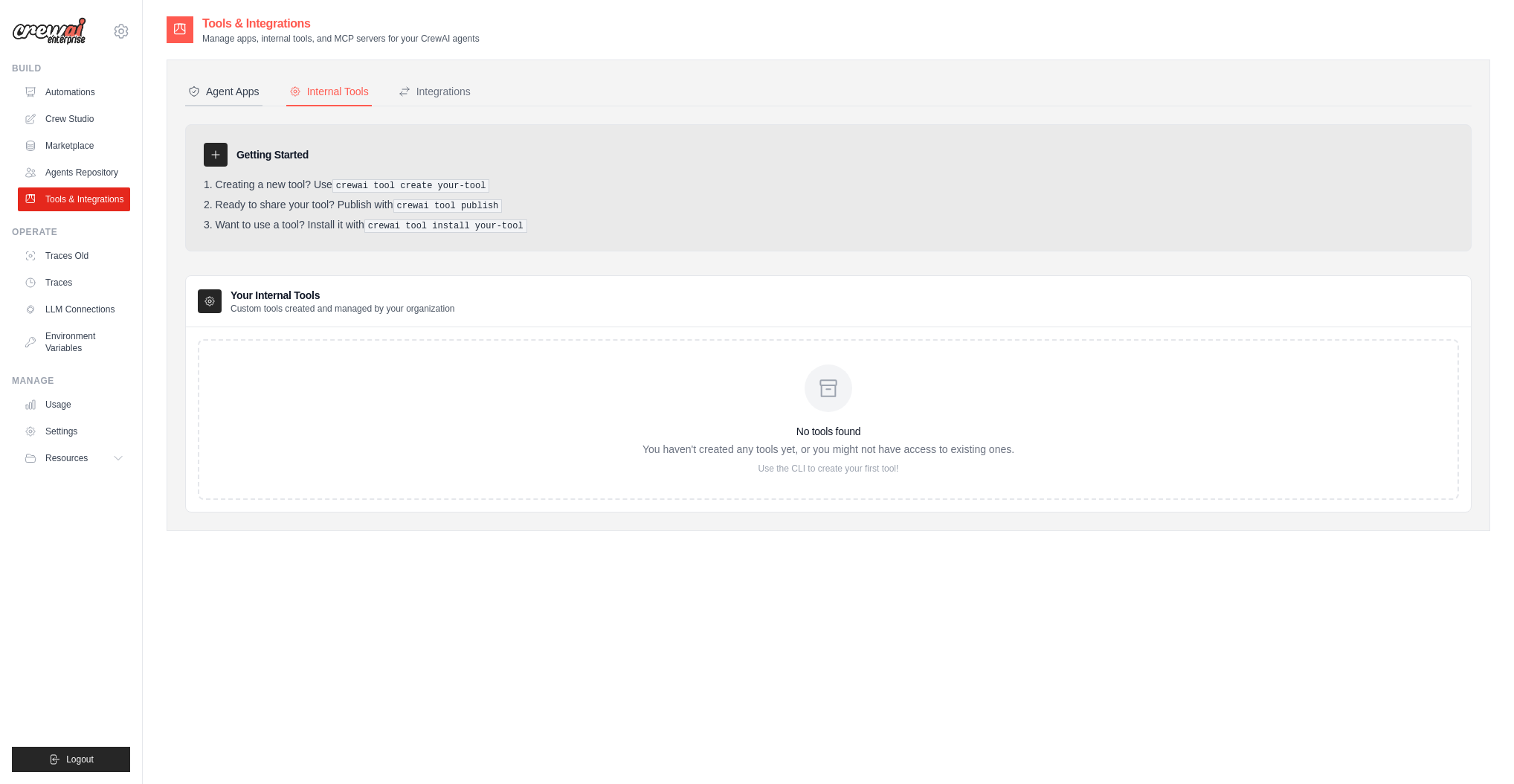
click at [244, 96] on div "Agent Apps" at bounding box center [223, 91] width 71 height 15
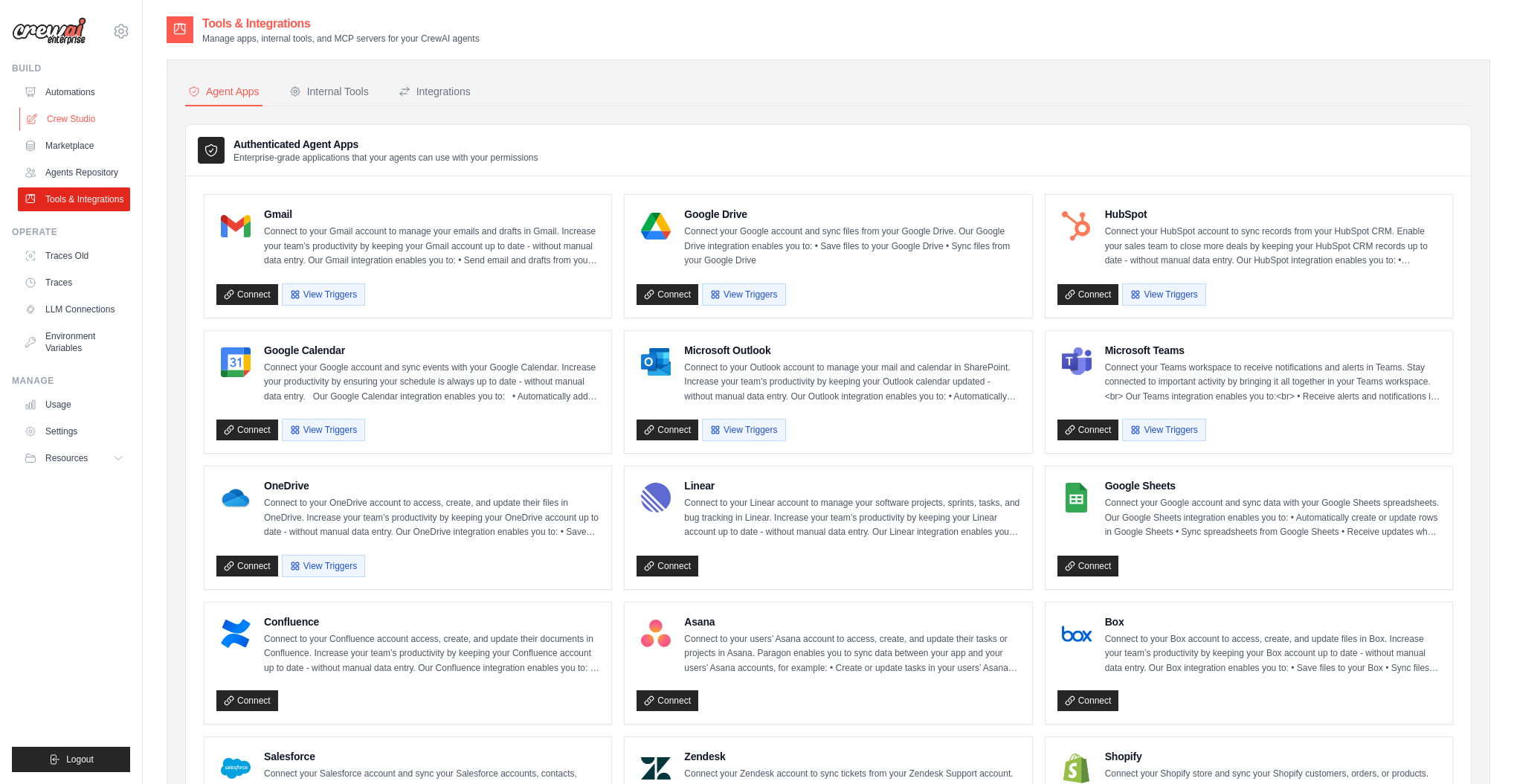
click at [67, 122] on link "Crew Studio" at bounding box center [75, 119] width 112 height 23
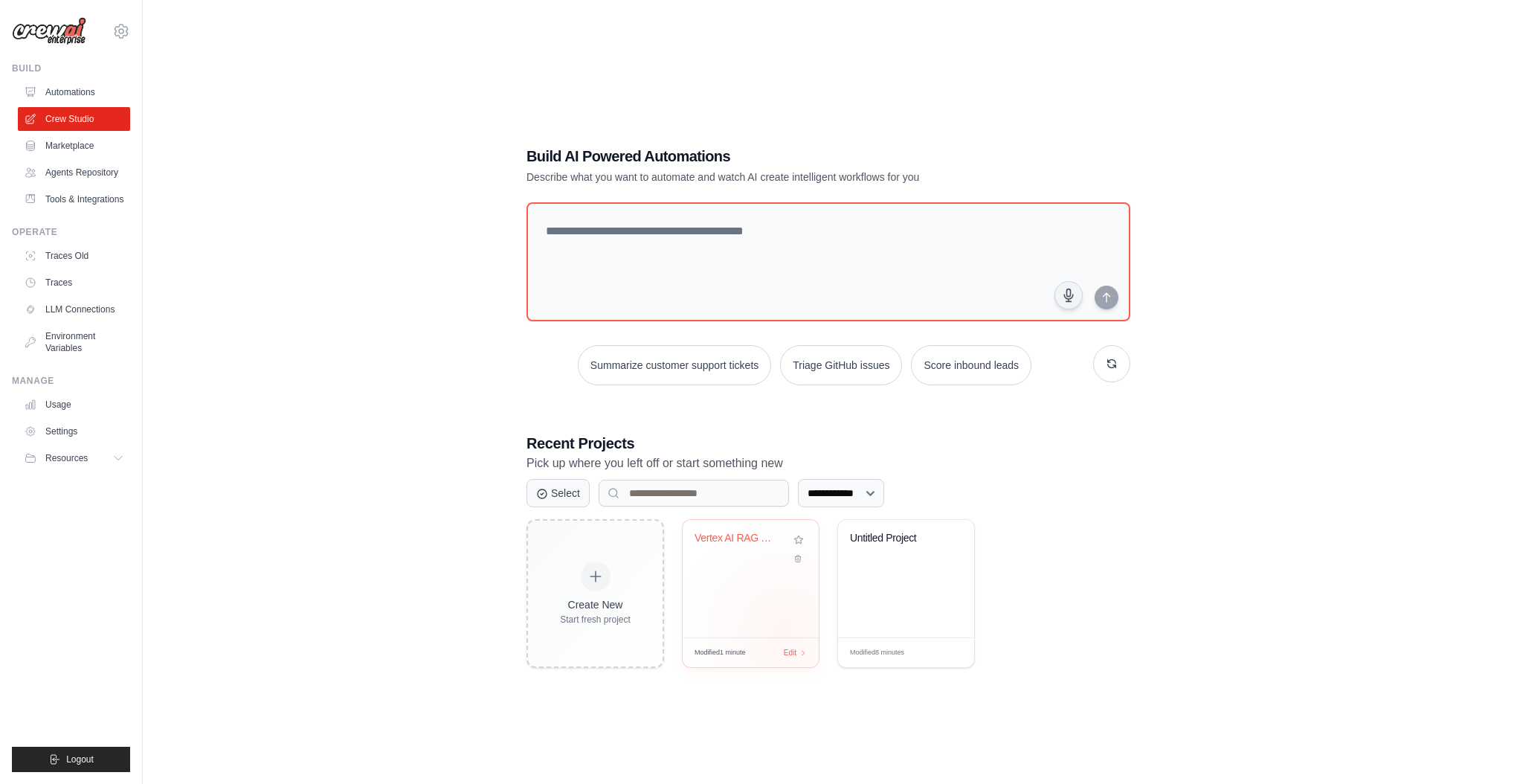
click at [786, 630] on div "Vertex AI RAG Question Answering" at bounding box center [751, 579] width 136 height 117
click at [764, 598] on div "Vertex AI RAG Question Answering" at bounding box center [751, 579] width 136 height 117
click at [743, 537] on div "Vertex AI RAG Question Answering" at bounding box center [739, 538] width 90 height 13
click at [73, 121] on link "Crew Studio" at bounding box center [75, 119] width 112 height 23
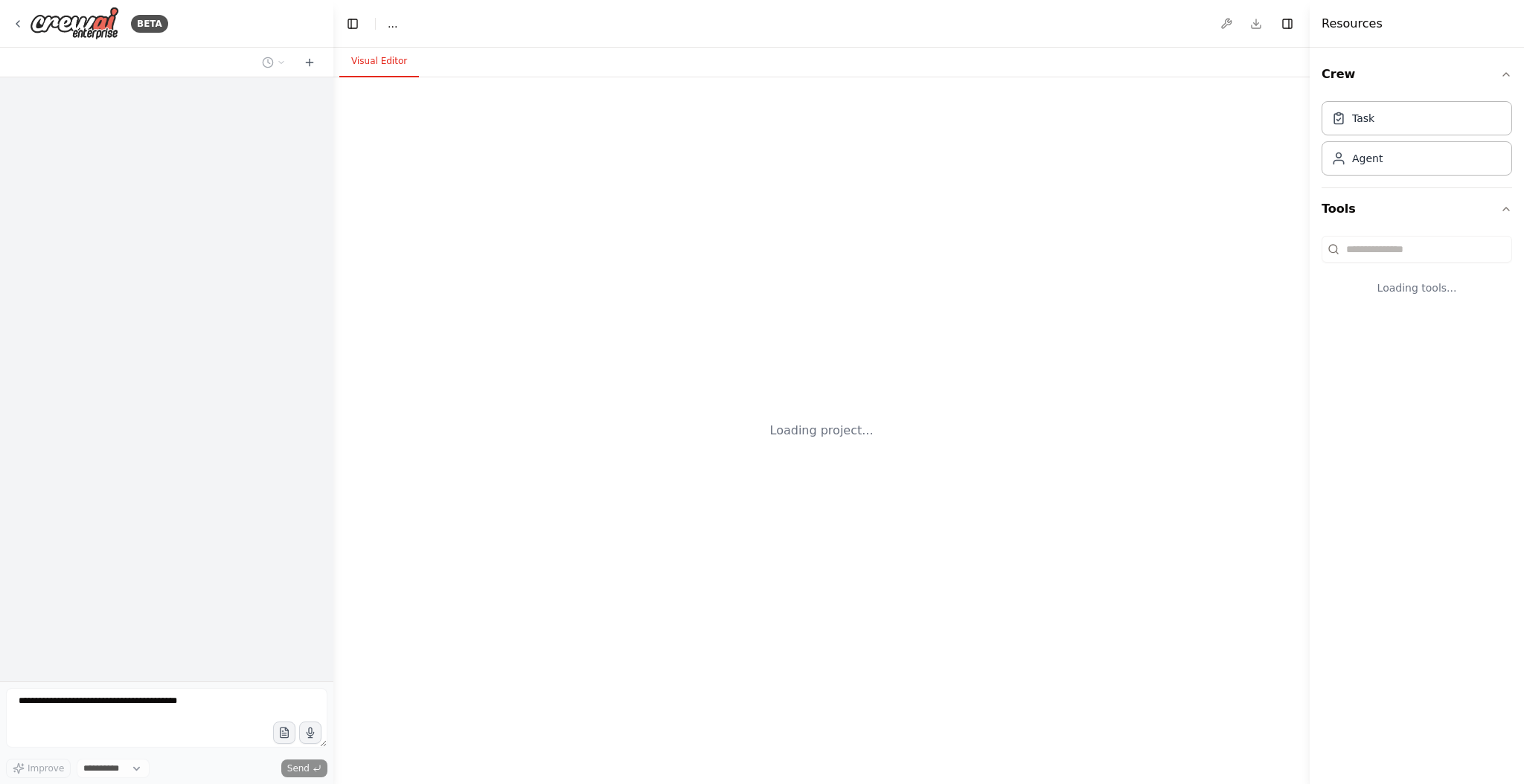
select select "****"
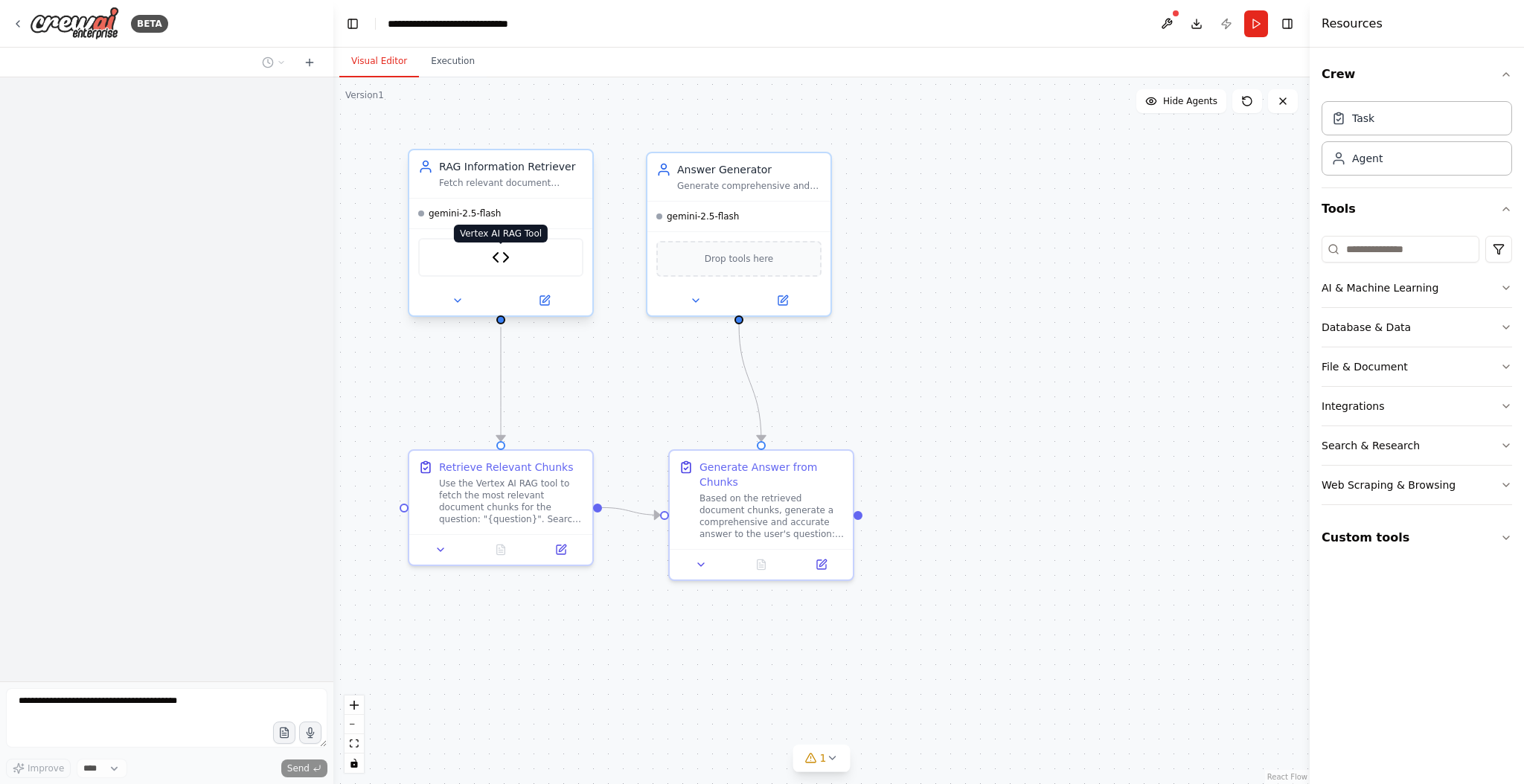
click at [506, 262] on img at bounding box center [501, 257] width 18 height 18
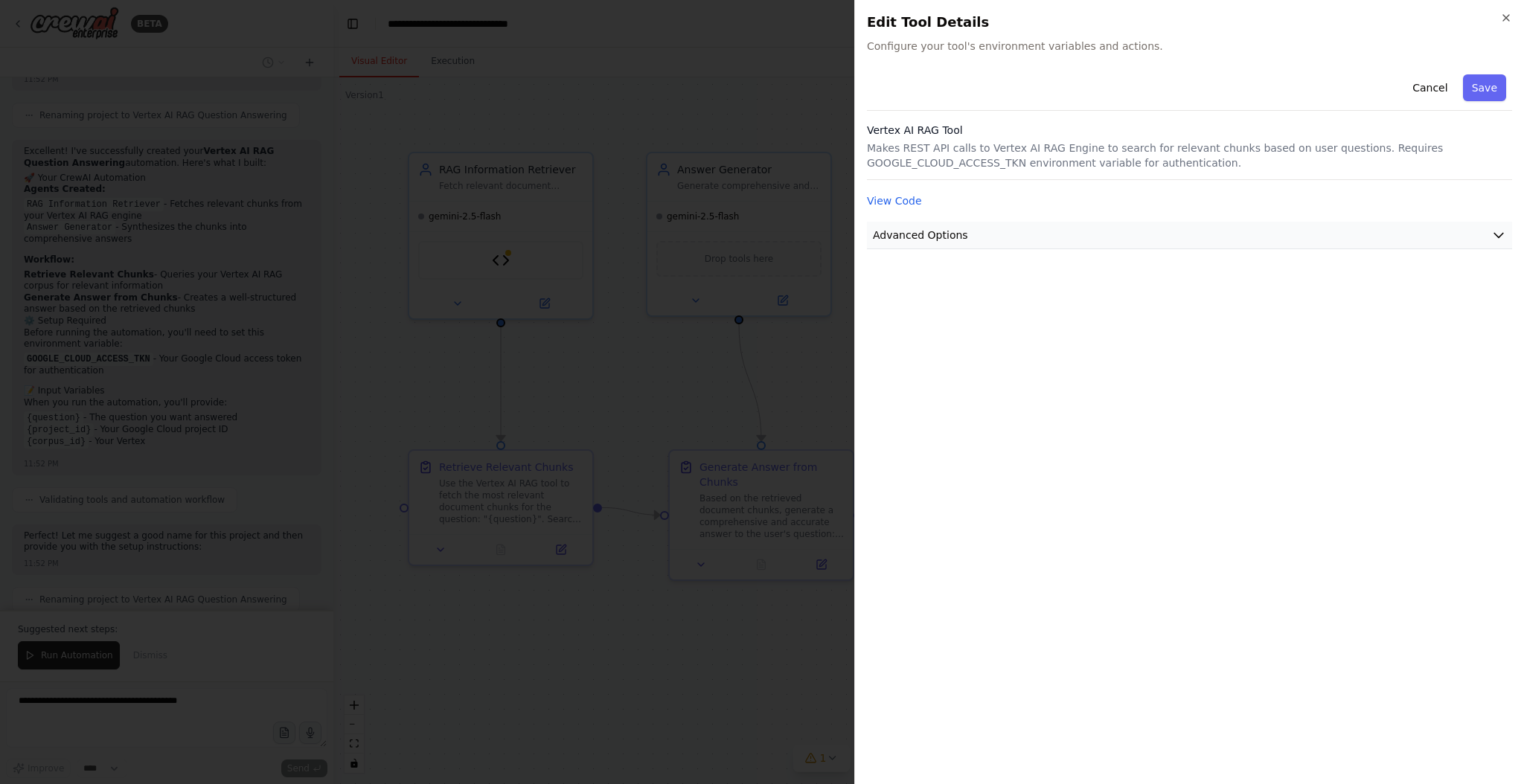
click at [1254, 247] on button "Advanced Options" at bounding box center [1189, 235] width 645 height 27
drag, startPoint x: 880, startPoint y: 295, endPoint x: 1056, endPoint y: 299, distance: 176.0
click at [1056, 299] on div "GOOGLE_CLOUD_ACCESS_TKN Required" at bounding box center [1189, 295] width 620 height 15
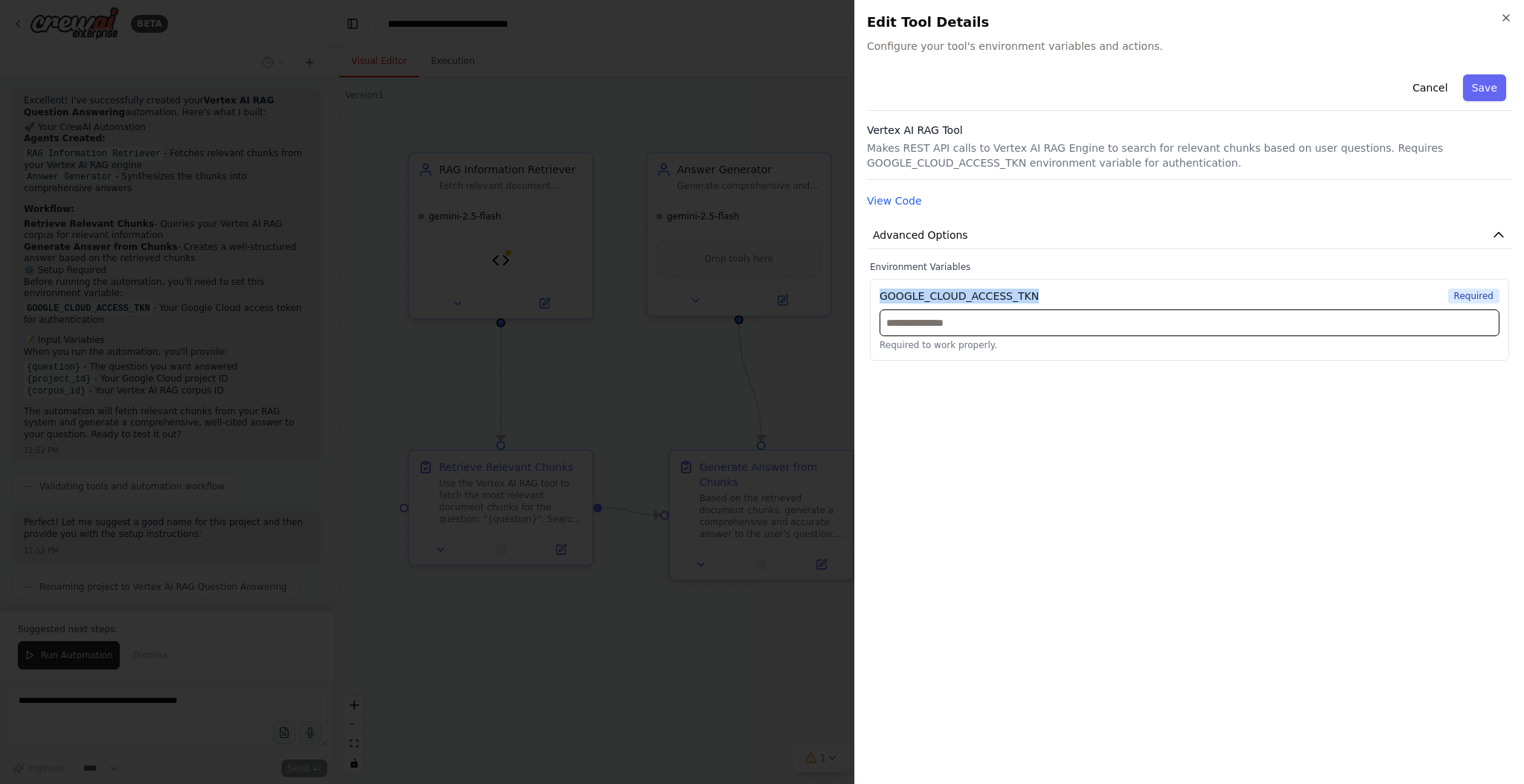
click at [911, 324] on input "text" at bounding box center [1189, 323] width 620 height 27
paste input "**********"
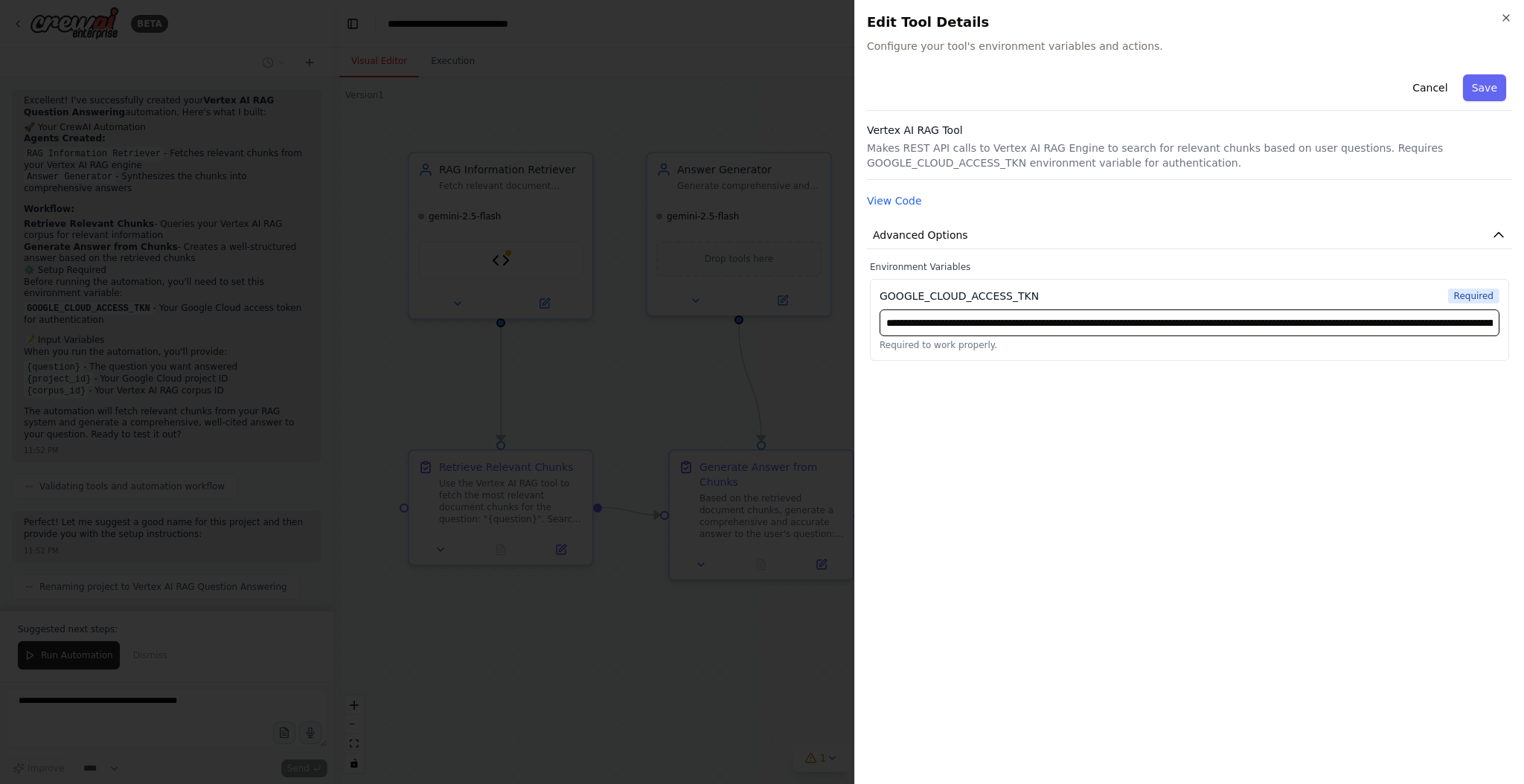
scroll to position [0, 968]
type input "**********"
click at [1481, 97] on button "Save" at bounding box center [1484, 88] width 43 height 27
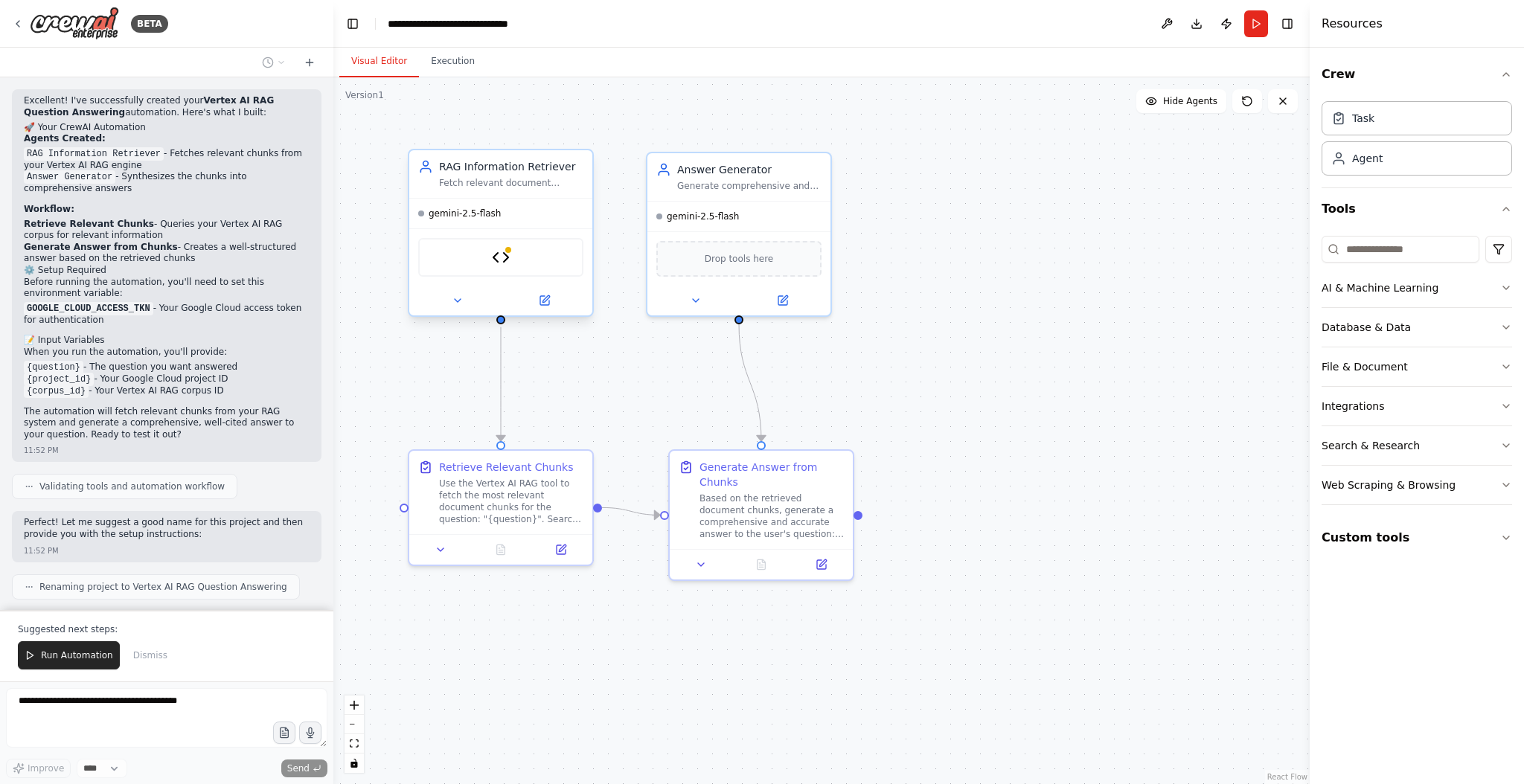
click at [513, 263] on div "Vertex AI RAG Tool" at bounding box center [501, 257] width 165 height 38
click at [548, 303] on icon at bounding box center [544, 300] width 9 height 9
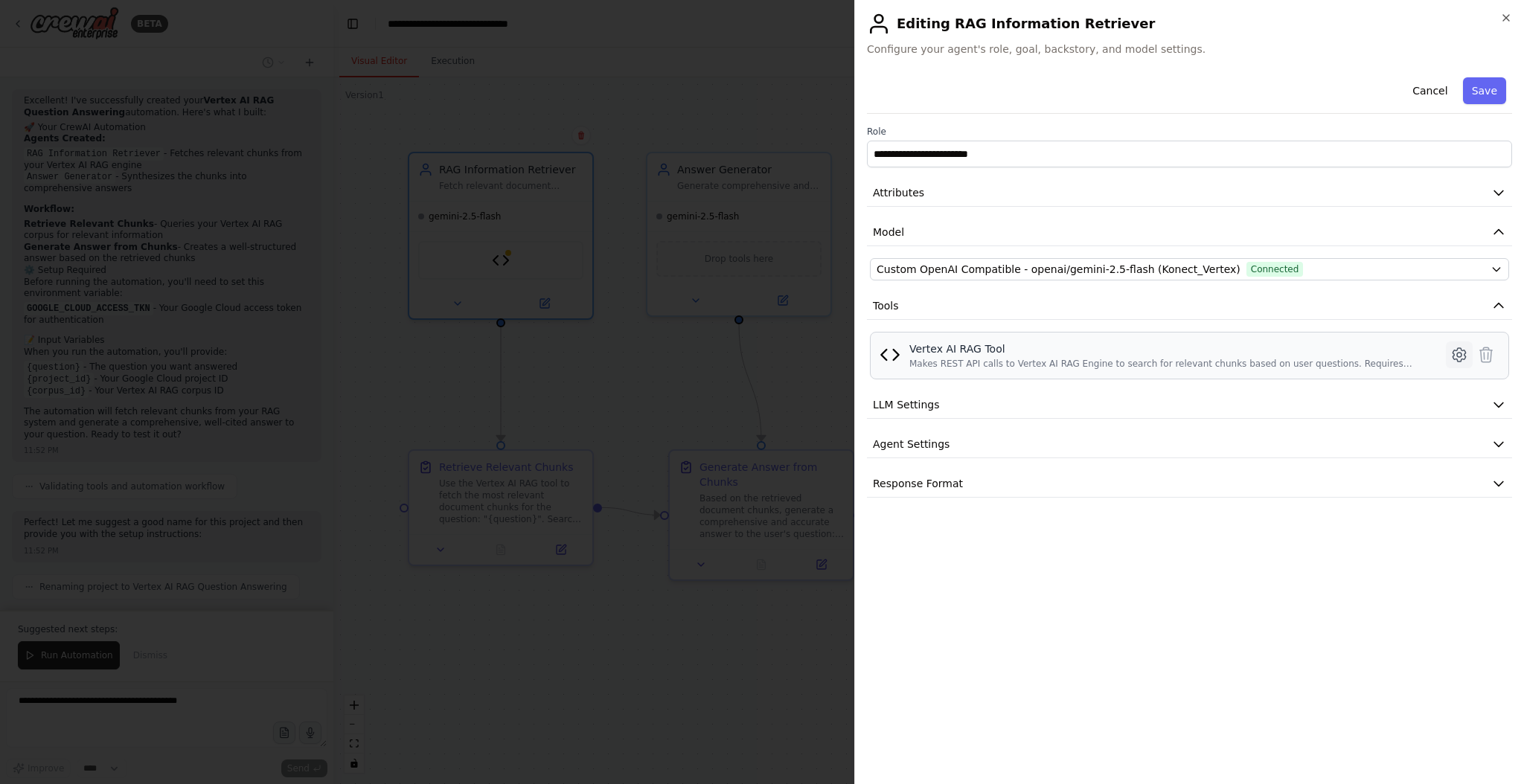
click at [1454, 352] on icon at bounding box center [1459, 354] width 13 height 13
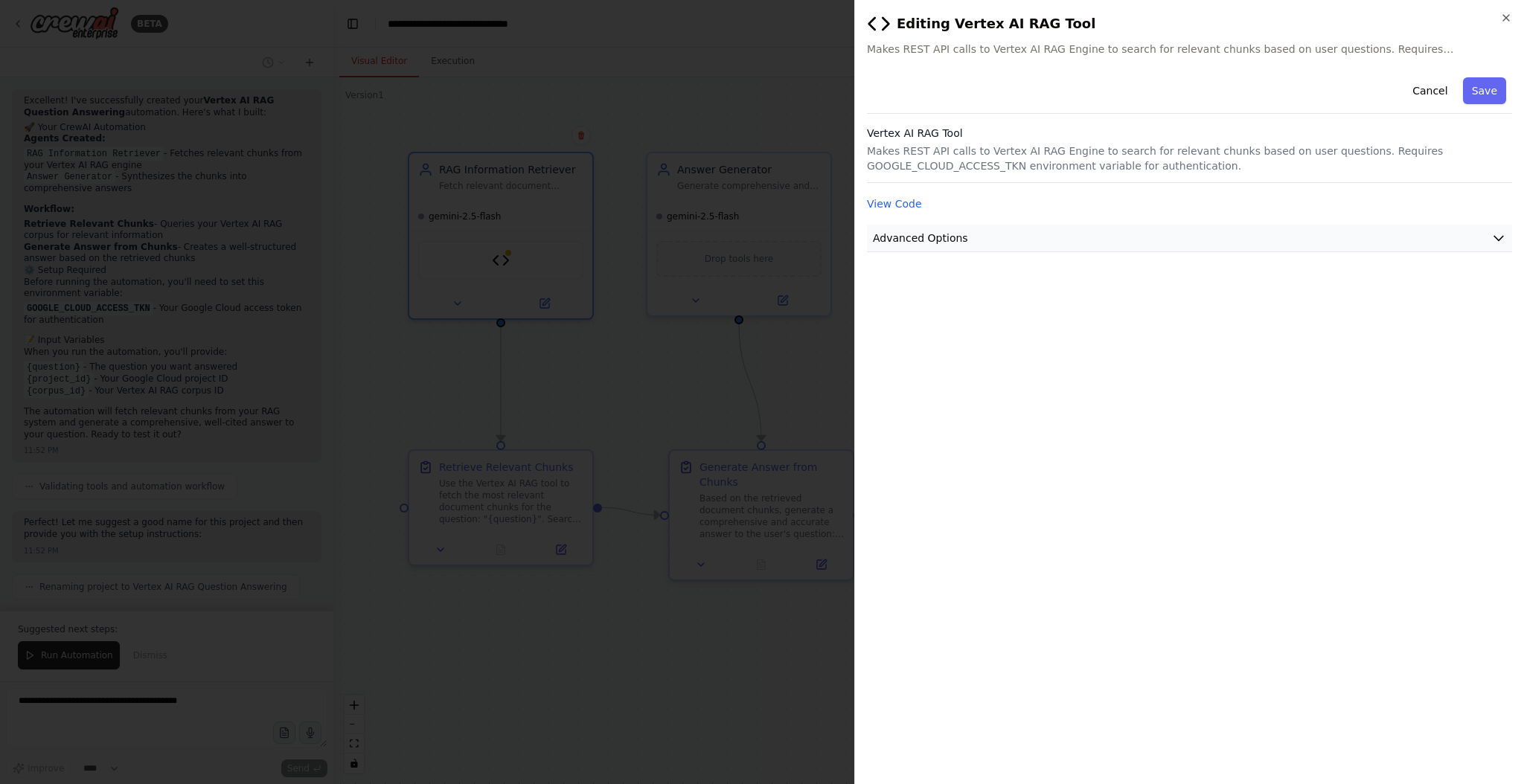
click at [1131, 245] on button "Advanced Options" at bounding box center [1189, 238] width 645 height 27
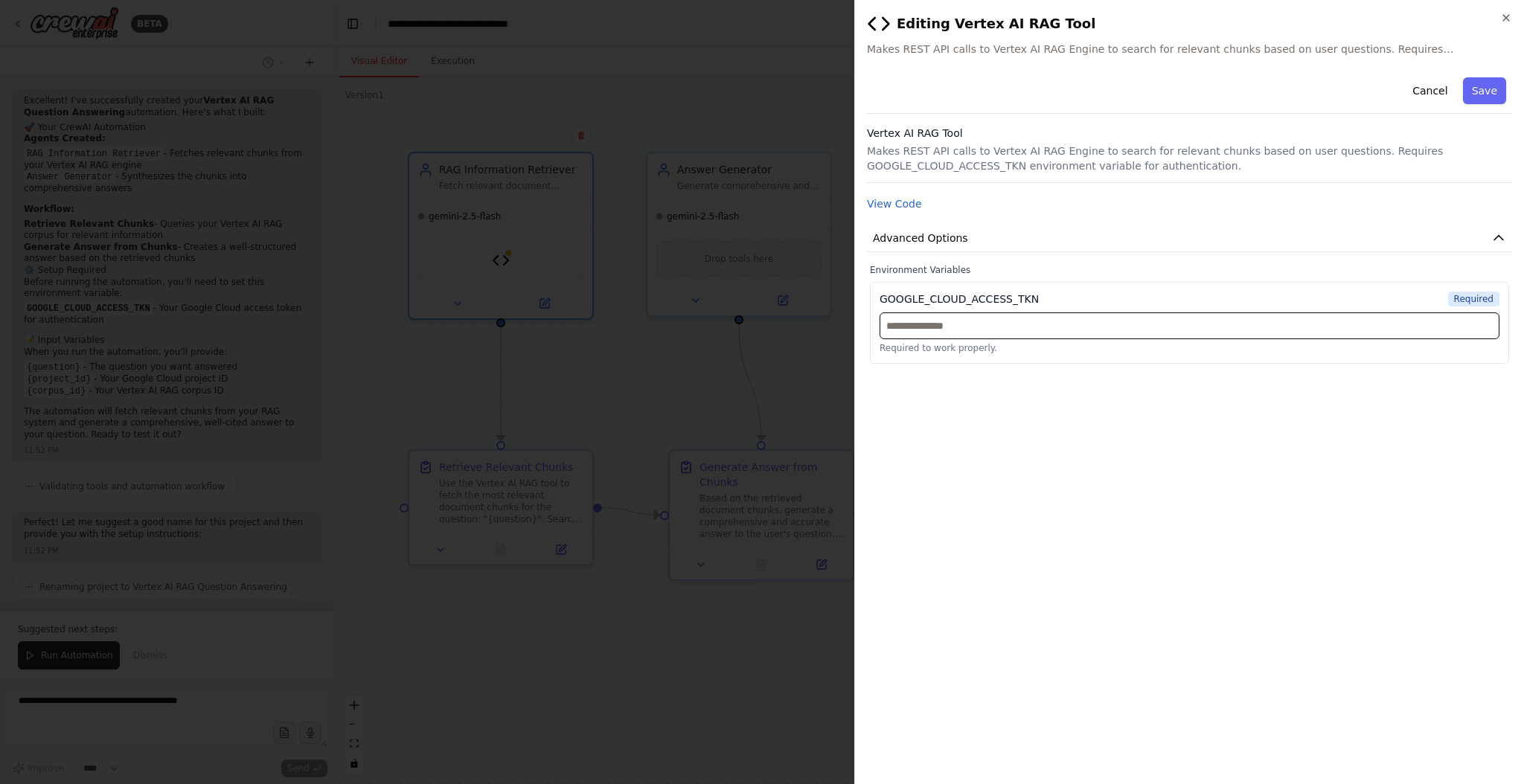
click at [957, 323] on input "text" at bounding box center [1189, 326] width 620 height 27
paste input "**********"
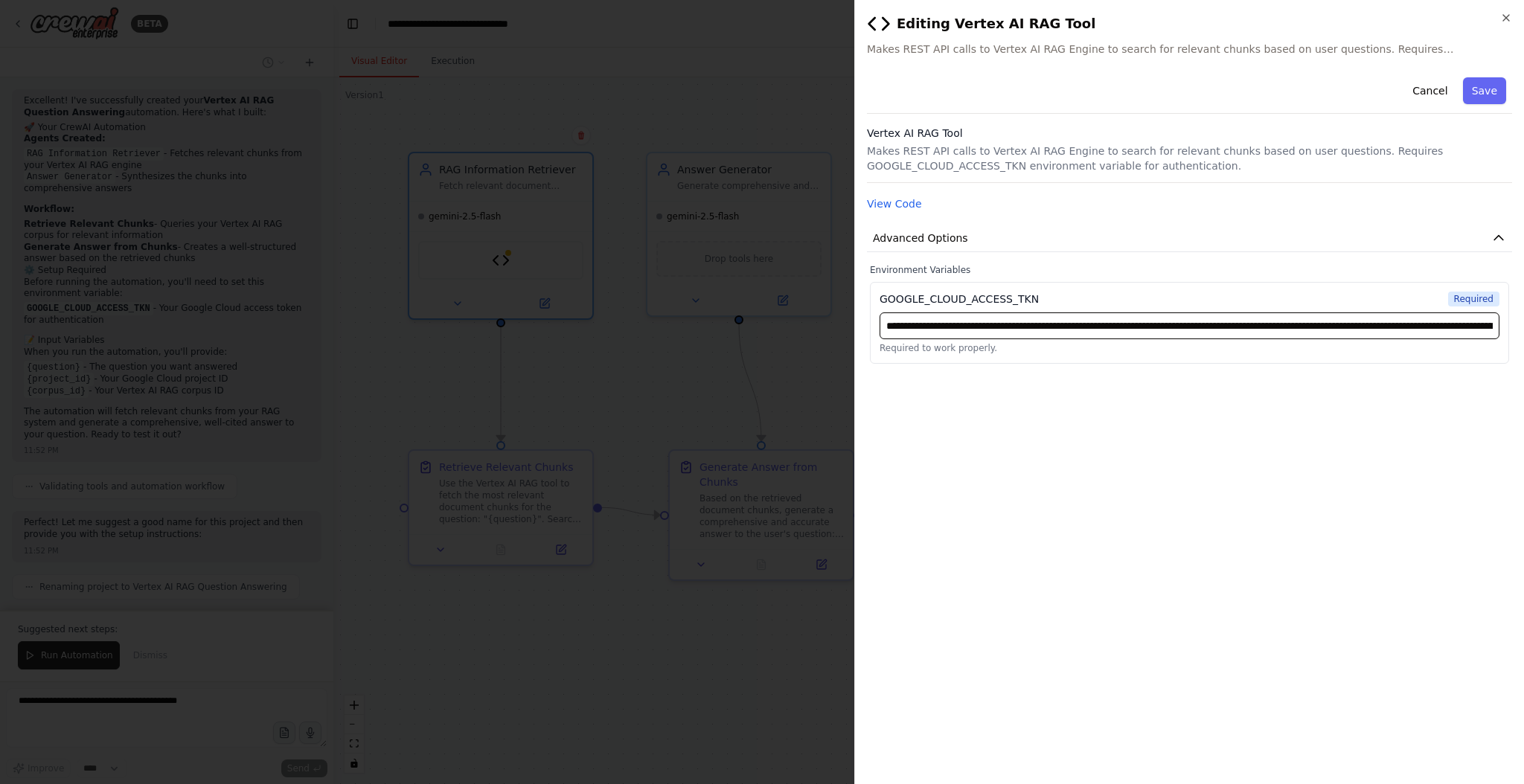
scroll to position [0, 968]
type input "**********"
click at [1485, 95] on button "Save" at bounding box center [1484, 91] width 43 height 27
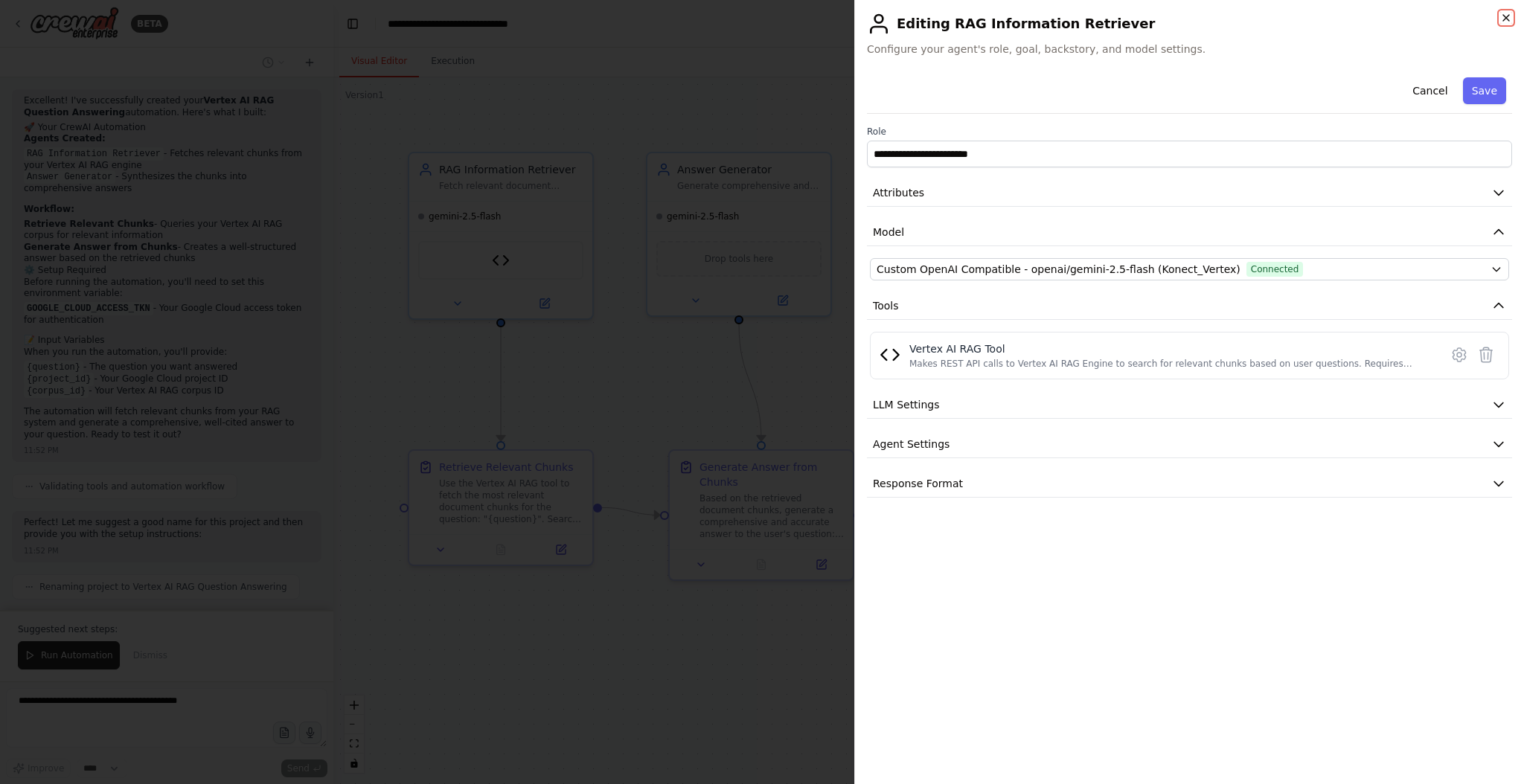
click at [1502, 20] on icon "button" at bounding box center [1505, 17] width 12 height 12
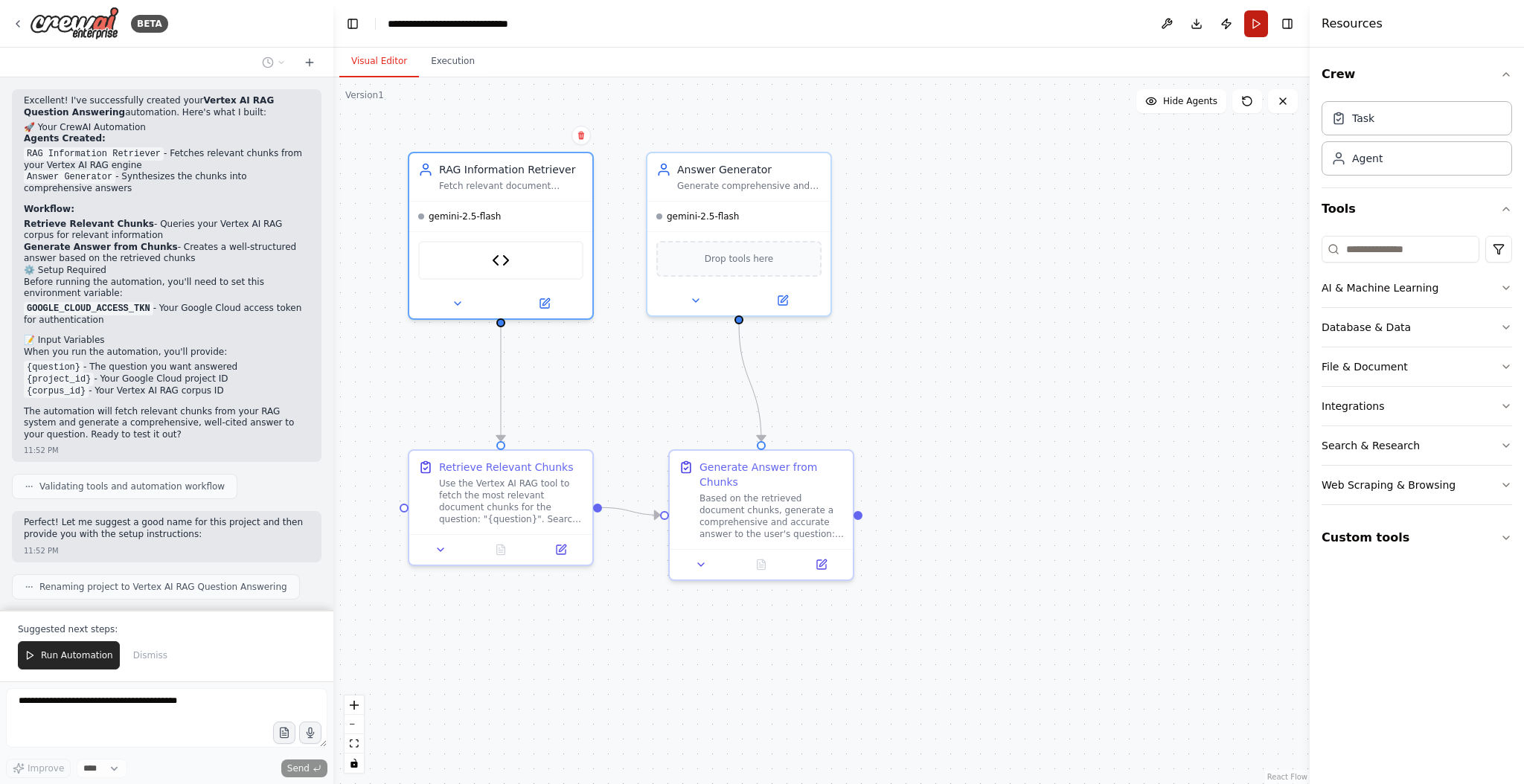
click at [1258, 20] on button "Run" at bounding box center [1256, 23] width 24 height 27
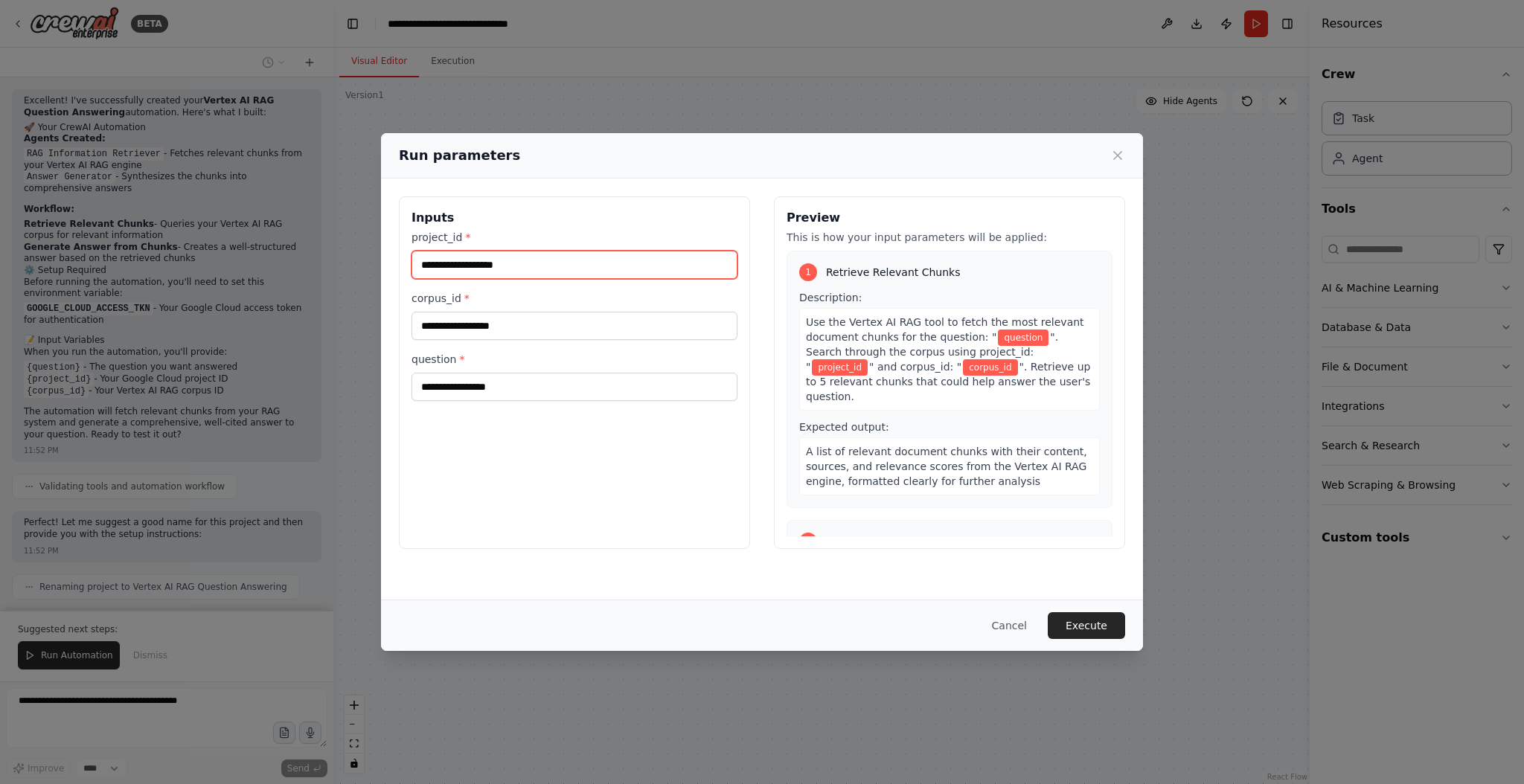
click at [487, 261] on input "project_id *" at bounding box center [574, 265] width 326 height 28
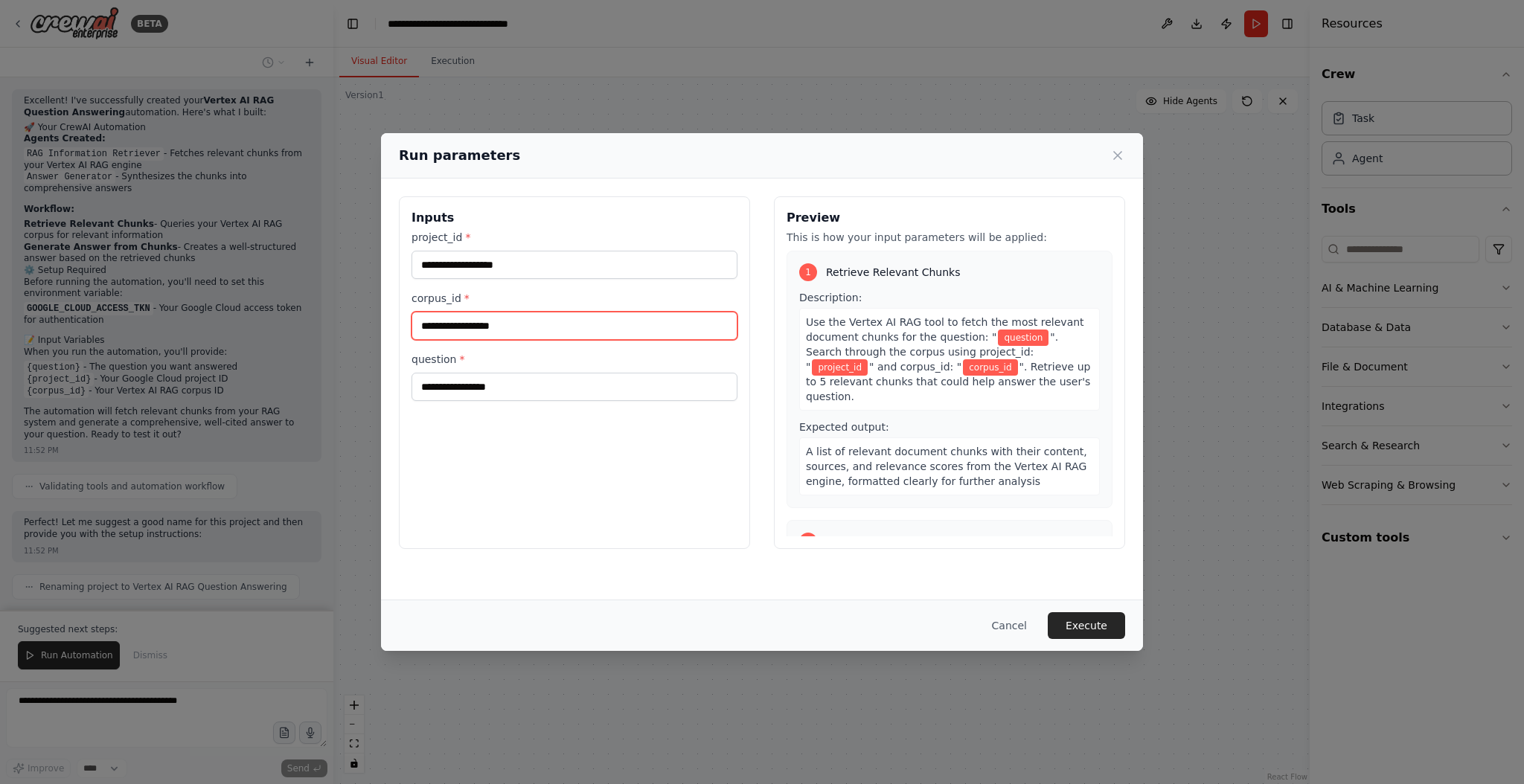
click at [436, 323] on input "corpus_id *" at bounding box center [574, 326] width 326 height 28
paste input "**********"
type input "**********"
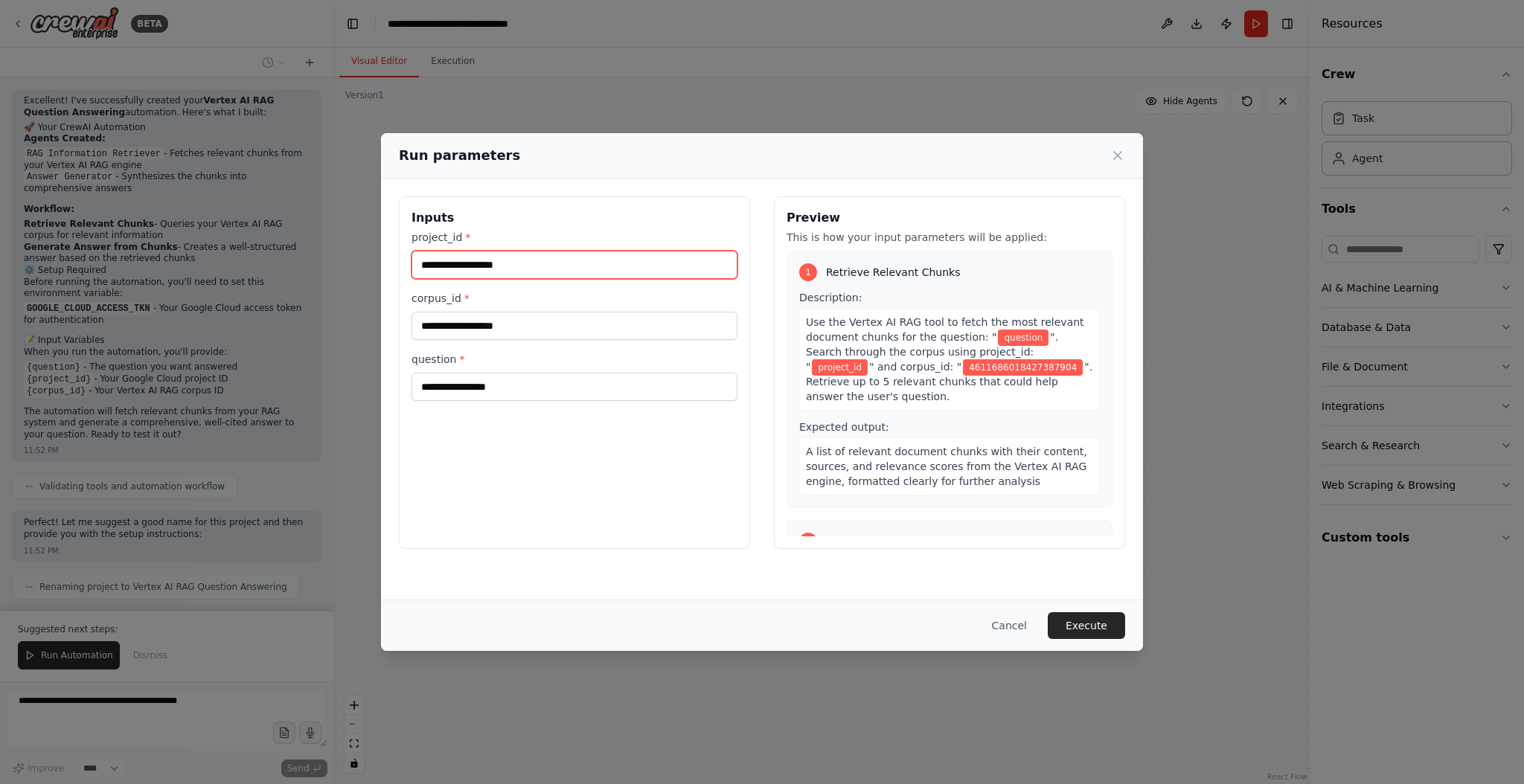
click at [436, 261] on input "project_id *" at bounding box center [574, 265] width 326 height 28
paste input "**********"
type input "**********"
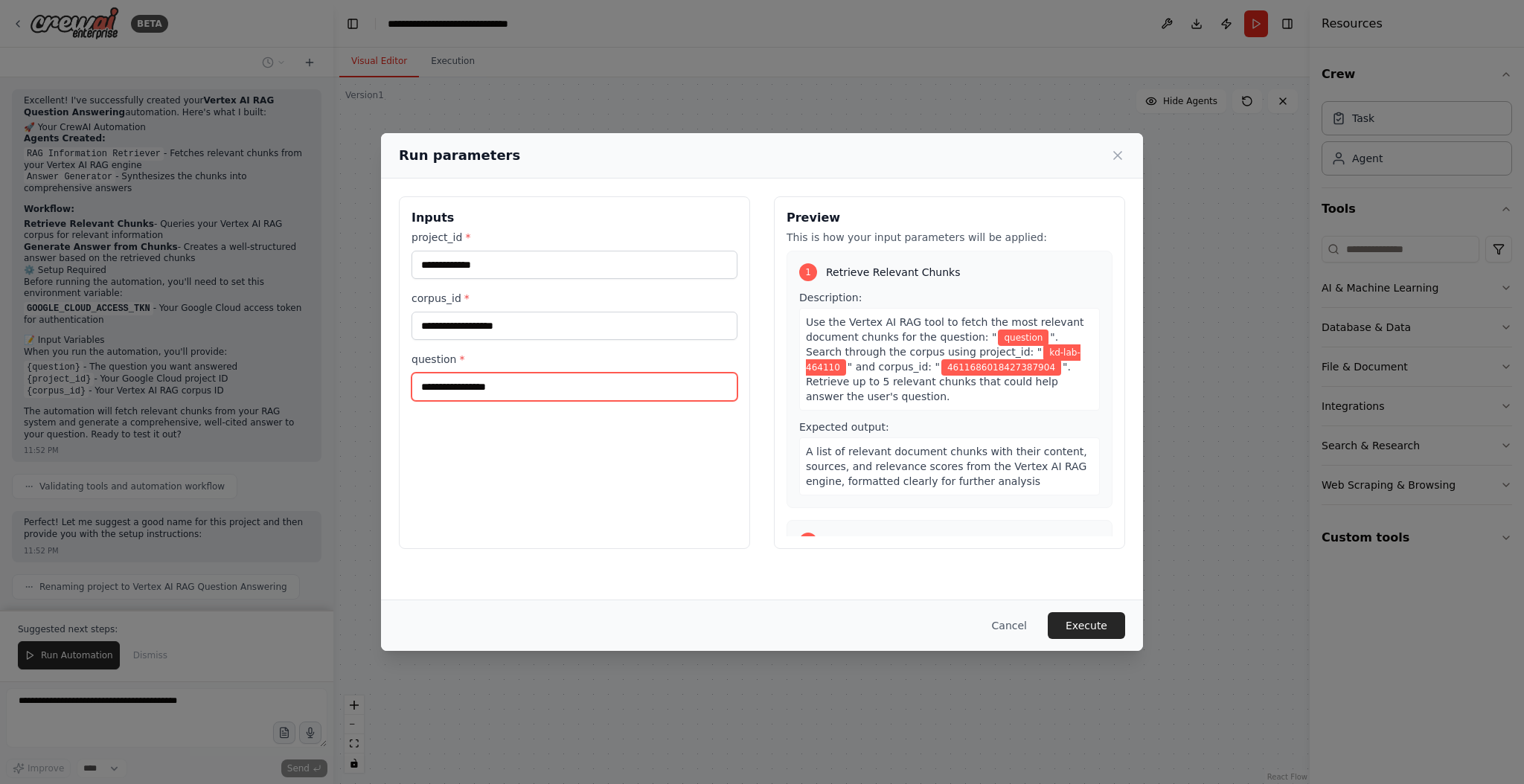
click at [436, 385] on input "question *" at bounding box center [574, 387] width 326 height 28
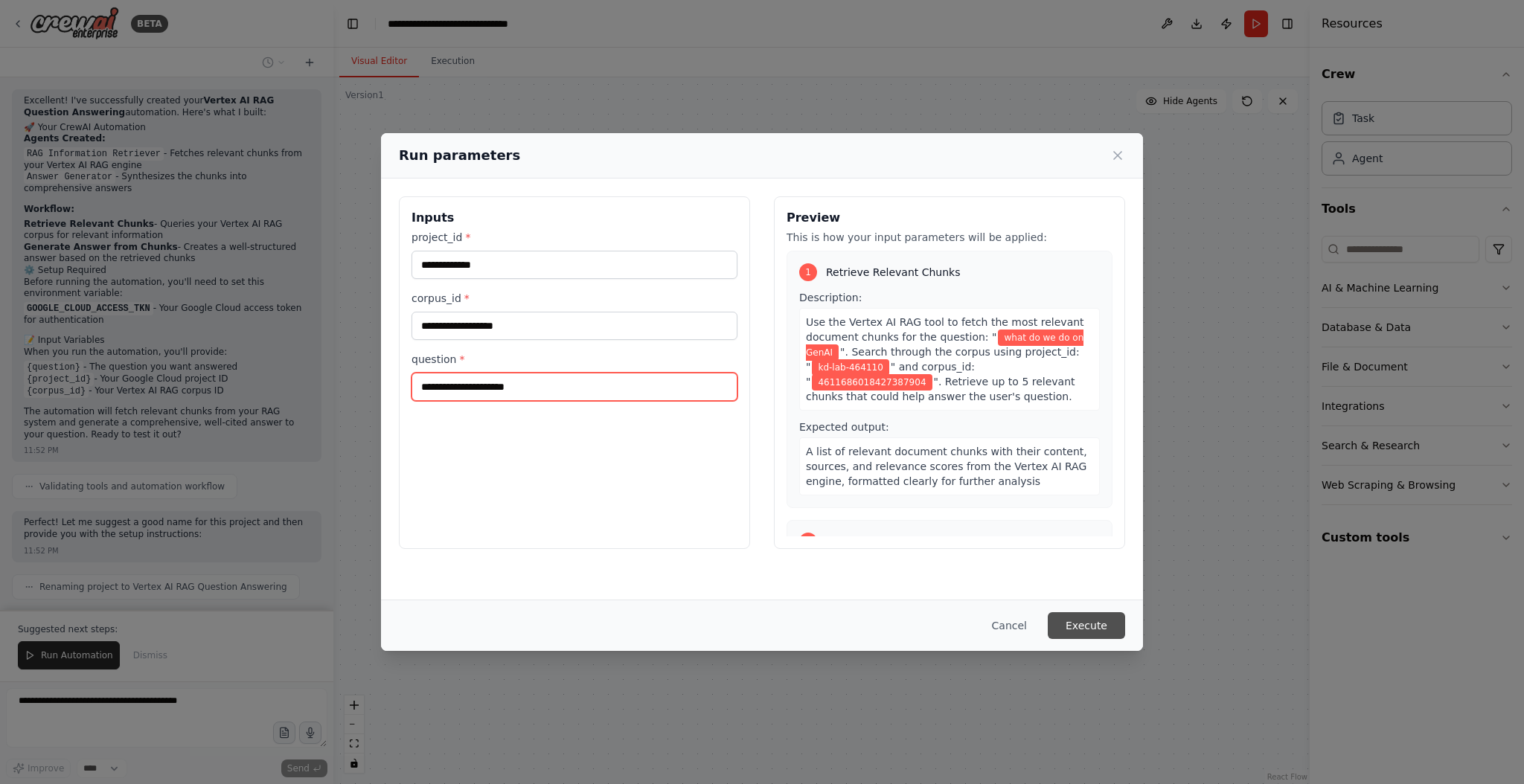
type input "**********"
click at [1083, 625] on button "Execute" at bounding box center [1086, 626] width 78 height 27
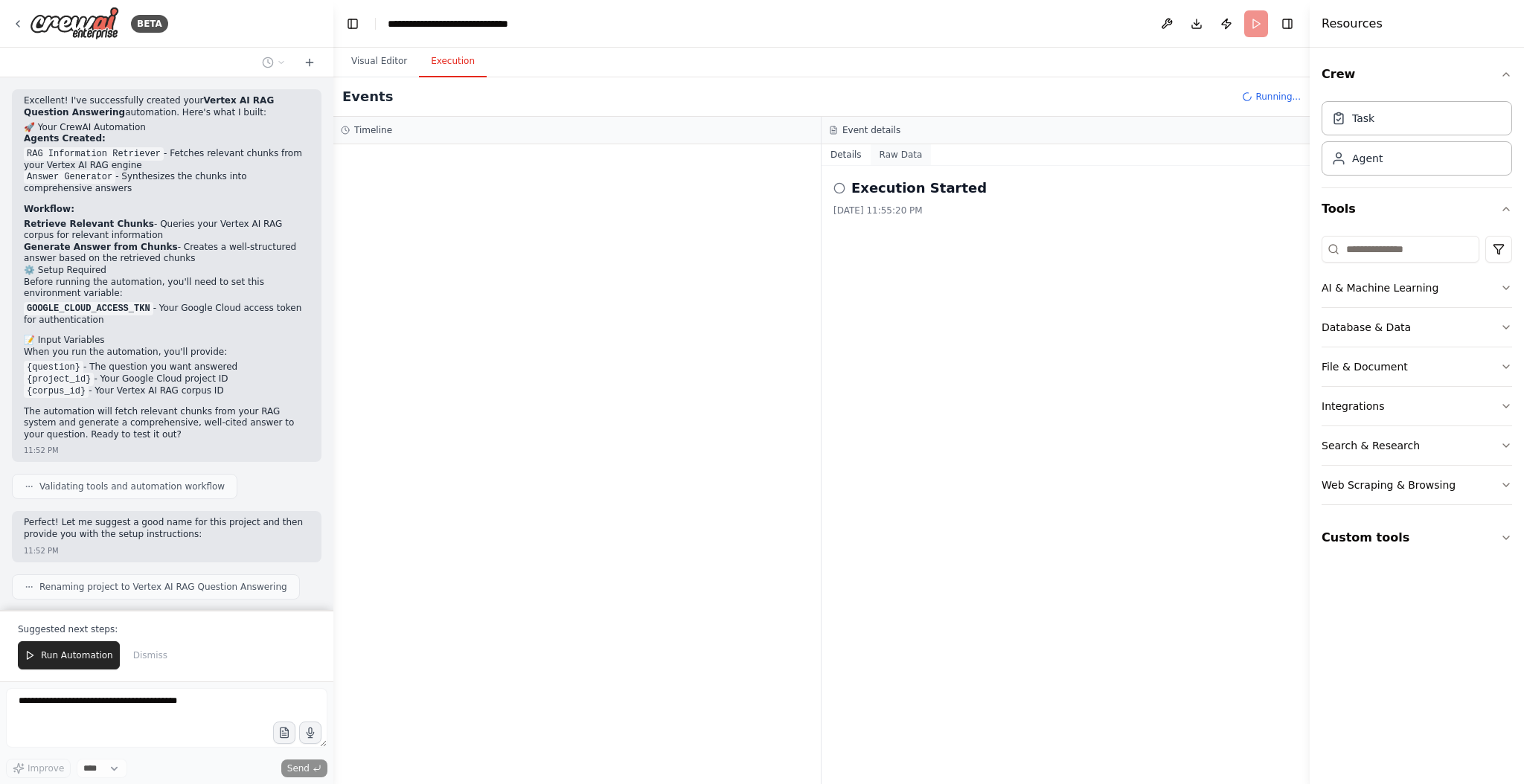
click at [903, 152] on button "Raw Data" at bounding box center [901, 154] width 61 height 21
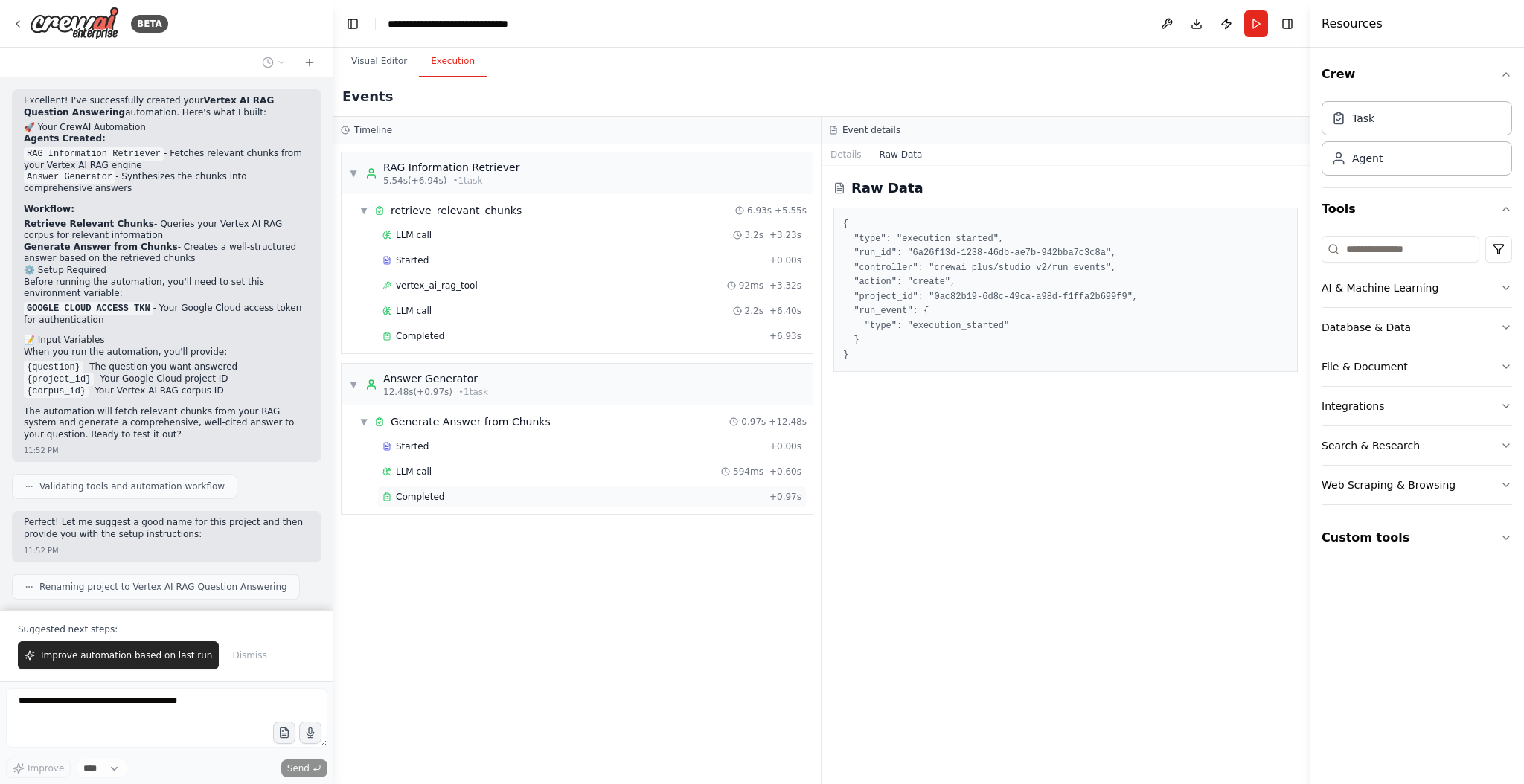
click at [437, 496] on span "Completed" at bounding box center [420, 497] width 49 height 12
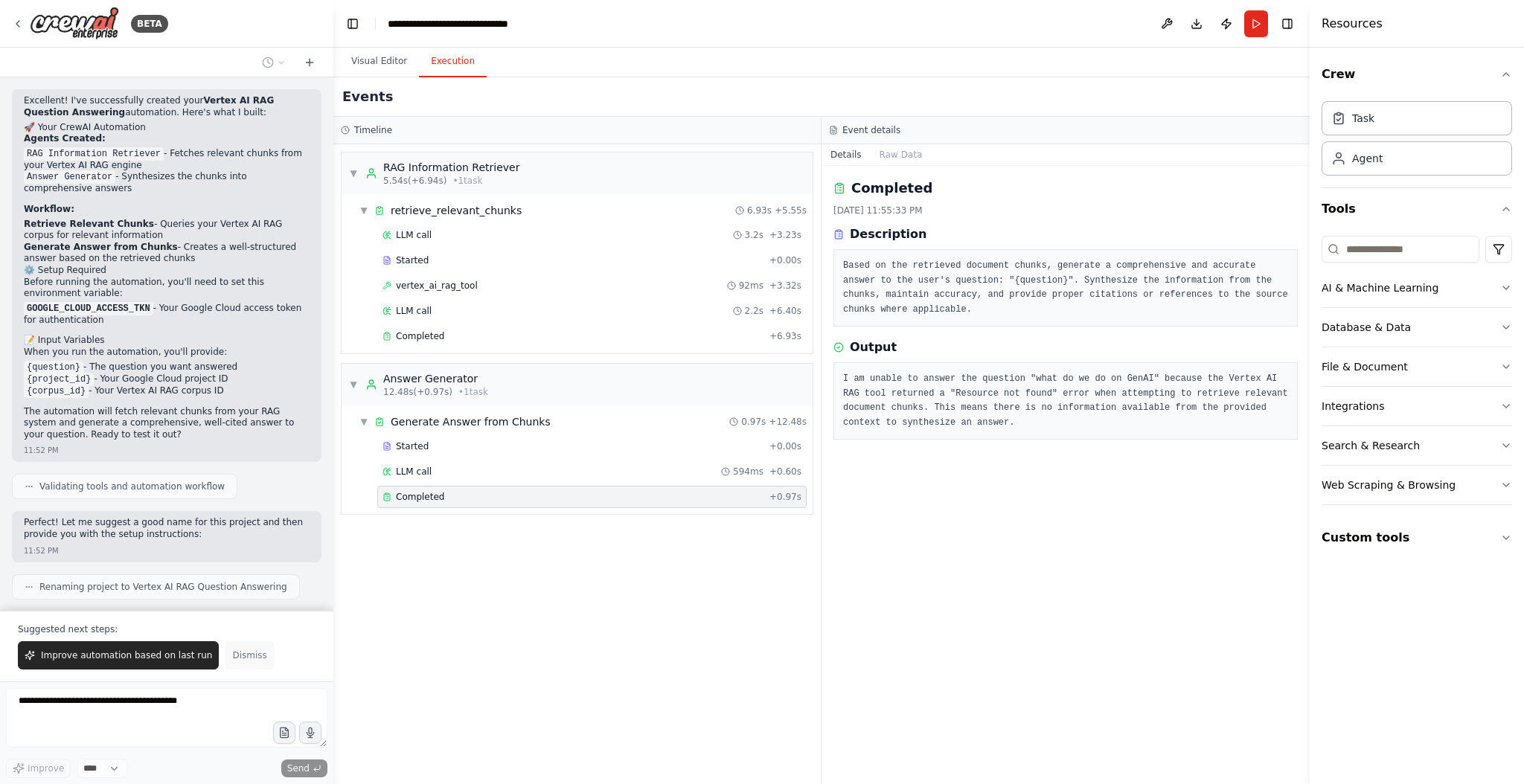
click at [240, 658] on span "Dismiss" at bounding box center [249, 655] width 34 height 12
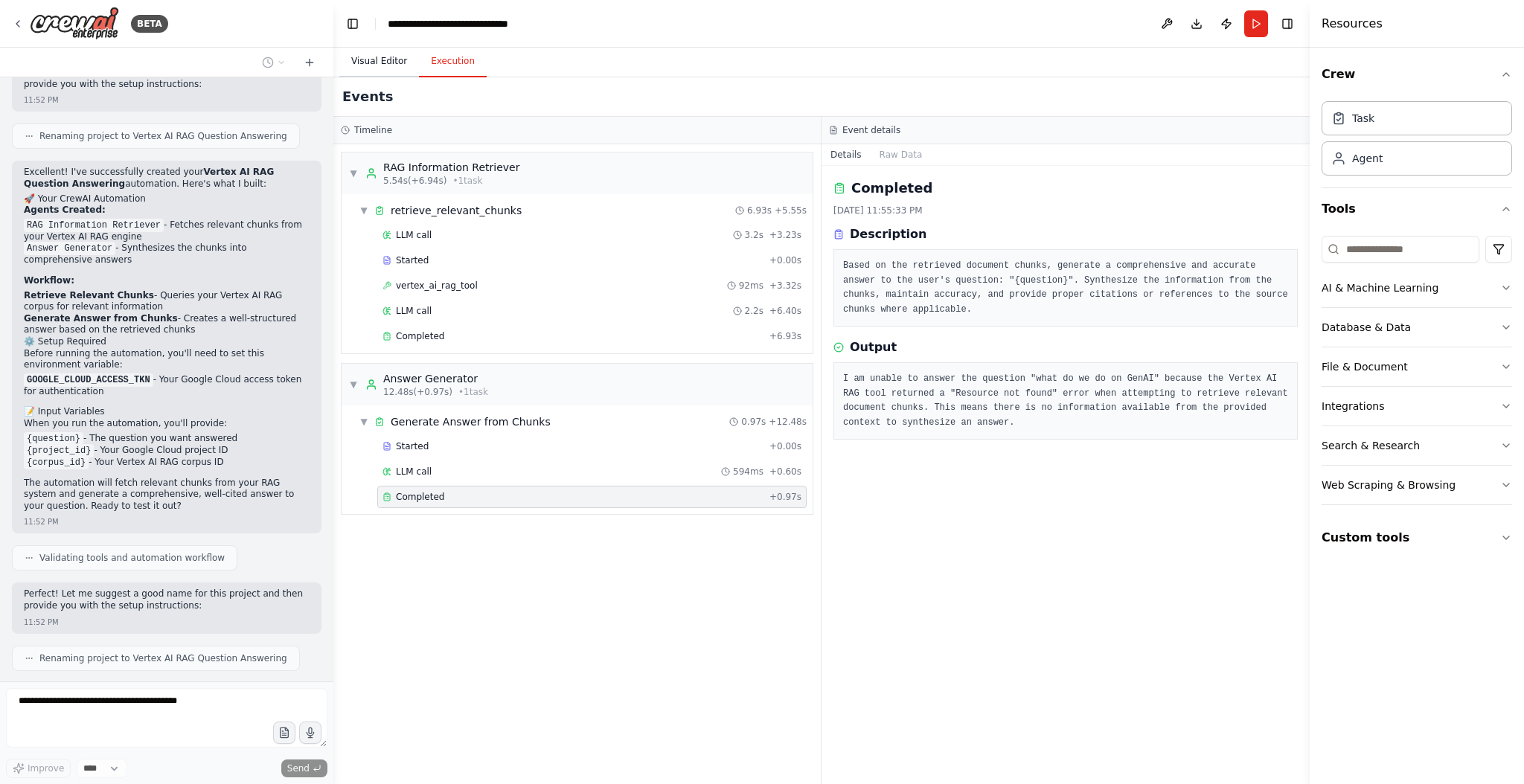
click at [382, 64] on button "Visual Editor" at bounding box center [379, 62] width 80 height 31
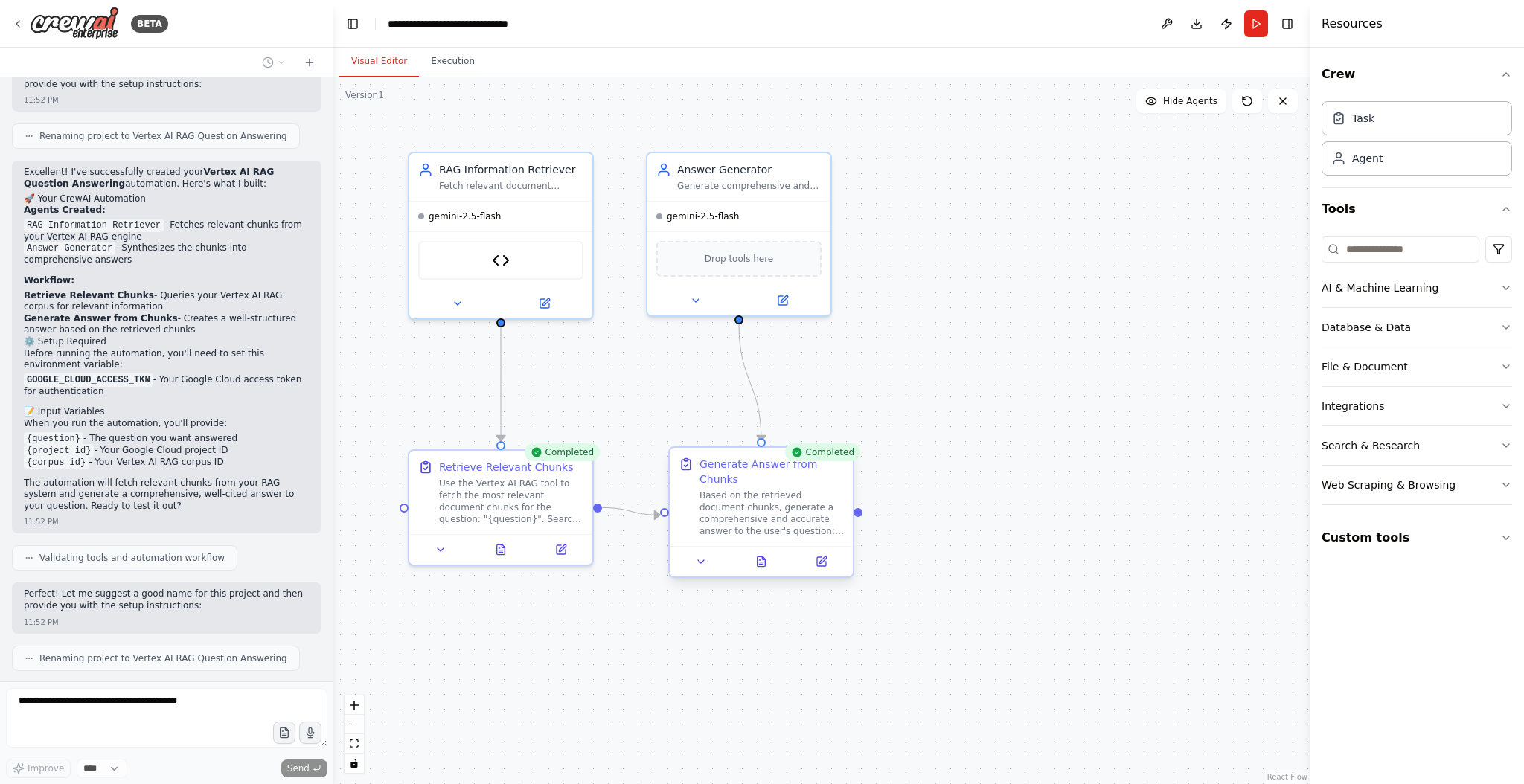
click at [773, 505] on div "Based on the retrieved document chunks, generate a comprehensive and accurate a…" at bounding box center [772, 513] width 144 height 48
click at [451, 58] on button "Execution" at bounding box center [453, 62] width 67 height 31
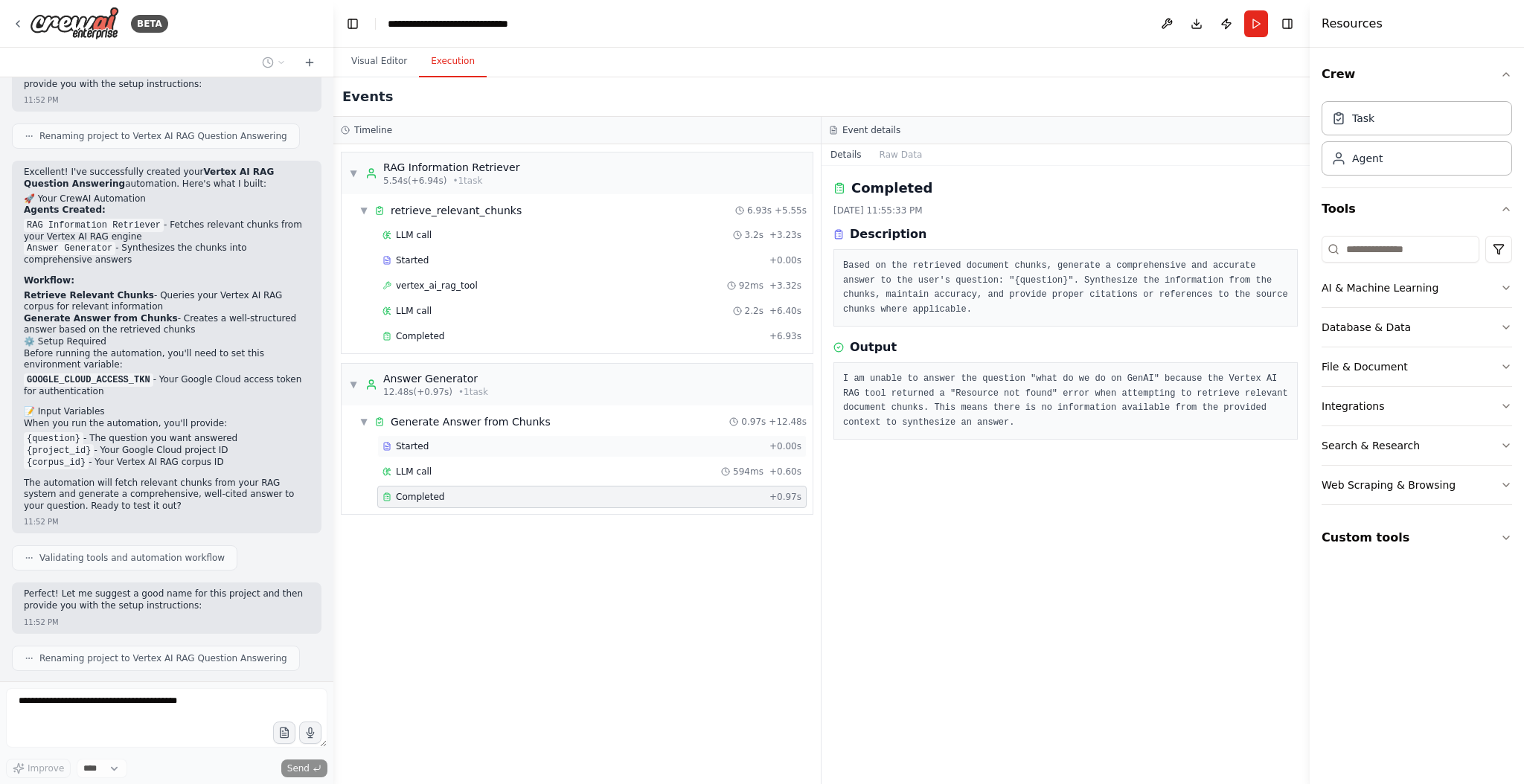
click at [421, 449] on span "Started" at bounding box center [412, 446] width 33 height 12
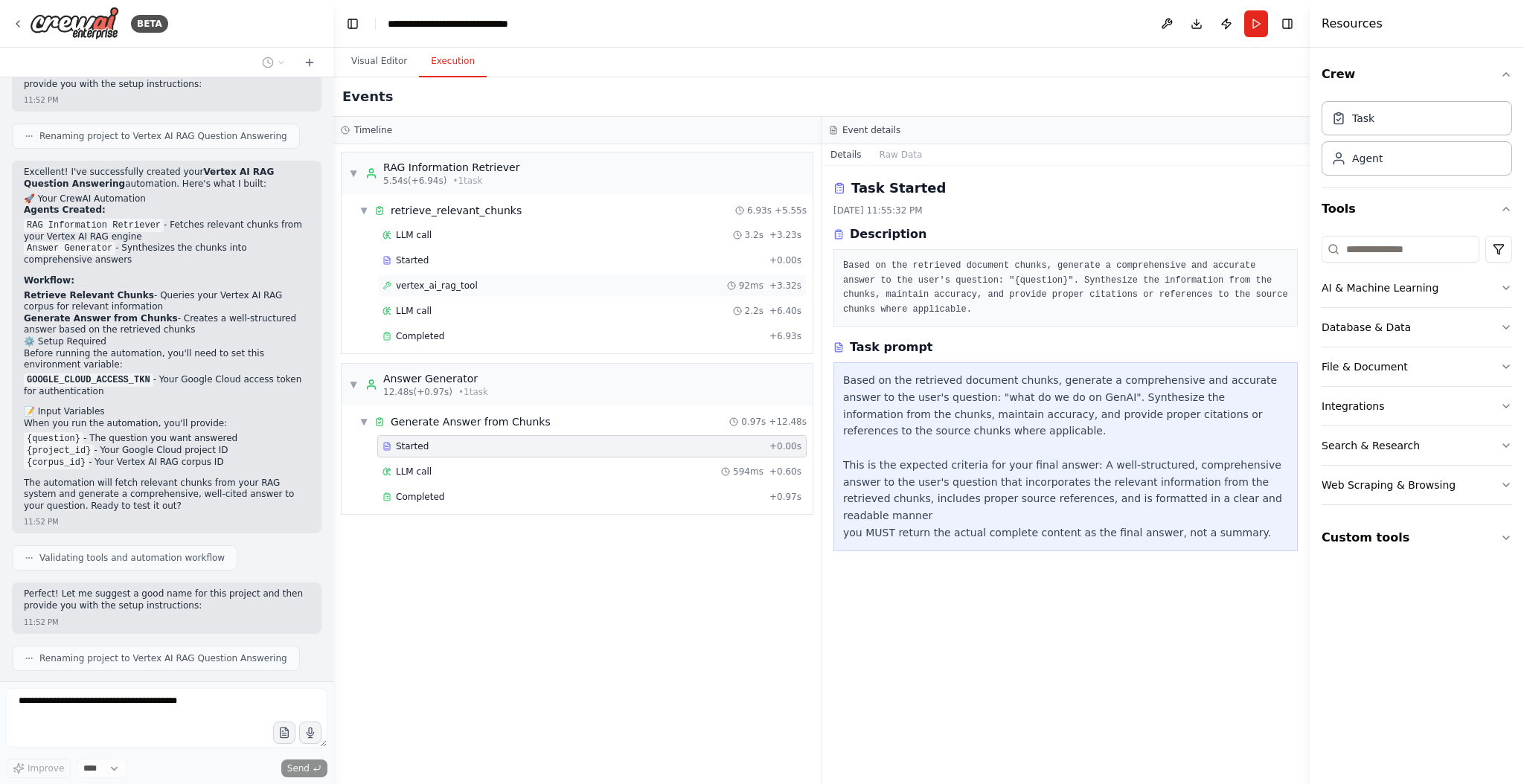
click at [426, 286] on span "vertex_ai_rag_tool" at bounding box center [436, 285] width 81 height 12
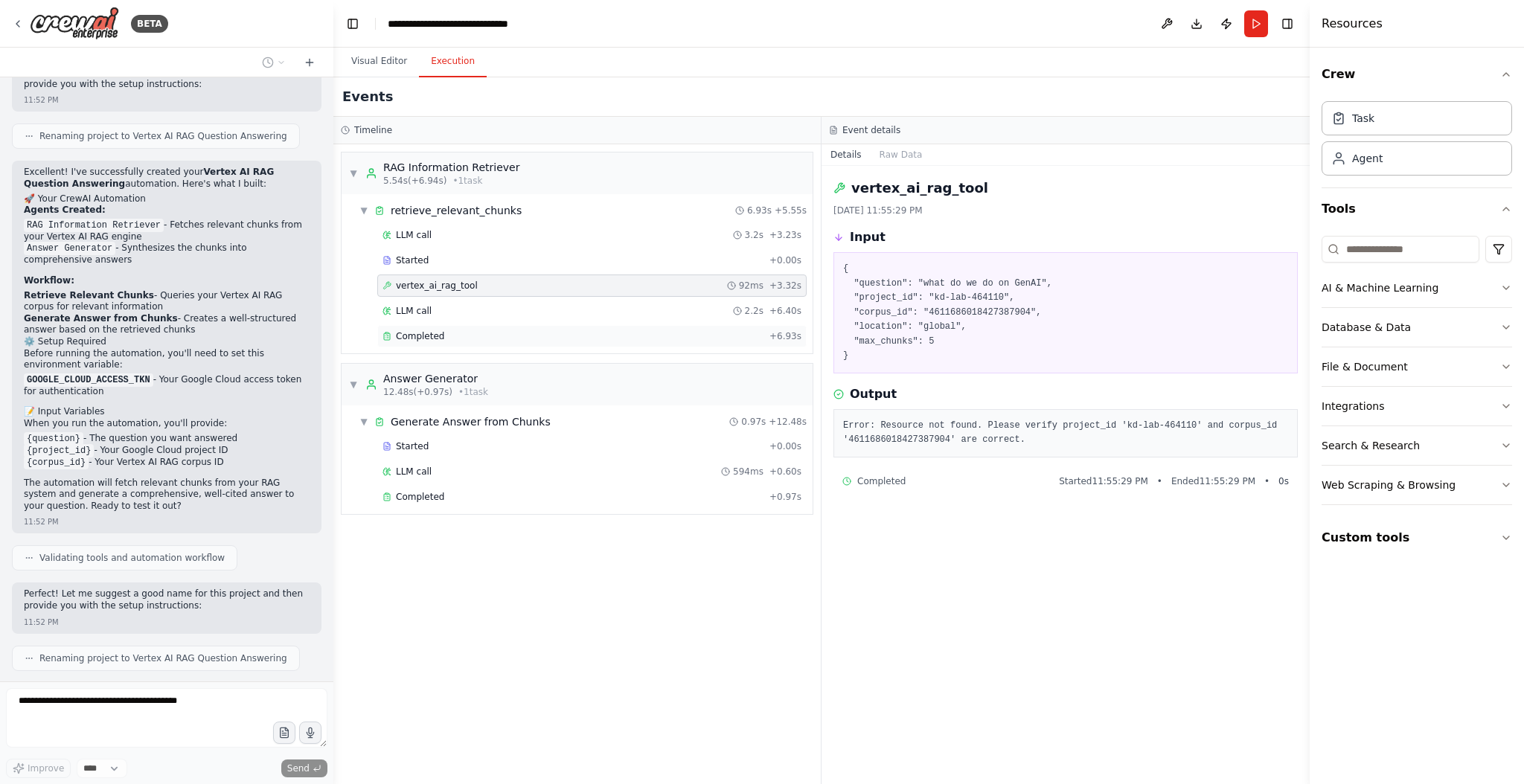
click at [413, 332] on span "Completed" at bounding box center [420, 336] width 49 height 12
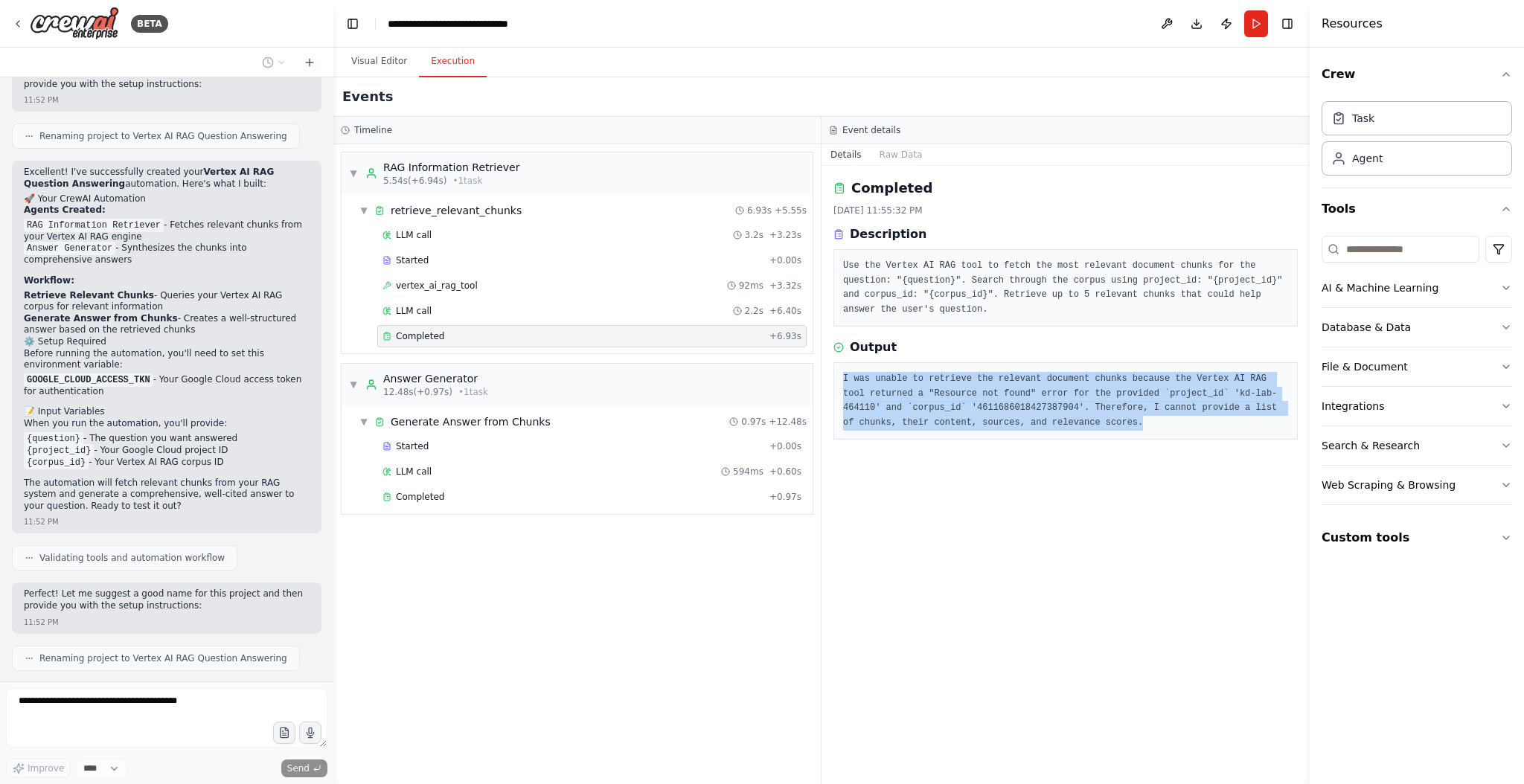
drag, startPoint x: 890, startPoint y: 381, endPoint x: 1156, endPoint y: 424, distance: 269.5
click at [1156, 424] on div "I was unable to retrieve the relevant document chunks because the Vertex AI RAG…" at bounding box center [1066, 400] width 465 height 78
copy pre "I was unable to retrieve the relevant document chunks because the Vertex AI RAG…"
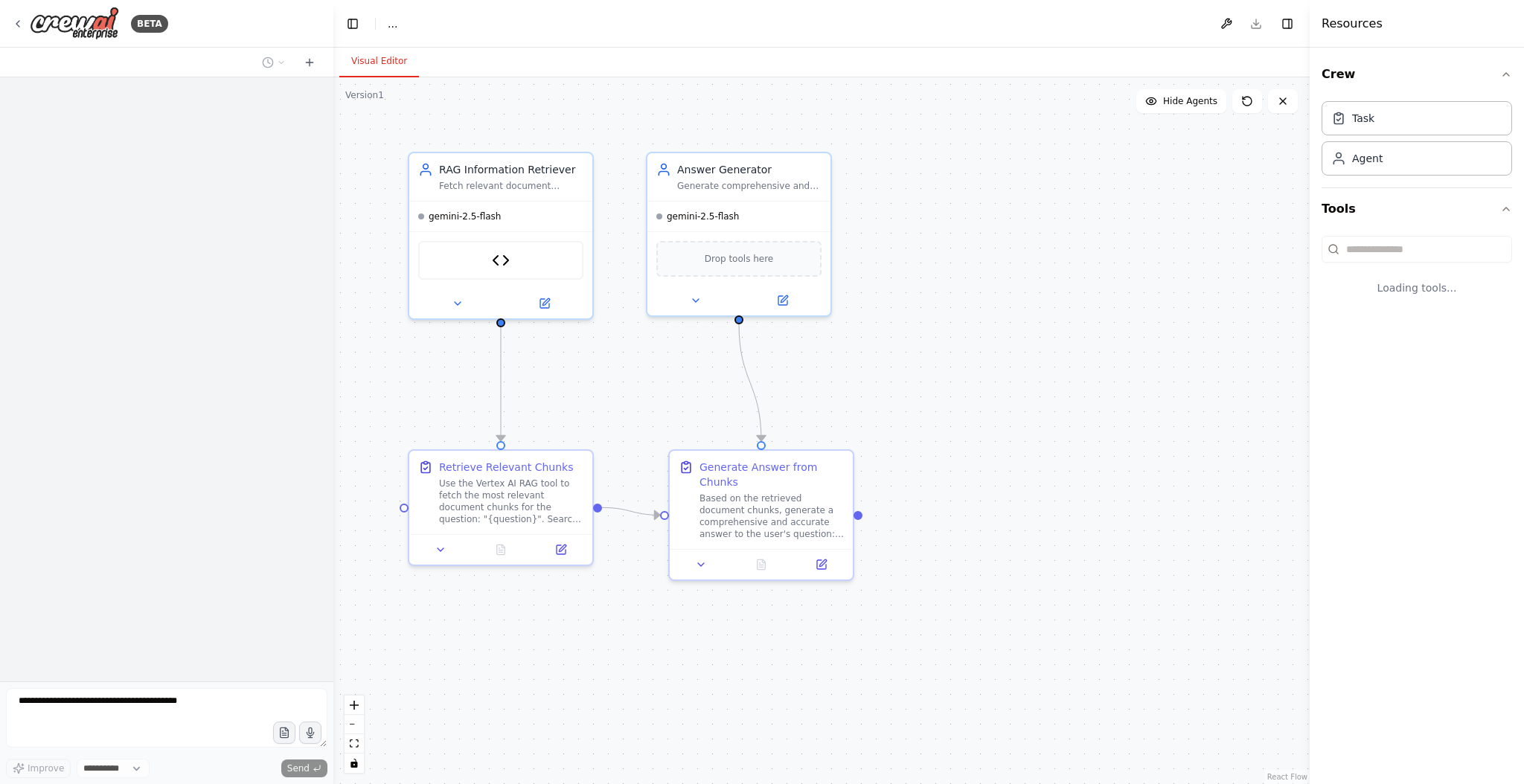
select select "****"
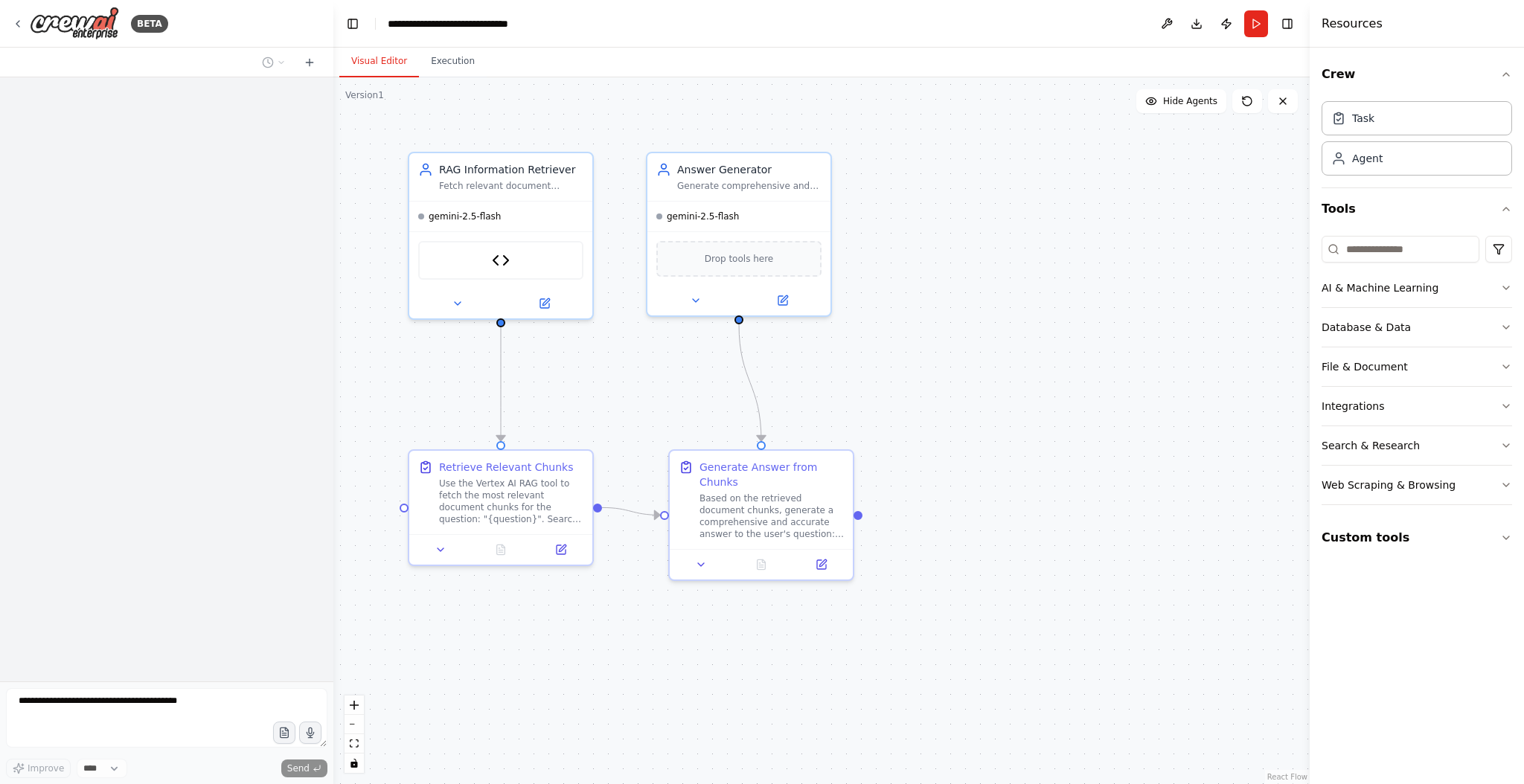
scroll to position [2567, 0]
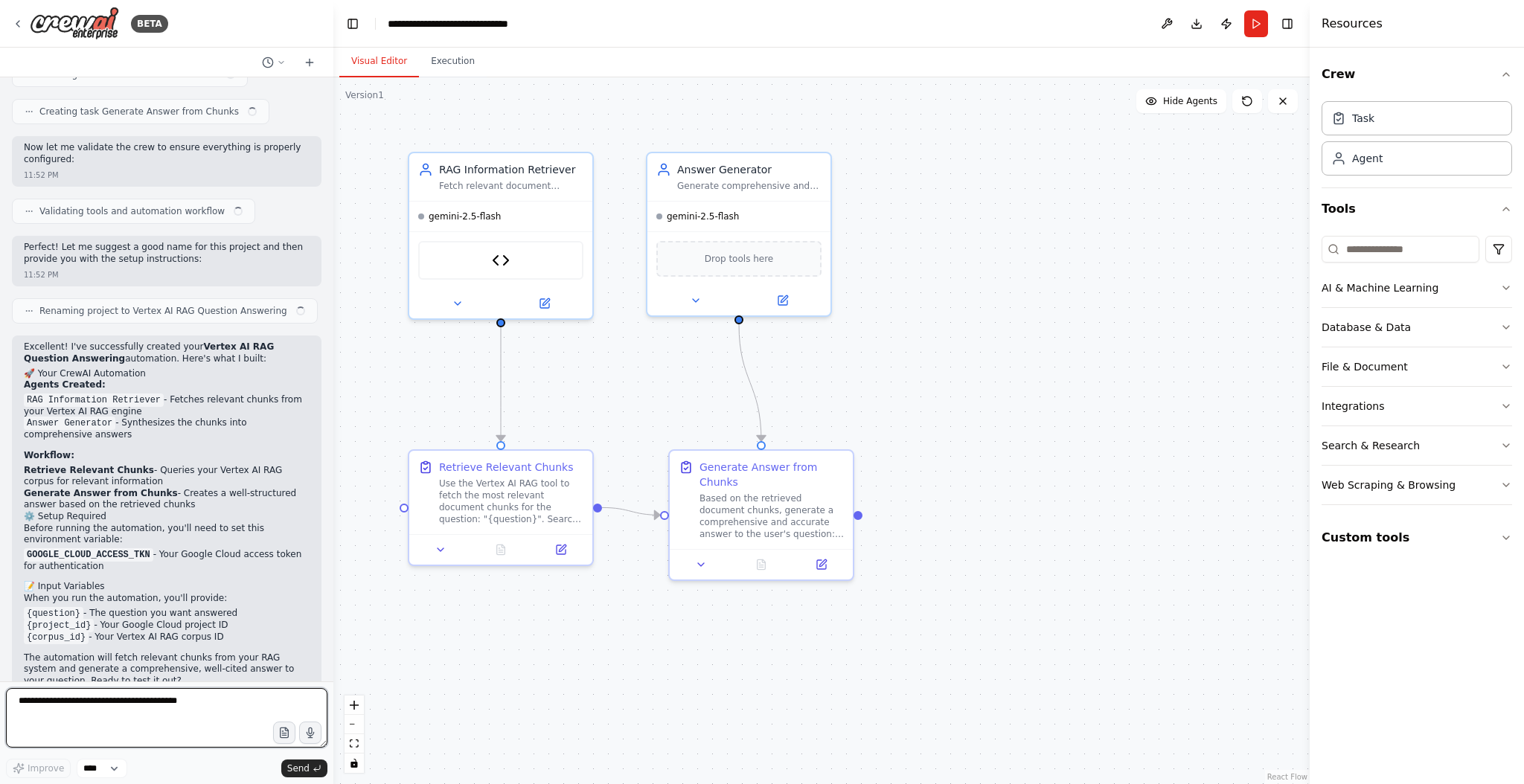
click at [86, 707] on textarea at bounding box center [167, 717] width 321 height 60
type textarea "*"
paste textarea "**********"
type textarea "**********"
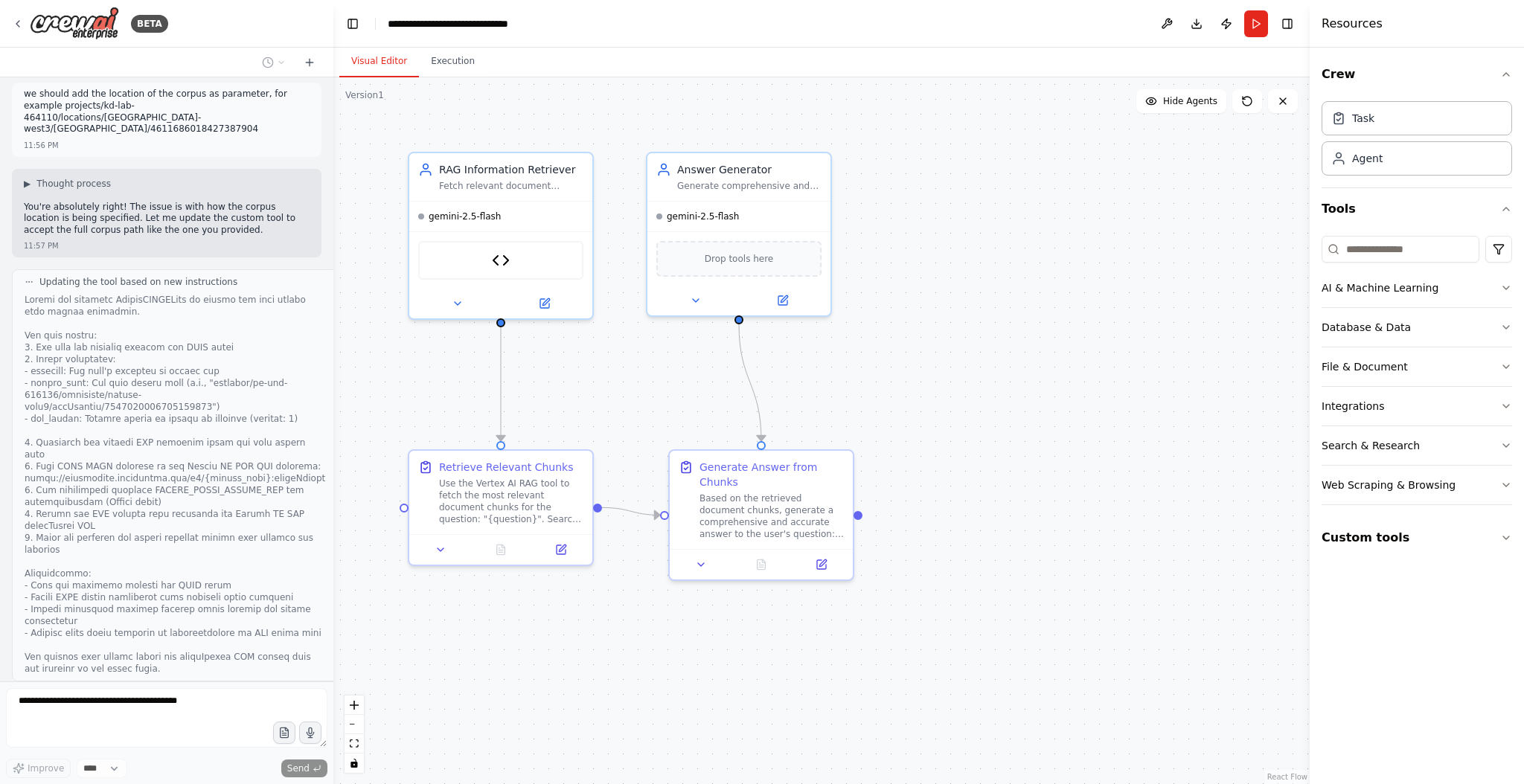
scroll to position [3241, 0]
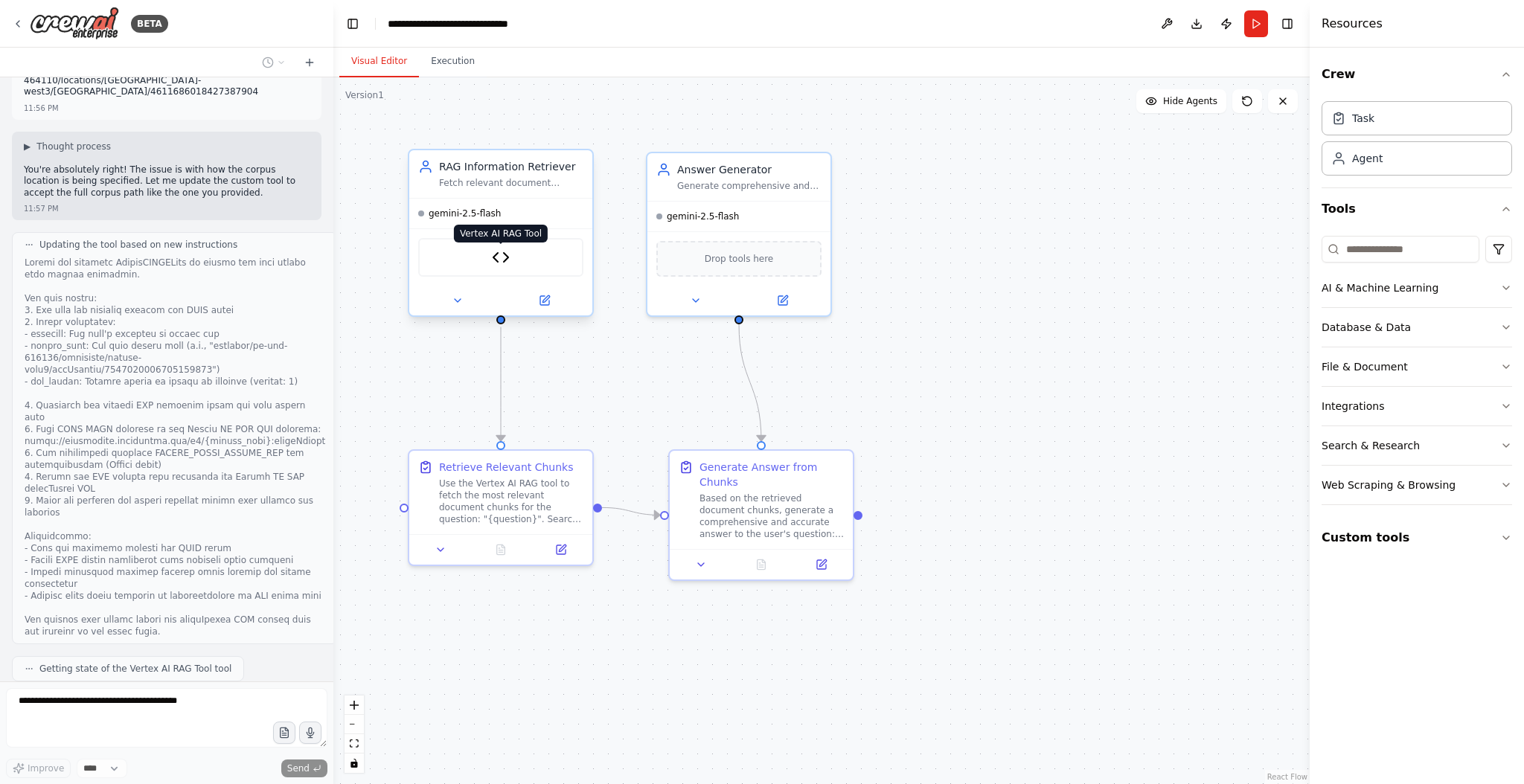
click at [503, 260] on img at bounding box center [501, 257] width 18 height 18
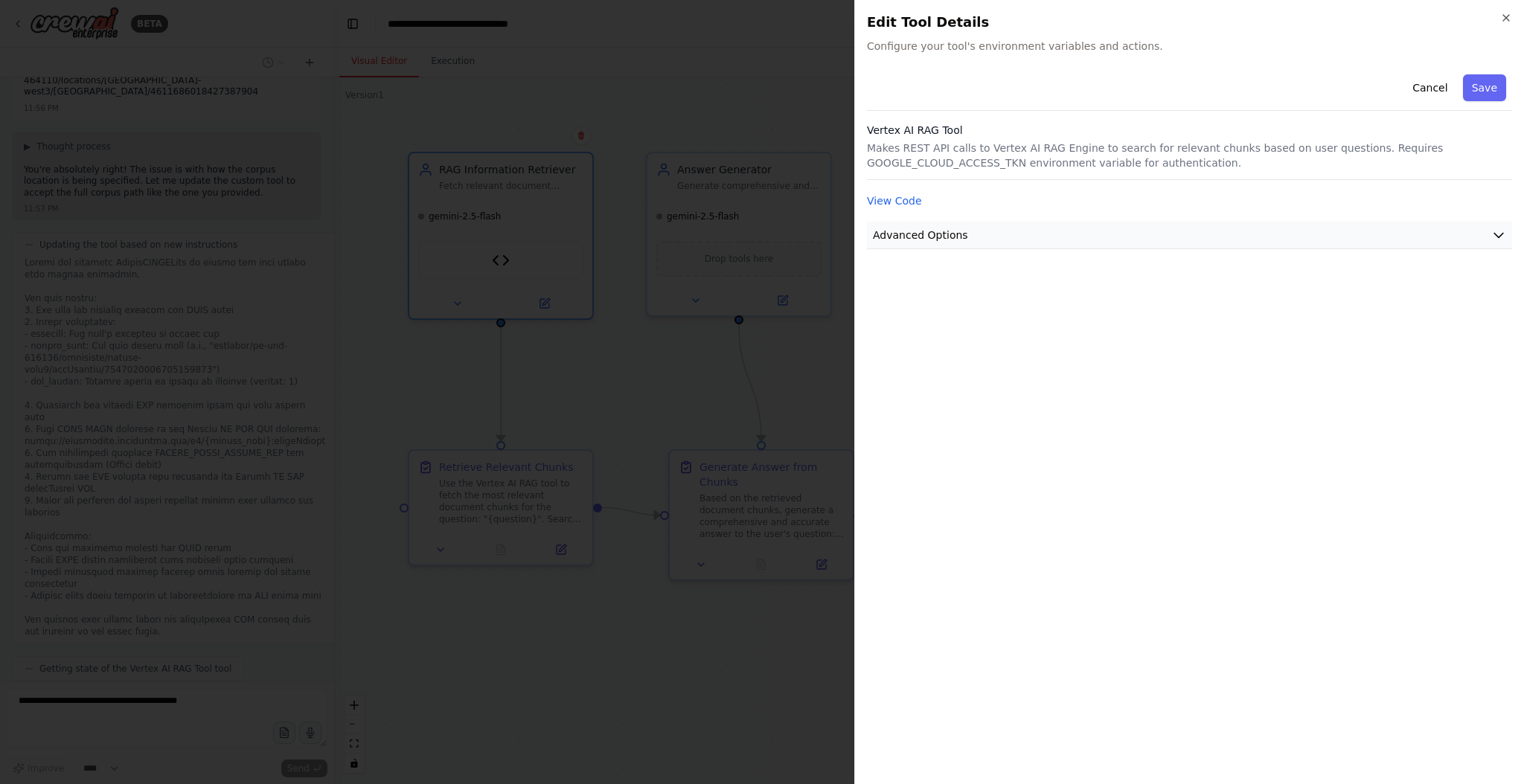
click at [1487, 237] on button "Advanced Options" at bounding box center [1189, 235] width 645 height 27
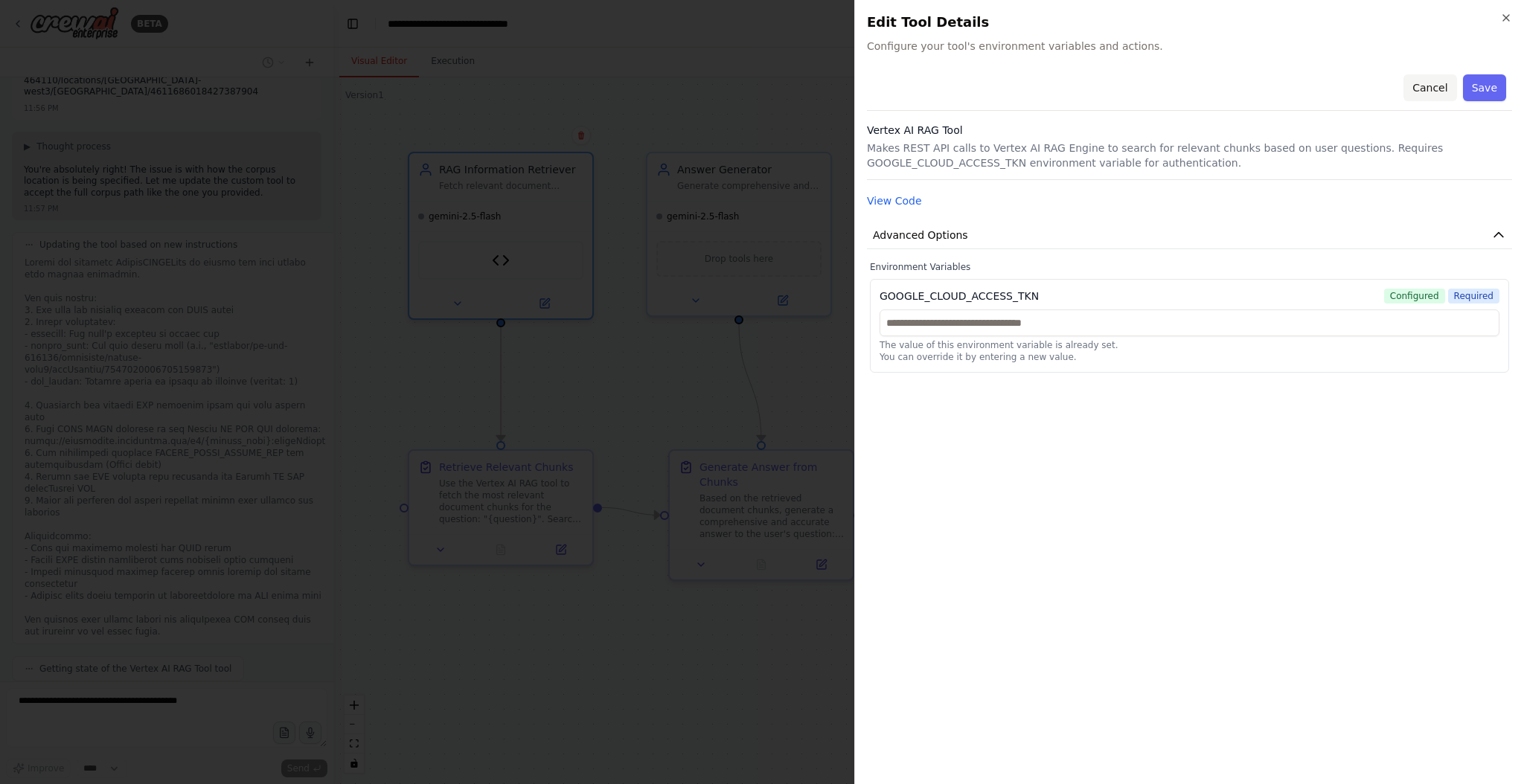
click at [1438, 90] on button "Cancel" at bounding box center [1429, 88] width 52 height 27
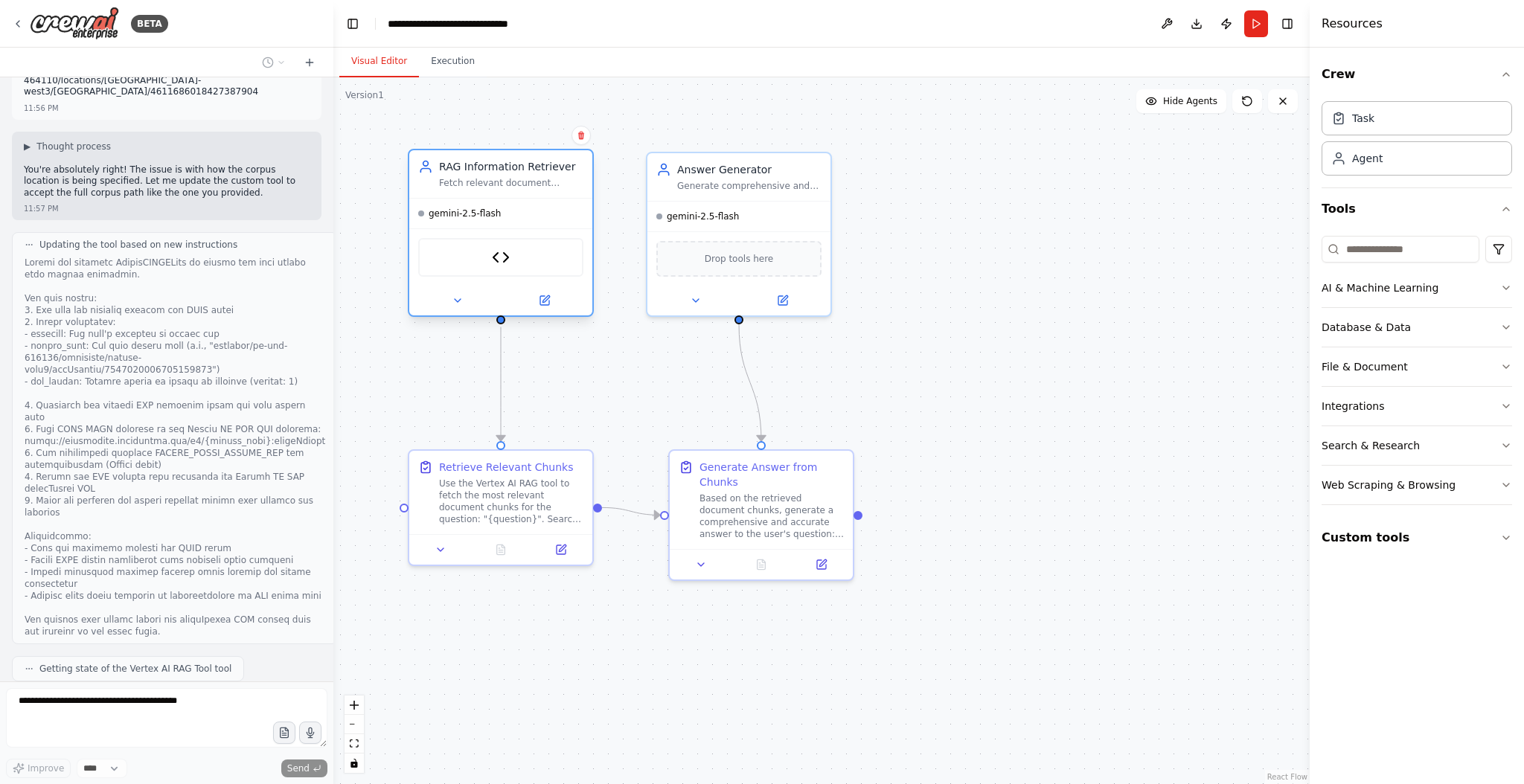
click at [527, 250] on div "Vertex AI RAG Tool" at bounding box center [501, 257] width 165 height 38
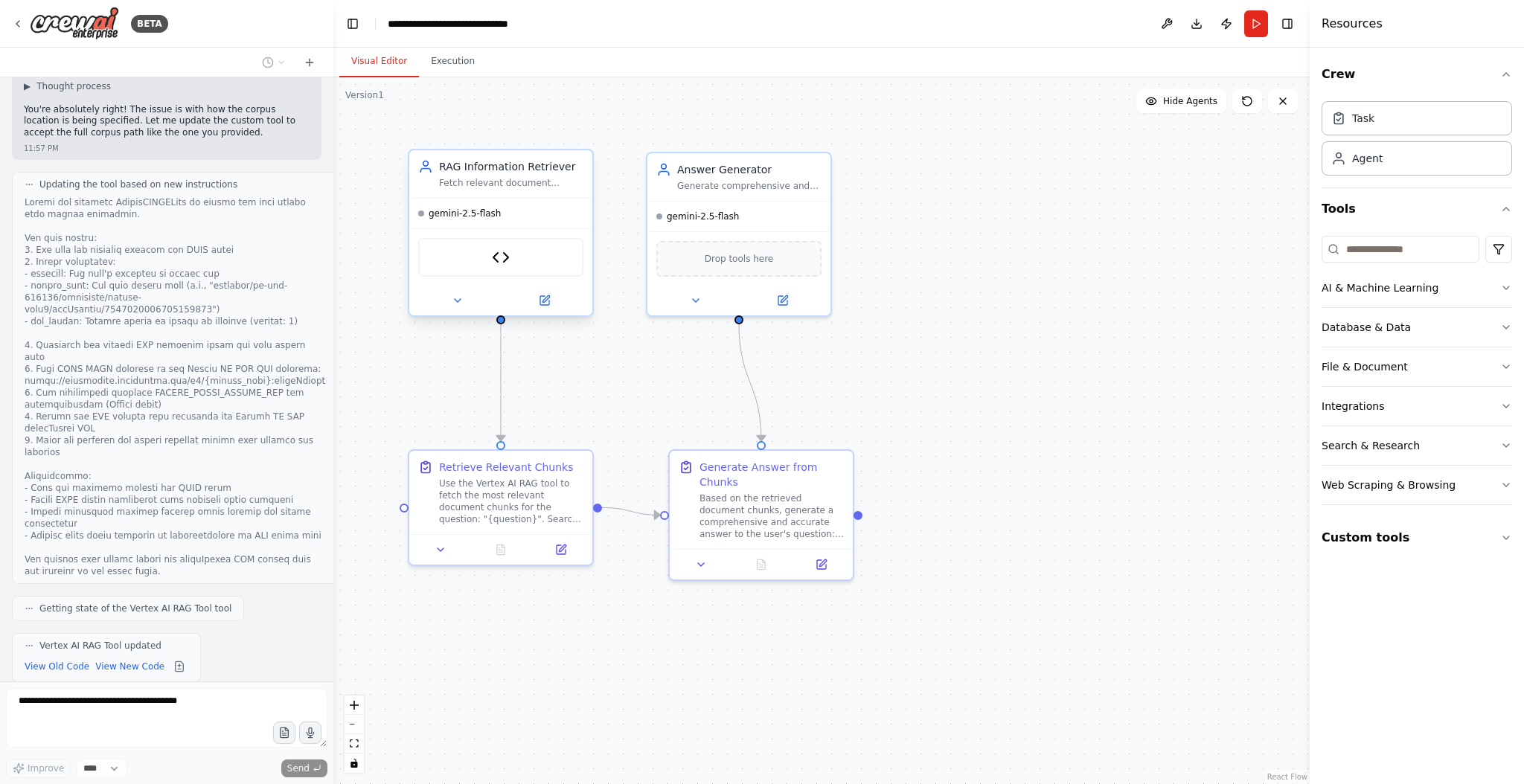
click at [537, 177] on div "Fetch relevant document chunks from Vertex AI RAG engine based on user question…" at bounding box center [511, 182] width 144 height 12
click at [548, 306] on button at bounding box center [544, 300] width 84 height 18
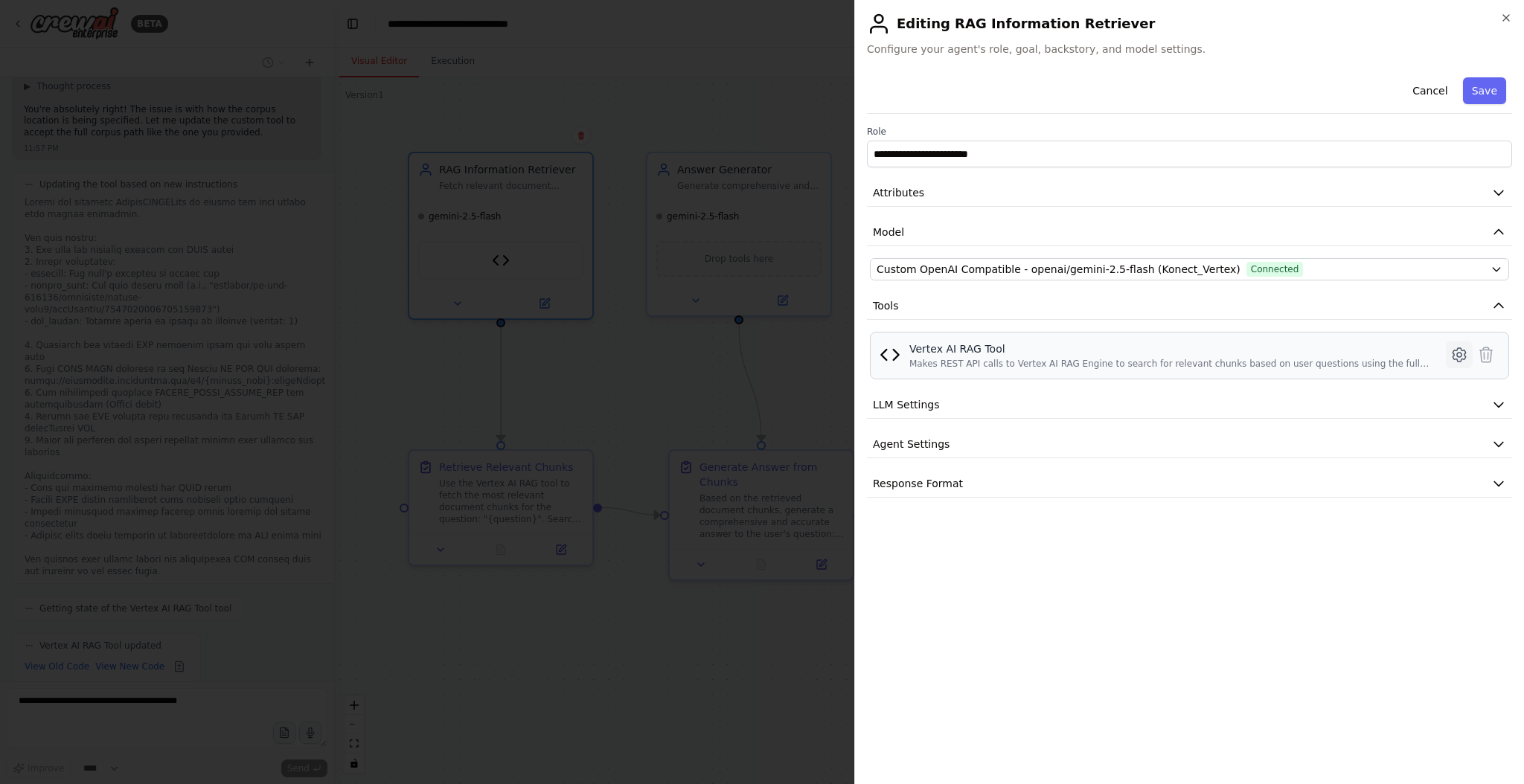
click at [1457, 354] on icon at bounding box center [1459, 355] width 5 height 5
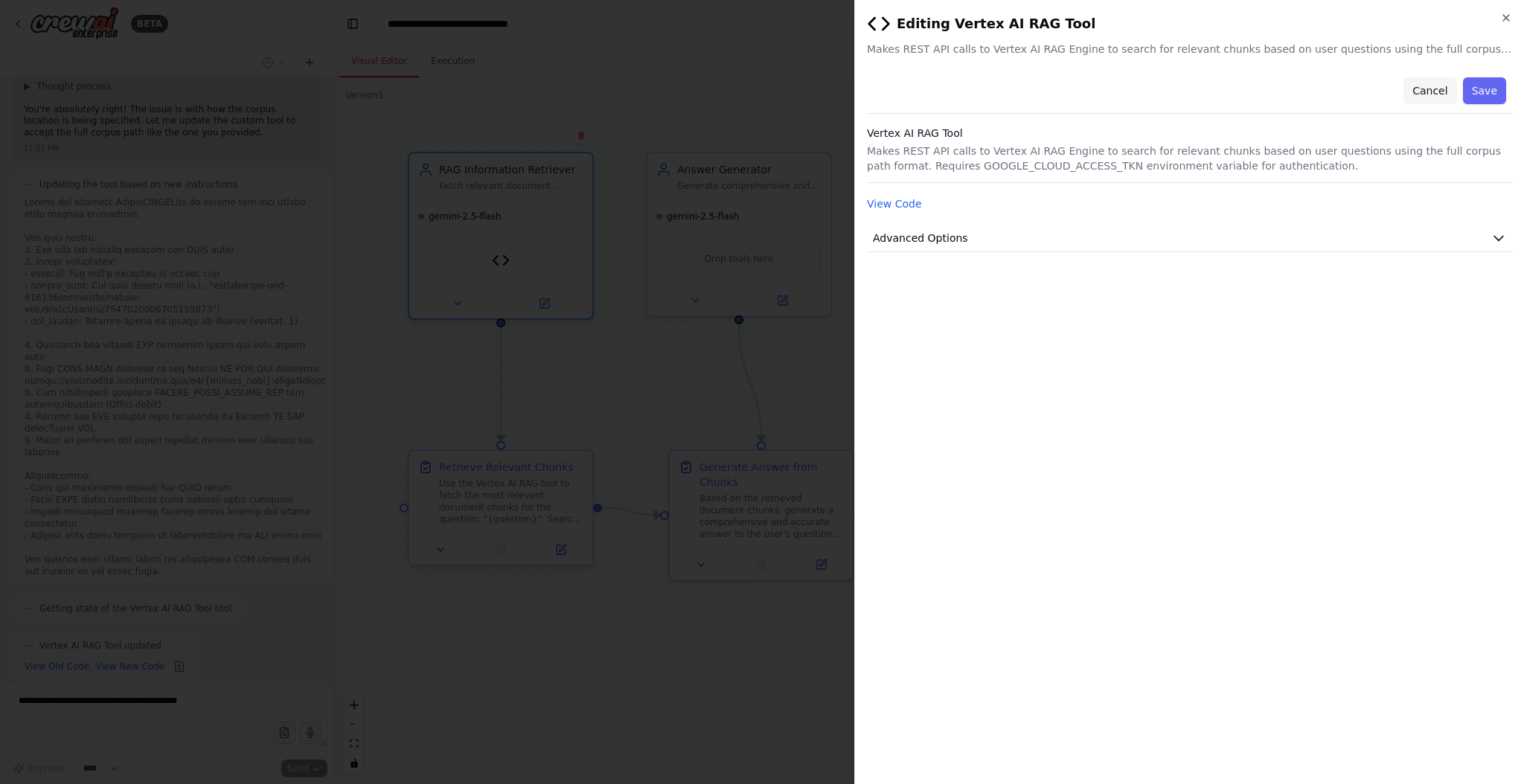
click at [1427, 97] on button "Cancel" at bounding box center [1429, 91] width 52 height 27
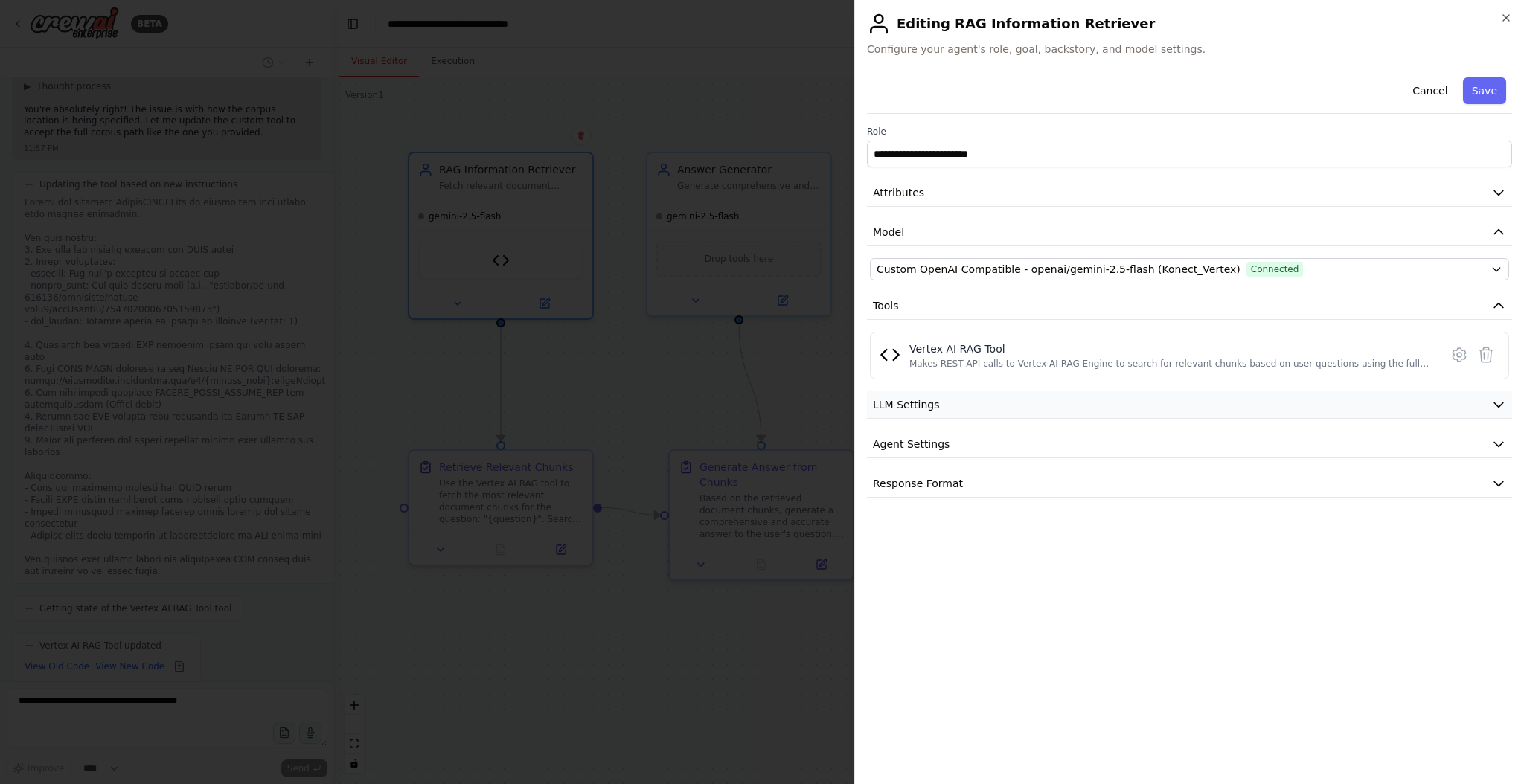
click at [957, 406] on button "LLM Settings" at bounding box center [1189, 405] width 645 height 27
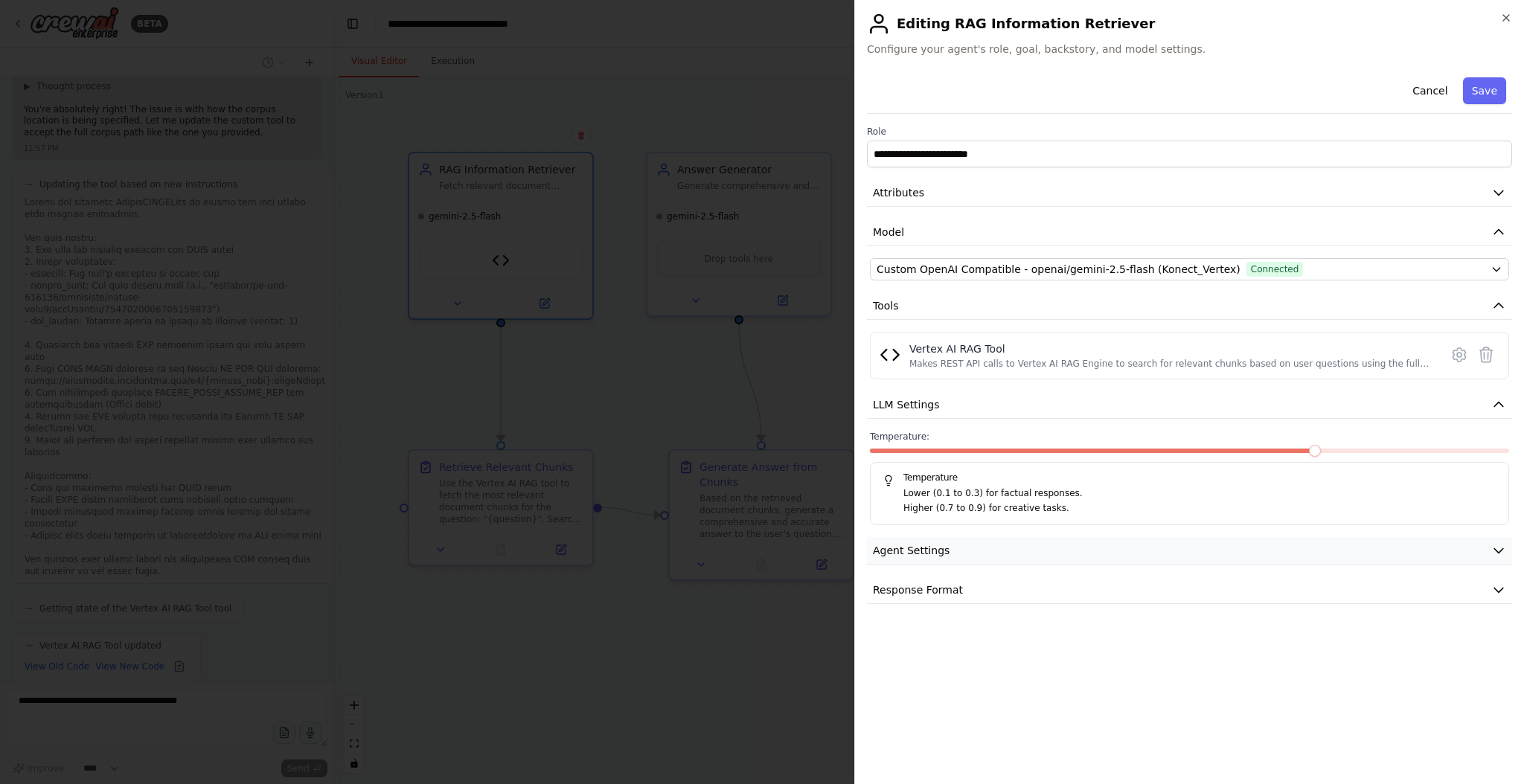
click at [939, 554] on span "Agent Settings" at bounding box center [911, 550] width 77 height 15
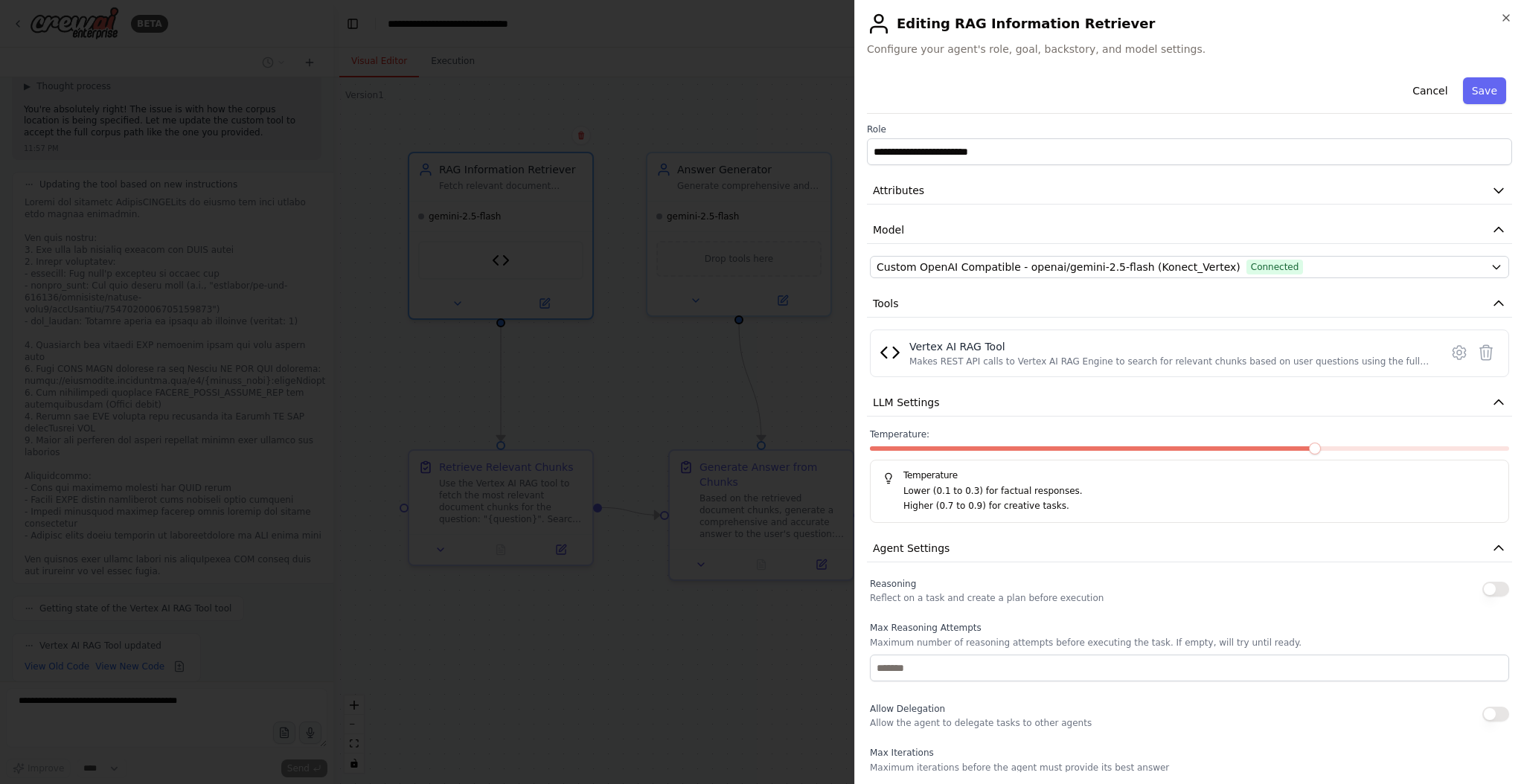
scroll to position [0, 0]
click at [1427, 97] on button "Cancel" at bounding box center [1429, 91] width 52 height 27
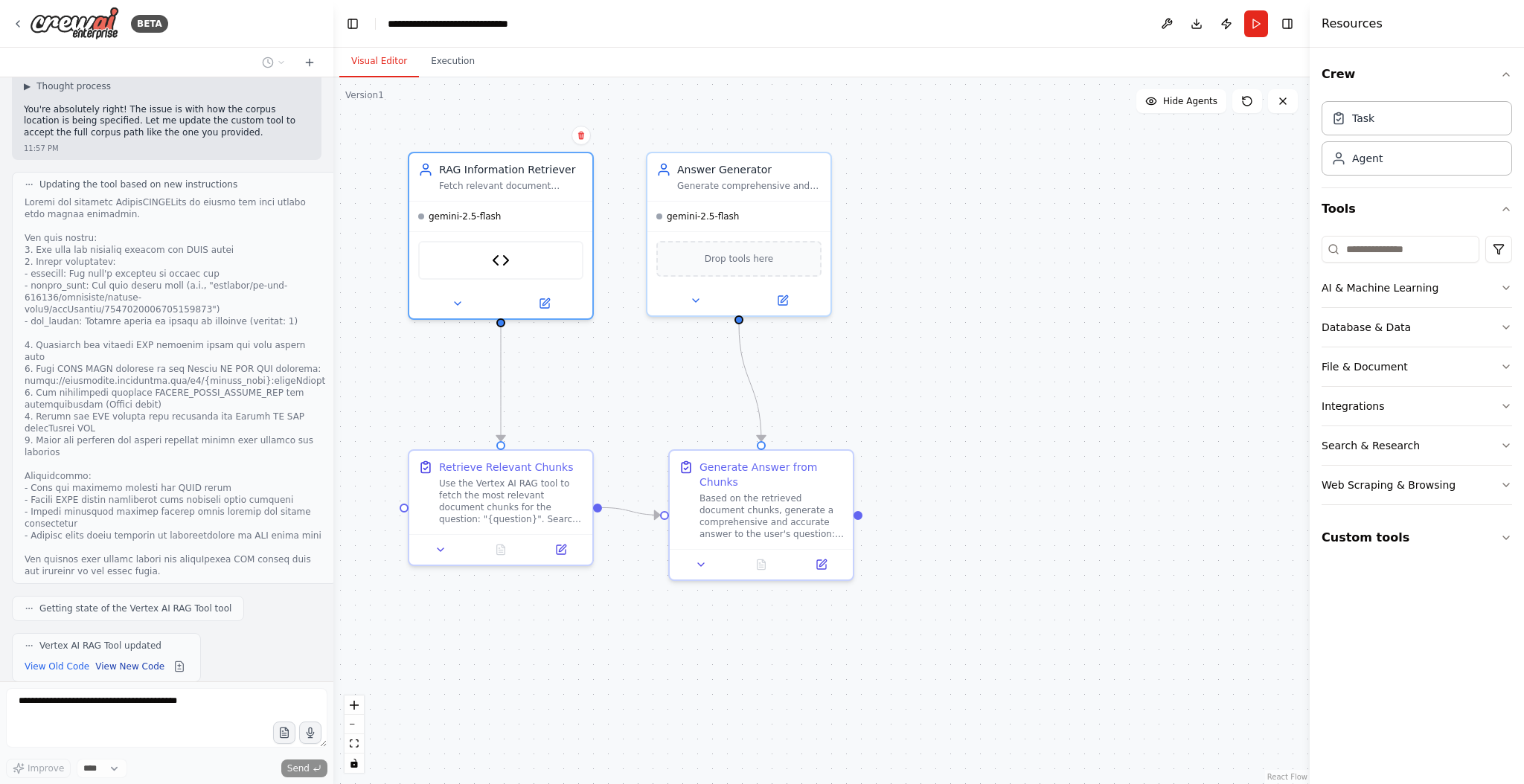
click at [136, 657] on button "View New Code" at bounding box center [130, 666] width 69 height 18
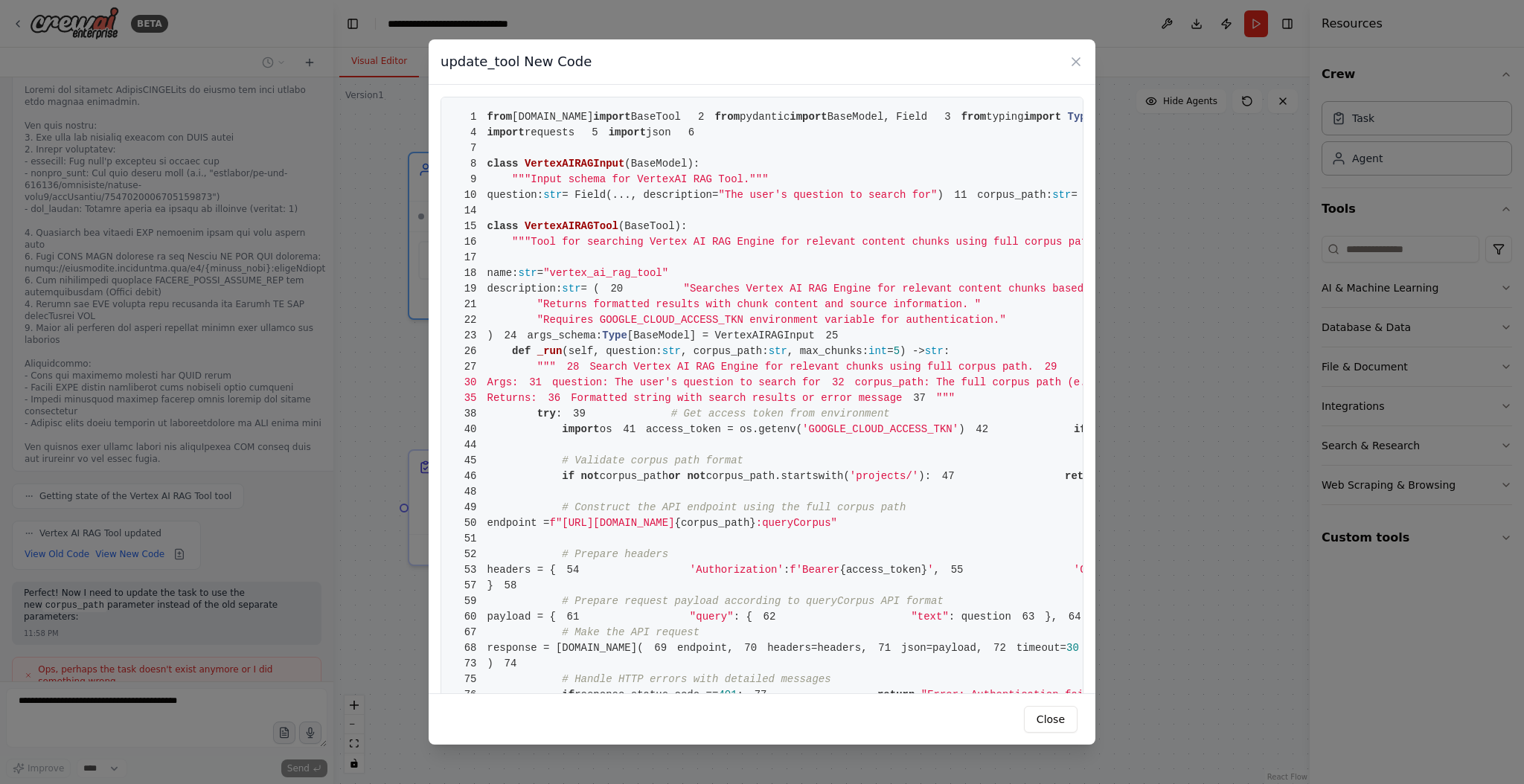
scroll to position [3425, 0]
click at [1076, 63] on icon at bounding box center [1075, 61] width 7 height 7
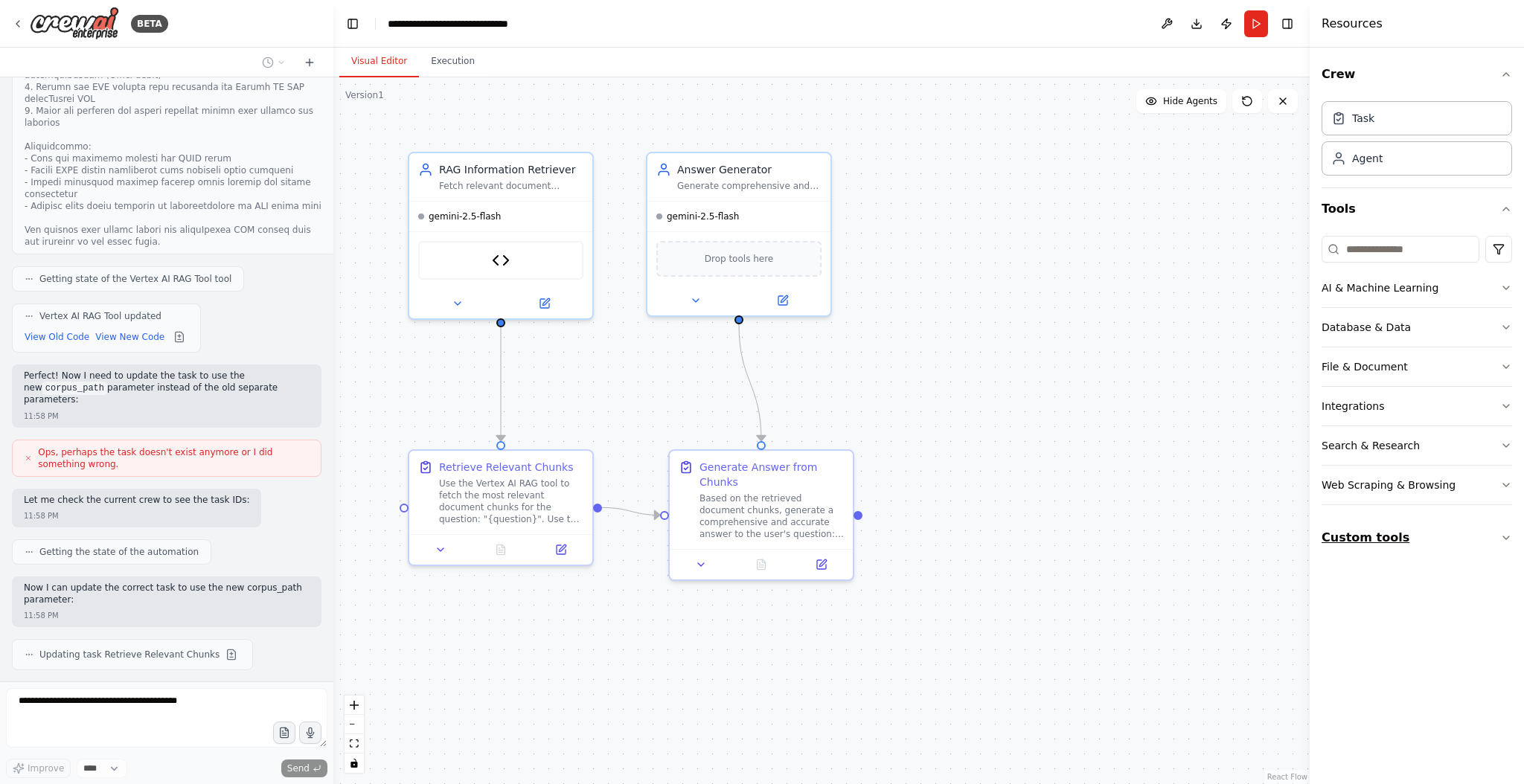
scroll to position [3707, 0]
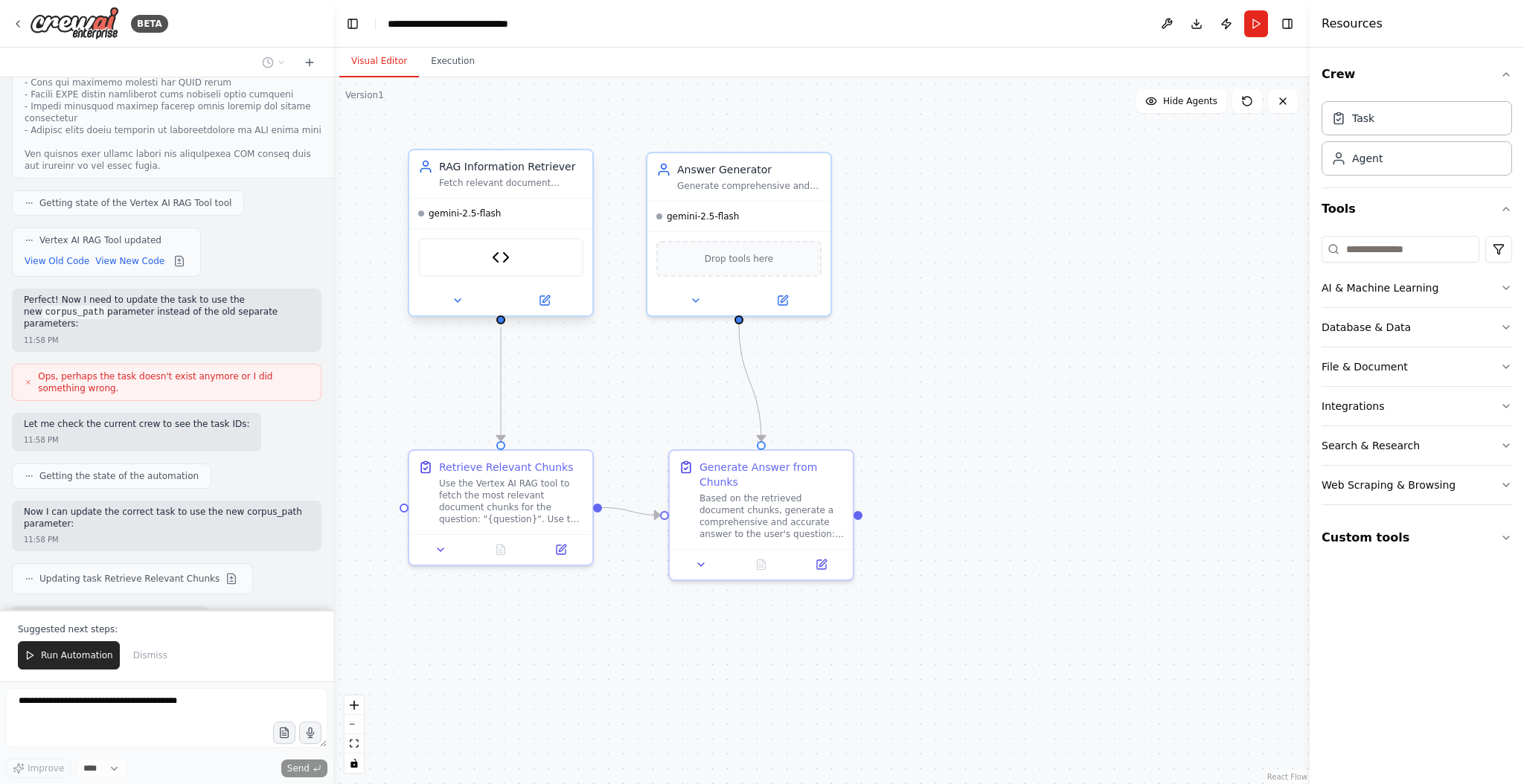
click at [519, 262] on div "Vertex AI RAG Tool" at bounding box center [501, 257] width 165 height 38
click at [1436, 536] on button "Custom tools" at bounding box center [1417, 537] width 190 height 42
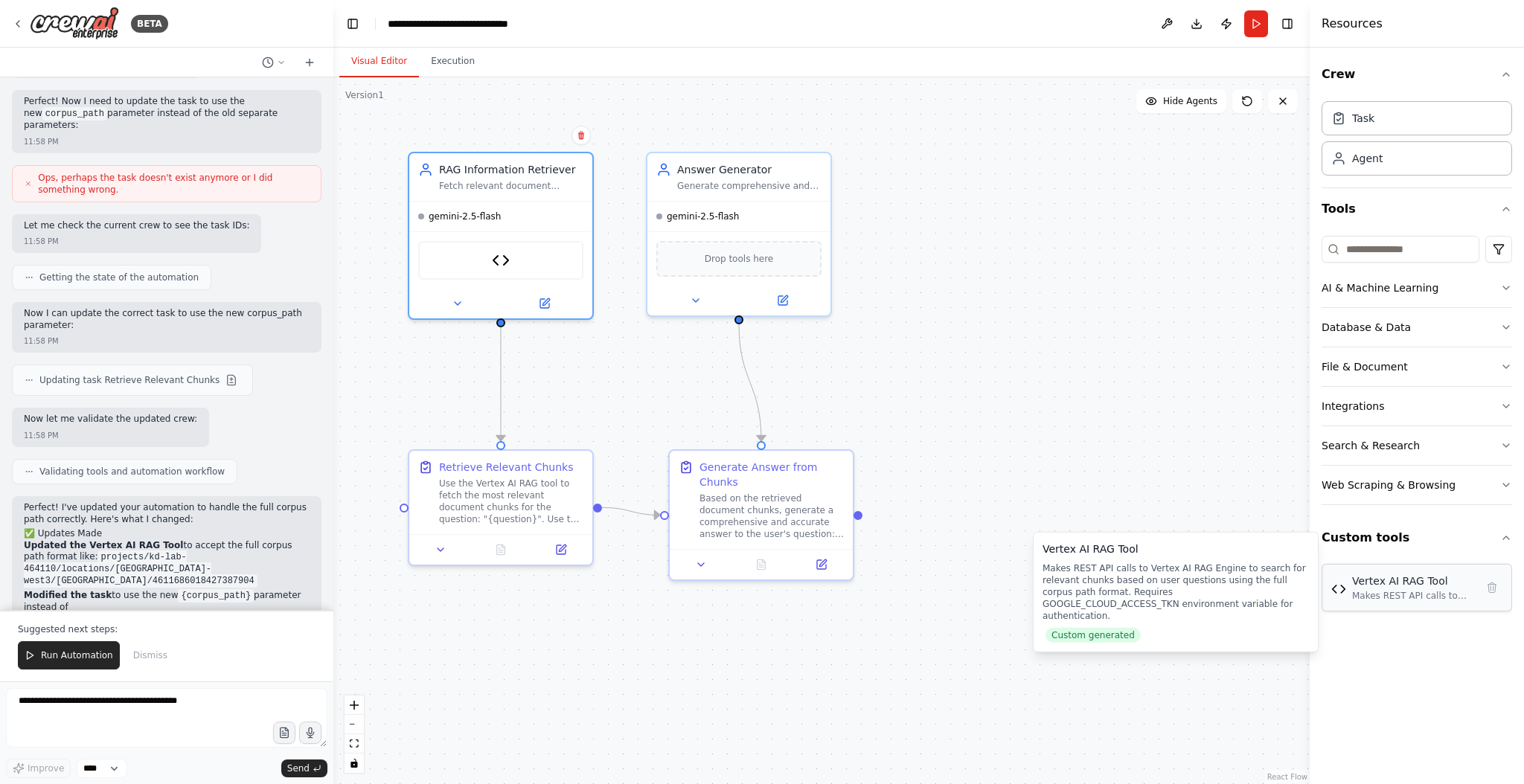
click at [1420, 590] on div "Makes REST API calls to Vertex AI RAG Engine to search for relevant chunks base…" at bounding box center [1420, 595] width 137 height 12
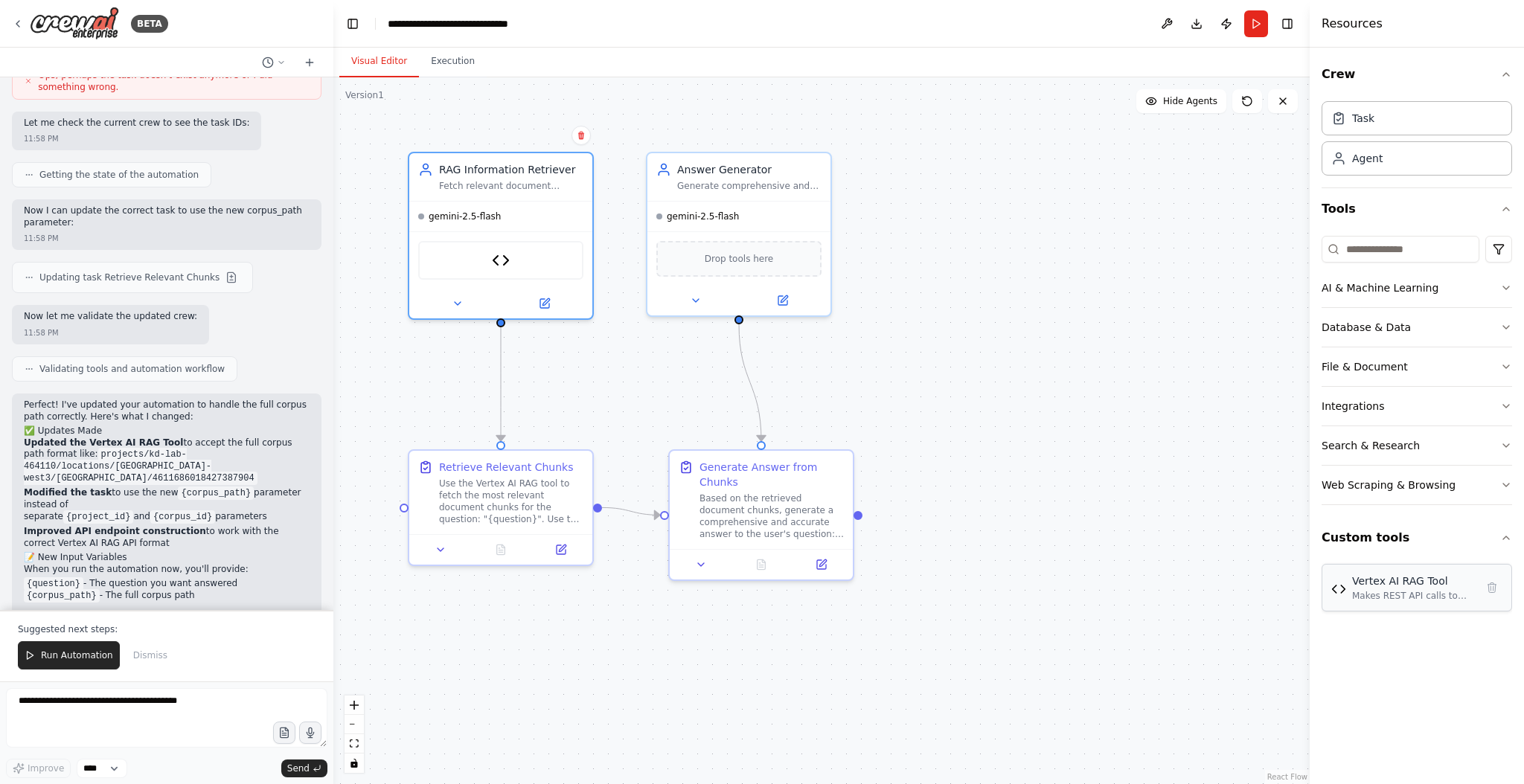
click at [1388, 591] on div "Makes REST API calls to Vertex AI RAG Engine to search for relevant chunks base…" at bounding box center [1420, 595] width 137 height 12
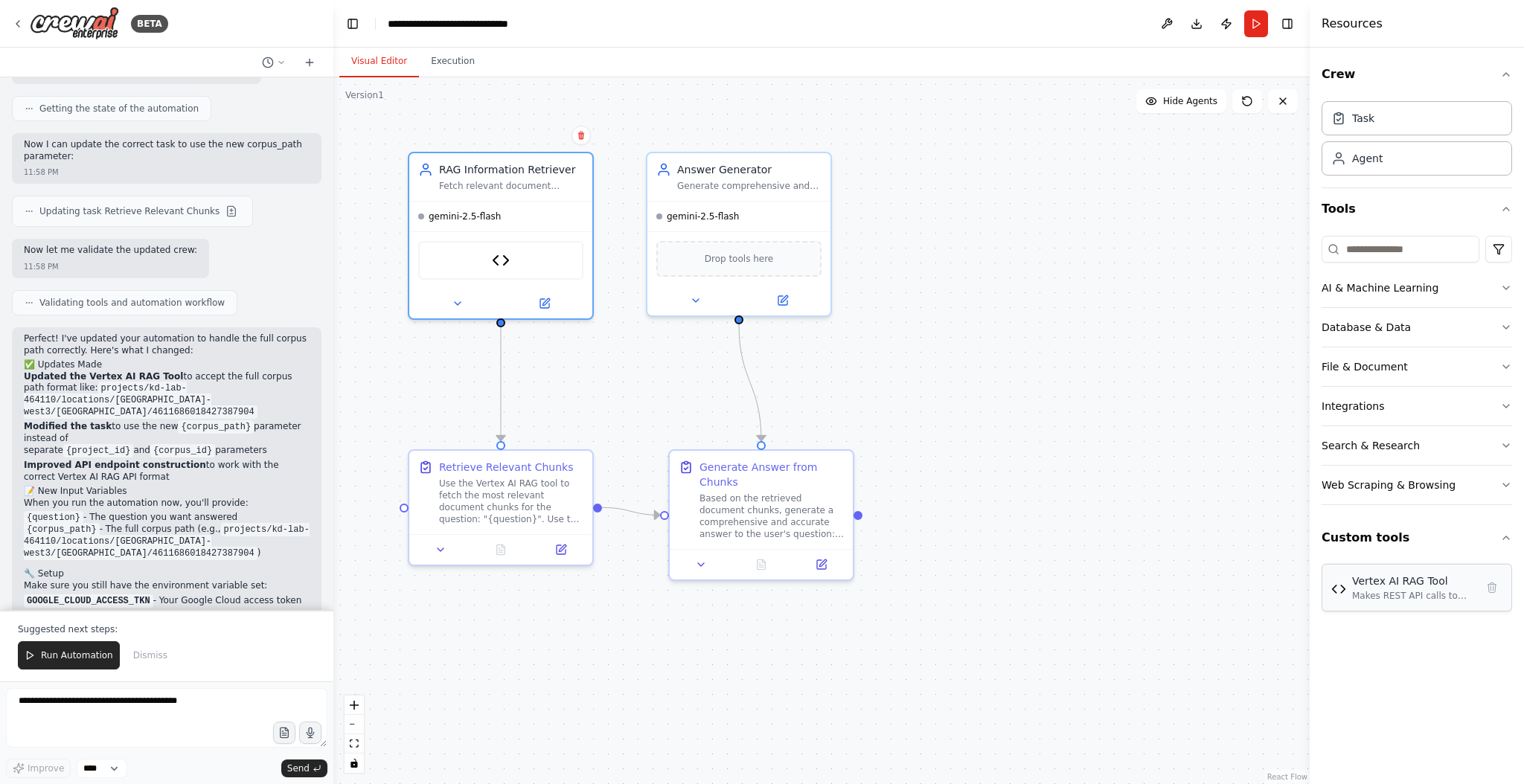
scroll to position [4086, 0]
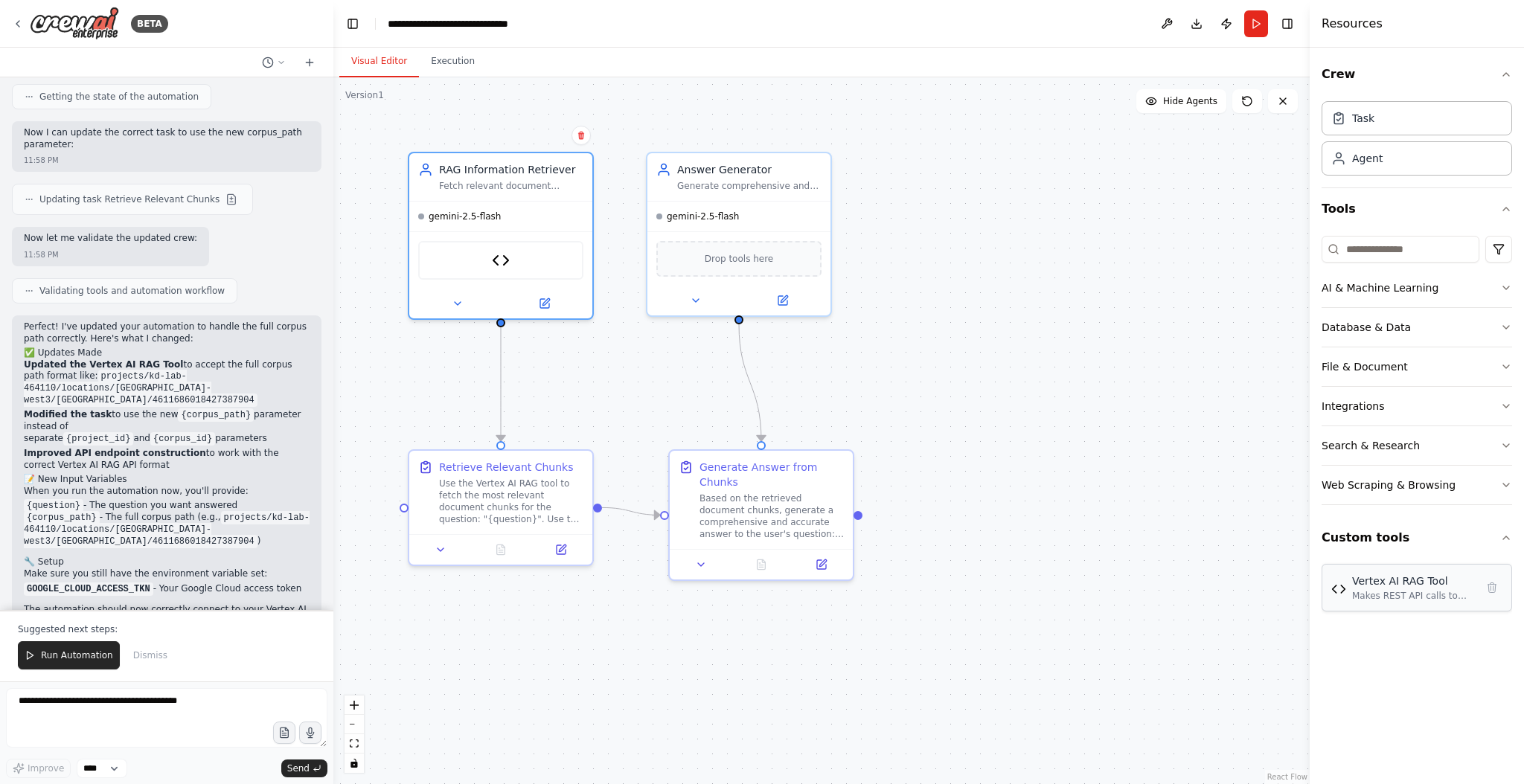
click at [1388, 591] on div "Makes REST API calls to Vertex AI RAG Engine to search for relevant chunks base…" at bounding box center [1420, 595] width 137 height 12
click at [45, 658] on span "Run Automation" at bounding box center [77, 655] width 72 height 12
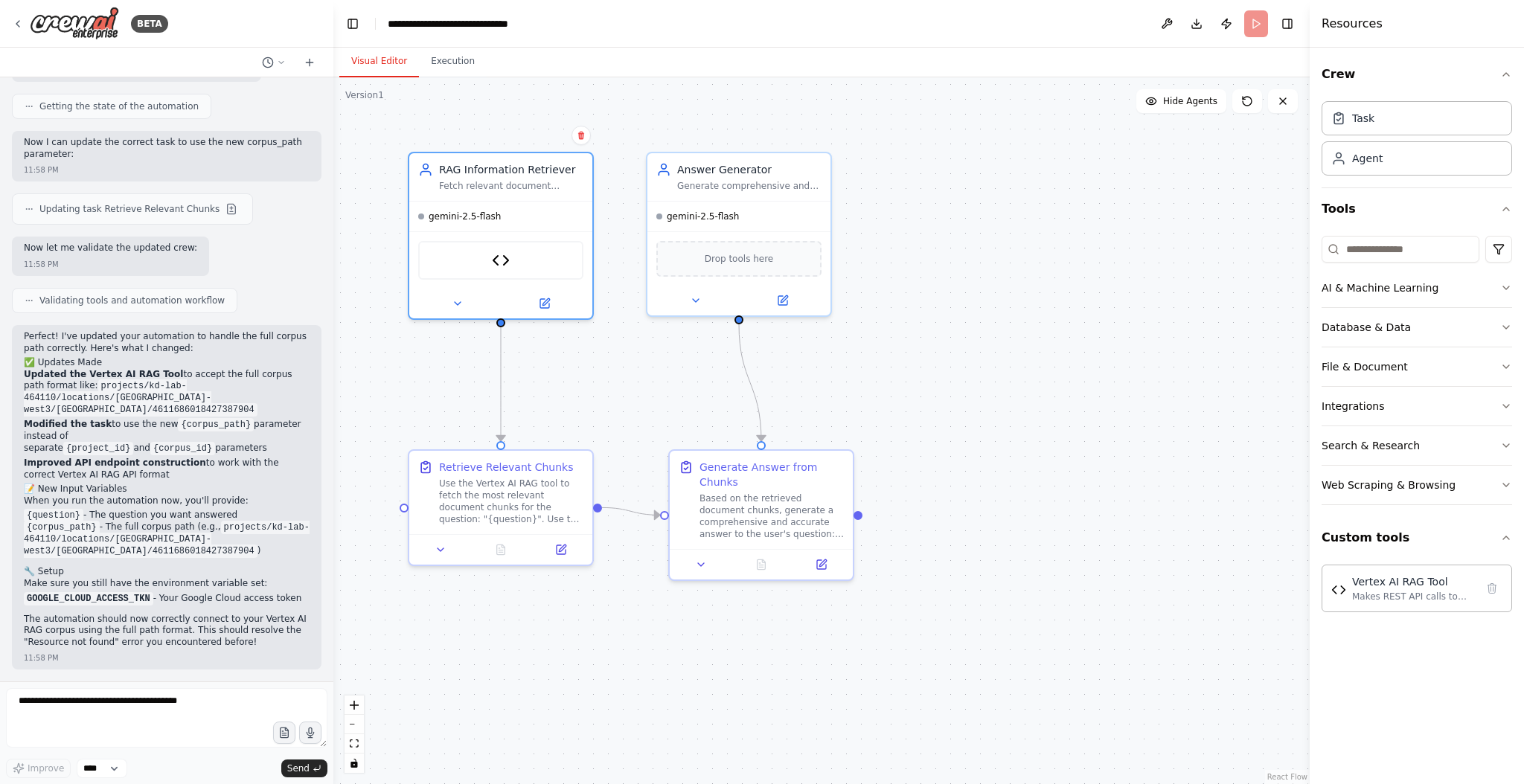
scroll to position [4015, 0]
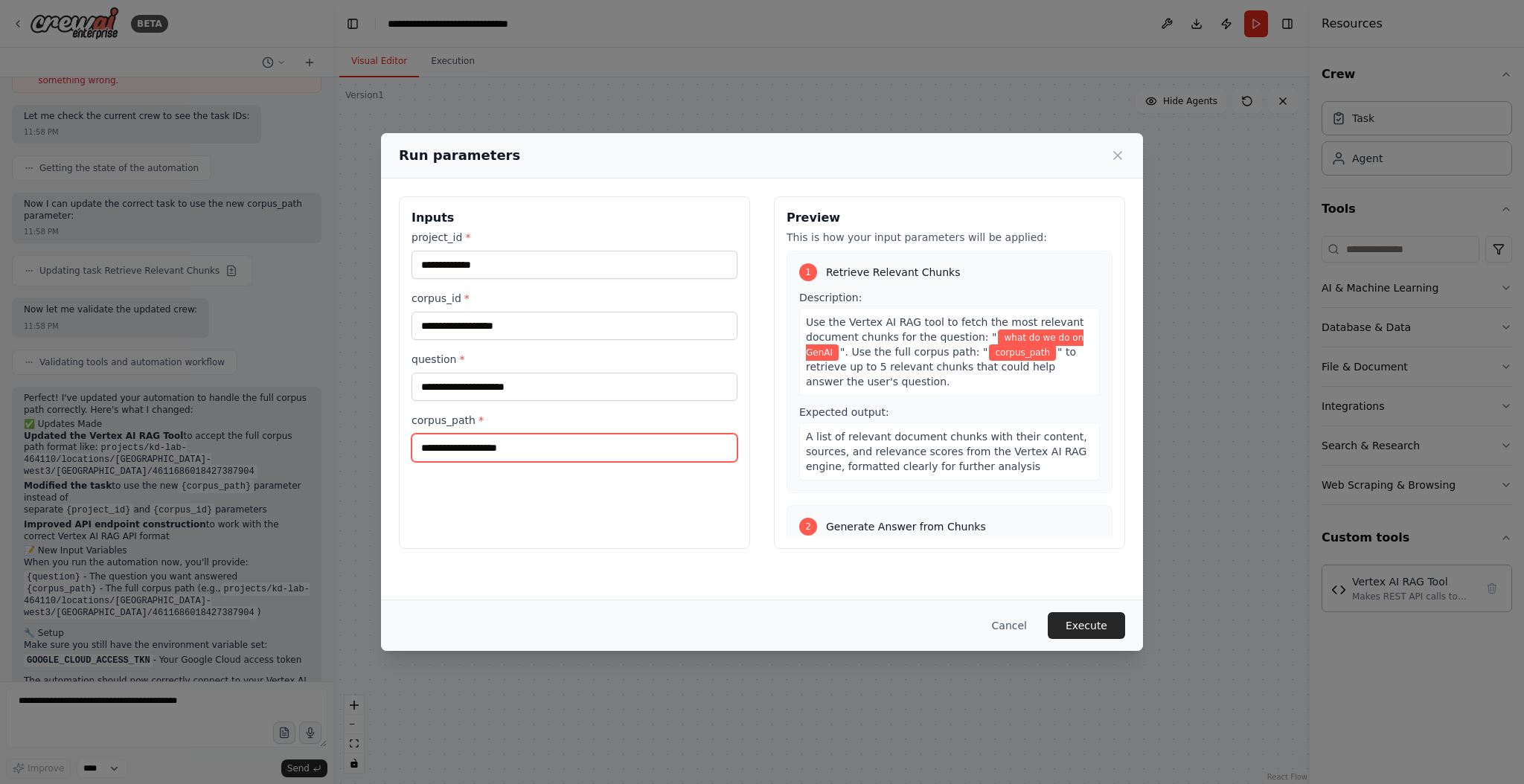
click at [520, 447] on input "corpus_path *" at bounding box center [574, 448] width 326 height 28
paste input "**********"
type input "**********"
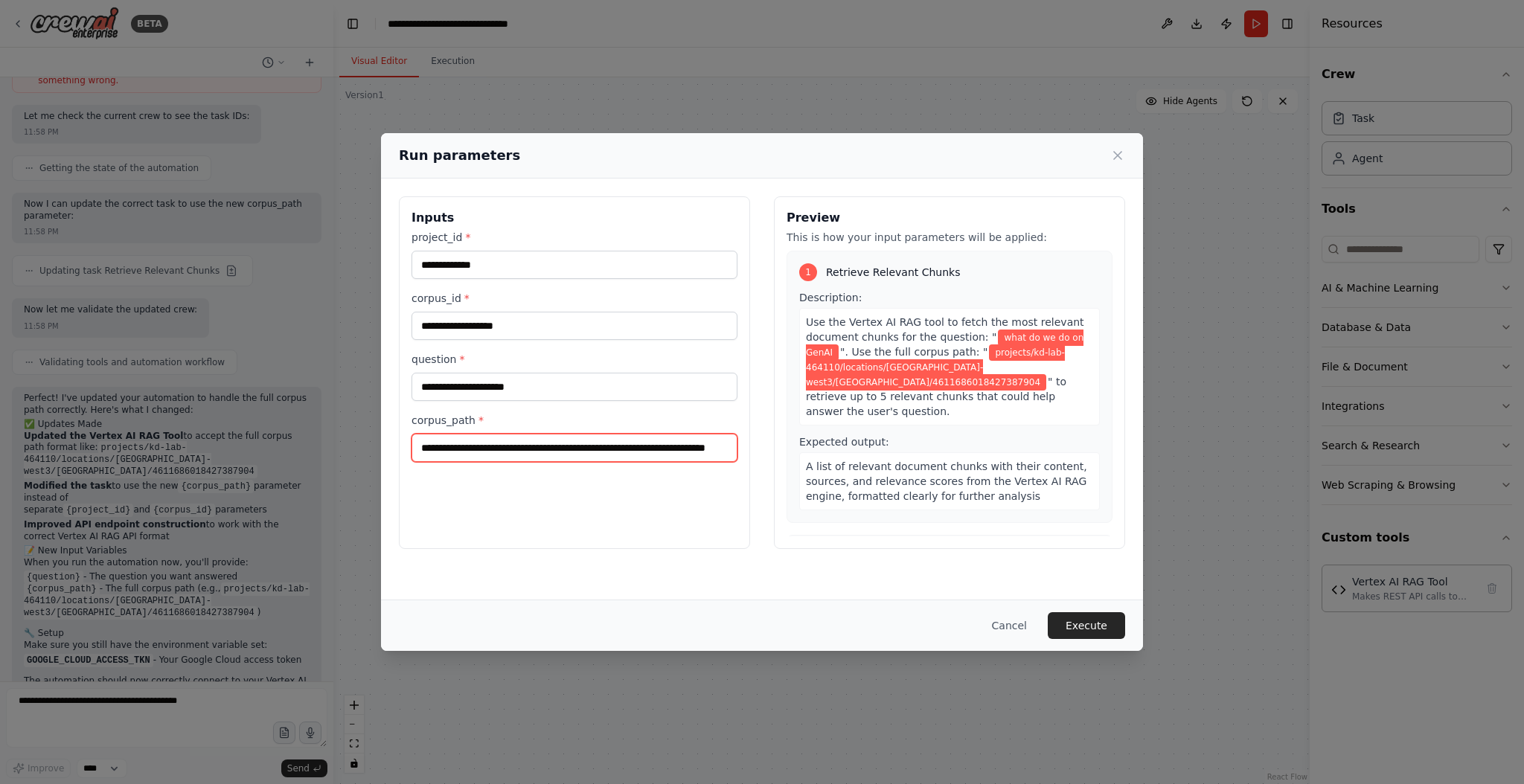
scroll to position [0, 0]
drag, startPoint x: 432, startPoint y: 446, endPoint x: 363, endPoint y: 447, distance: 69.0
click at [363, 447] on div "**********" at bounding box center [762, 392] width 1524 height 784
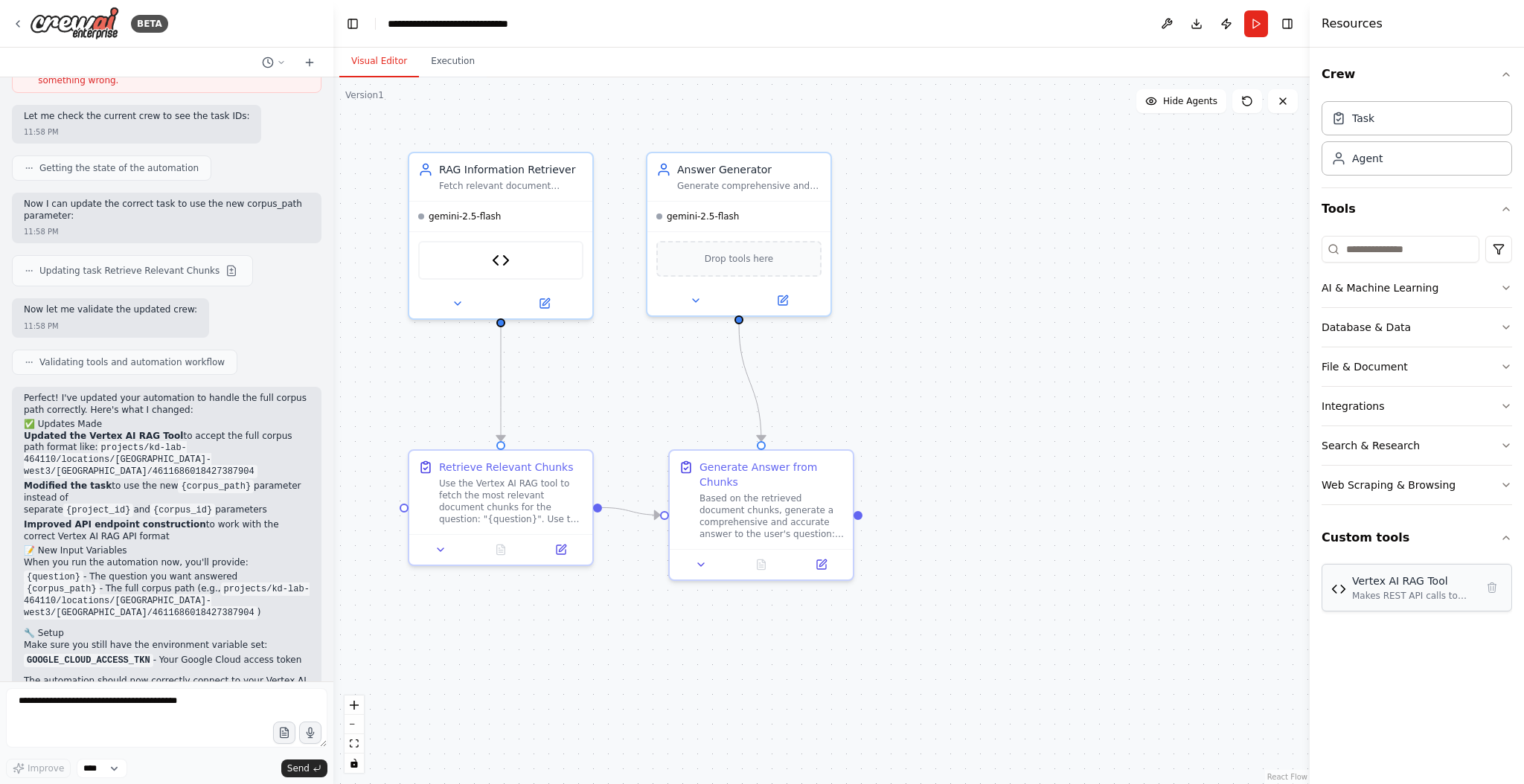
click at [1393, 590] on div "Makes REST API calls to Vertex AI RAG Engine to search for relevant chunks base…" at bounding box center [1420, 595] width 137 height 12
click at [1485, 590] on div "Makes REST API calls to Vertex AI RAG Engine to search for relevant chunks base…" at bounding box center [1420, 595] width 137 height 12
click at [12, 20] on icon at bounding box center [17, 23] width 12 height 12
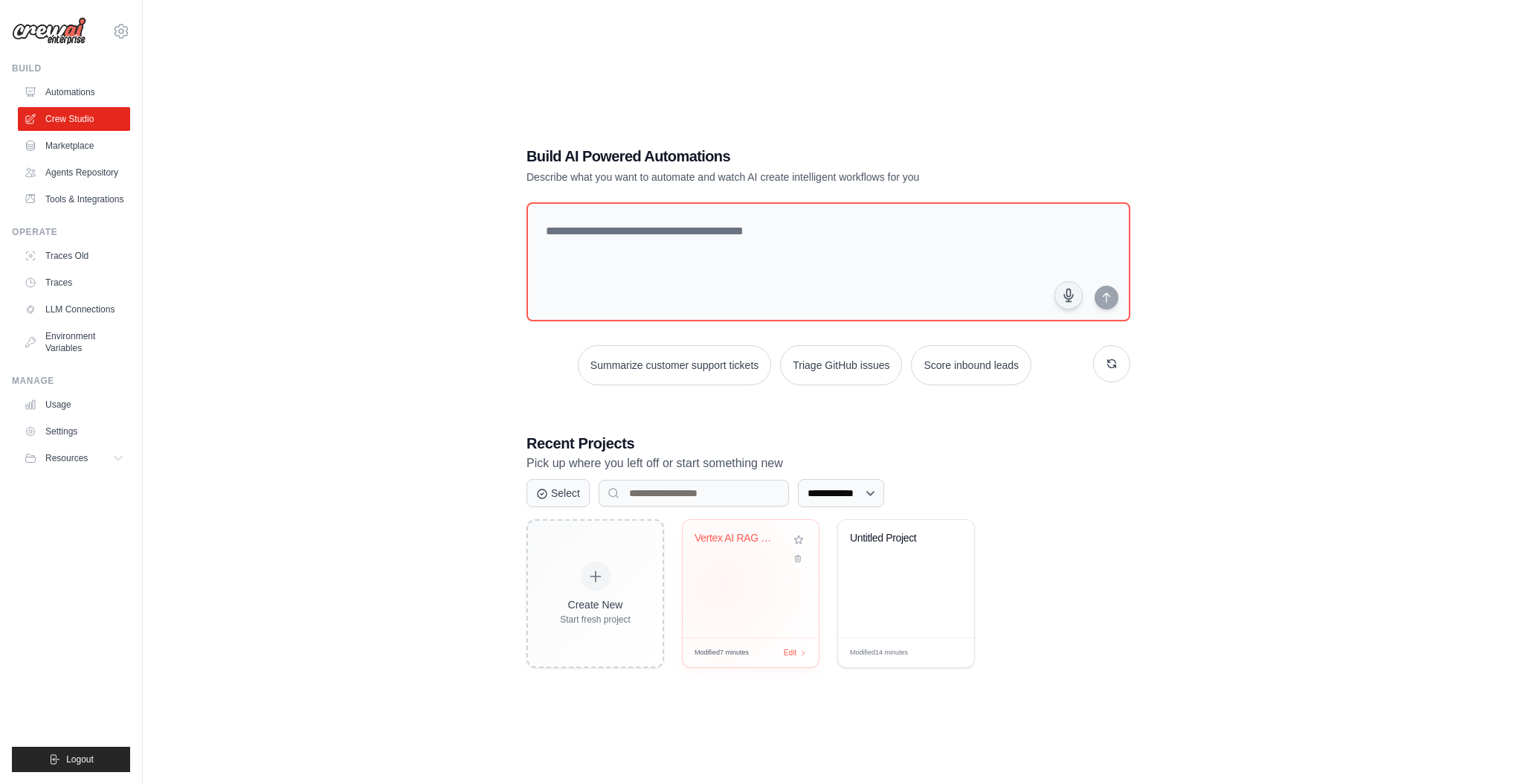
click at [721, 583] on div "Vertex AI RAG Question Answering" at bounding box center [751, 579] width 136 height 117
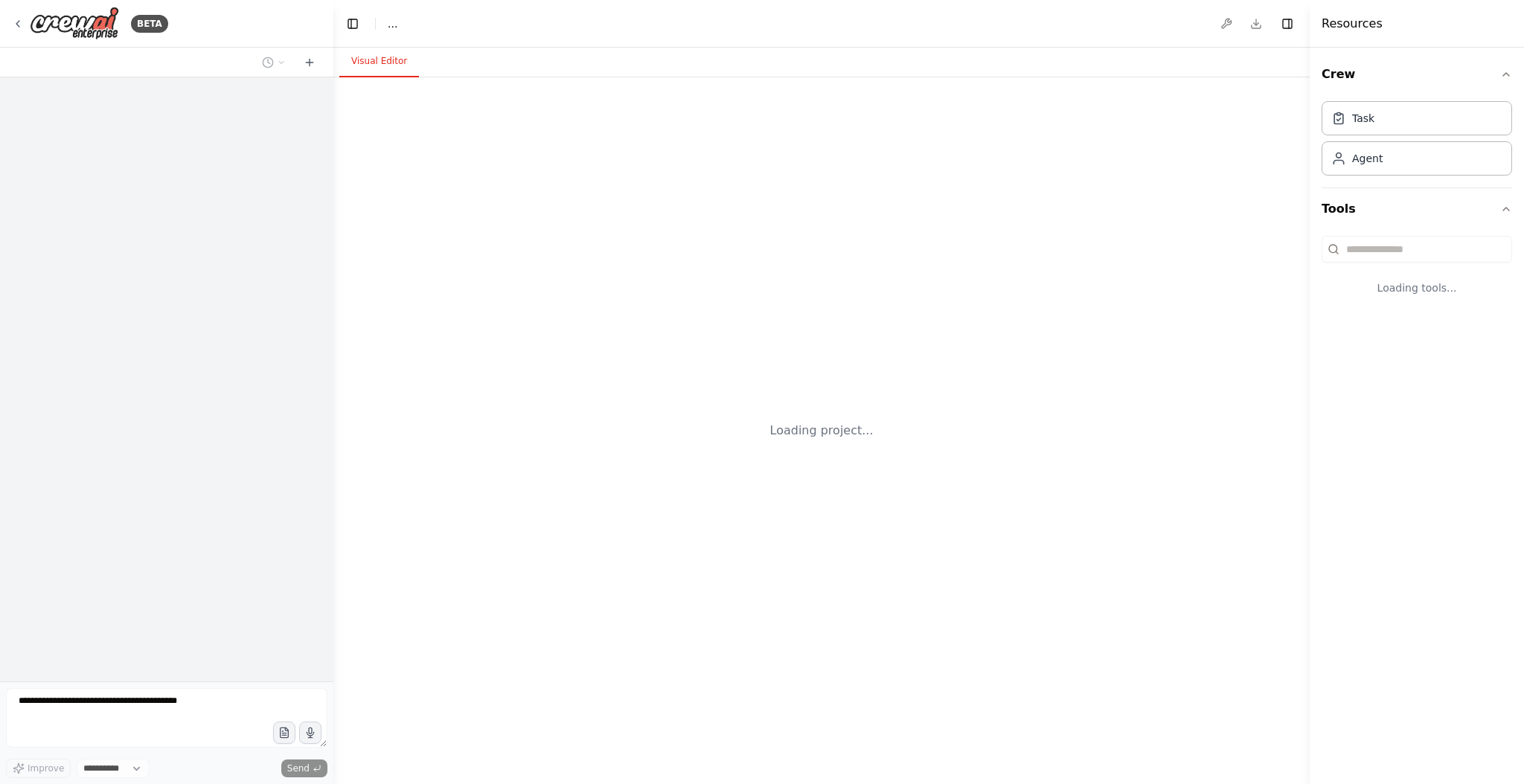
select select "****"
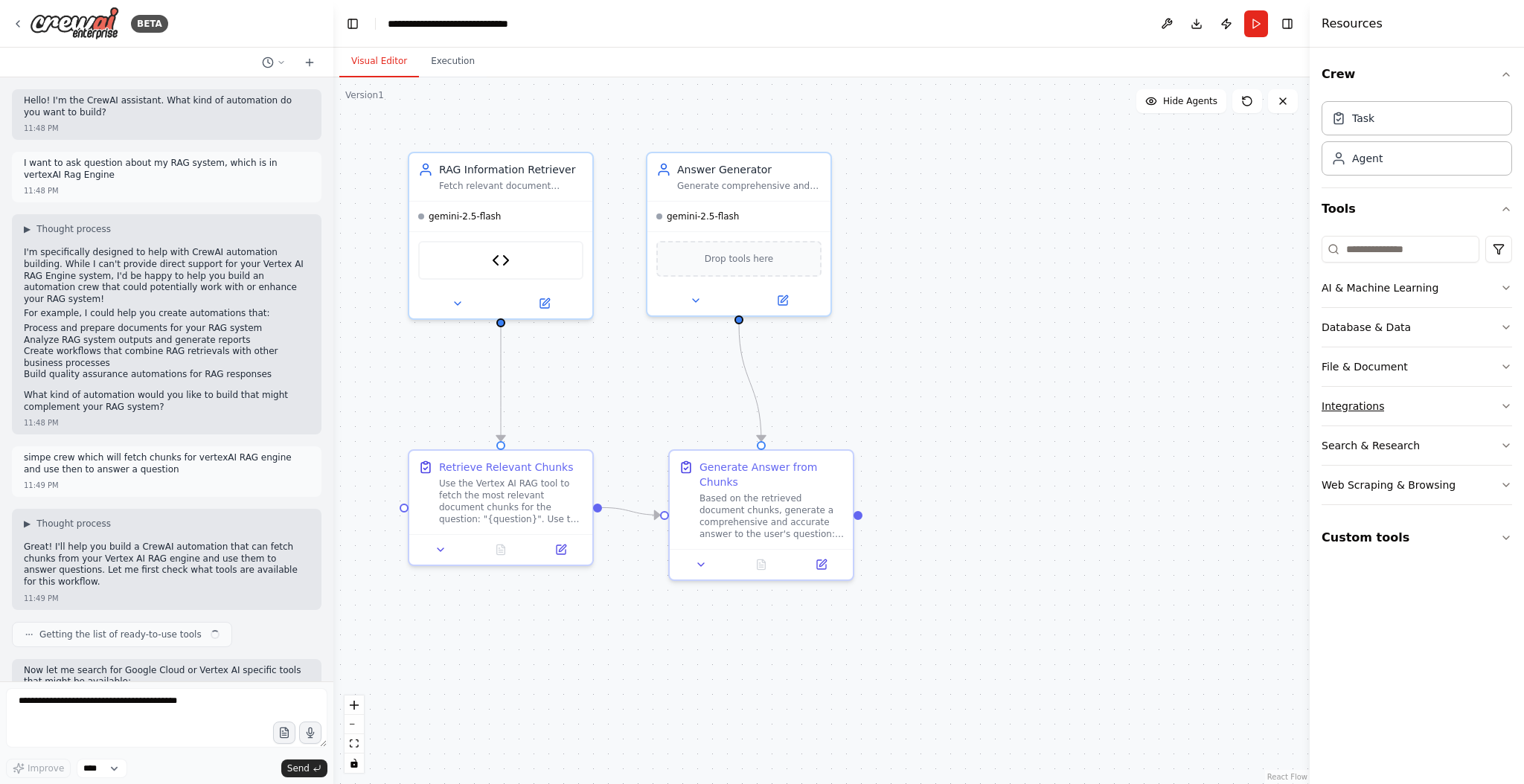
scroll to position [4009, 0]
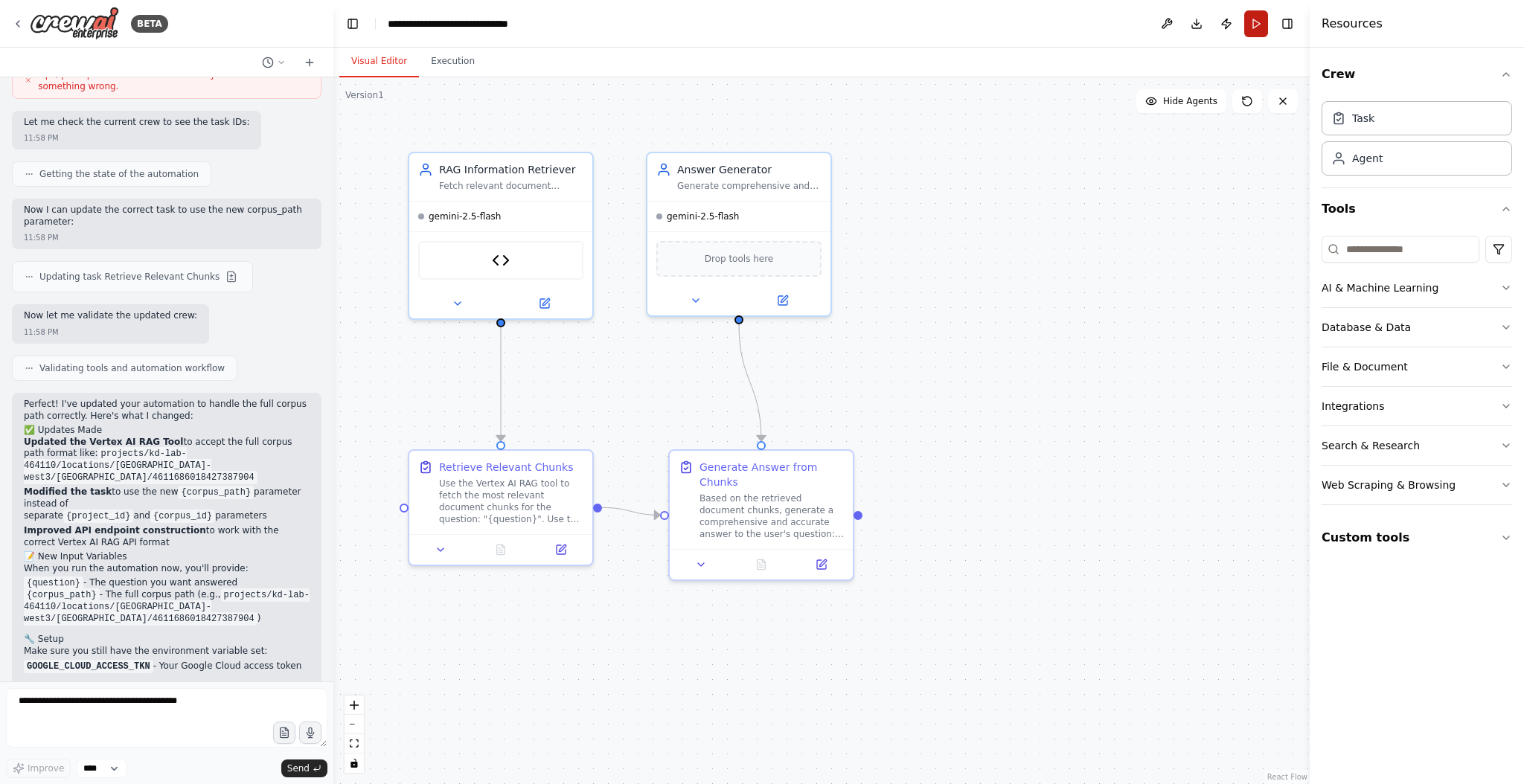
click at [1251, 25] on button "Run" at bounding box center [1256, 23] width 24 height 27
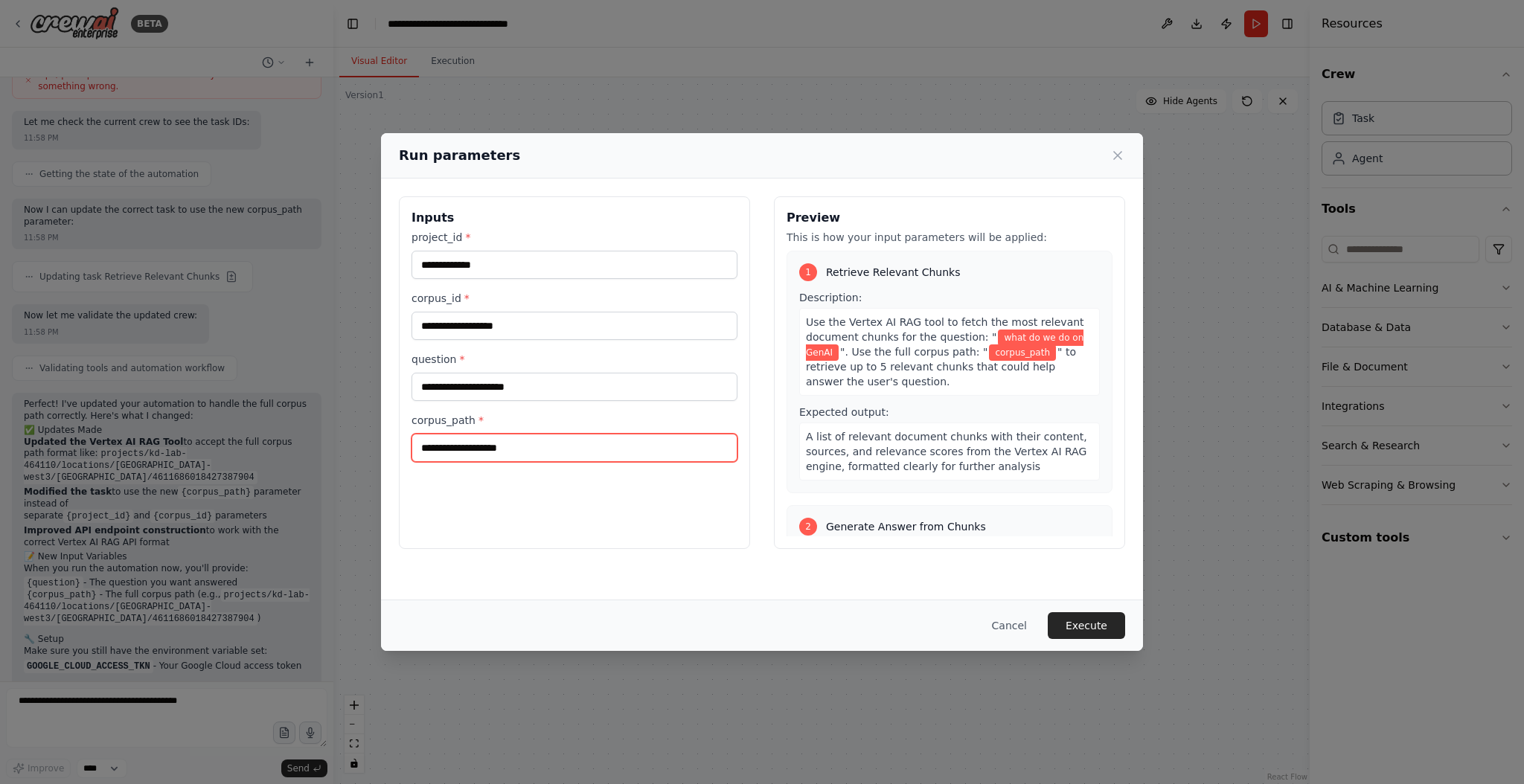
click at [499, 442] on input "corpus_path *" at bounding box center [574, 448] width 326 height 28
paste input "**********"
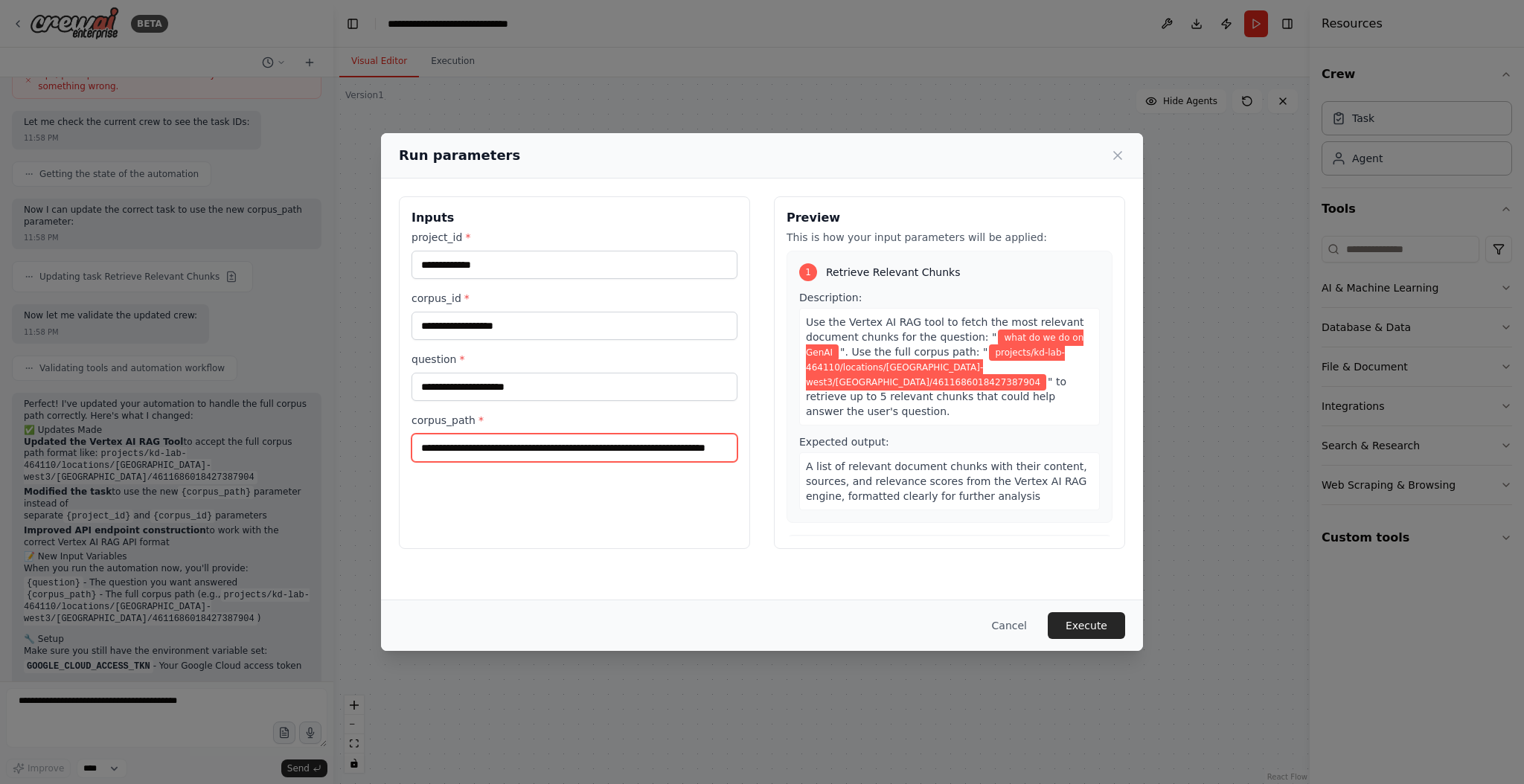
scroll to position [0, 100]
type input "**********"
click at [1094, 627] on button "Execute" at bounding box center [1086, 626] width 78 height 27
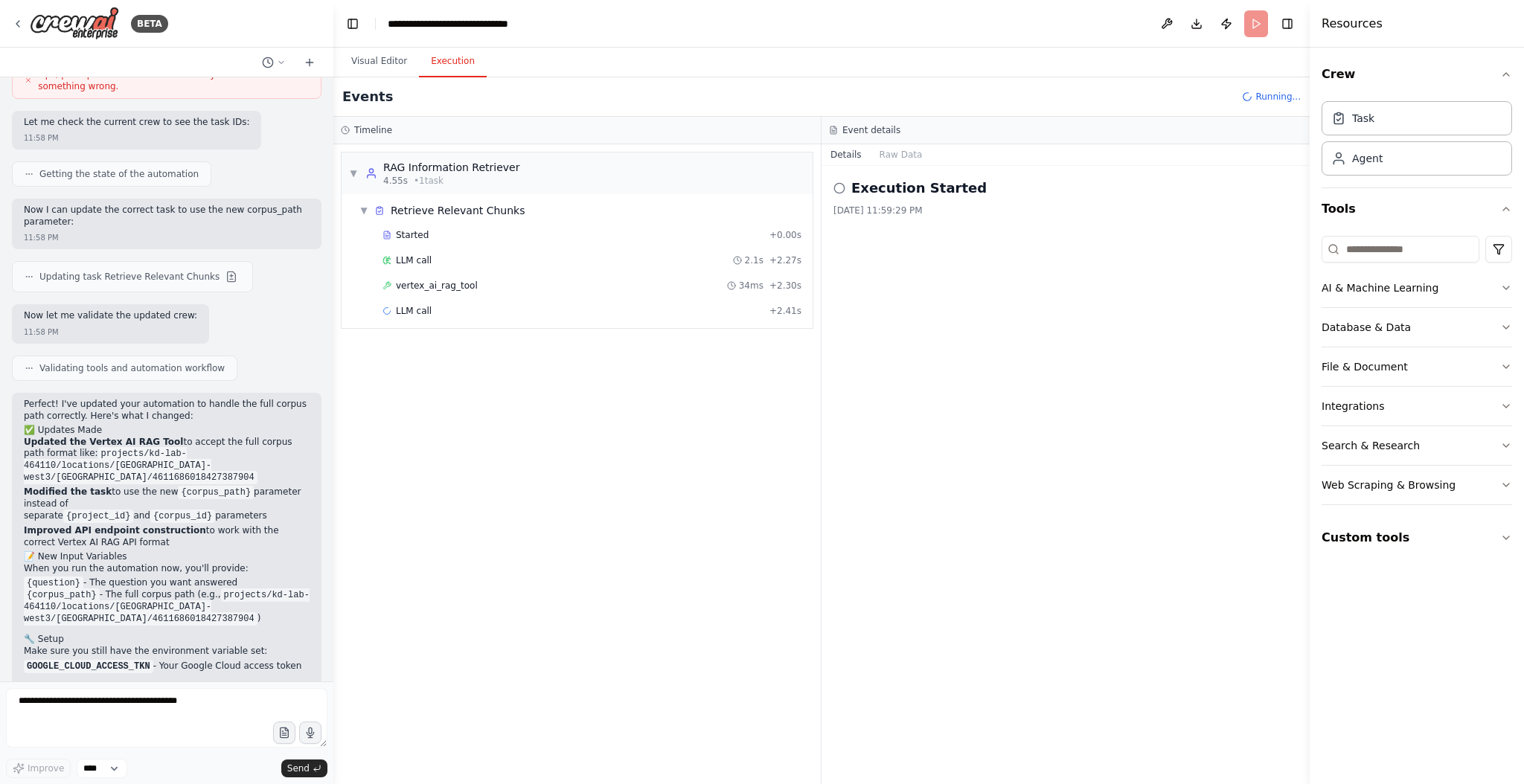
scroll to position [3626, 0]
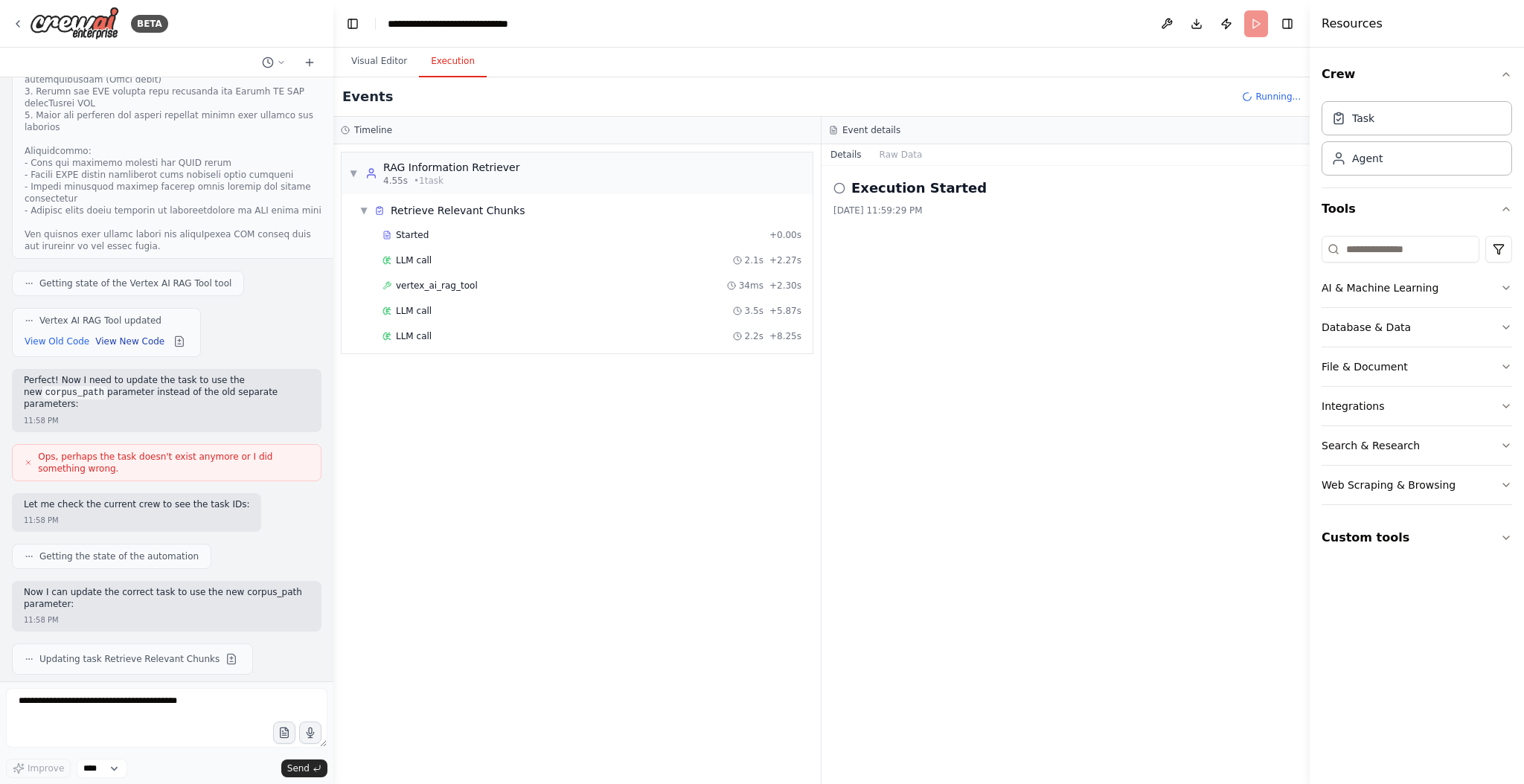
click at [130, 332] on button "View New Code" at bounding box center [130, 341] width 69 height 18
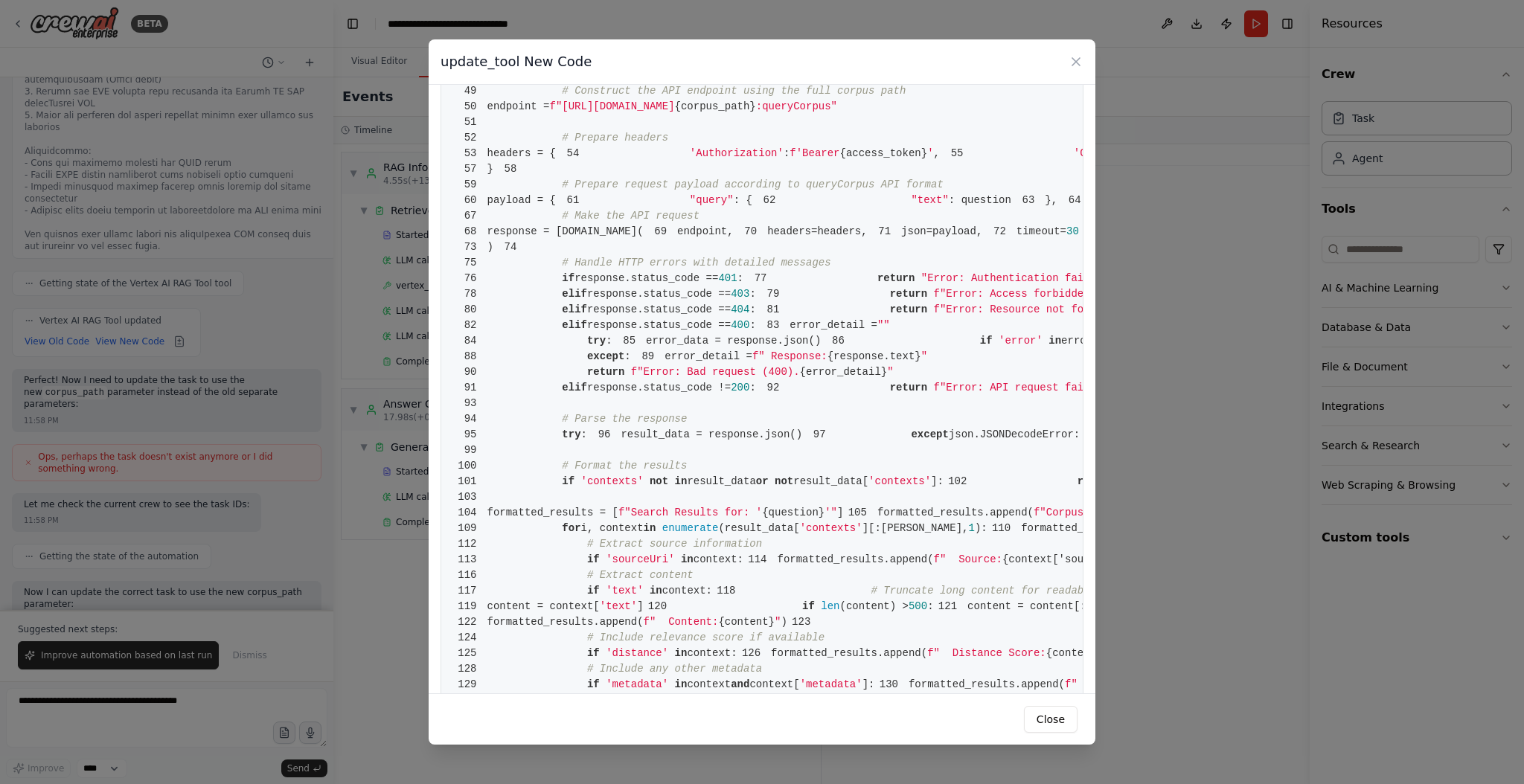
scroll to position [420, 0]
click at [1076, 54] on icon at bounding box center [1076, 61] width 15 height 15
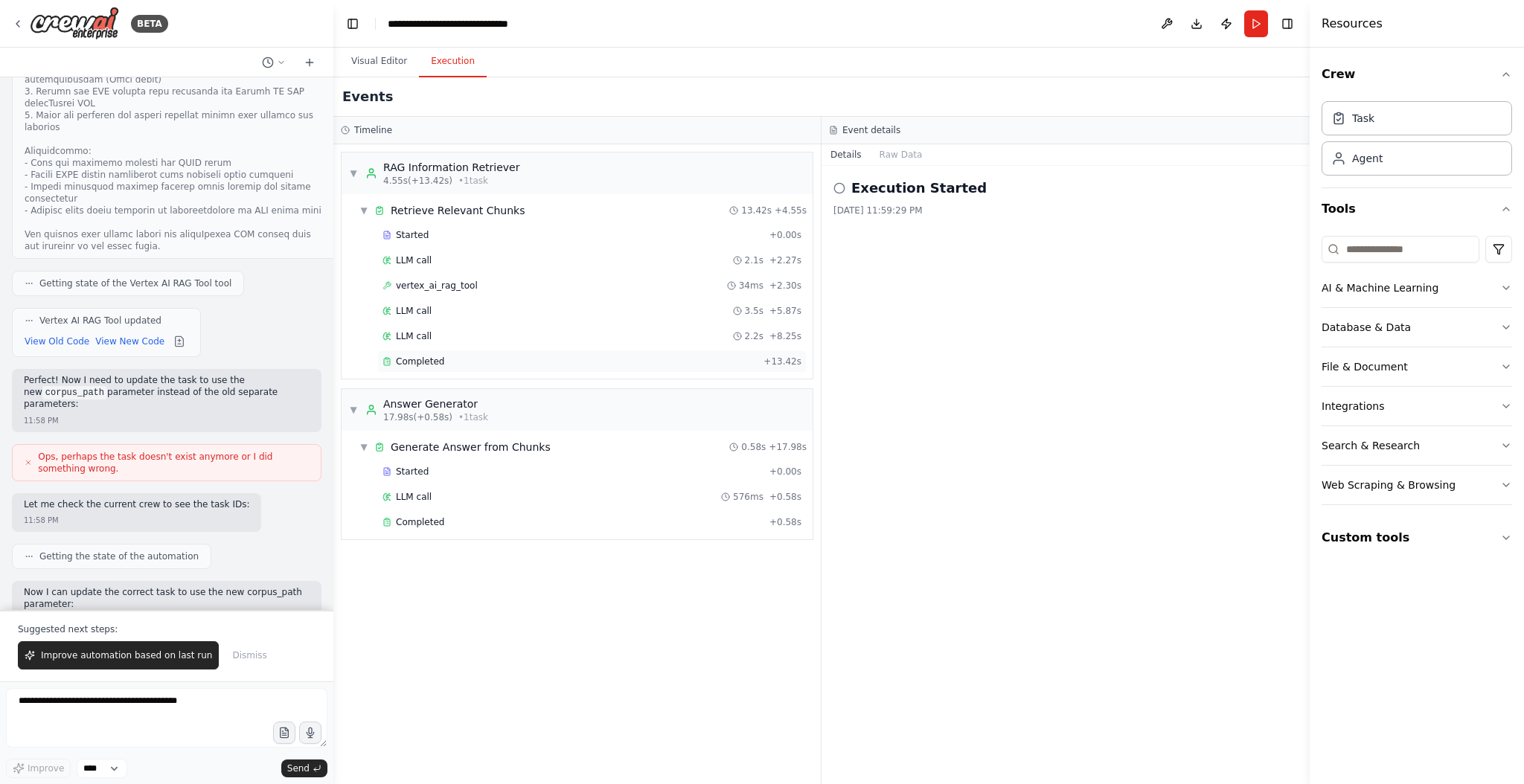
click at [464, 357] on div "Completed" at bounding box center [570, 361] width 375 height 12
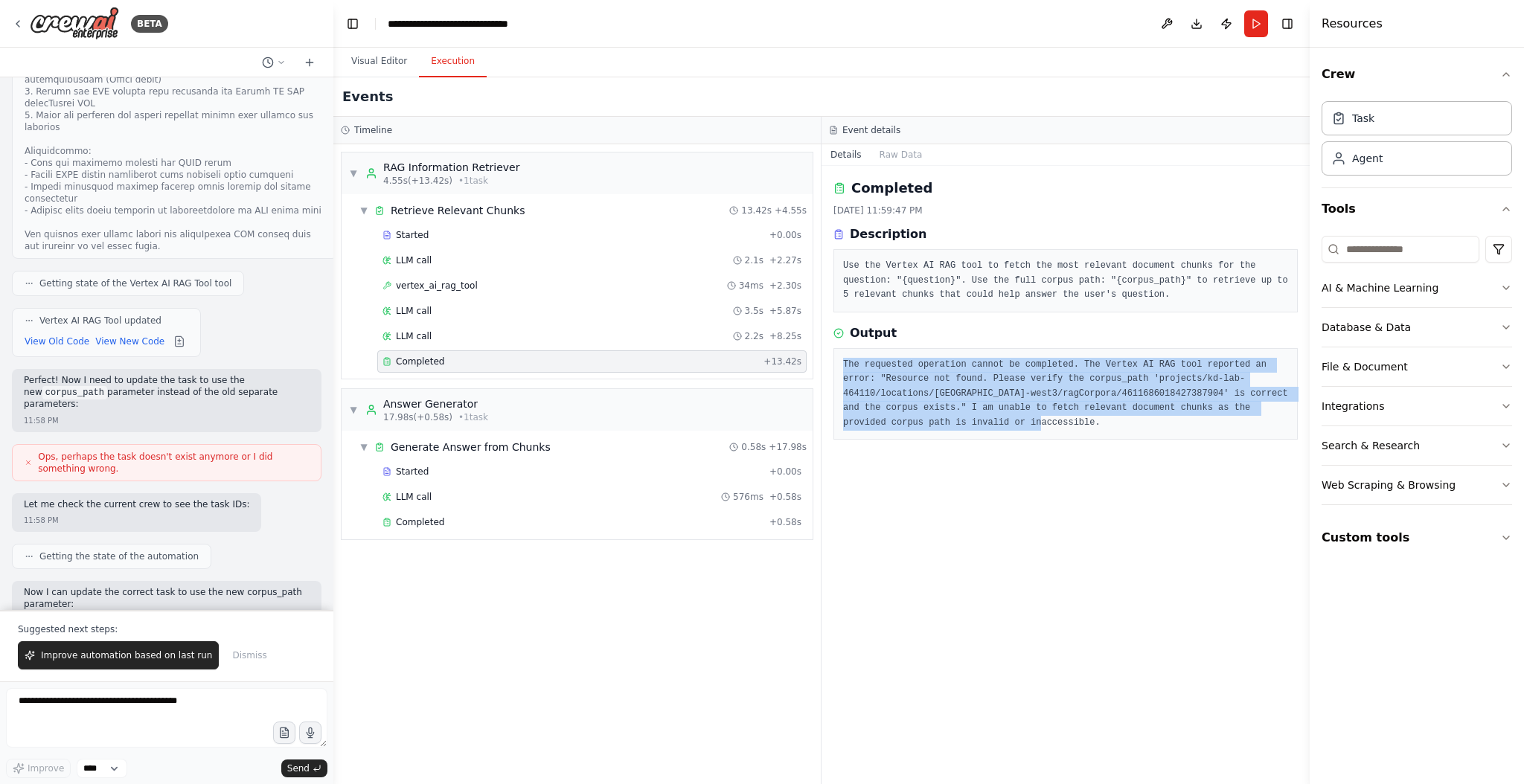
drag, startPoint x: 834, startPoint y: 356, endPoint x: 1064, endPoint y: 427, distance: 240.7
click at [1064, 427] on div "The requested operation cannot be completed. The Vertex AI RAG tool reported an…" at bounding box center [1066, 394] width 465 height 92
copy pre "The requested operation cannot be completed. The Vertex AI RAG tool reported an…"
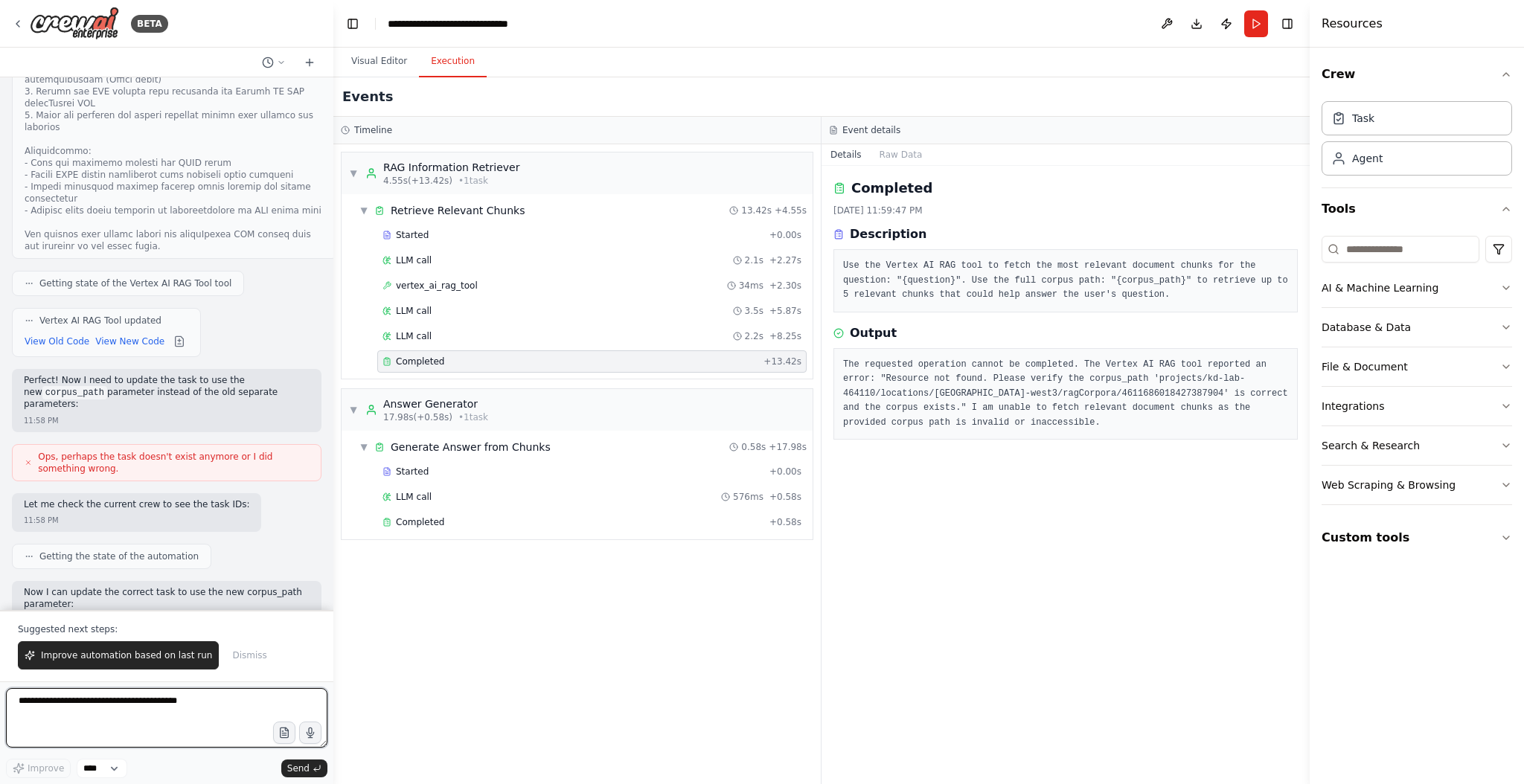
click at [82, 700] on textarea at bounding box center [167, 717] width 321 height 60
paste textarea "**********"
type textarea "**********"
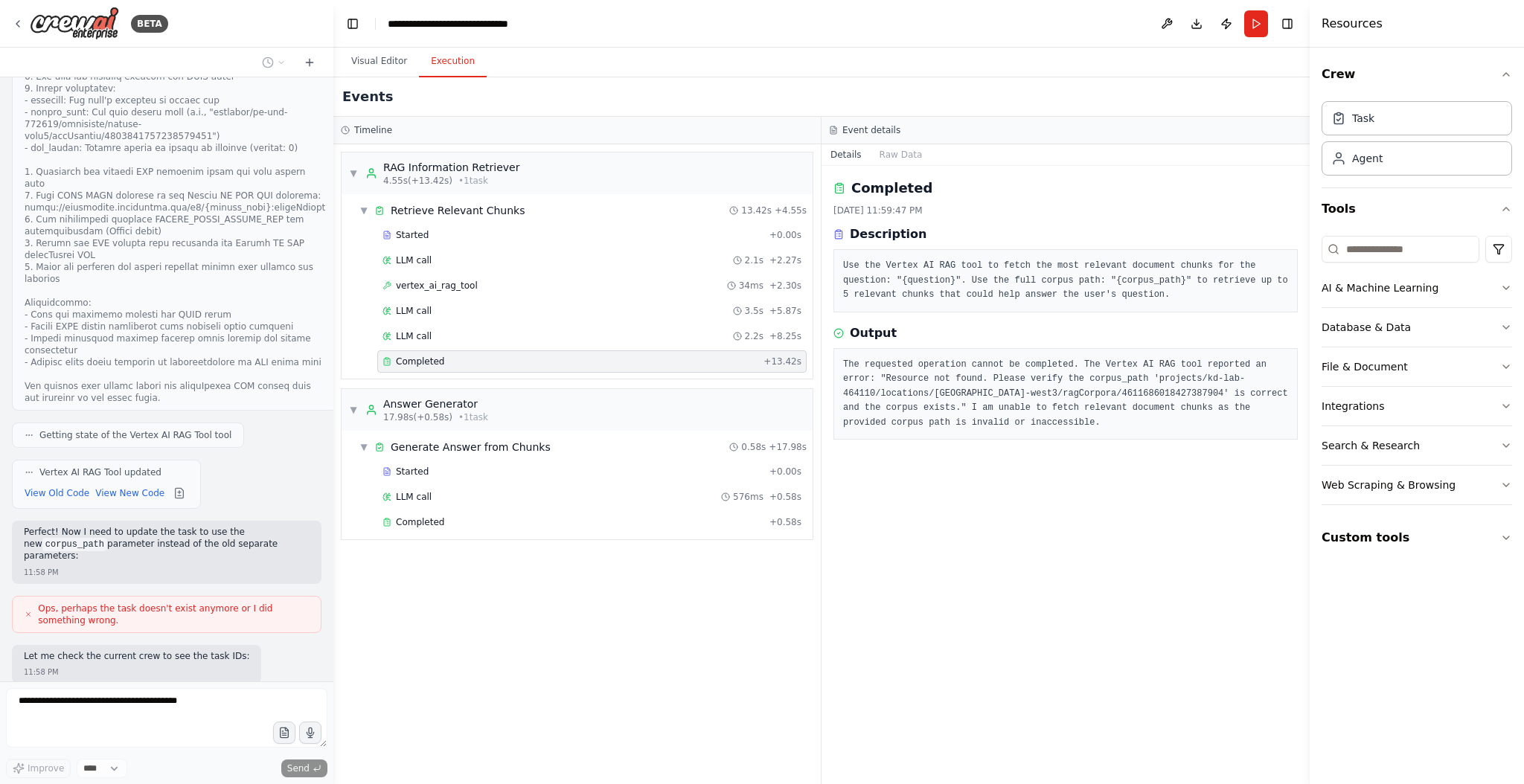
scroll to position [3428, 0]
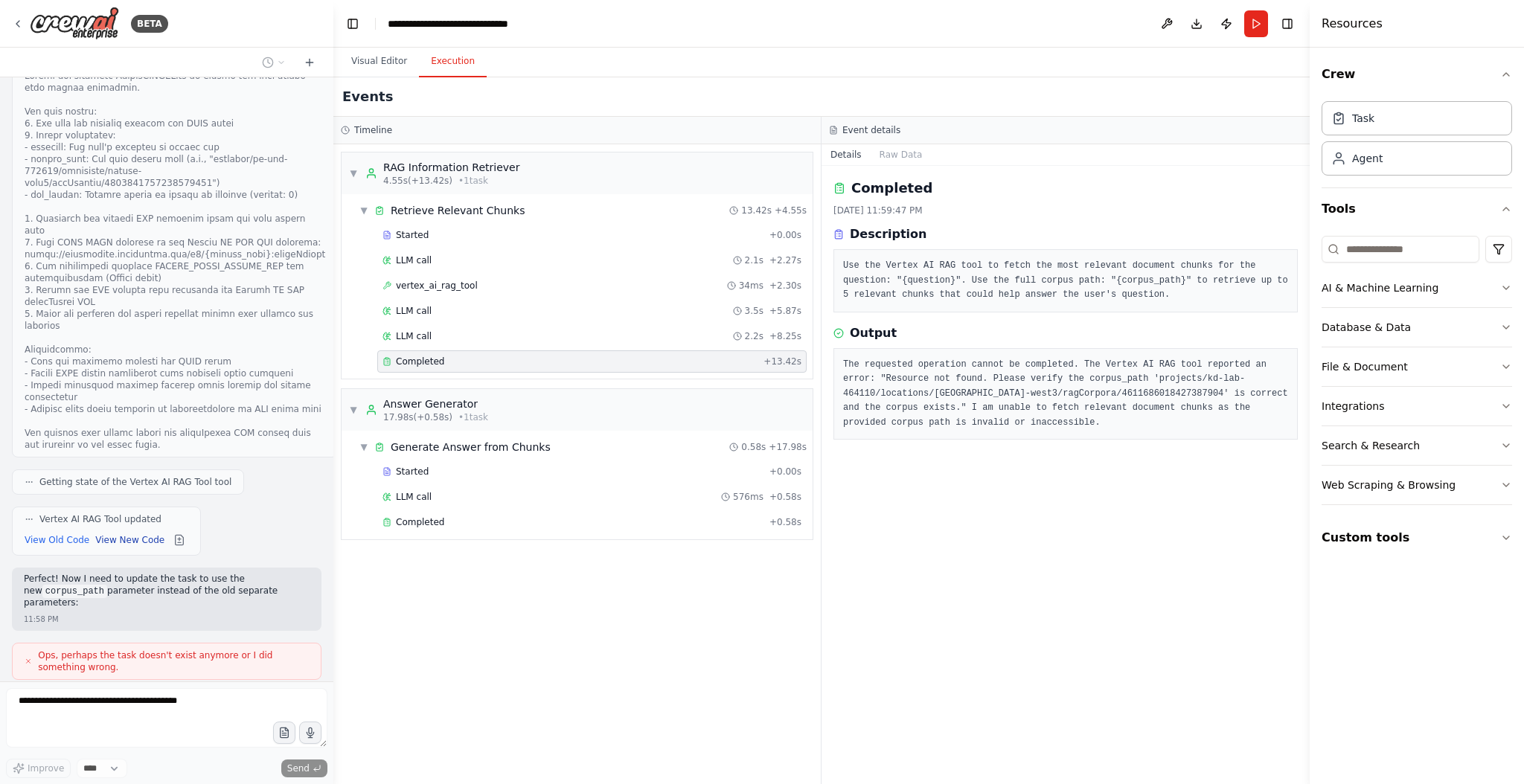
click at [119, 531] on button "View New Code" at bounding box center [130, 540] width 69 height 18
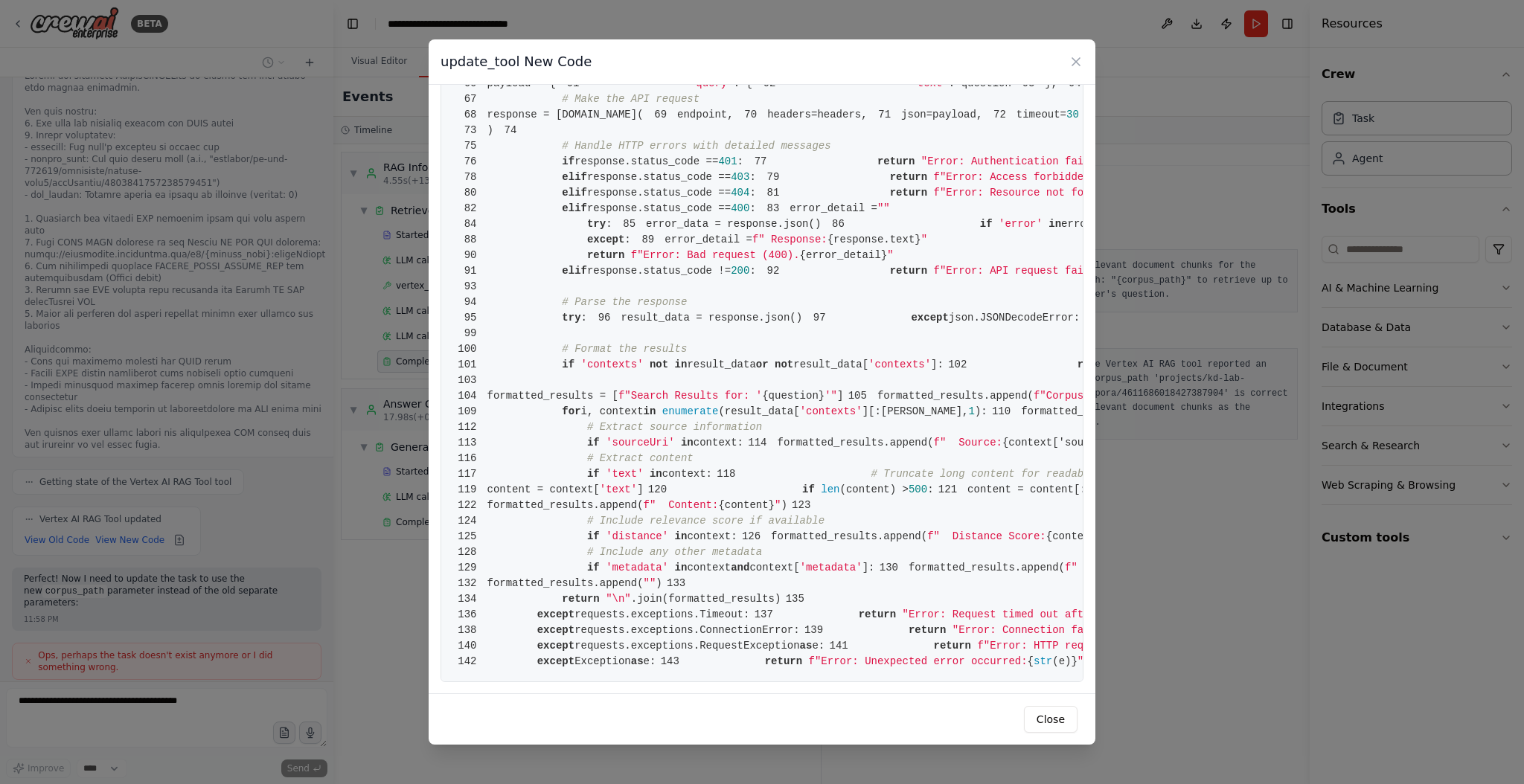
scroll to position [432, 0]
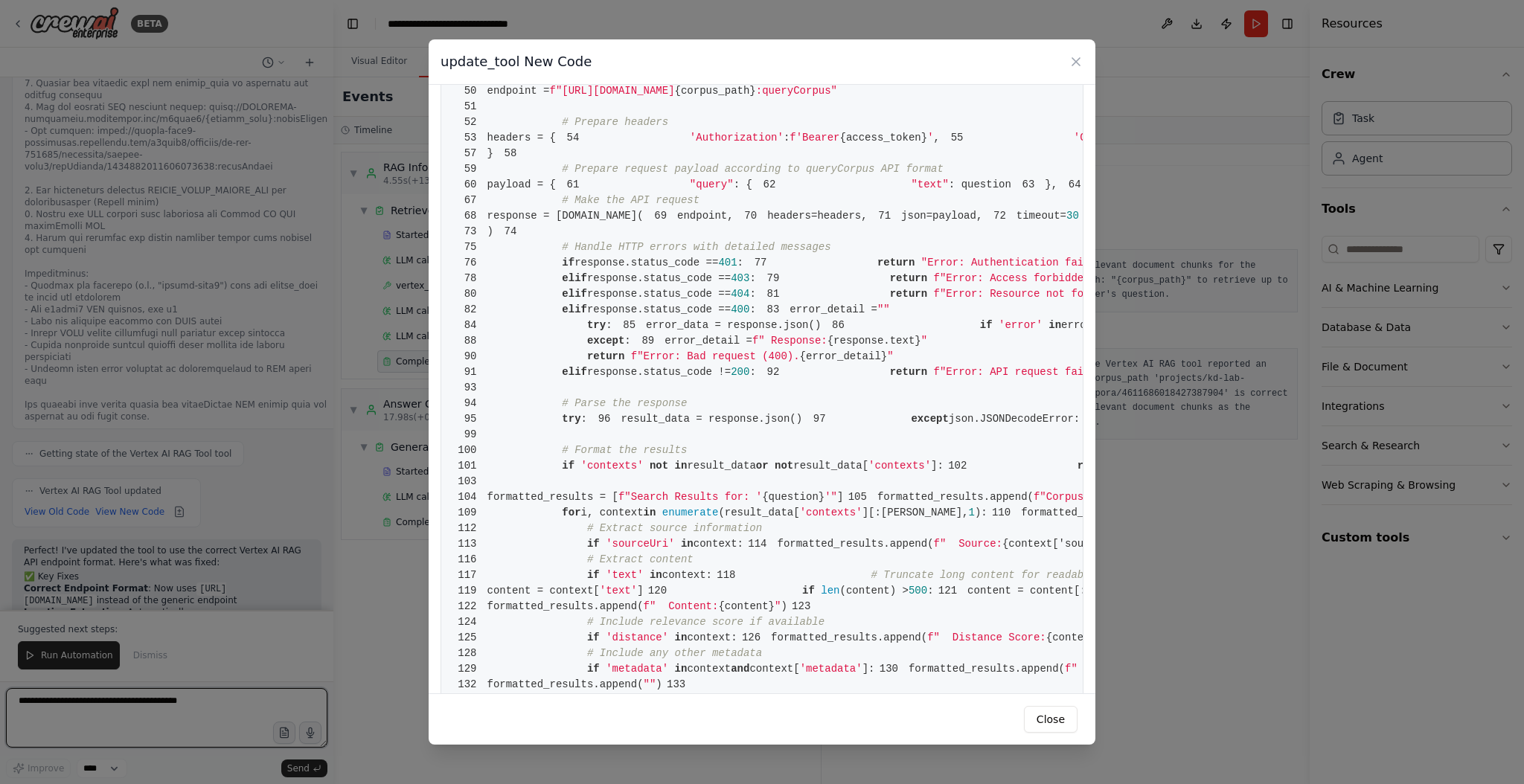
drag, startPoint x: 489, startPoint y: 116, endPoint x: 737, endPoint y: 239, distance: 276.8
click at [737, 239] on pre "1 from [DOMAIN_NAME] import BaseTool 2 from pydantic import BaseModel, Field 3 …" at bounding box center [762, 224] width 643 height 1118
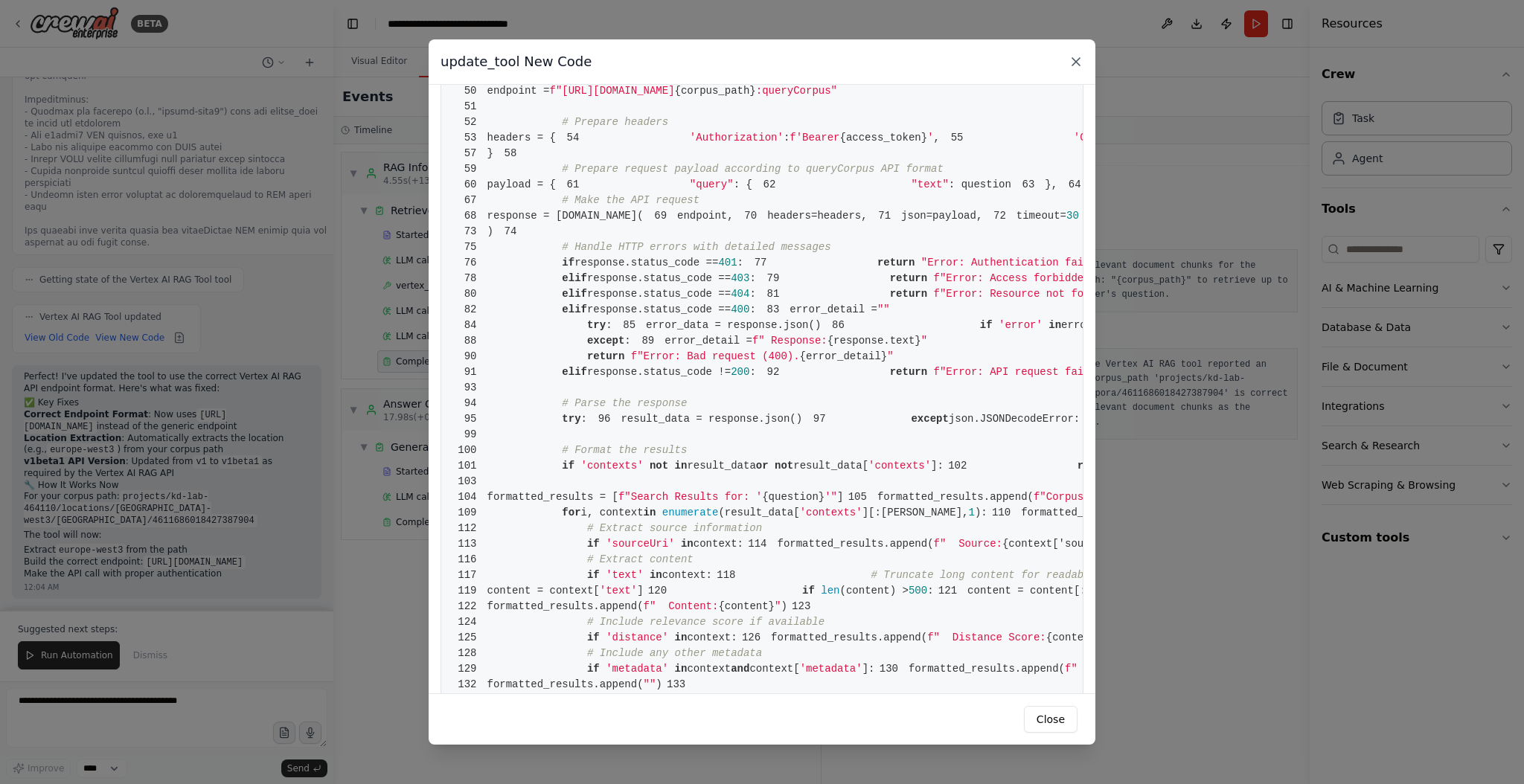
click at [1077, 62] on icon at bounding box center [1075, 61] width 7 height 7
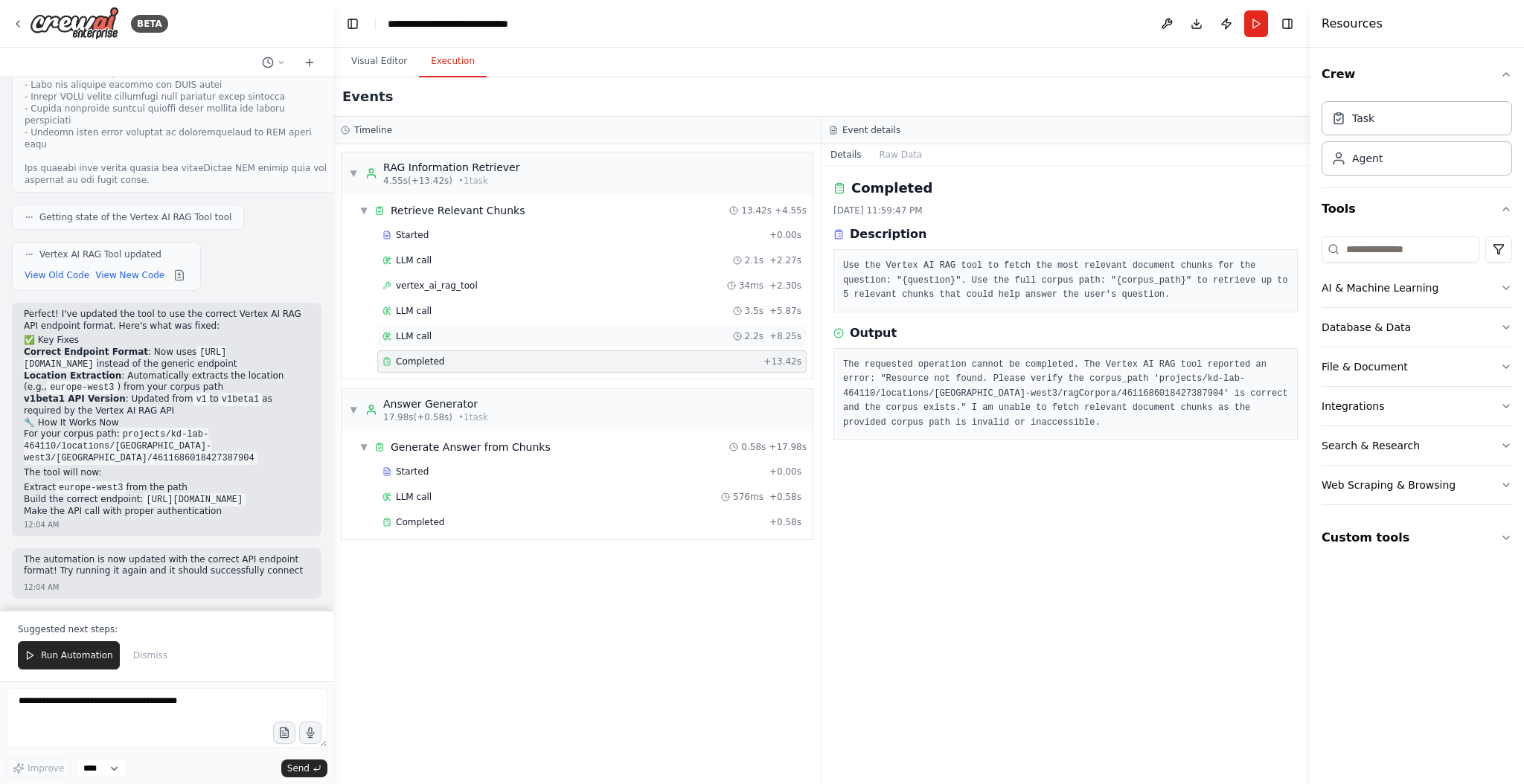
scroll to position [5275, 0]
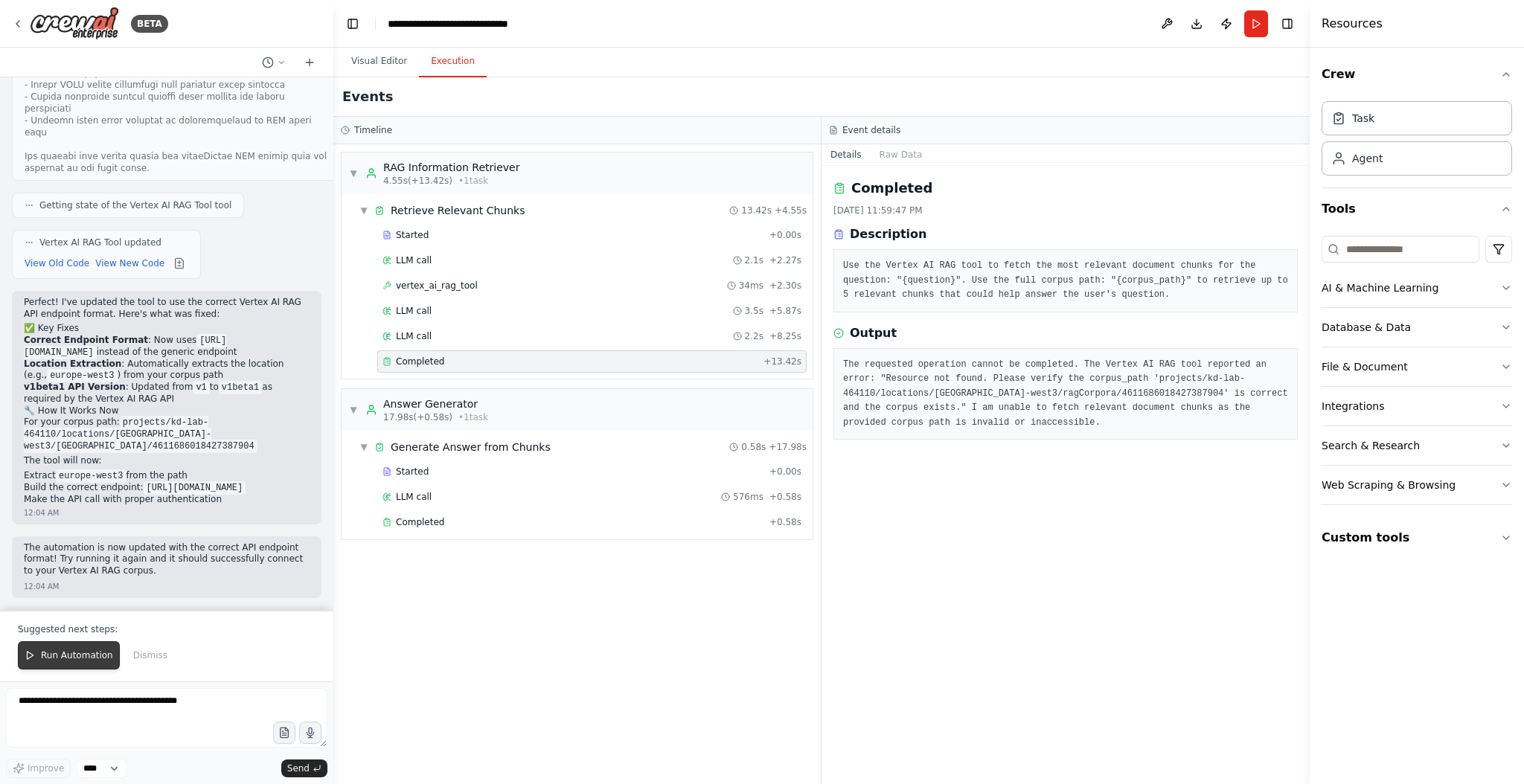
click at [57, 651] on span "Run Automation" at bounding box center [77, 655] width 72 height 12
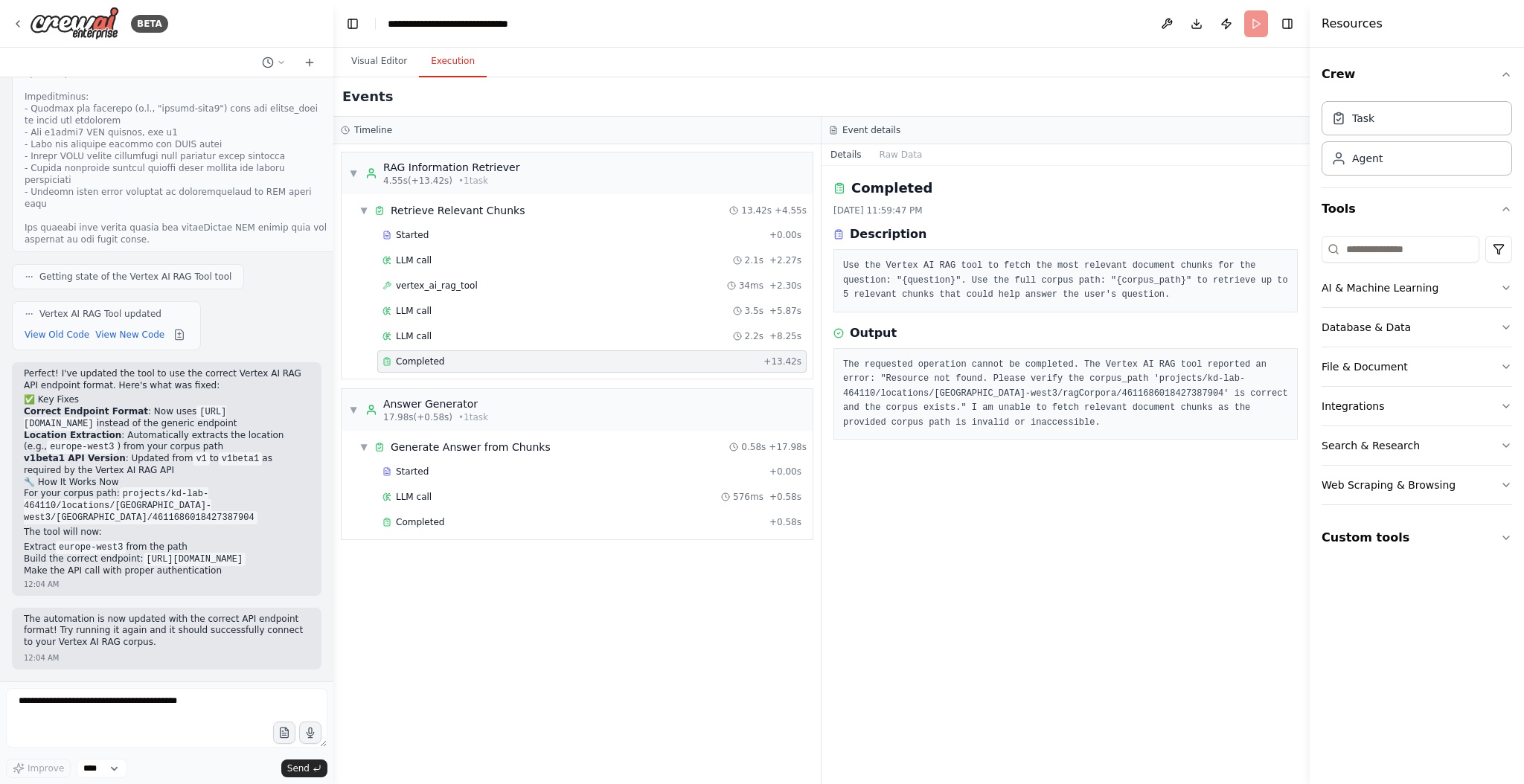
scroll to position [5204, 0]
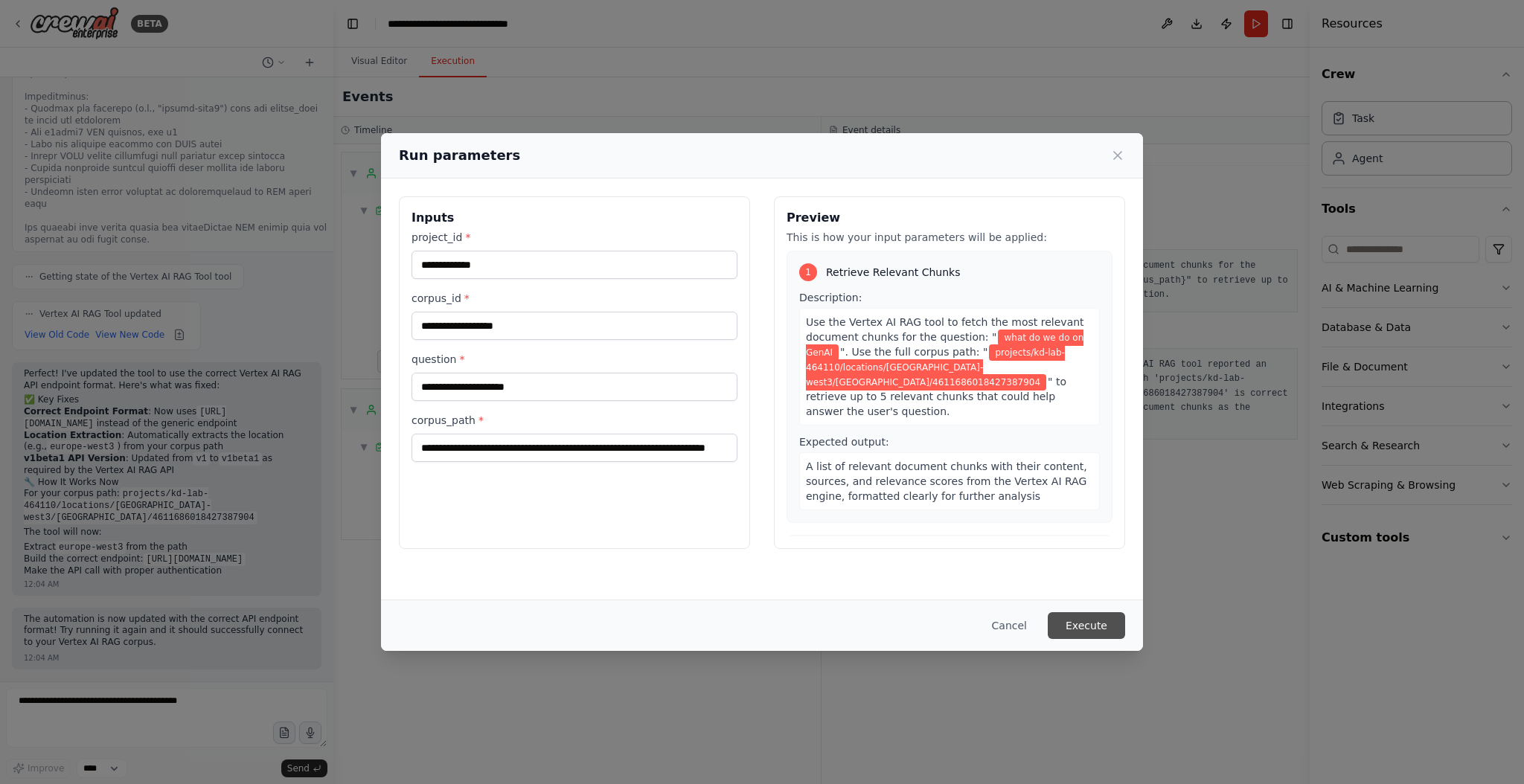
click at [1091, 625] on button "Execute" at bounding box center [1086, 626] width 78 height 27
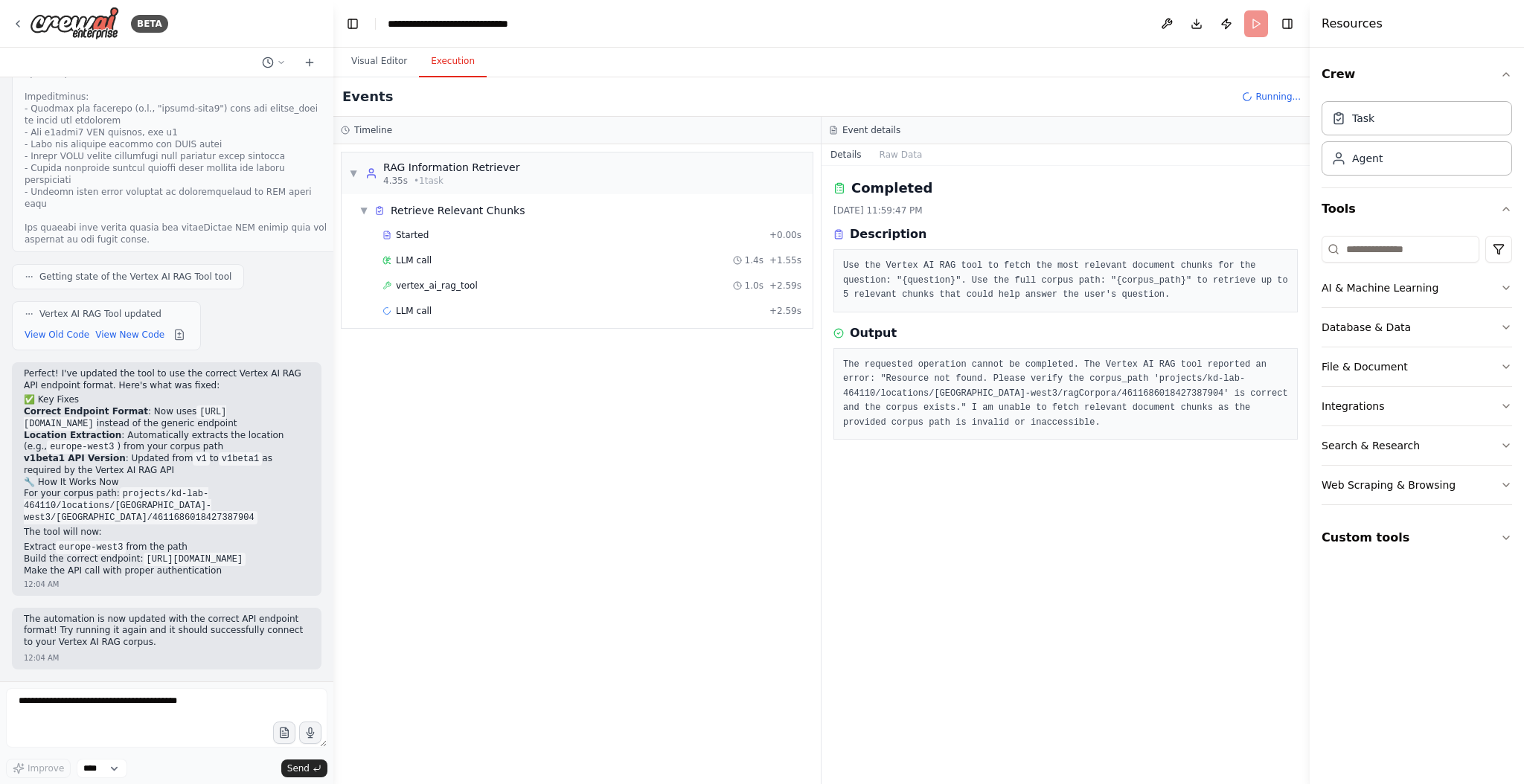
click at [420, 287] on span "vertex_ai_rag_tool" at bounding box center [436, 285] width 81 height 12
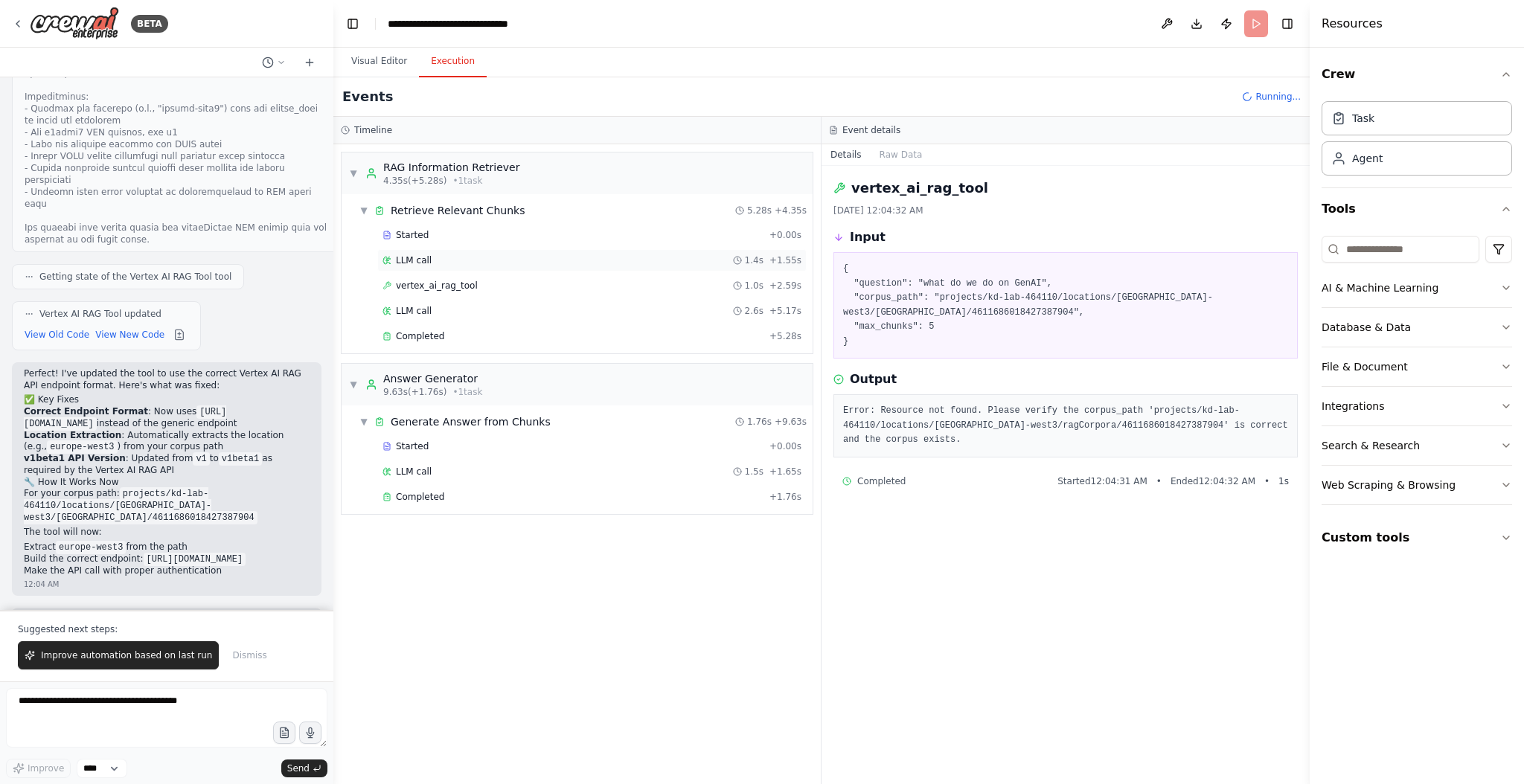
scroll to position [5275, 0]
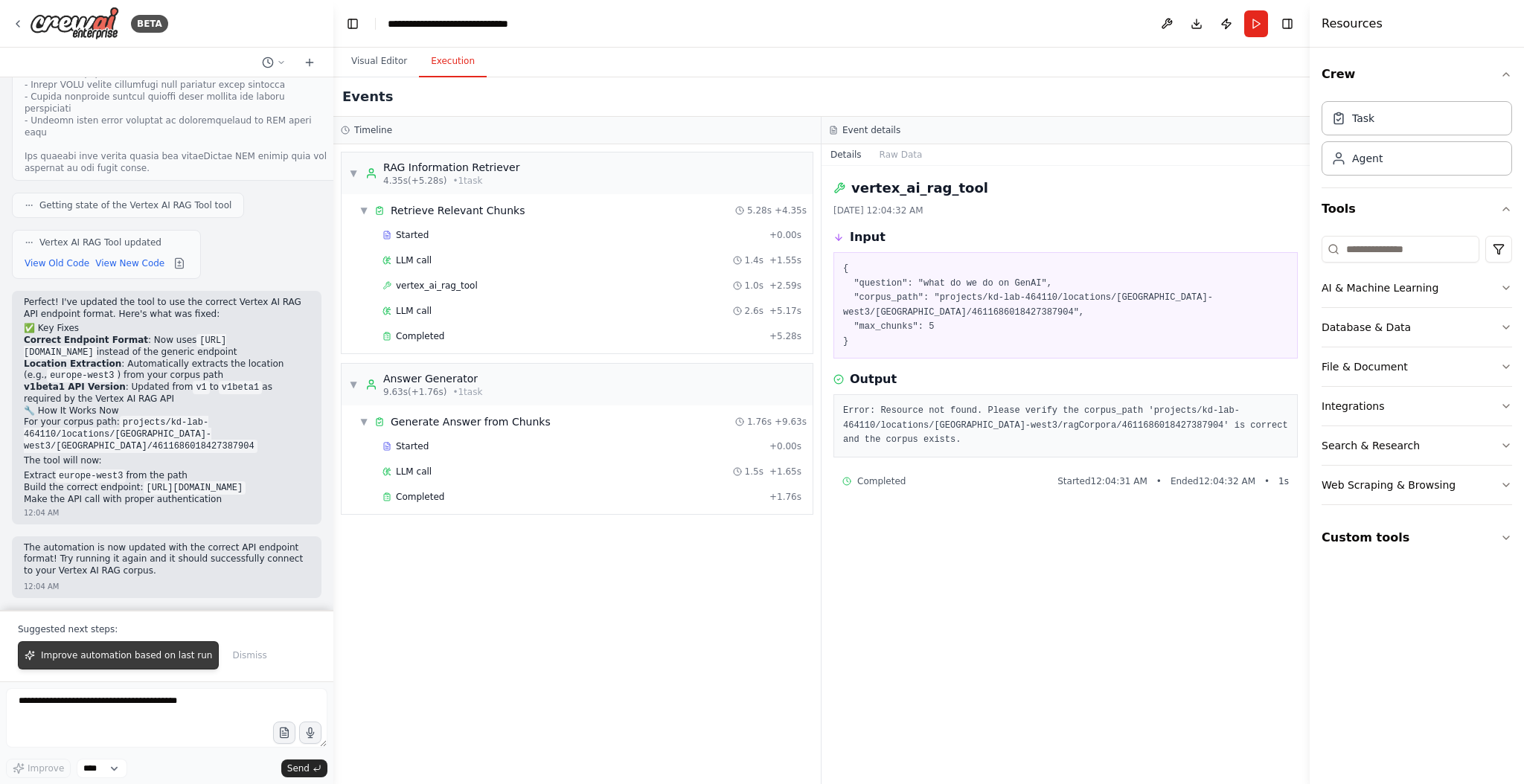
click at [137, 657] on span "Improve automation based on last run" at bounding box center [126, 655] width 171 height 12
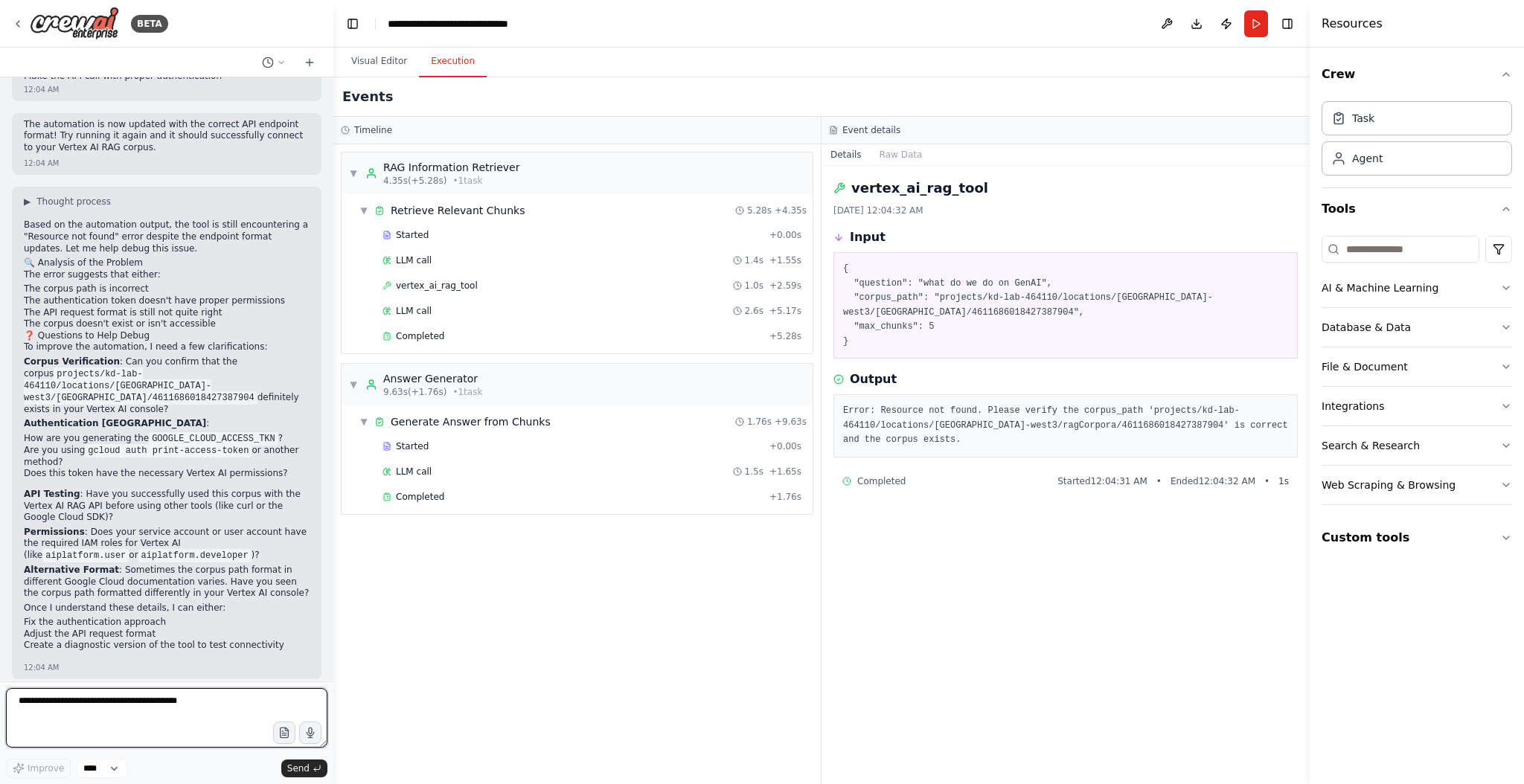
scroll to position [5724, 0]
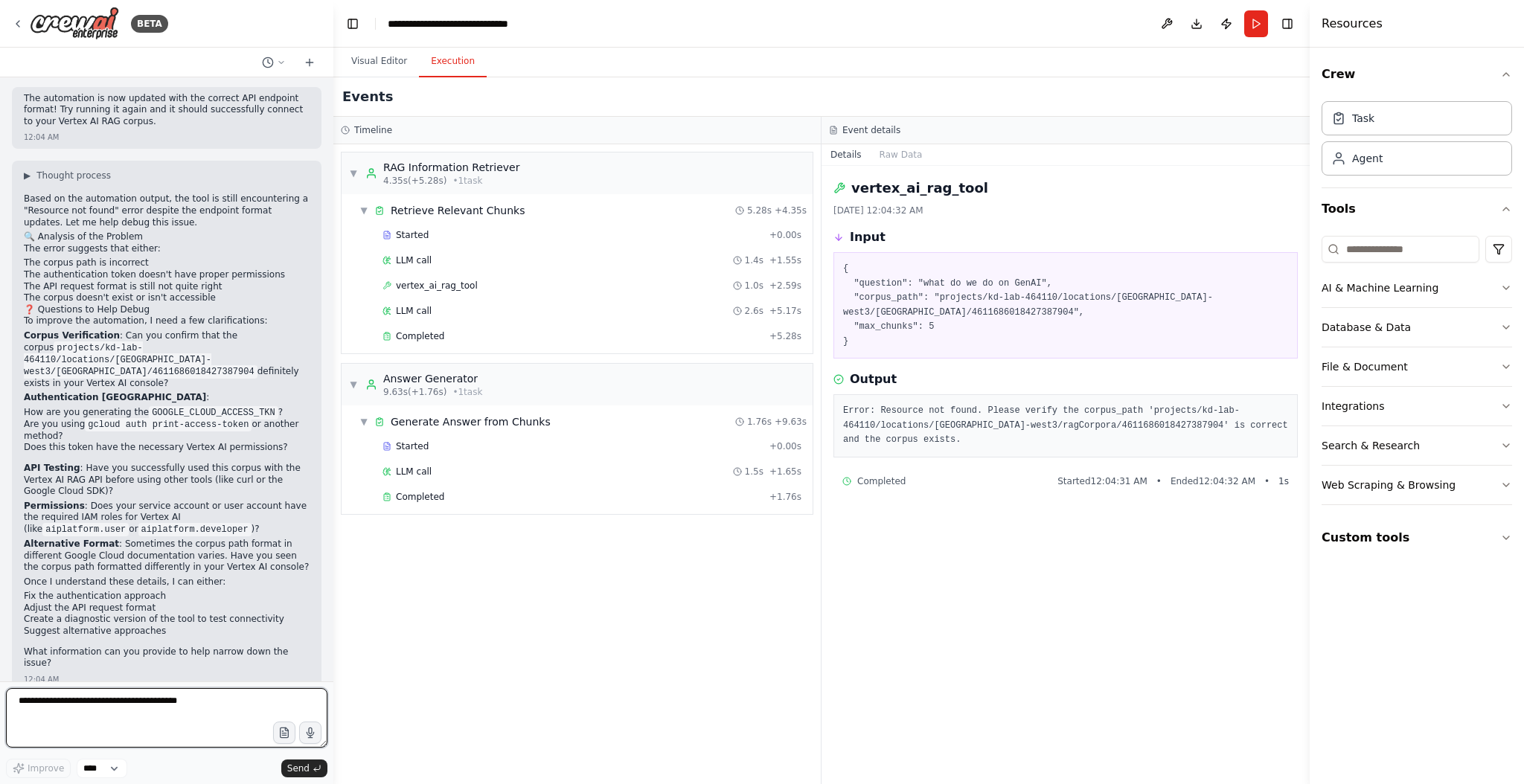
click at [78, 708] on textarea at bounding box center [167, 717] width 321 height 60
type textarea "**********"
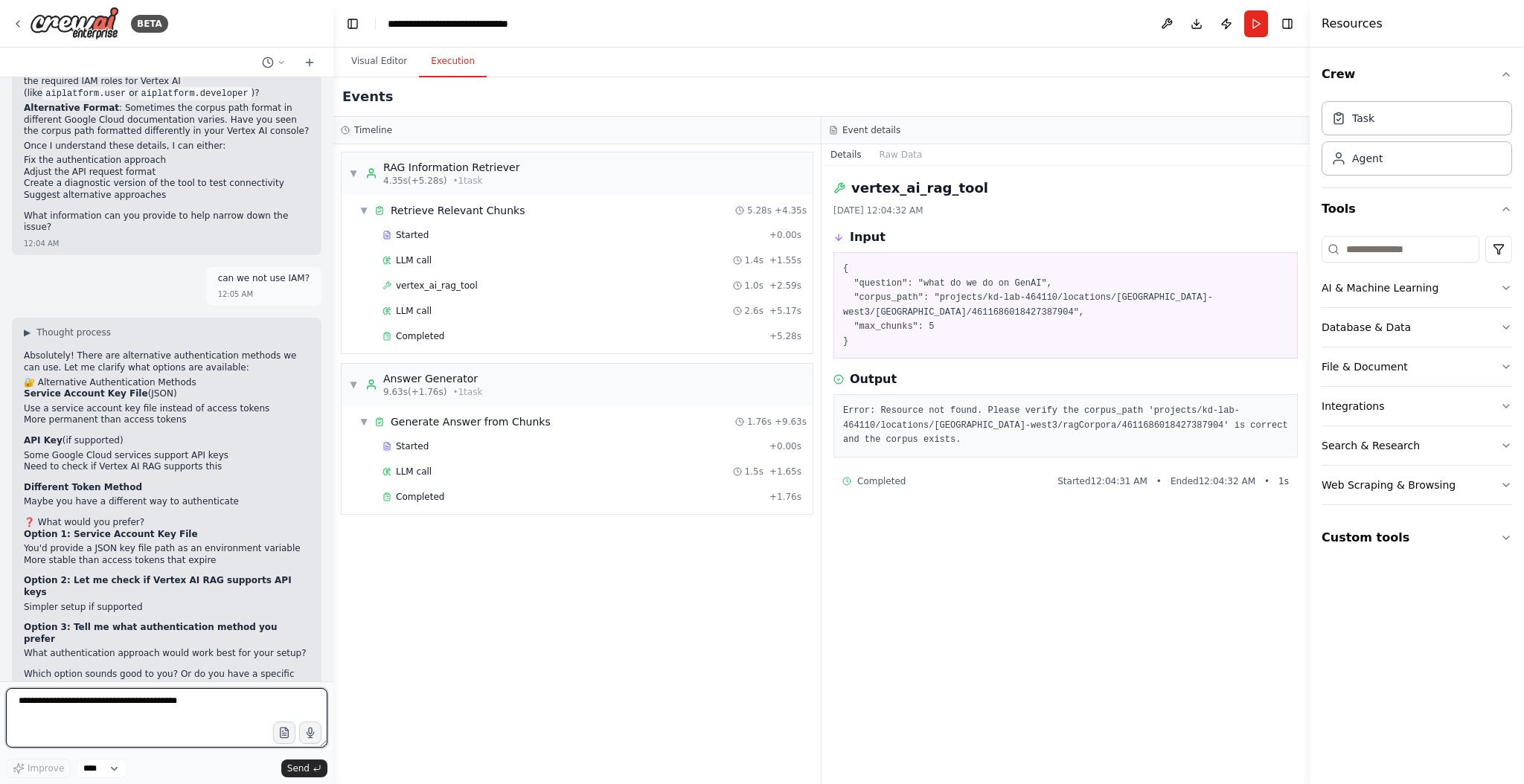
scroll to position [6171, 0]
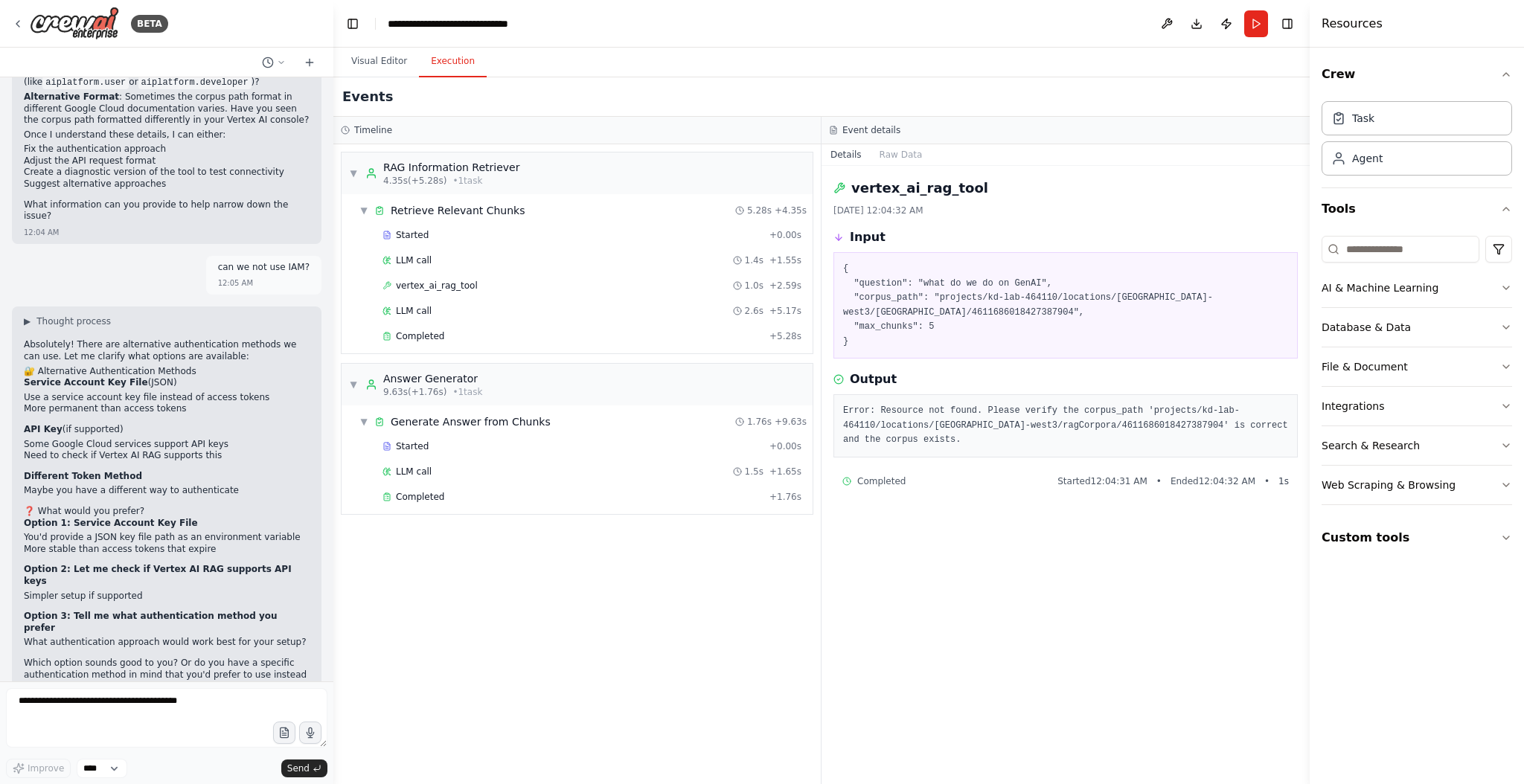
drag, startPoint x: 24, startPoint y: 362, endPoint x: 171, endPoint y: 366, distance: 147.1
click at [171, 377] on p "Service Account Key File (JSON)" at bounding box center [166, 382] width 286 height 12
copy p "Service Account Key File (JSON)"
click at [76, 702] on textarea at bounding box center [167, 717] width 321 height 60
paste textarea "**********"
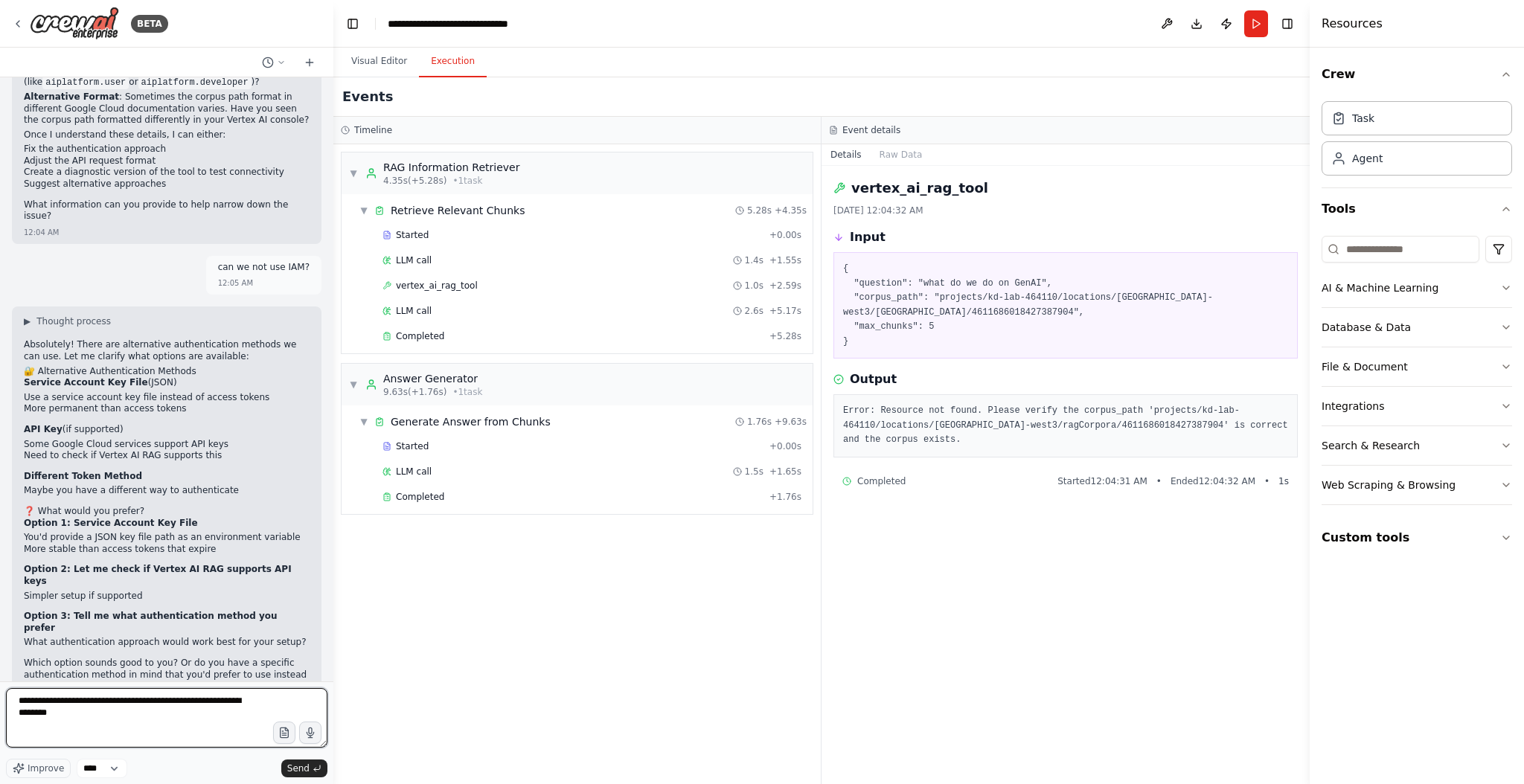
paste textarea "**********"
type textarea "**********"
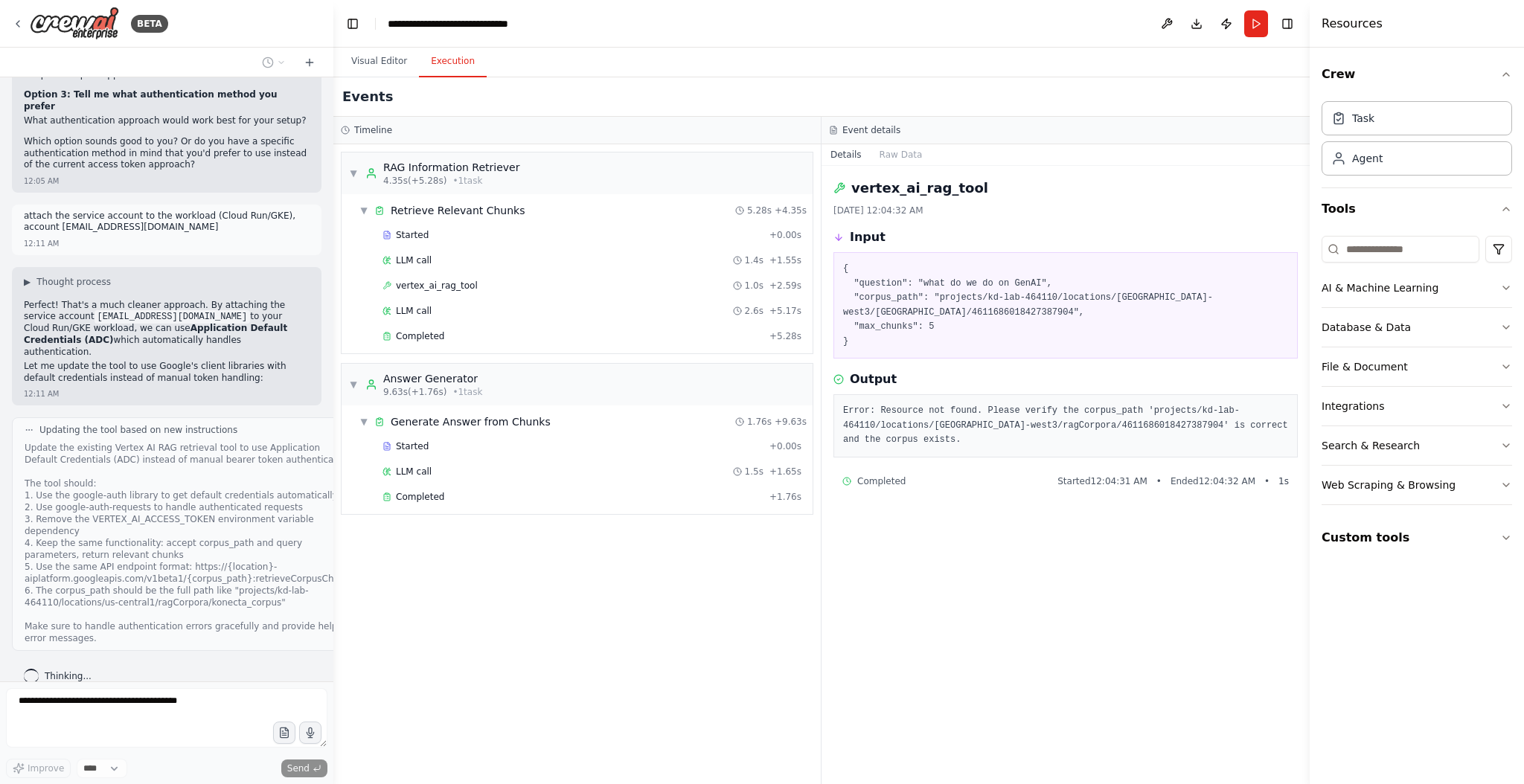
scroll to position [6789, 0]
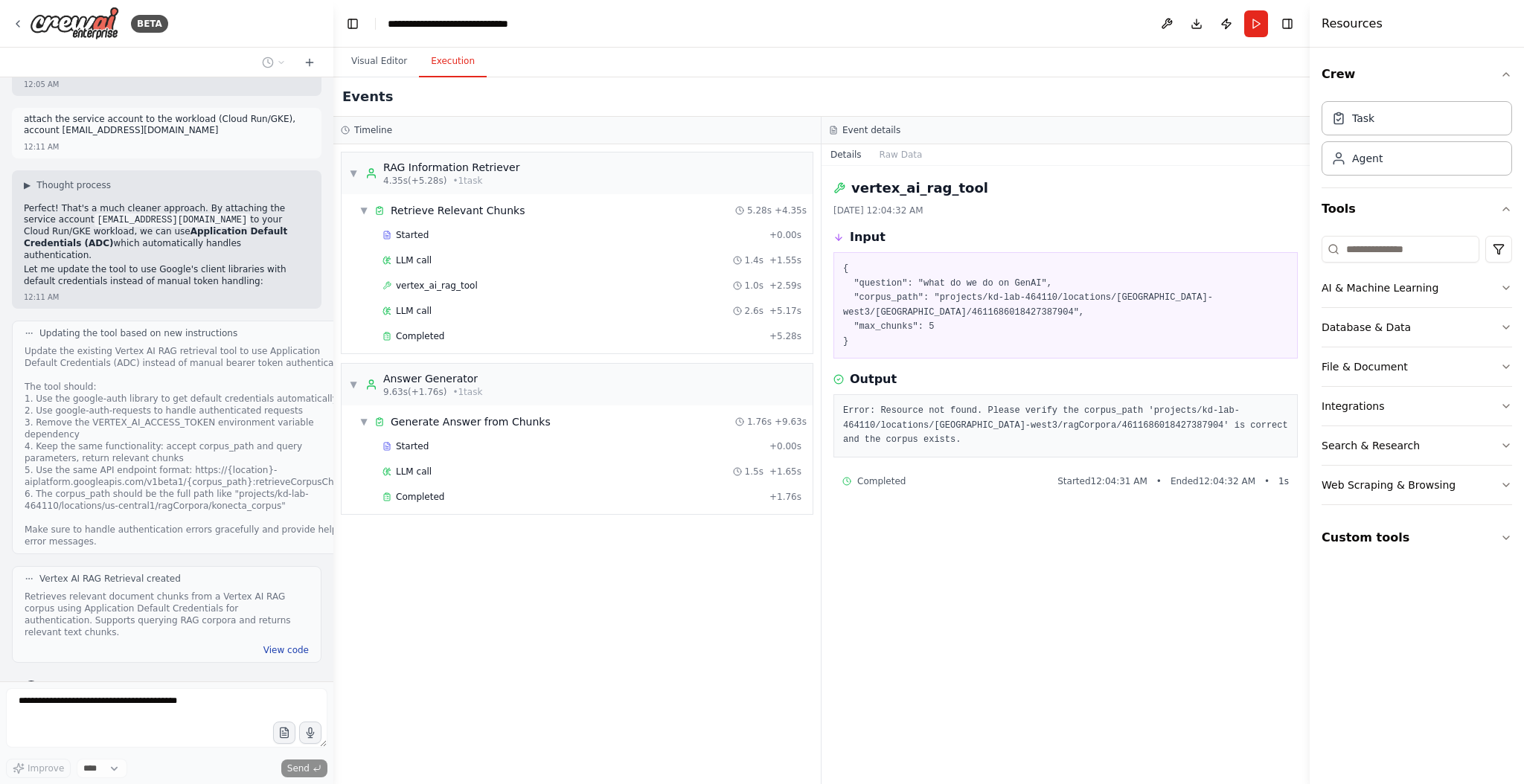
click at [266, 644] on button "View code" at bounding box center [286, 649] width 45 height 12
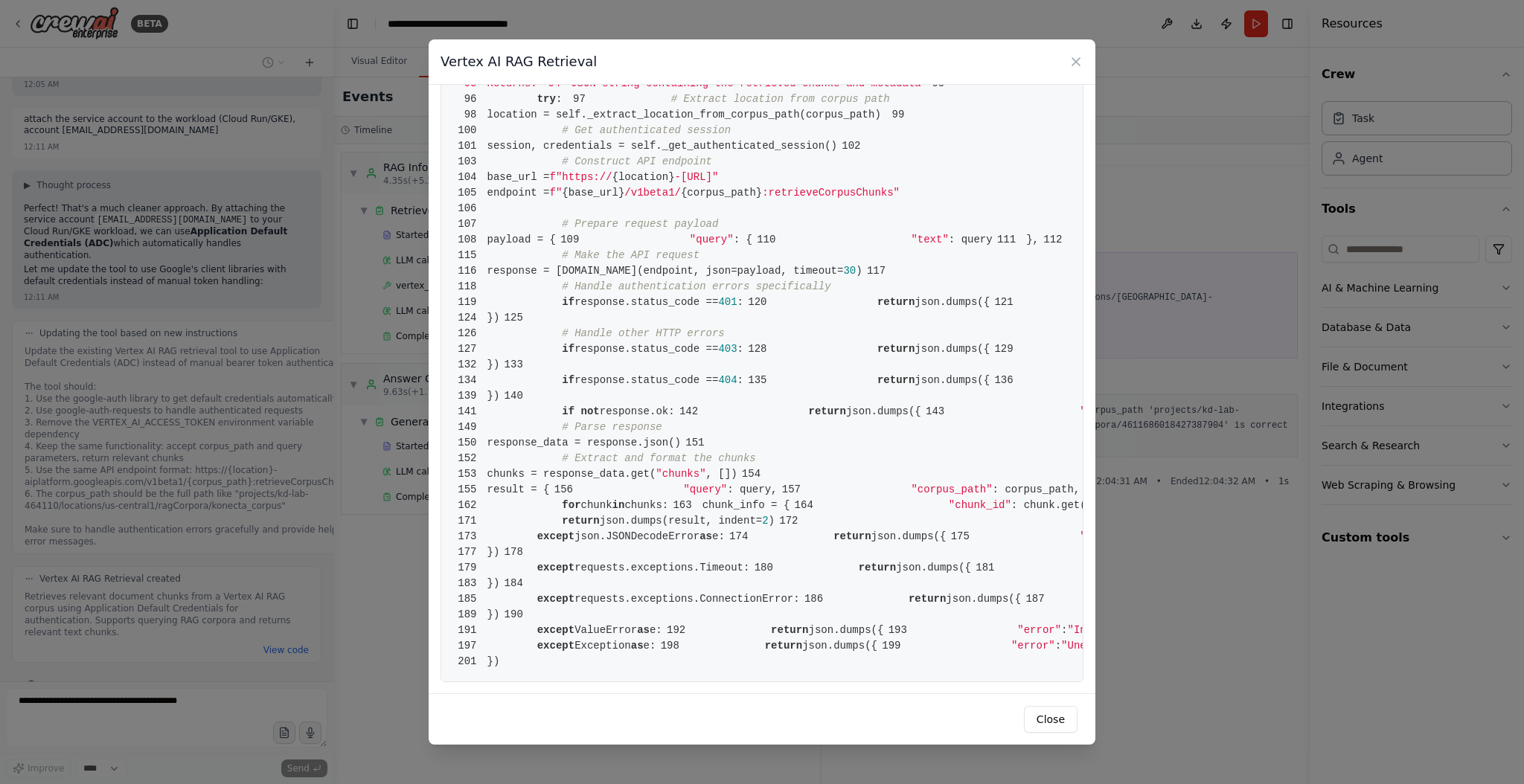
scroll to position [526, 0]
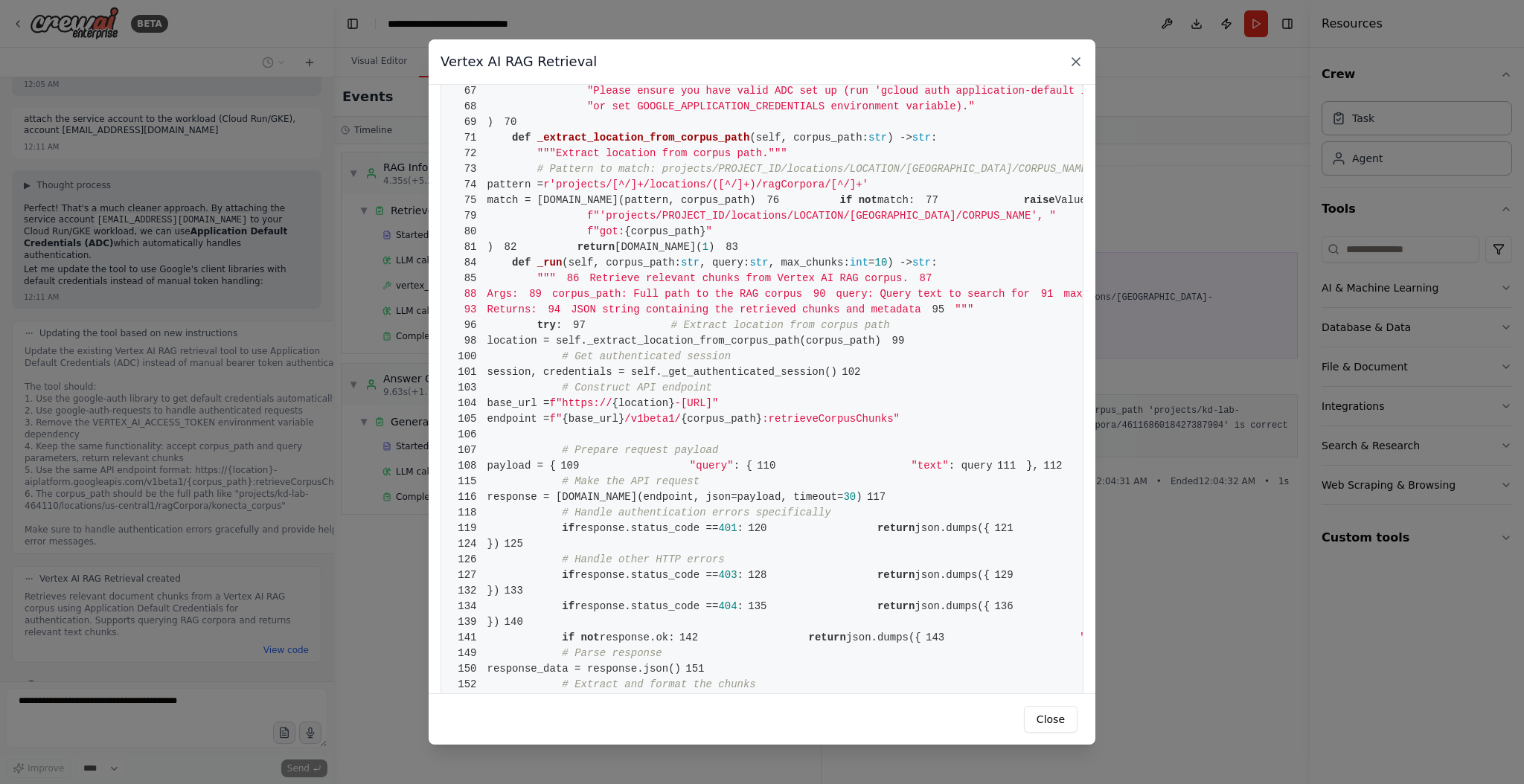
click at [1077, 64] on icon at bounding box center [1076, 61] width 15 height 15
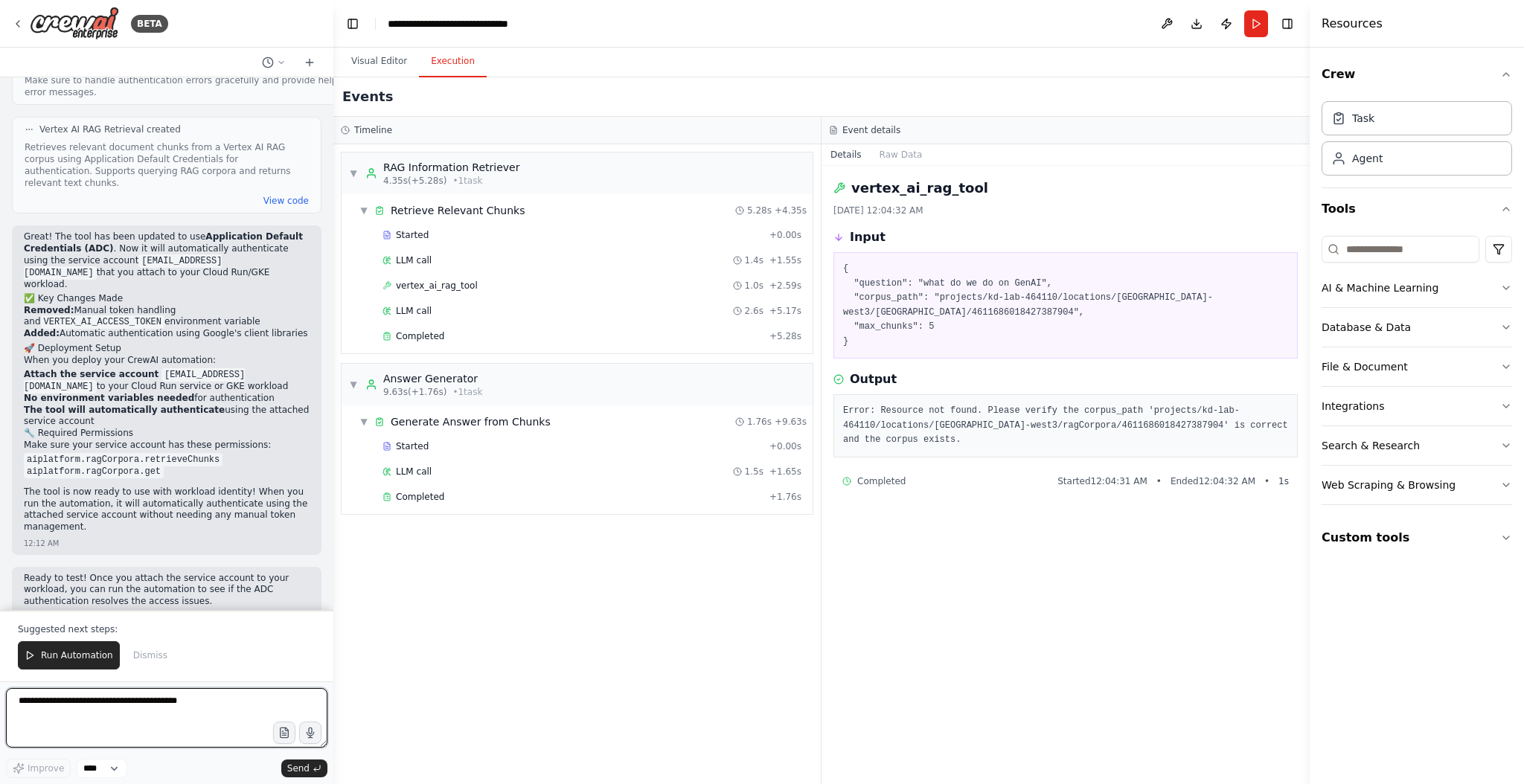
scroll to position [7250, 0]
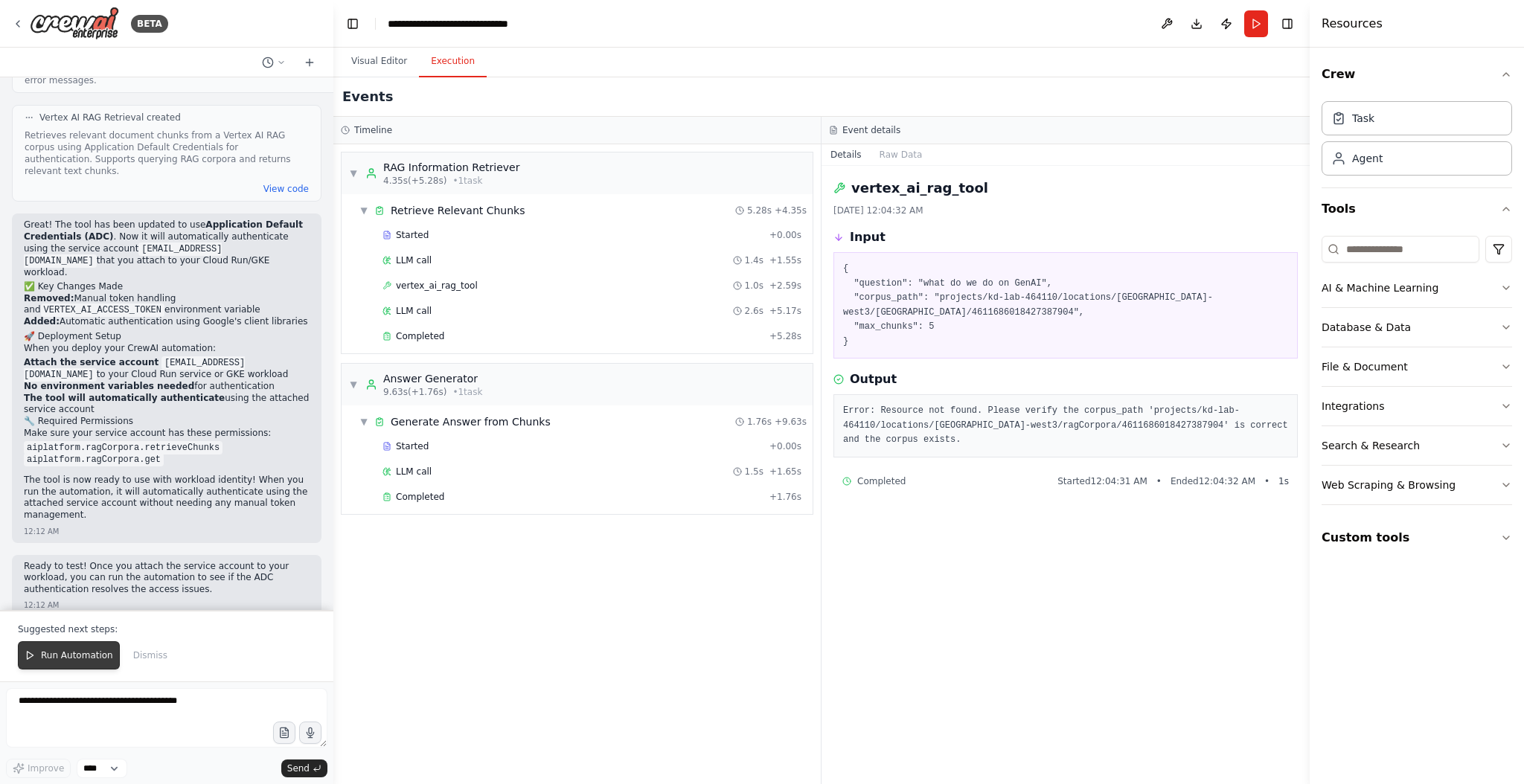
click at [57, 658] on span "Run Automation" at bounding box center [77, 655] width 72 height 12
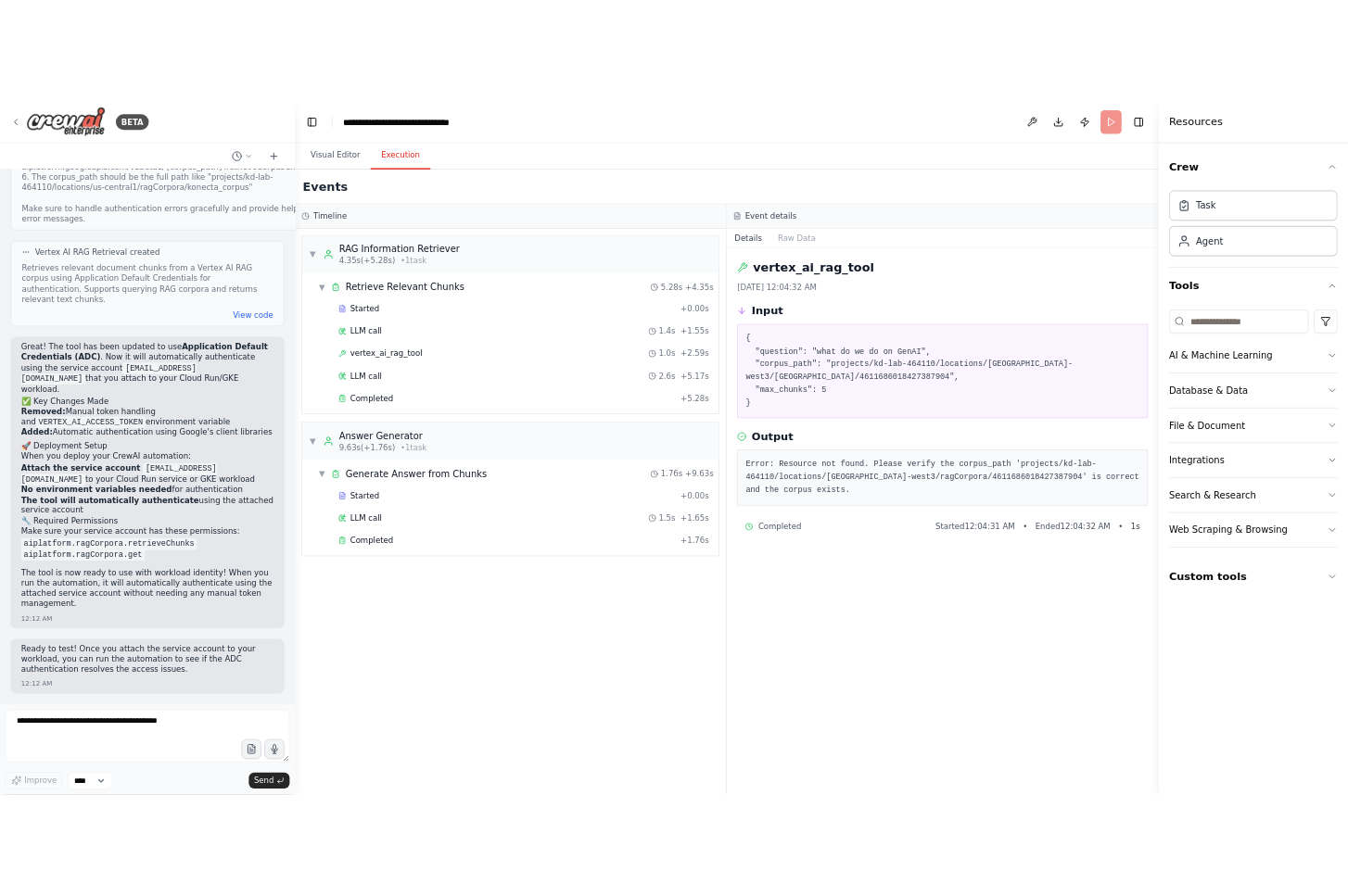
scroll to position [8946, 0]
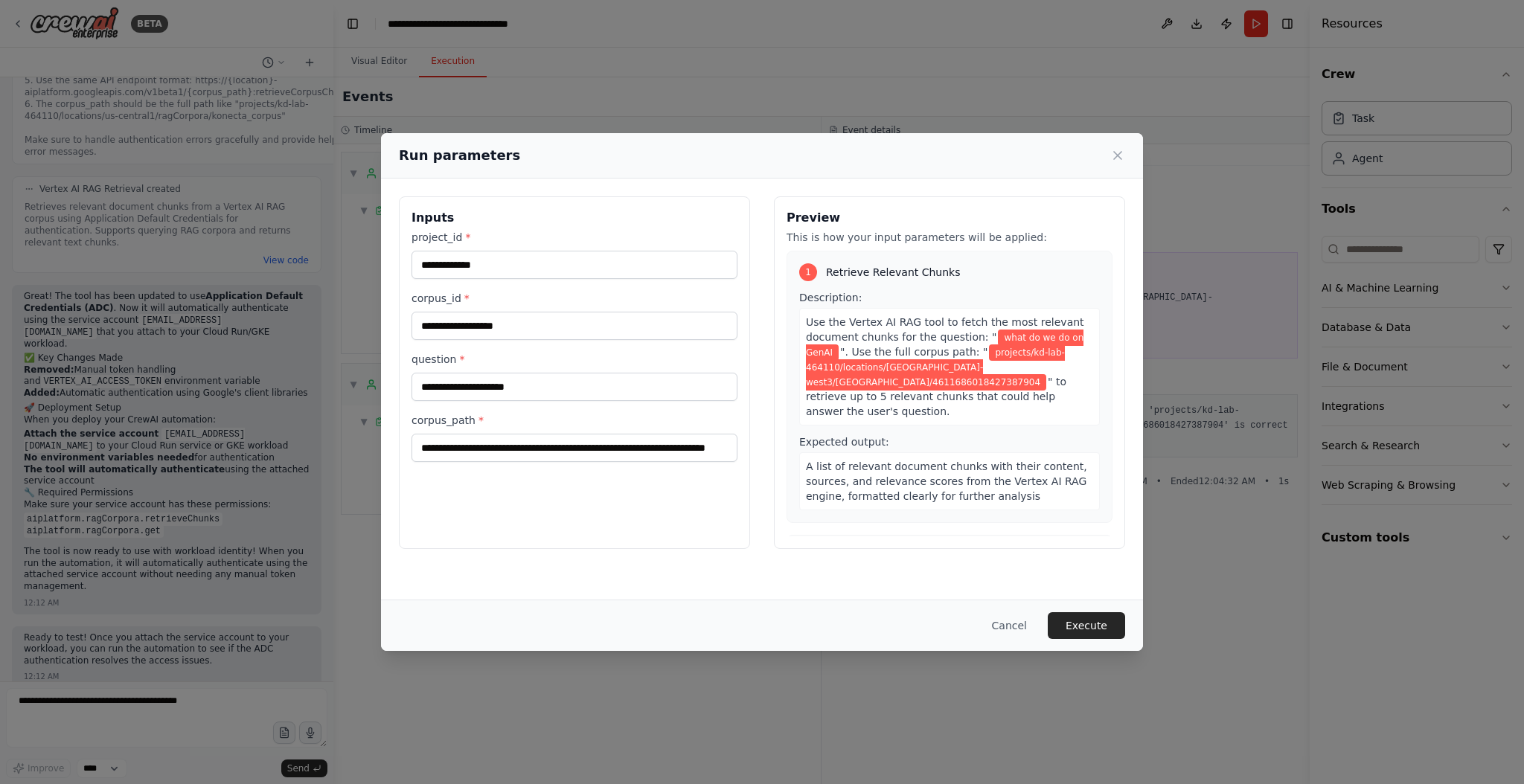
click at [588, 551] on div "**********" at bounding box center [762, 373] width 762 height 388
click at [1012, 626] on button "Cancel" at bounding box center [1009, 626] width 59 height 27
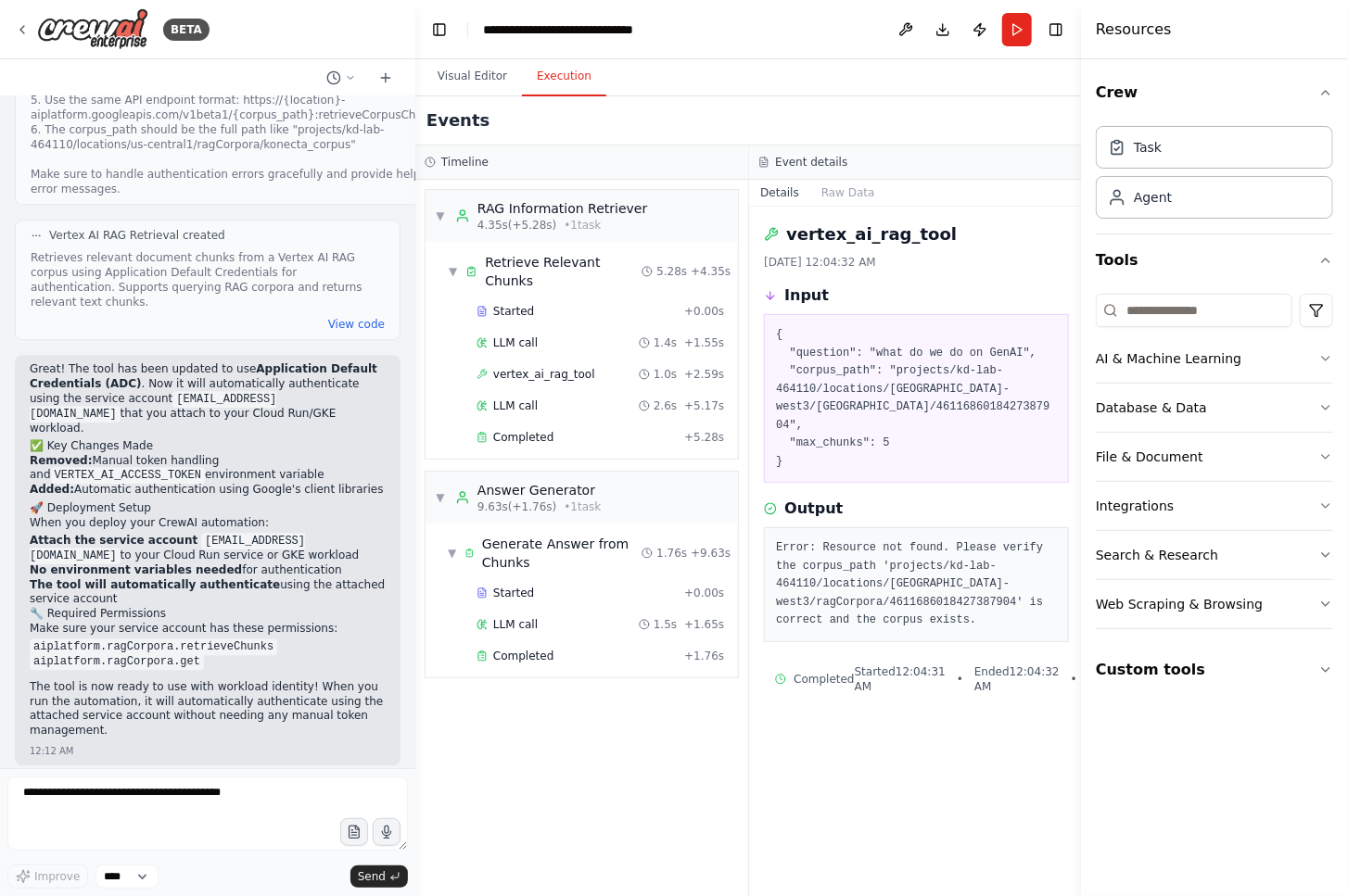
scroll to position [9027, 0]
